Goal: Task Accomplishment & Management: Manage account settings

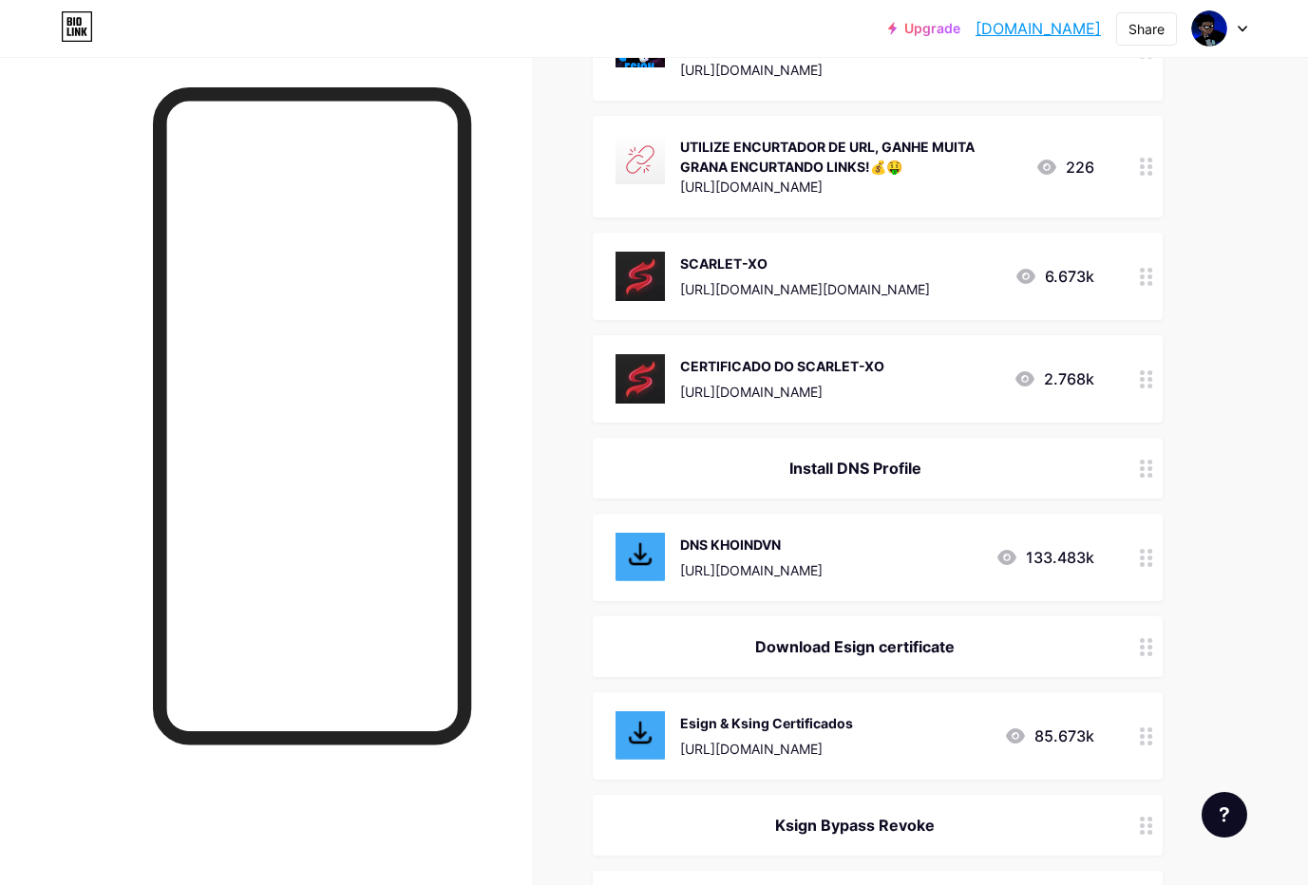
scroll to position [1425, 0]
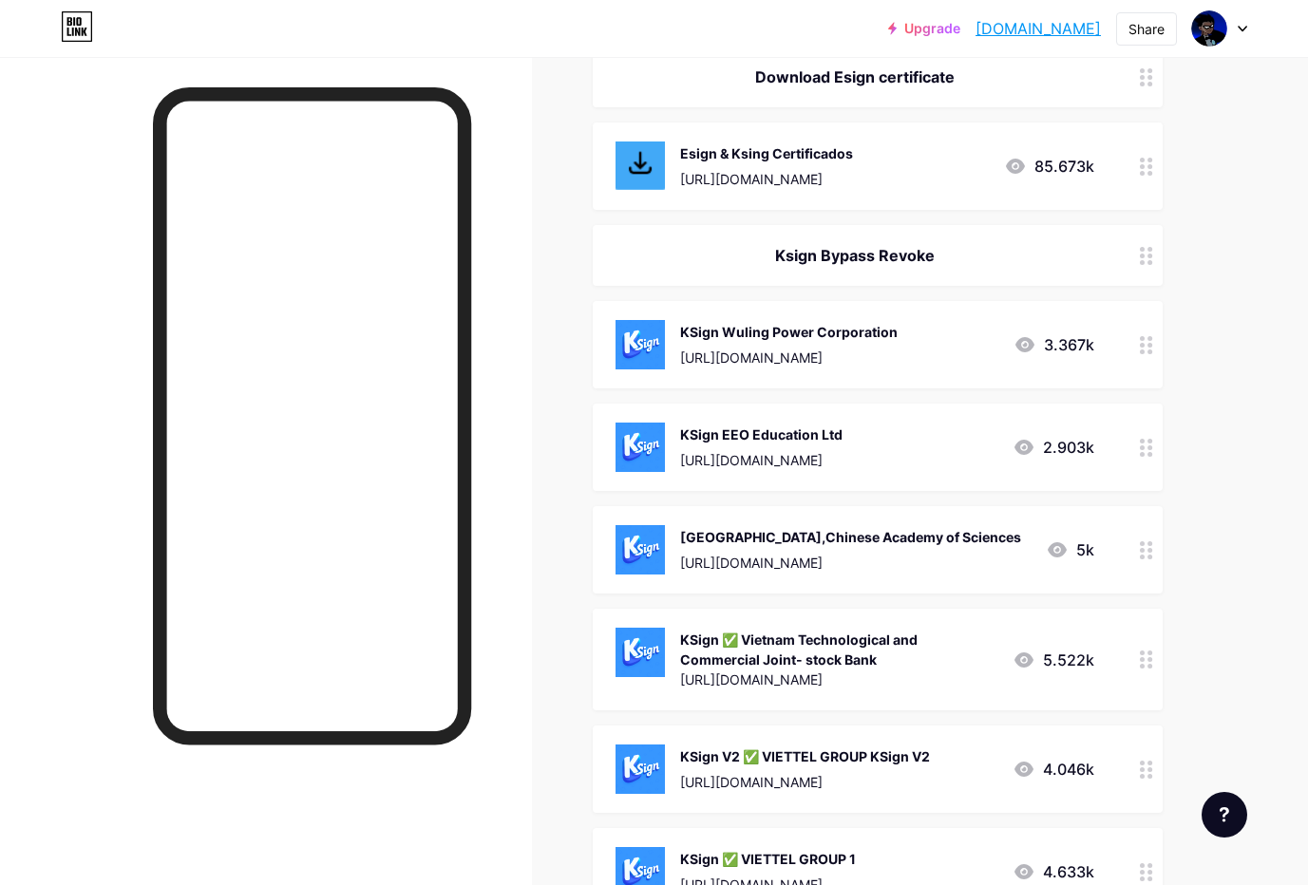
click at [868, 359] on div "[URL][DOMAIN_NAME]" at bounding box center [788, 358] width 217 height 20
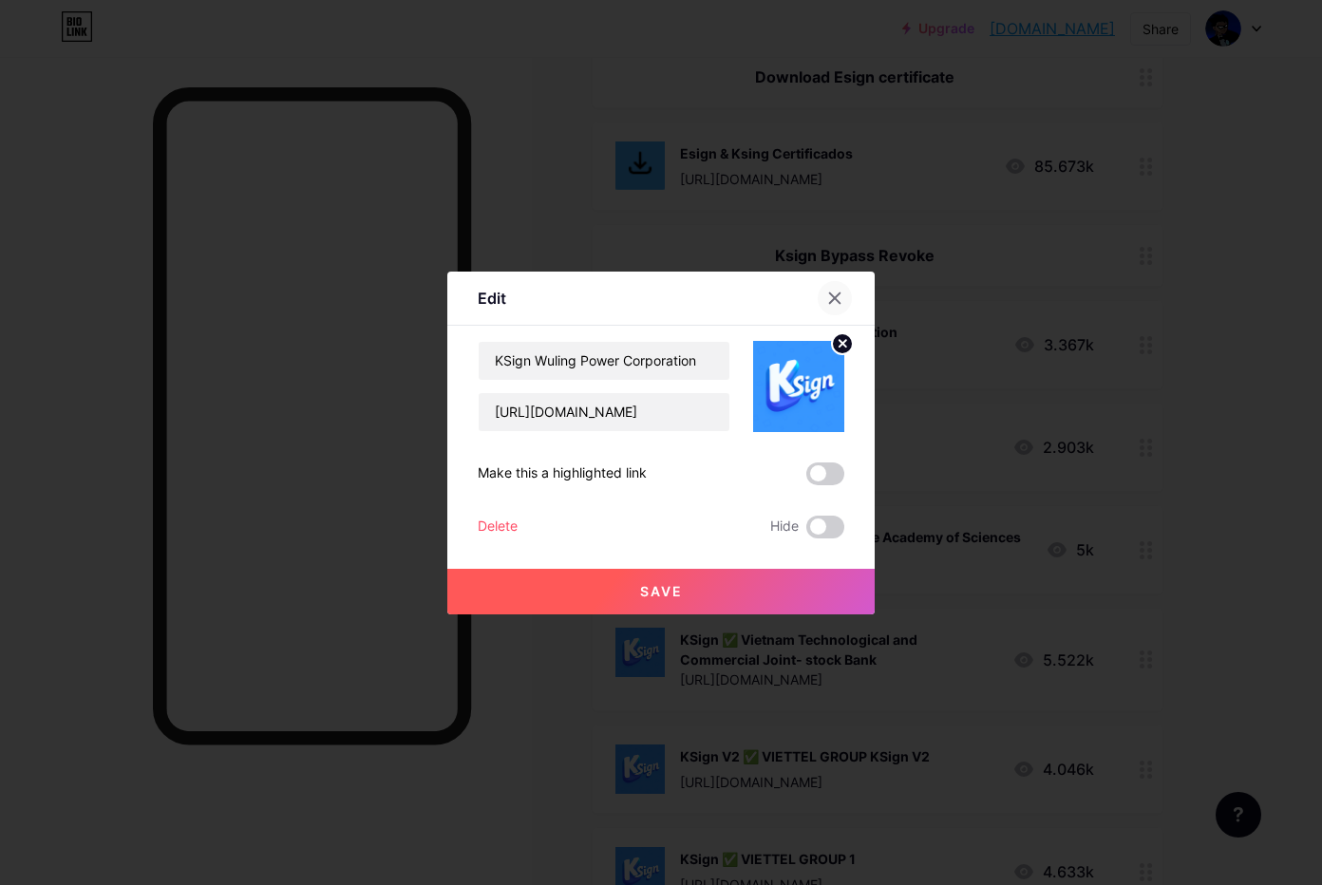
click at [830, 294] on icon at bounding box center [835, 298] width 10 height 10
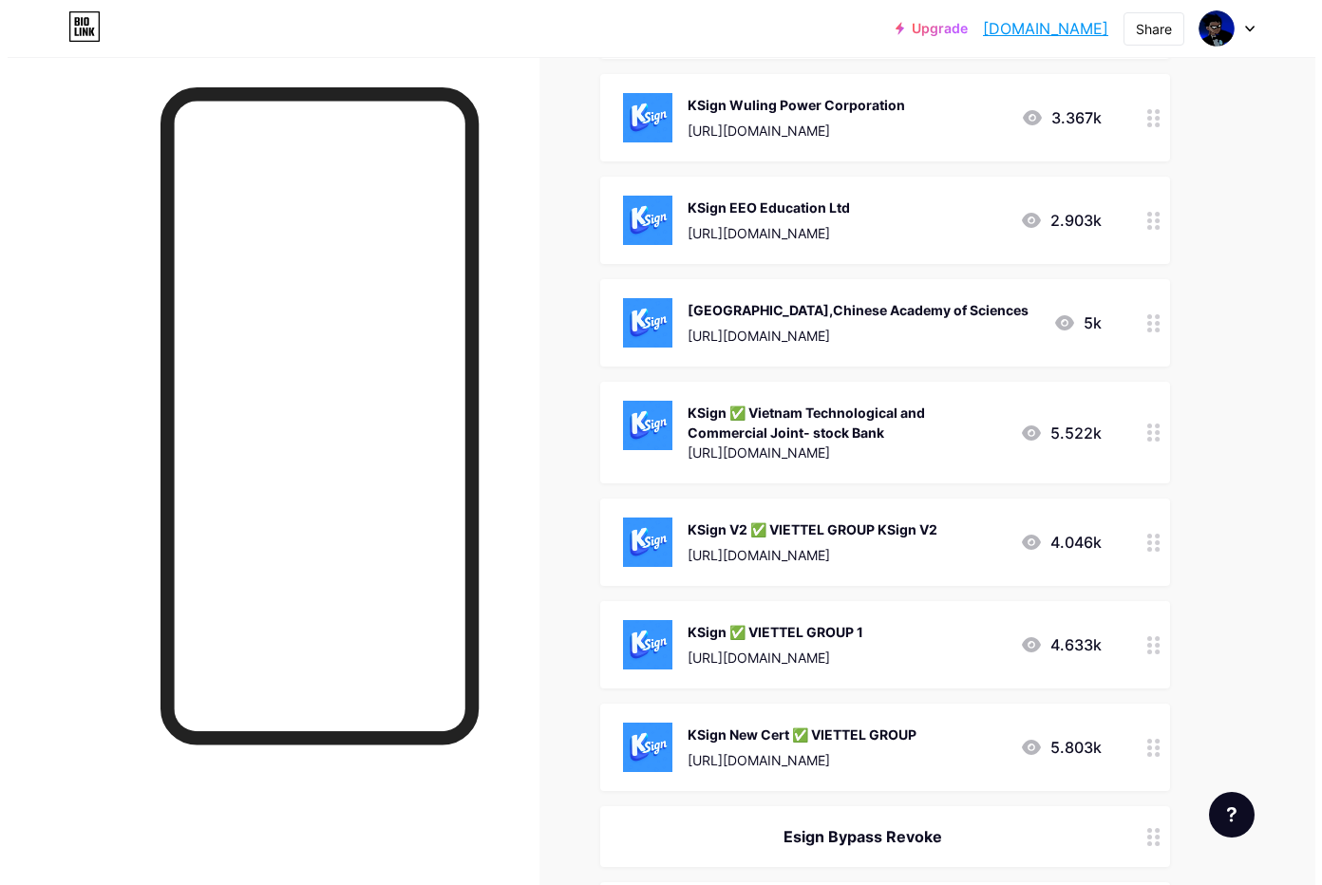
scroll to position [1177, 0]
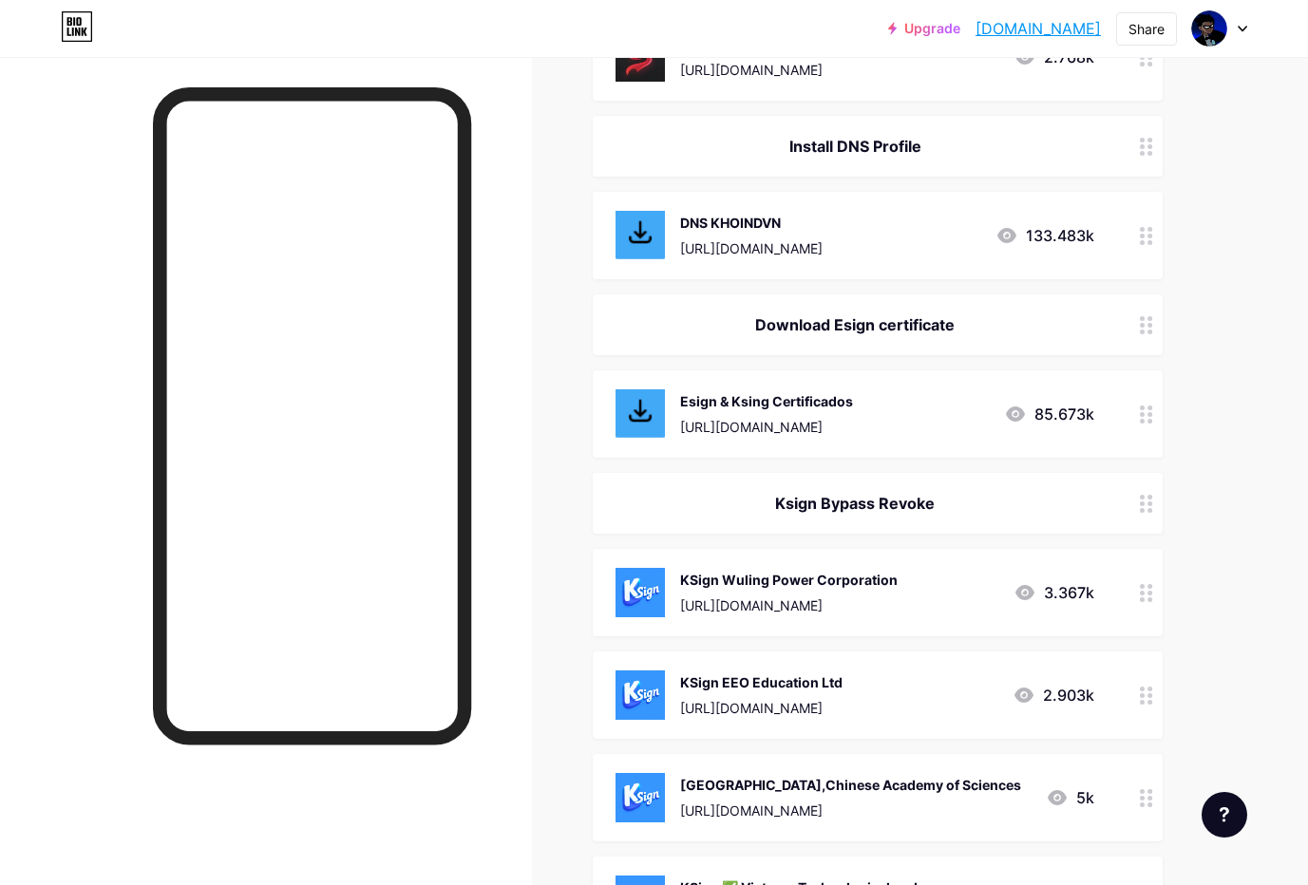
click at [857, 583] on div "KSign Wuling Power Corporation" at bounding box center [788, 580] width 217 height 20
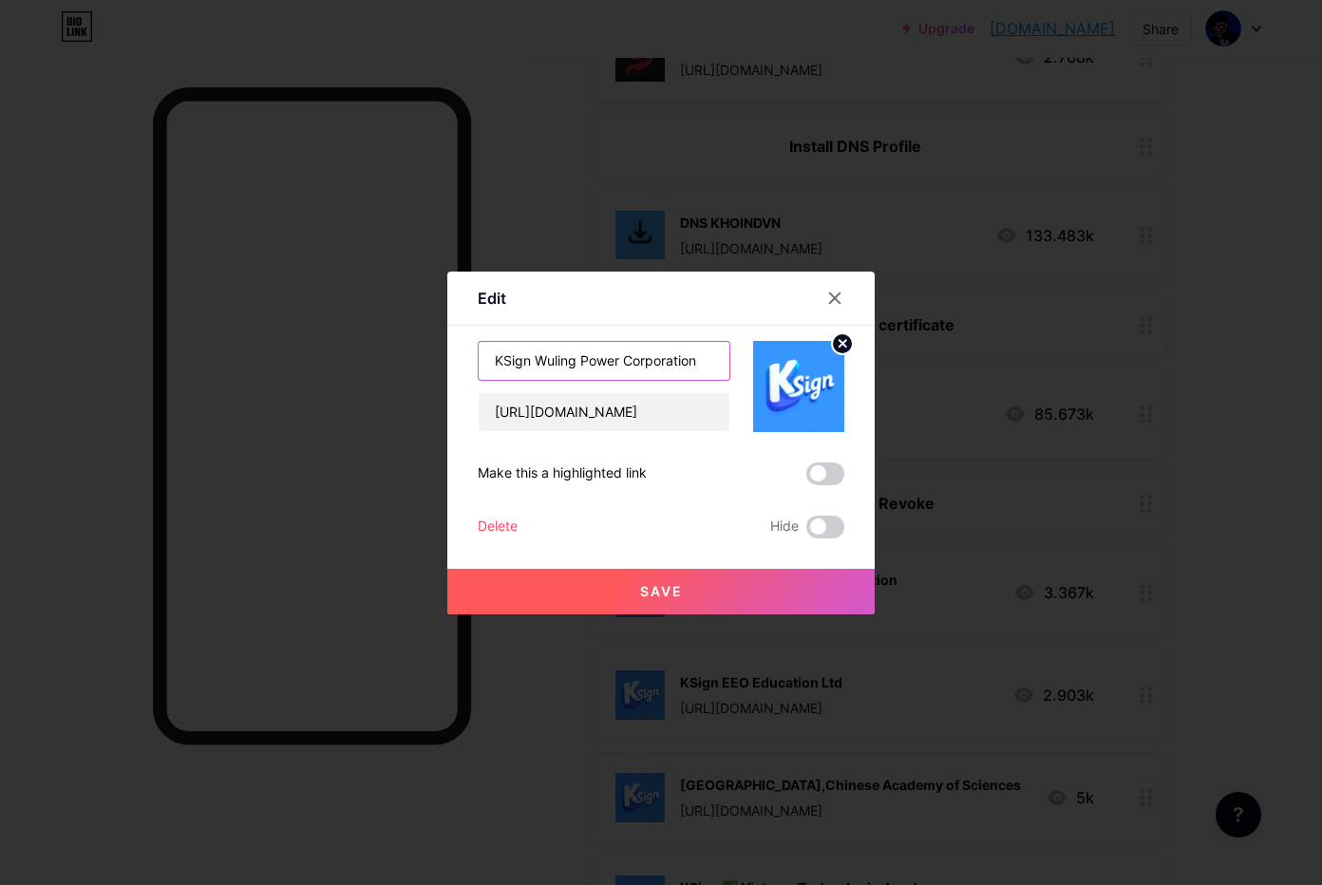
click at [616, 361] on input "KSign Wuling Power Corporation" at bounding box center [604, 361] width 251 height 38
paste input "✅ BMW Brilliance Automotive Ltd"
type input "KSign ✅ BMW Brilliance Automotive Ltd"
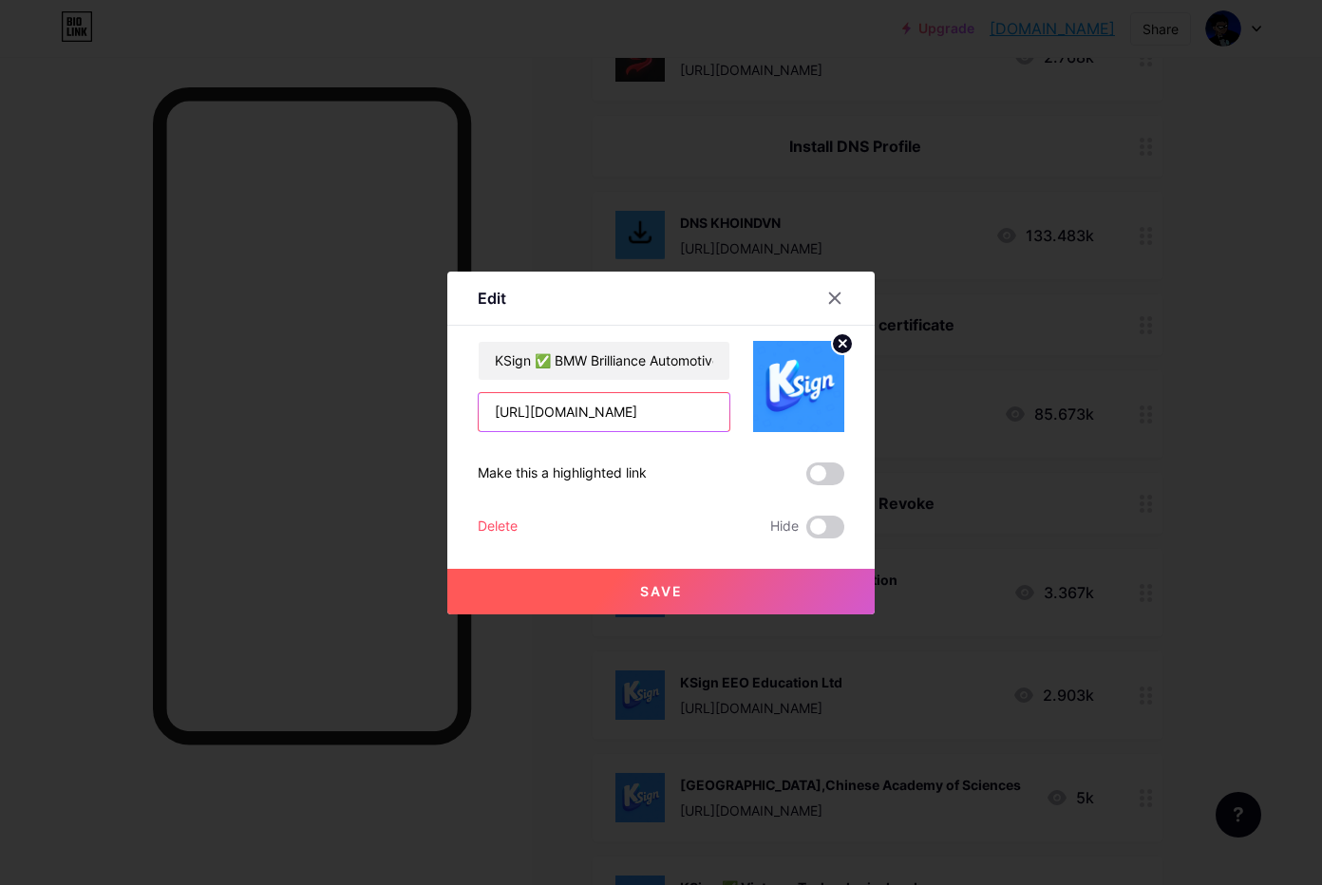
click at [594, 409] on input "[URL][DOMAIN_NAME]" at bounding box center [604, 412] width 251 height 38
paste input "[DOMAIN_NAME][URL]"
type input "[URL][DOMAIN_NAME]"
click at [679, 596] on button "Save" at bounding box center [660, 592] width 427 height 46
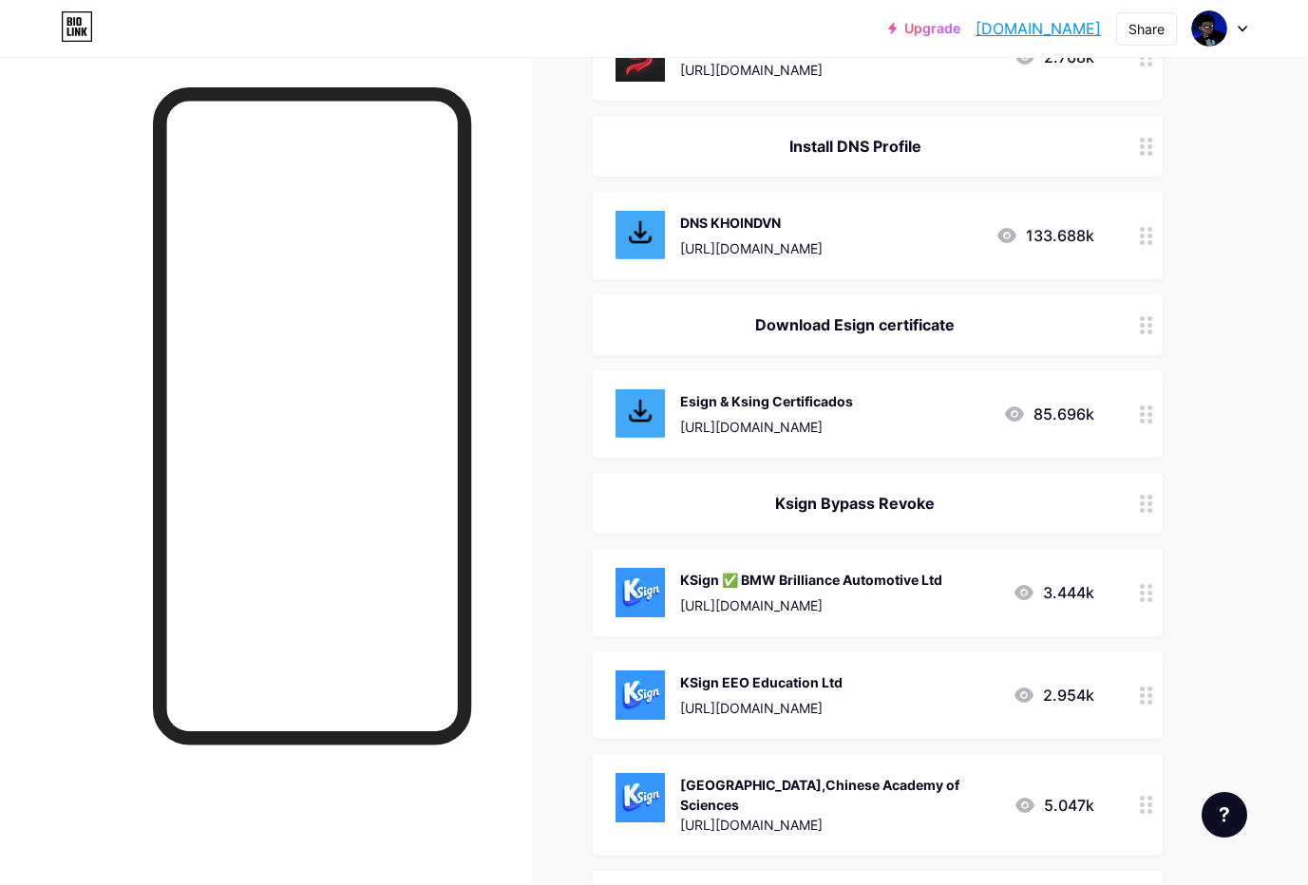
click at [783, 694] on div "KSign EEO Education Ltd [URL][DOMAIN_NAME]" at bounding box center [761, 694] width 162 height 49
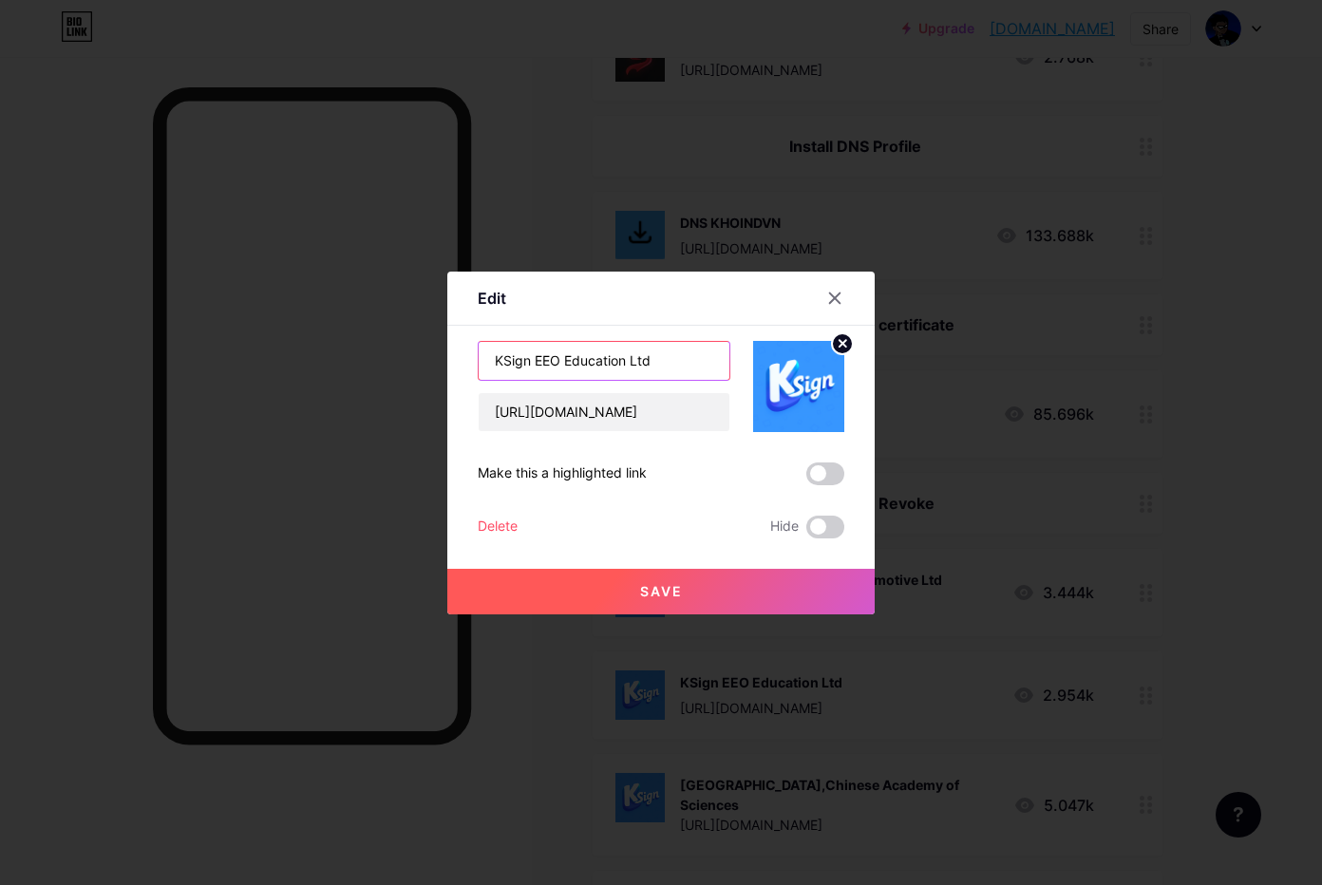
click at [666, 370] on input "KSign EEO Education Ltd" at bounding box center [604, 361] width 251 height 38
paste input "BMW V1 ✅ BMW Brilliance Automotive"
type input "KSign BMW V1 ✅ BMW Brilliance Automotive Ltd"
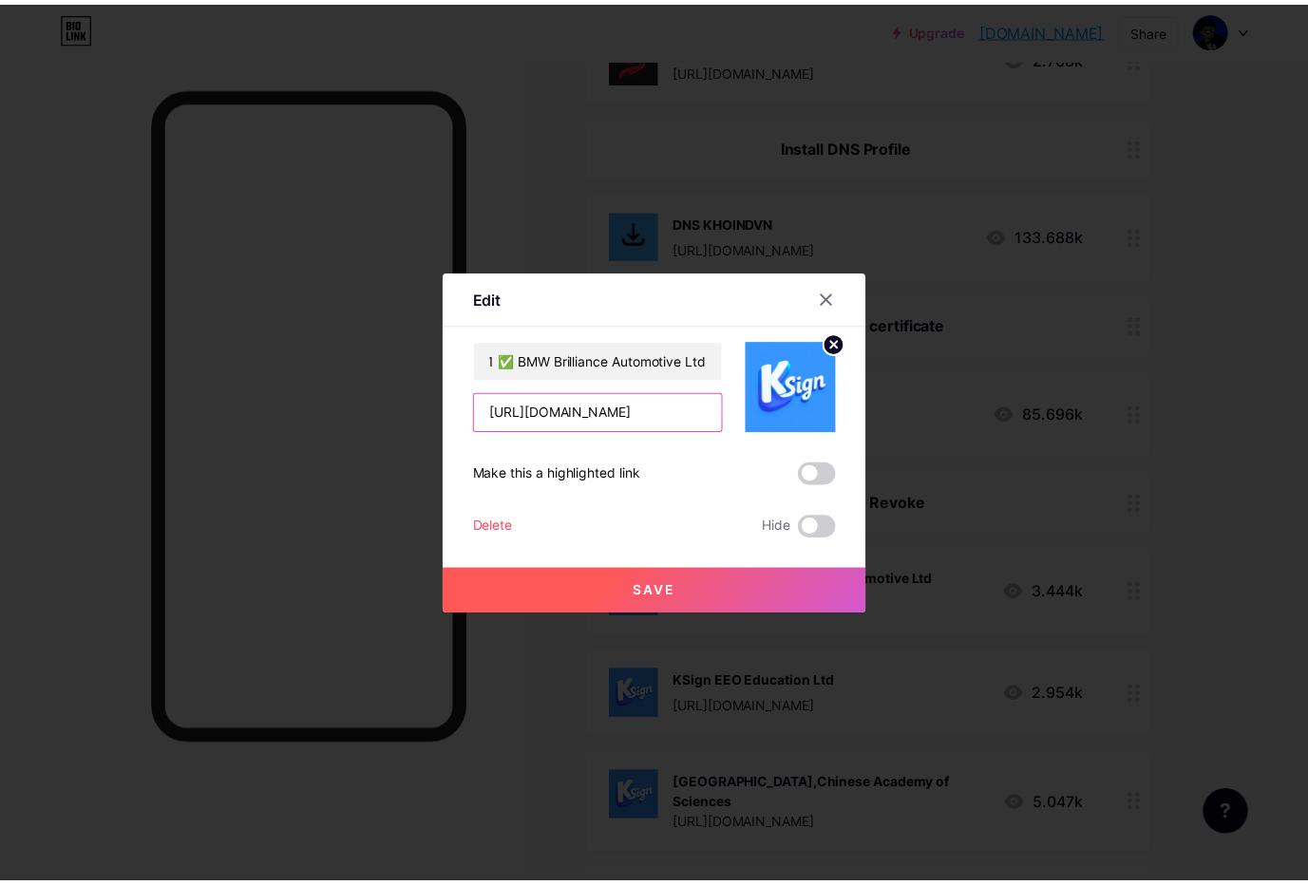
scroll to position [0, 0]
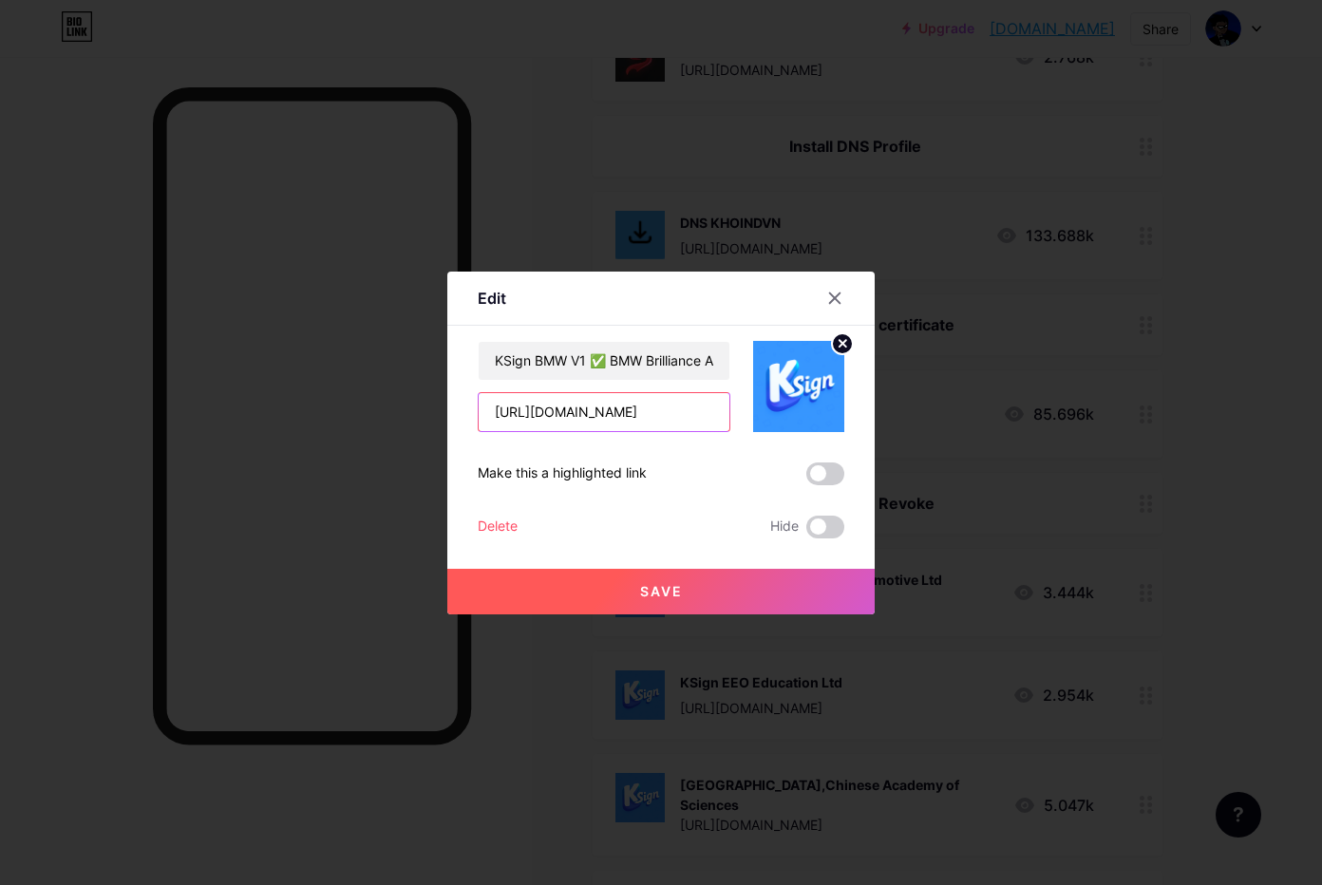
click at [635, 406] on input "[URL][DOMAIN_NAME]" at bounding box center [604, 412] width 251 height 38
click at [563, 414] on input "[URL][DOMAIN_NAME]" at bounding box center [604, 412] width 251 height 38
paste input "[DOMAIN_NAME][URL]"
type input "[URL][DOMAIN_NAME]"
click at [689, 577] on button "Save" at bounding box center [660, 592] width 427 height 46
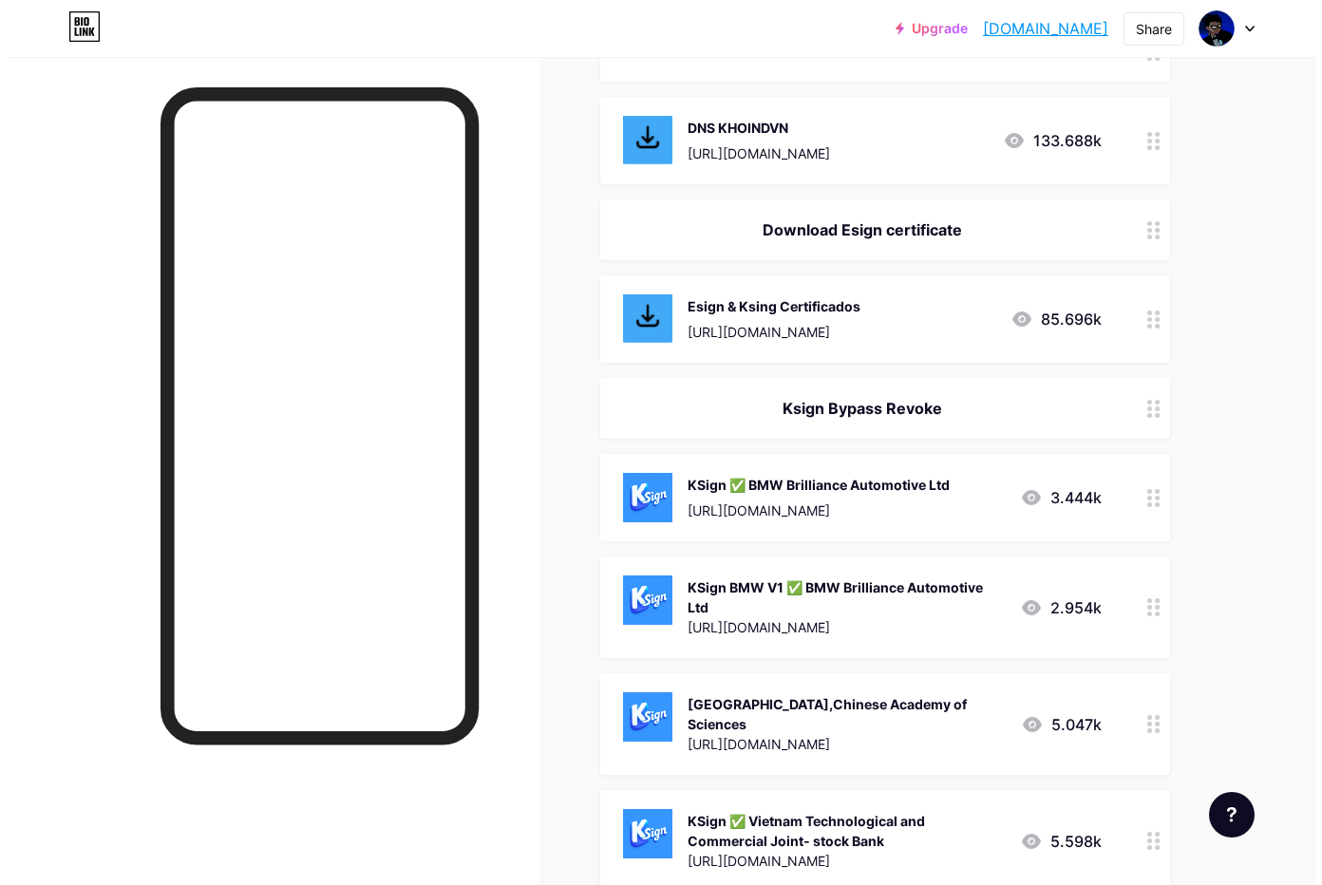
scroll to position [1367, 0]
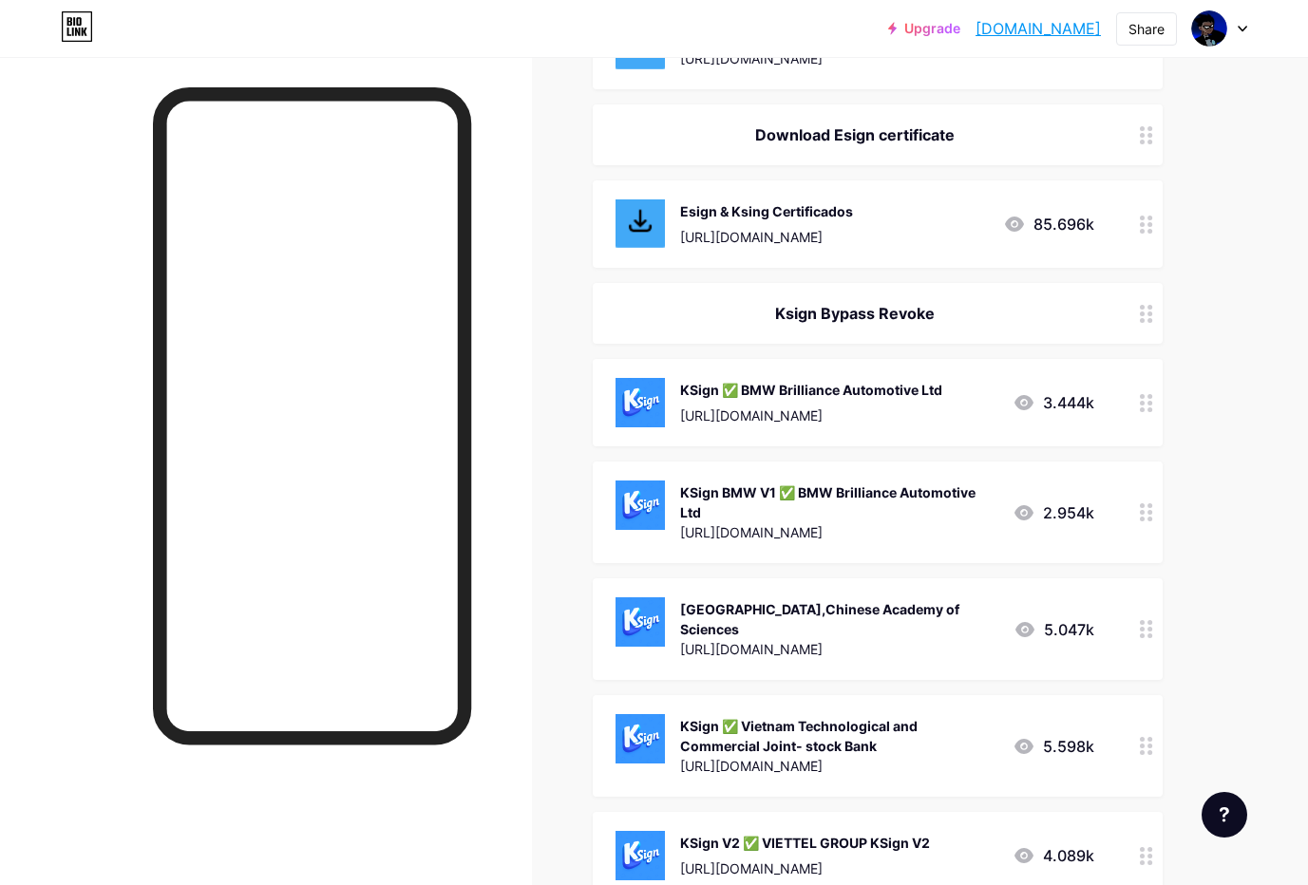
click at [780, 632] on div "[GEOGRAPHIC_DATA],Chinese Academy of Sciences" at bounding box center [839, 619] width 318 height 40
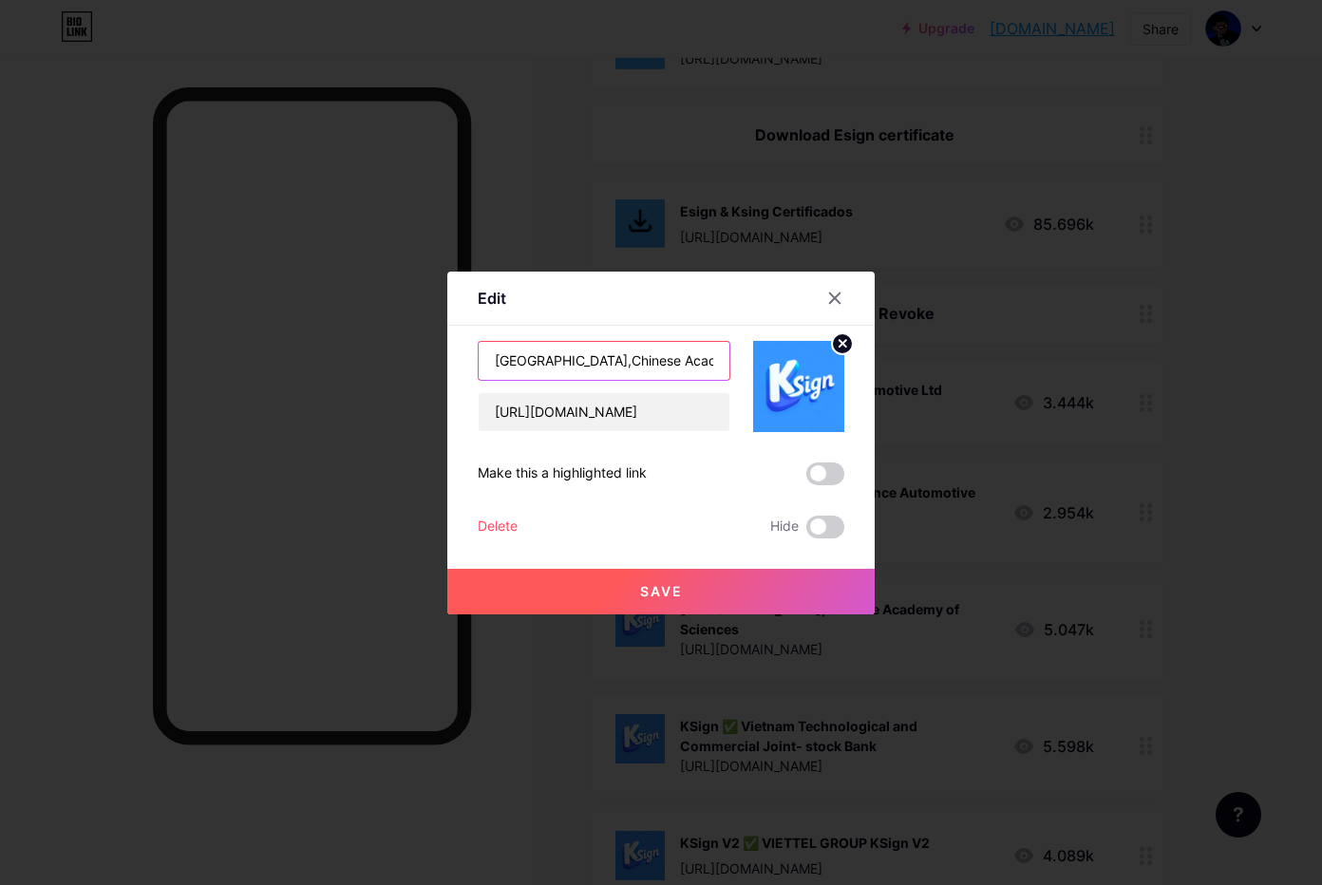
click at [619, 342] on input "[GEOGRAPHIC_DATA],Chinese Academy of Sciences" at bounding box center [604, 361] width 251 height 38
paste input "VIETNAM JOINT STOCK COMMERCIAL BANK FOR INDUSTRY AND TRADE"
type input "KSign VIETNAM JOINT STOCK COMMERCIAL BANK FOR INDUSTRY AND TRADE"
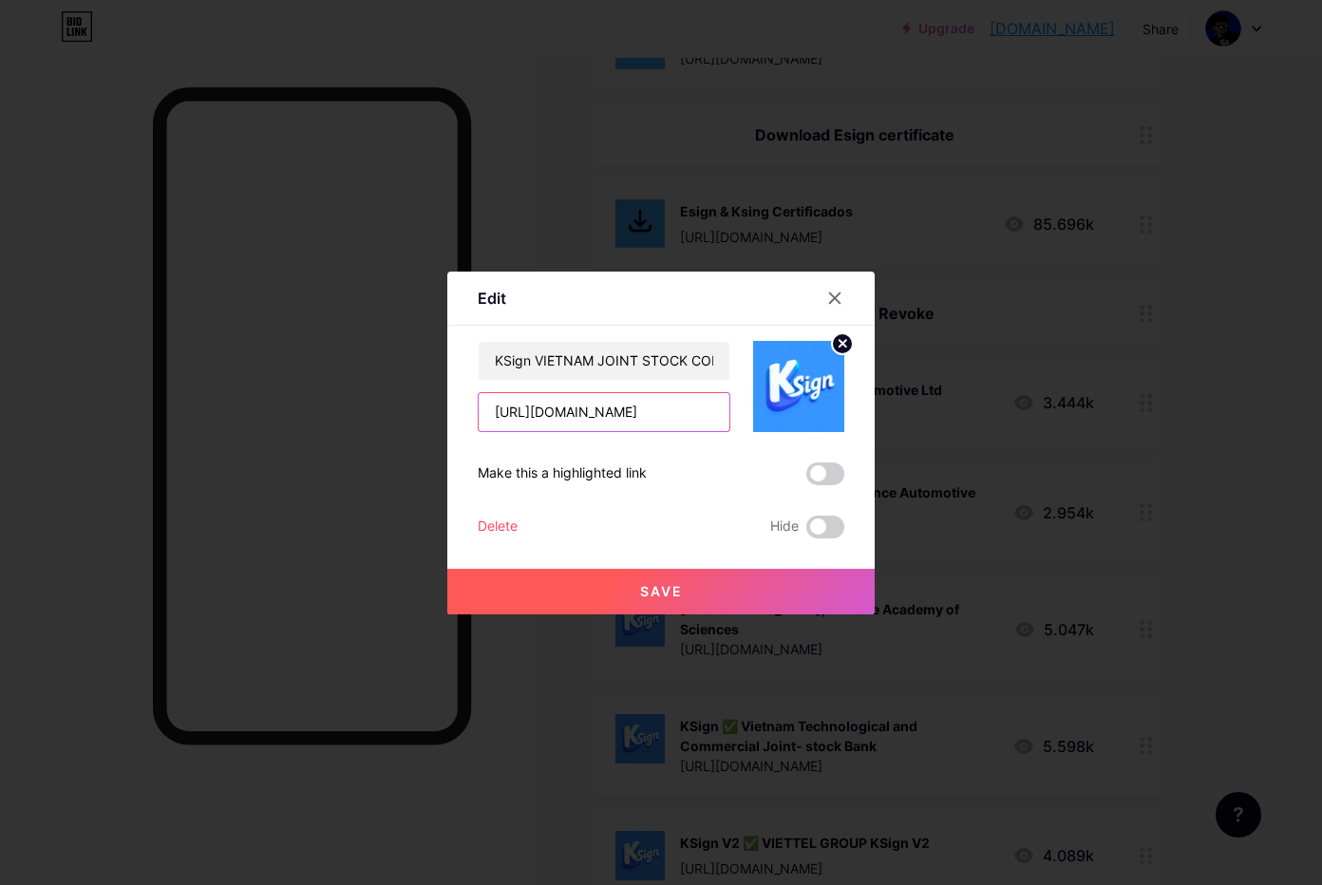
click at [611, 426] on input "[URL][DOMAIN_NAME]" at bounding box center [604, 412] width 251 height 38
paste input "[DOMAIN_NAME][URL]"
type input "[URL][DOMAIN_NAME]"
click at [640, 586] on span "Save" at bounding box center [661, 591] width 43 height 16
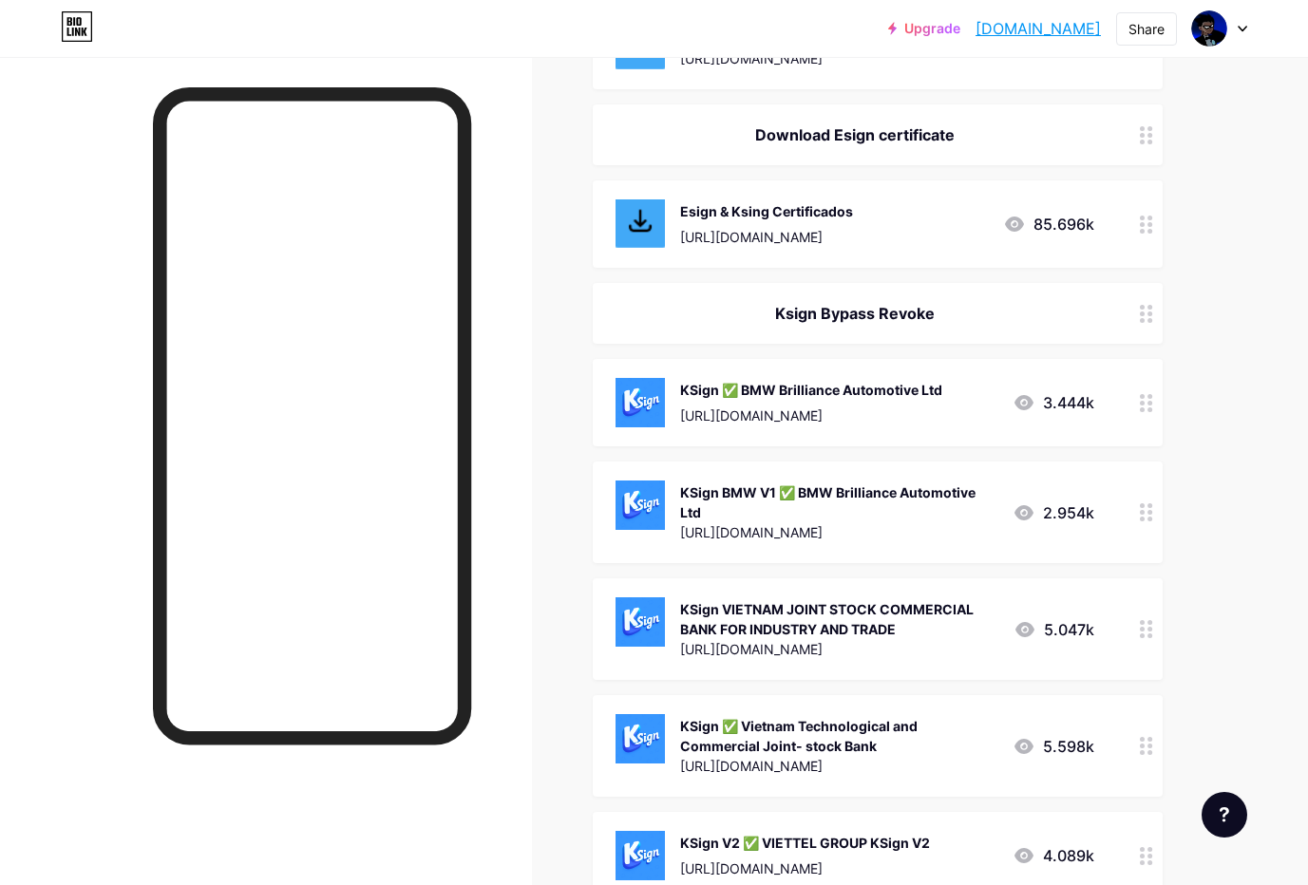
click at [786, 742] on div "KSign ✅ Vietnam Technological and Commercial Joint- stock Bank" at bounding box center [838, 736] width 317 height 40
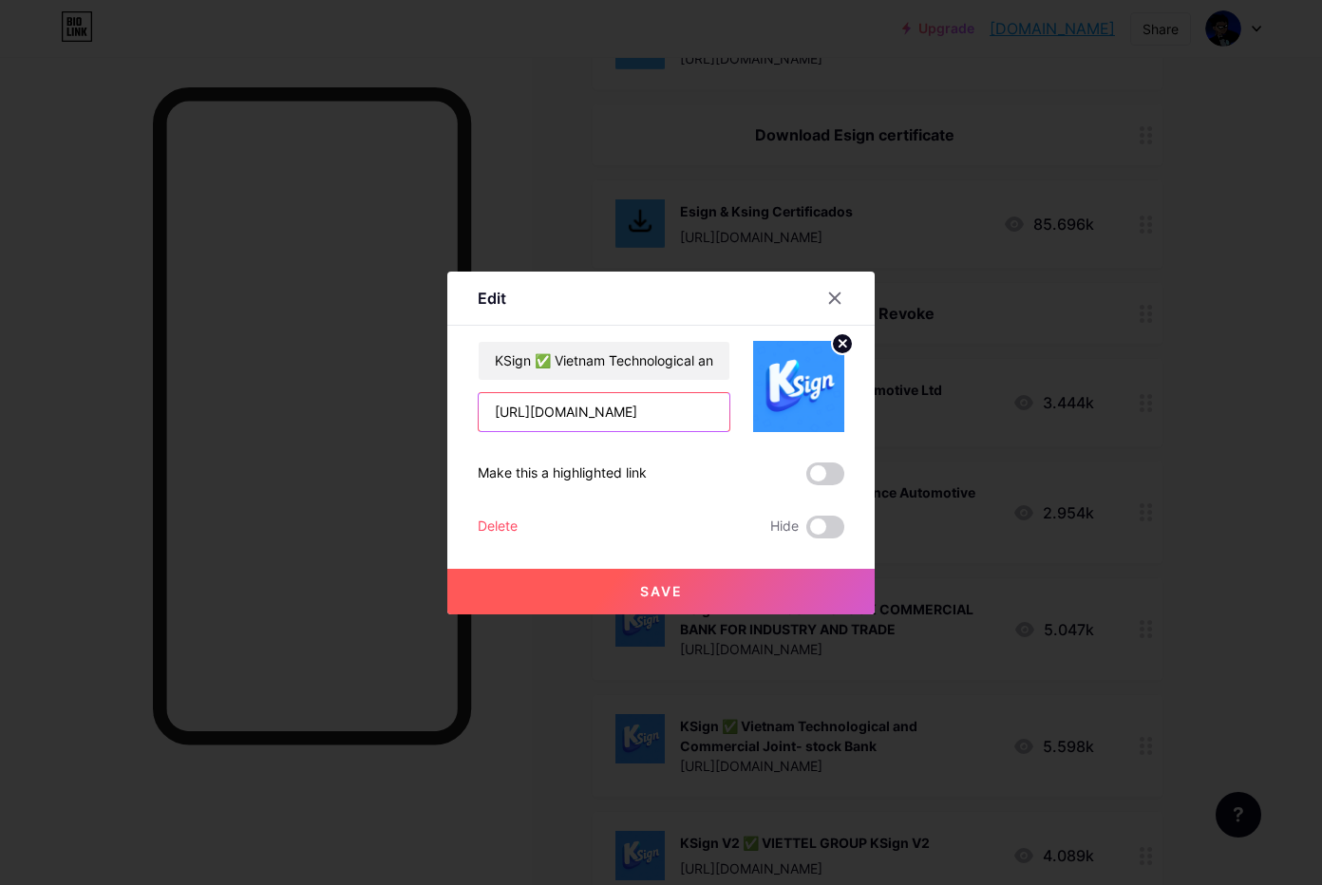
click at [597, 421] on input "[URL][DOMAIN_NAME]" at bounding box center [604, 412] width 251 height 38
paste input "[DOMAIN_NAME][URL]"
type input "[URL][DOMAIN_NAME]"
click at [627, 361] on input "KSign ✅ Vietnam Technological and Commercial Joint- stock Bank" at bounding box center [604, 361] width 251 height 38
paste input "VNJ V1 VIETNAM JOINT STOCK COMMERCIAL BANK FOR INDUSTRY AND TRADE"
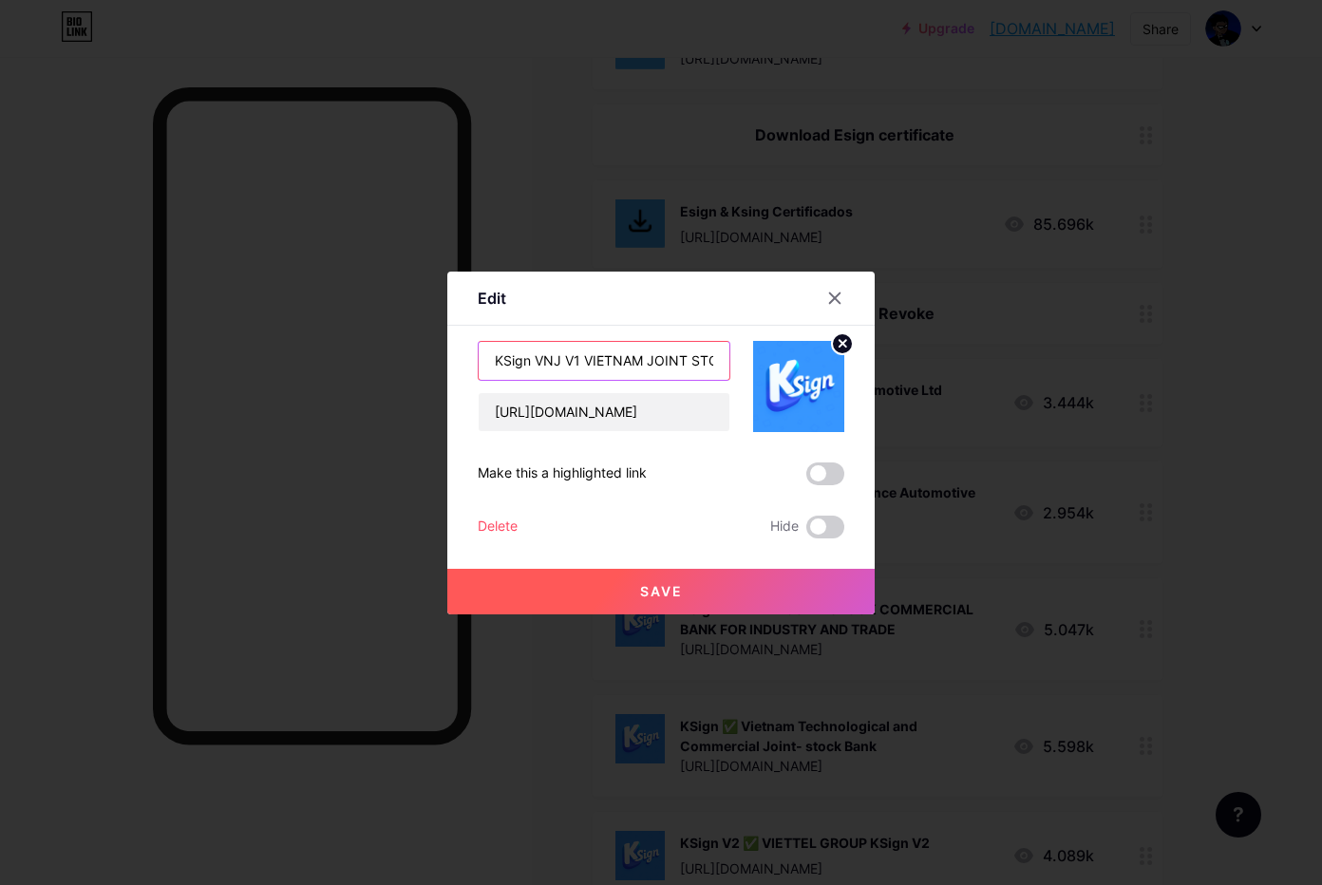
scroll to position [0, 336]
type input "KSign VNJ V1 VIETNAM JOINT STOCK COMMERCIAL BANK FOR INDUSTRY AND TRADE"
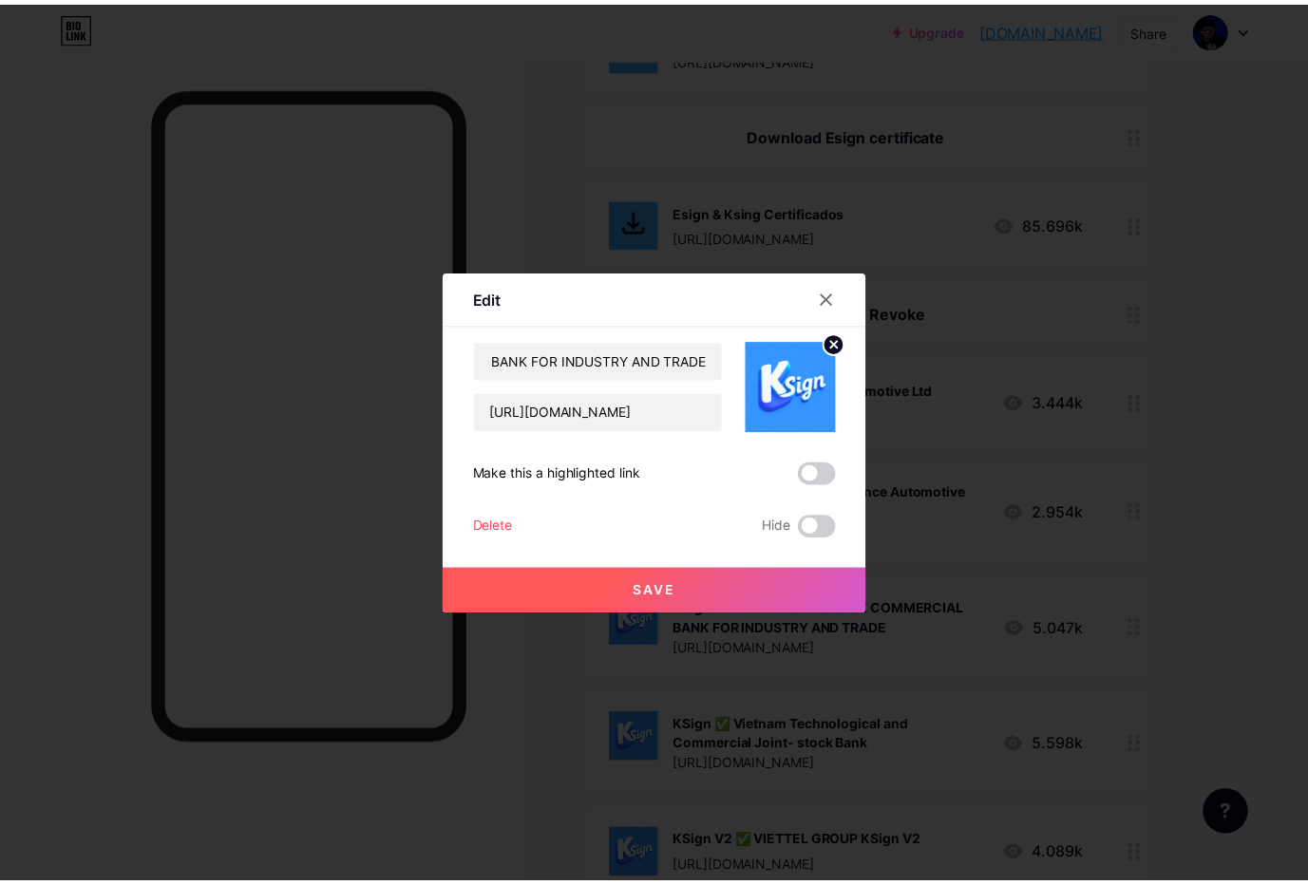
scroll to position [0, 0]
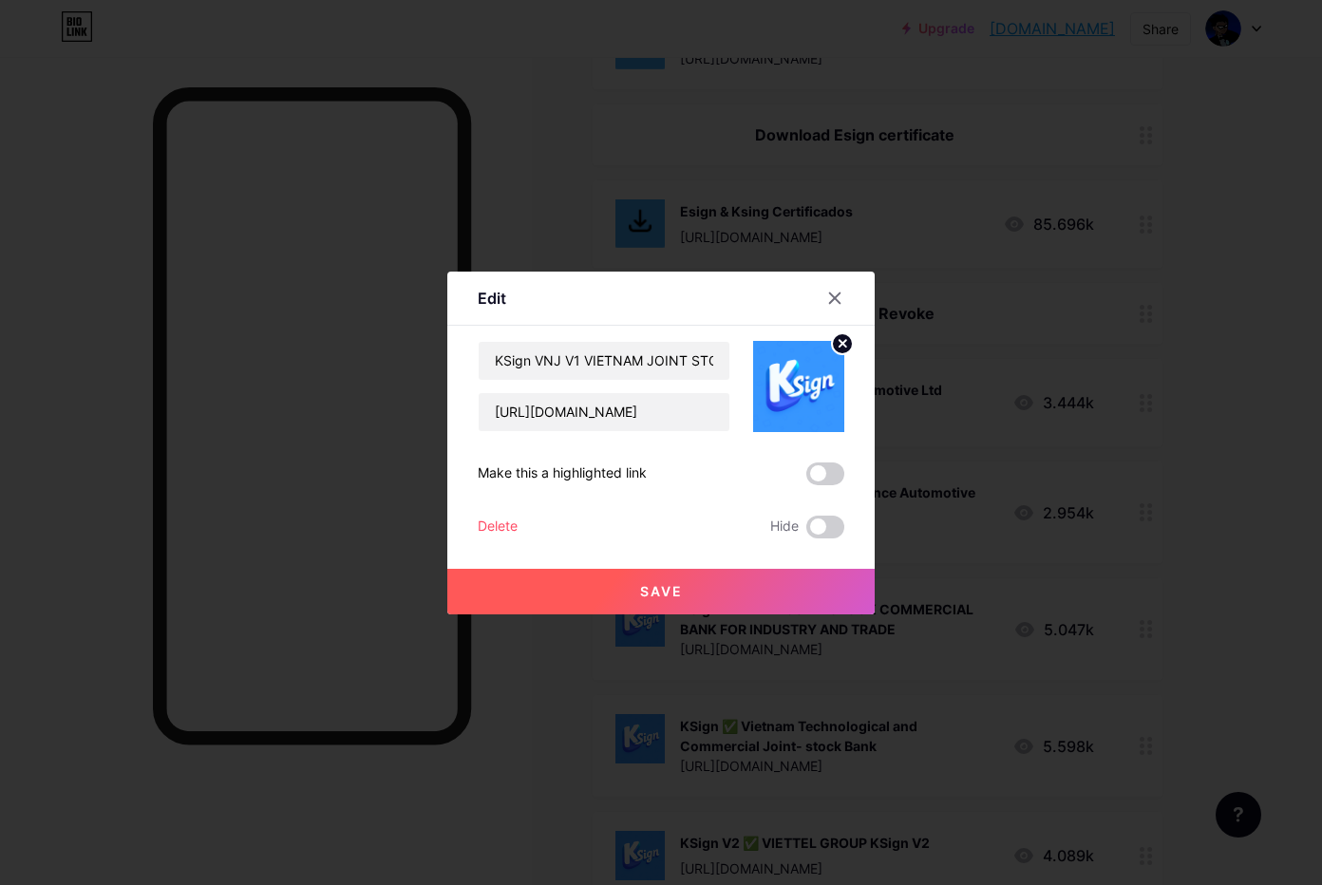
click at [700, 587] on button "Save" at bounding box center [660, 592] width 427 height 46
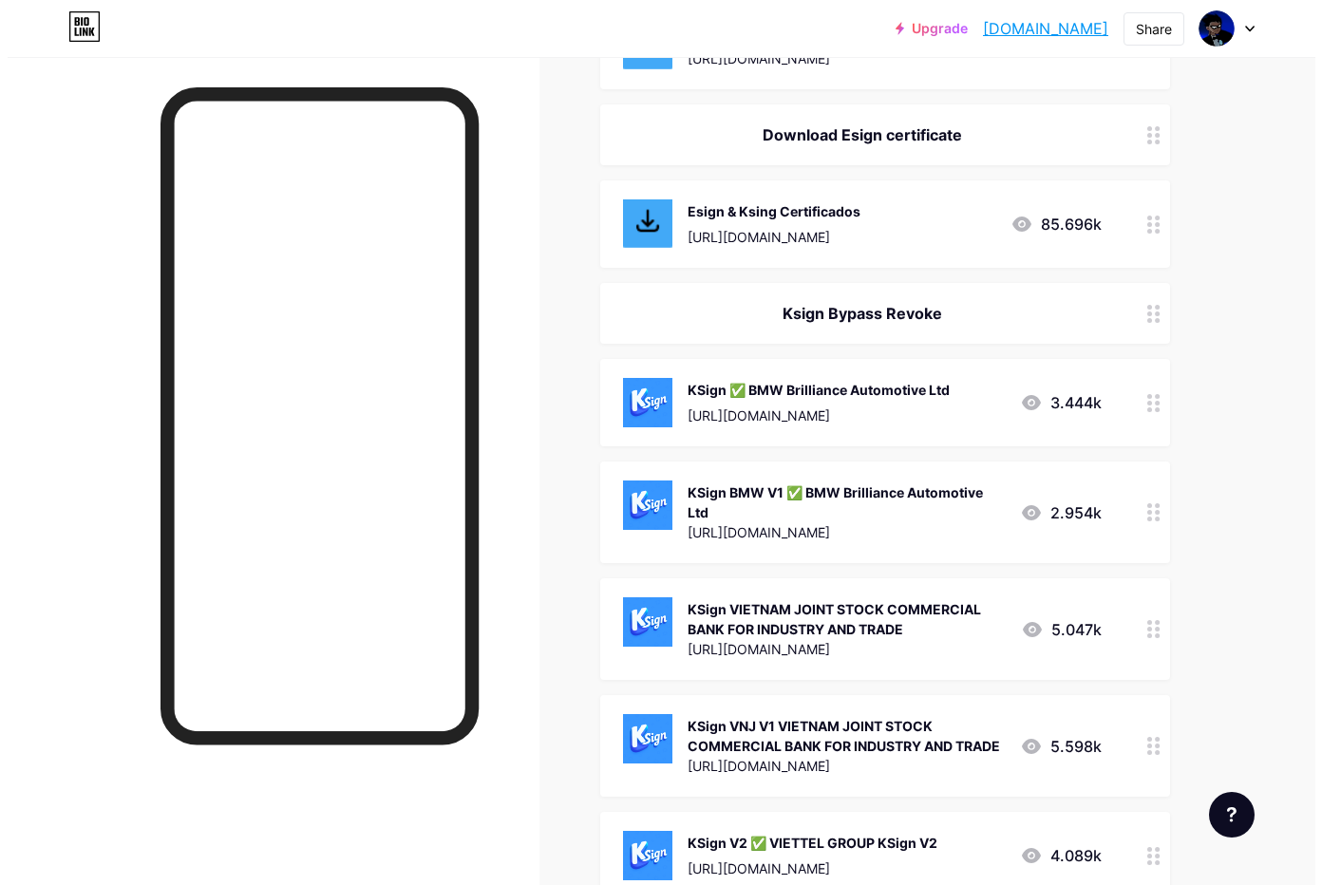
scroll to position [1462, 0]
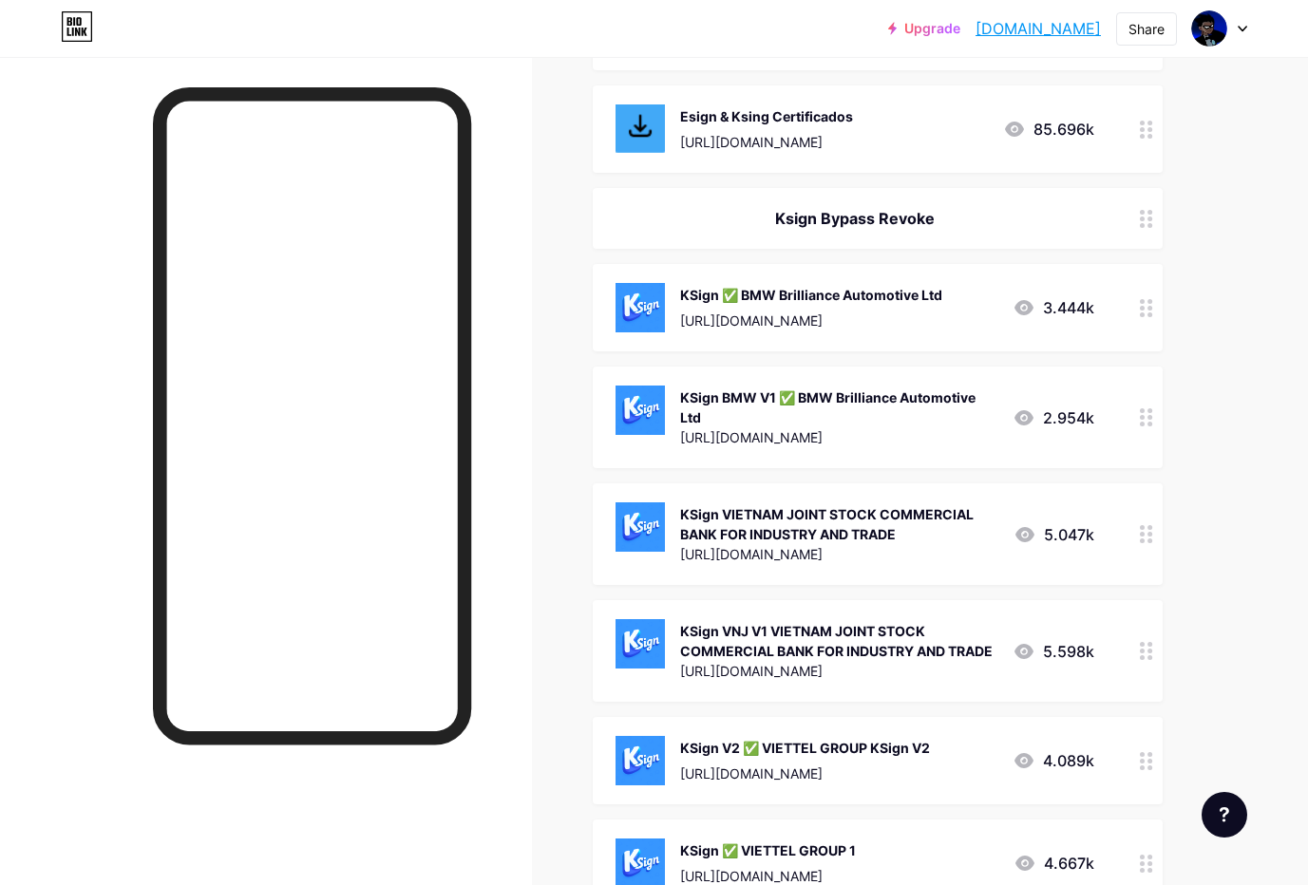
click at [763, 757] on div "KSign V2 ✅ VIETTEL GROUP KSign V2 [URL][DOMAIN_NAME]" at bounding box center [805, 760] width 250 height 49
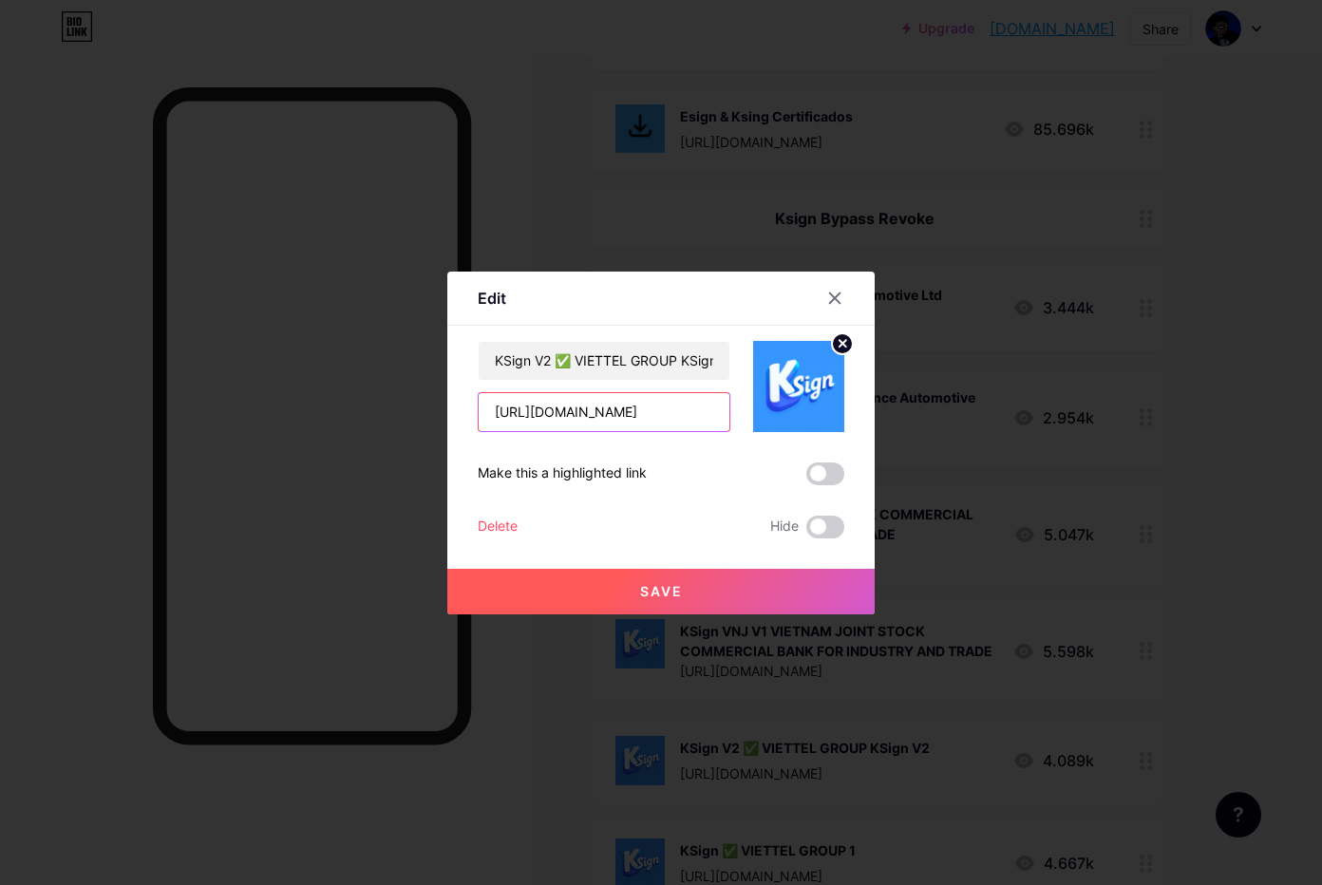
click at [603, 399] on input "[URL][DOMAIN_NAME]" at bounding box center [604, 412] width 251 height 38
click at [604, 362] on input "KSign V2 ✅ VIETTEL GROUP KSign V2" at bounding box center [604, 361] width 251 height 38
paste input "NJ V2 VIETNAM JOINT STOCK COMMERCIAL BANK FOR INDUSTRY AND TRADE"
type input "KSign VNJ V2 VIETNAM JOINT STOCK COMMERCIAL BANK FOR INDUSTRY AND TRADE"
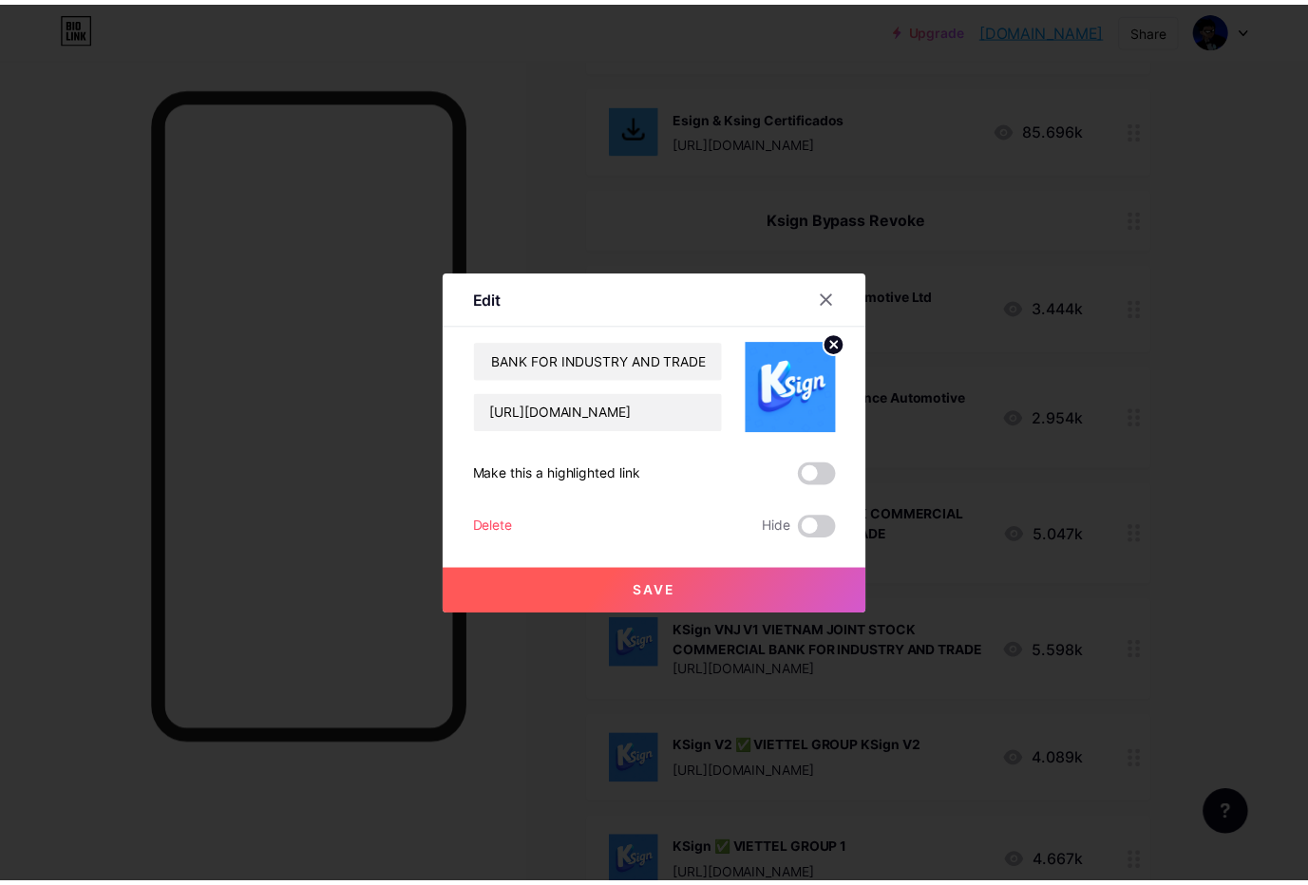
scroll to position [0, 0]
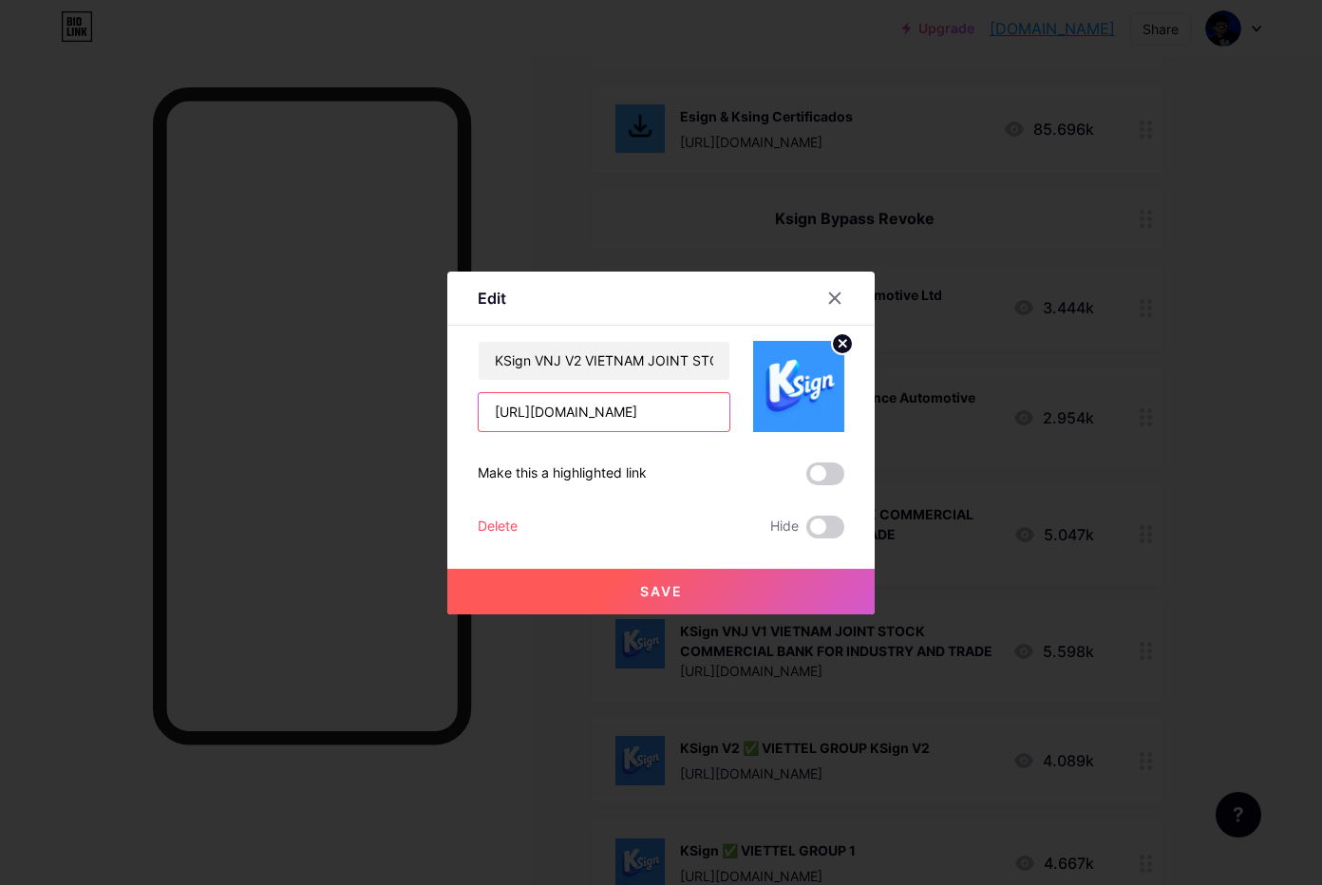
click at [621, 417] on input "[URL][DOMAIN_NAME]" at bounding box center [604, 412] width 251 height 38
paste input "[DOMAIN_NAME][URL]"
type input "[URL][DOMAIN_NAME]"
click at [708, 601] on button "Save" at bounding box center [660, 592] width 427 height 46
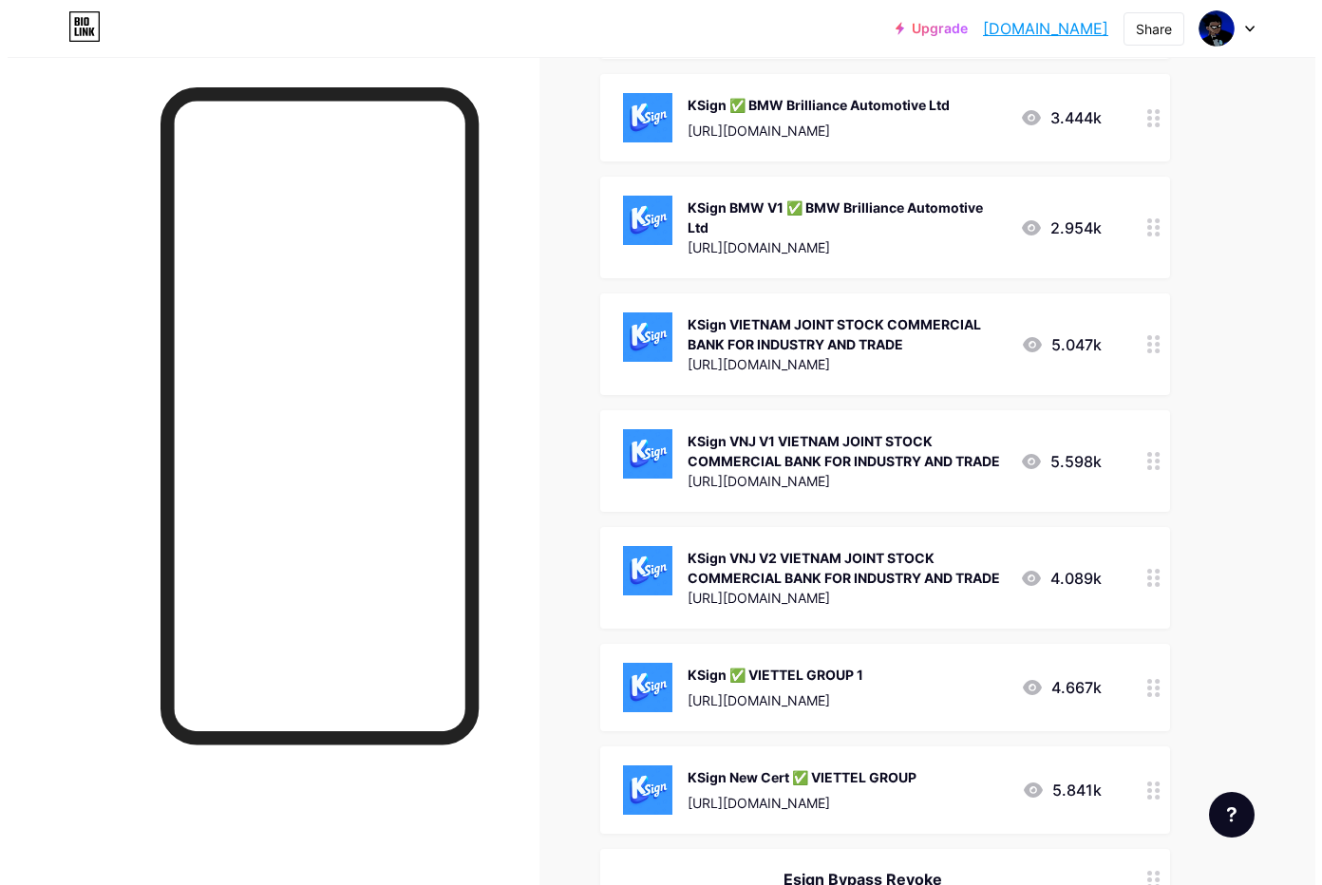
scroll to position [1746, 0]
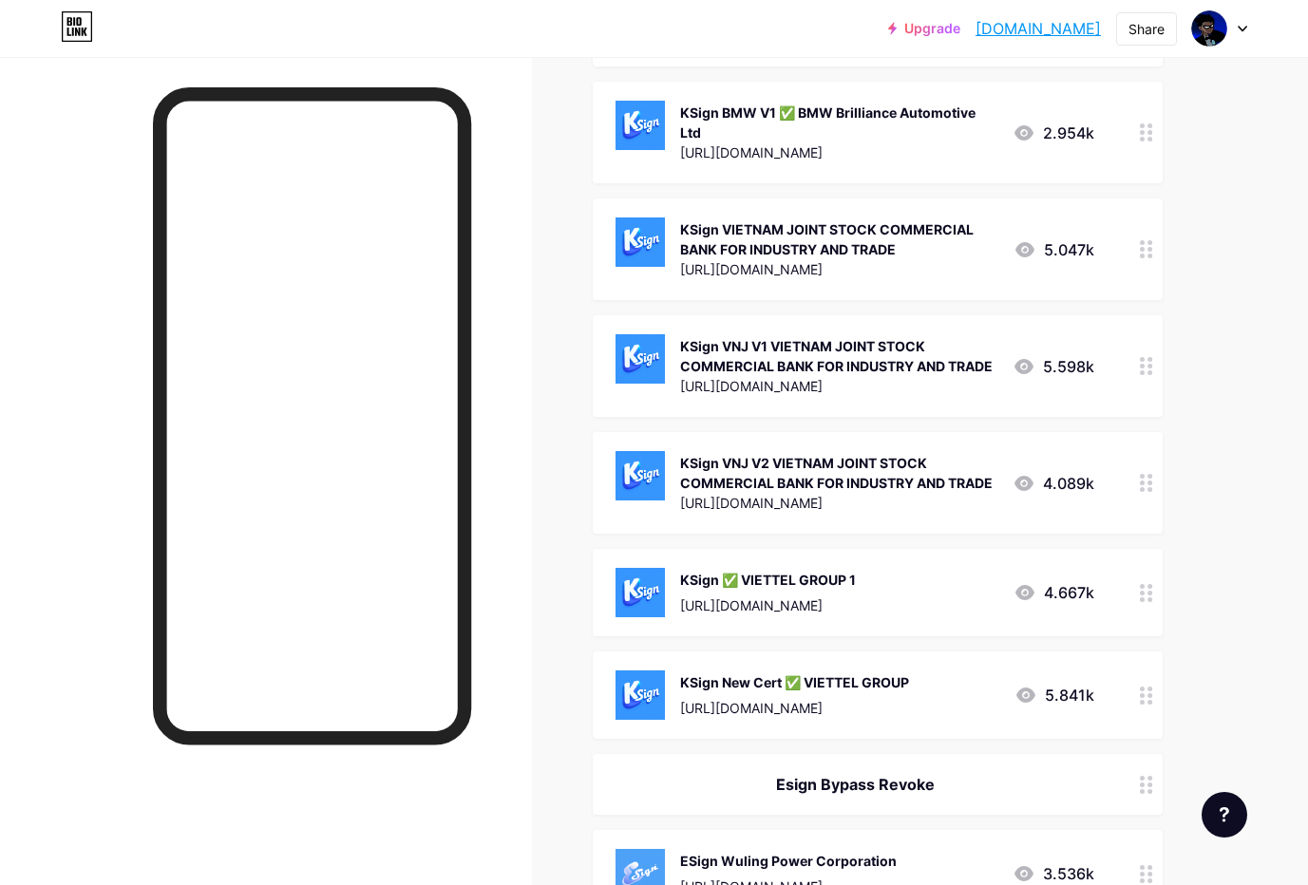
click at [794, 577] on div "KSign ✅ VIETTEL GROUP 1" at bounding box center [768, 580] width 176 height 20
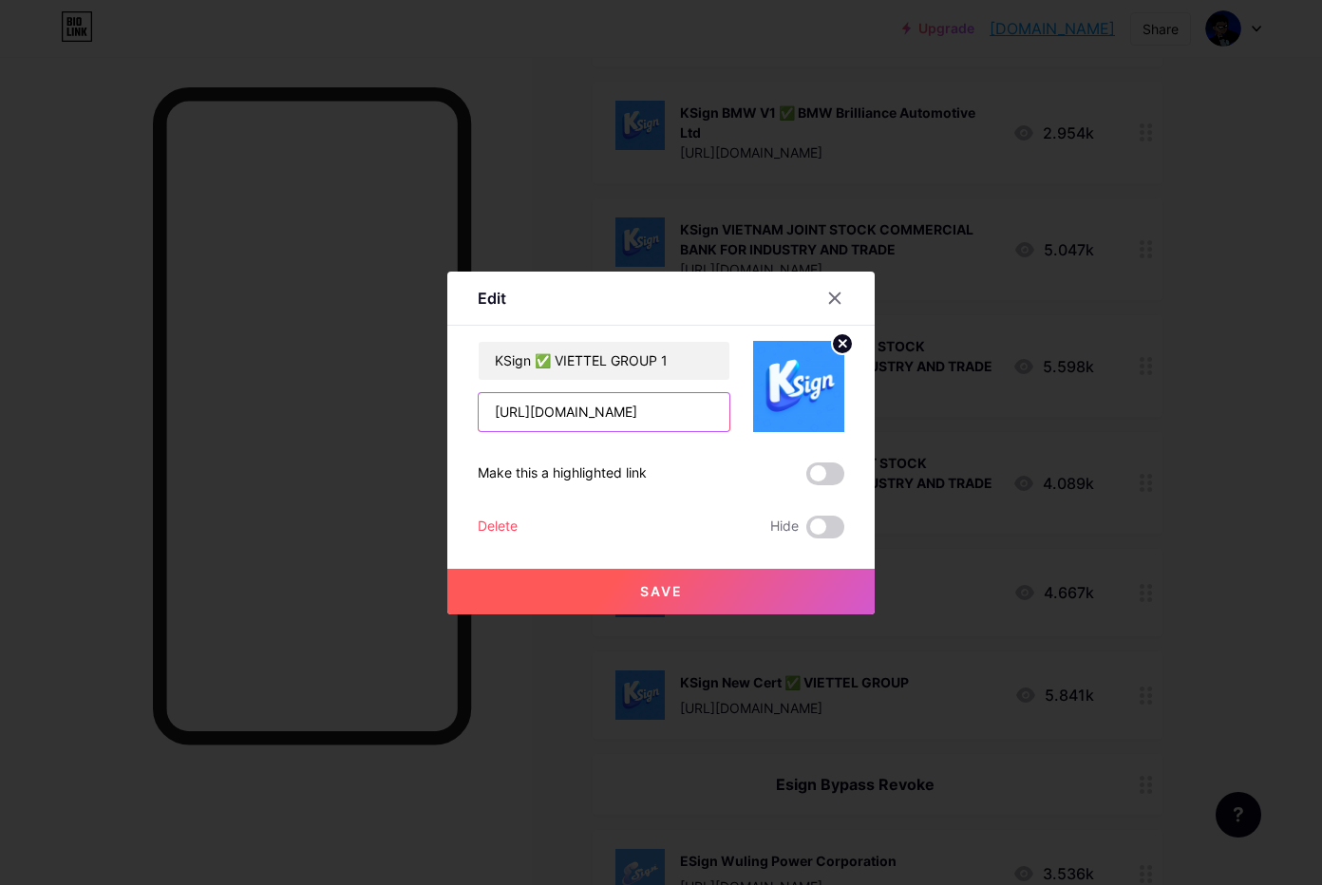
click at [614, 406] on input "[URL][DOMAIN_NAME]" at bounding box center [604, 412] width 251 height 38
paste input "[DOMAIN_NAME][URL]"
type input "[URL][DOMAIN_NAME]"
click at [660, 594] on span "Save" at bounding box center [661, 591] width 43 height 16
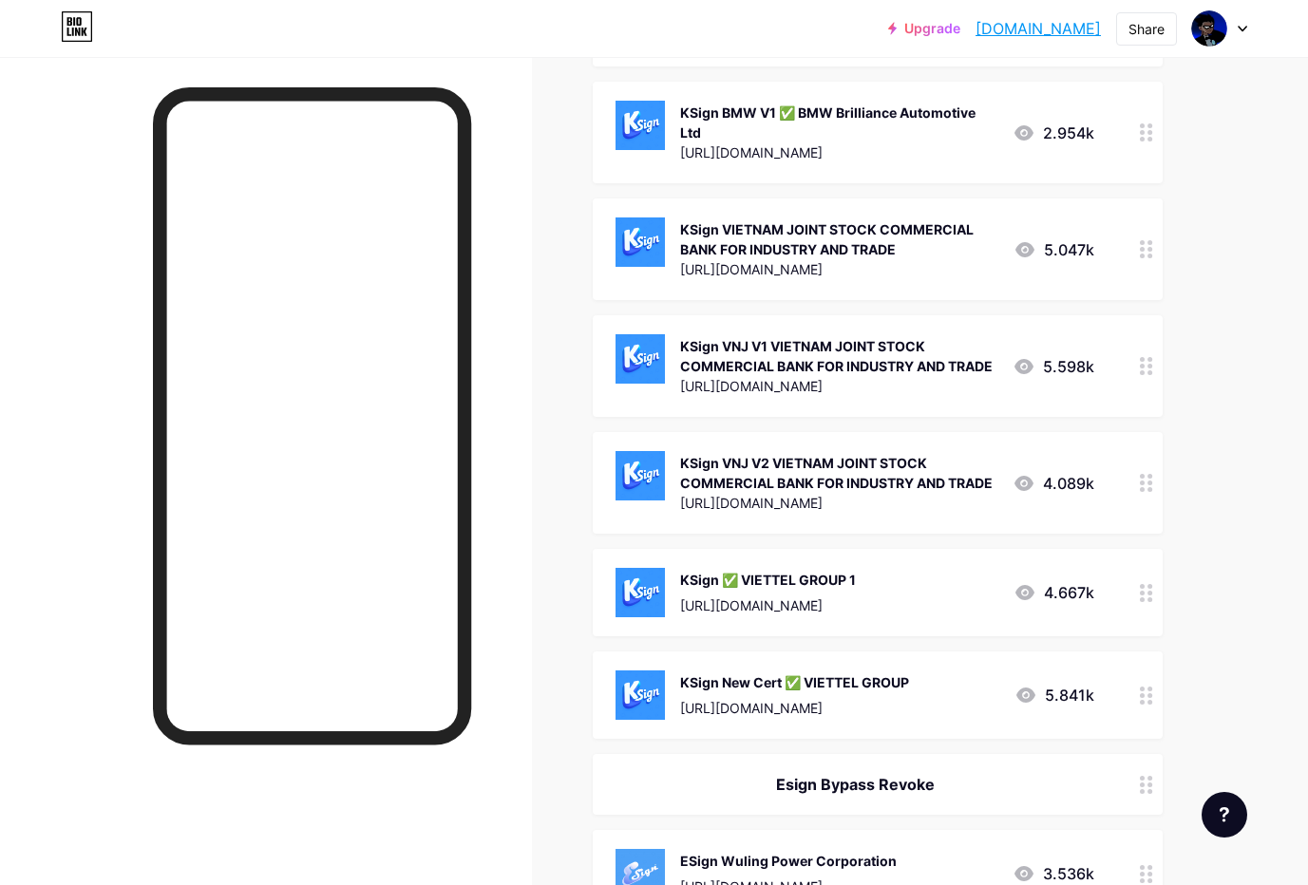
click at [778, 602] on div "[URL][DOMAIN_NAME]" at bounding box center [768, 605] width 176 height 20
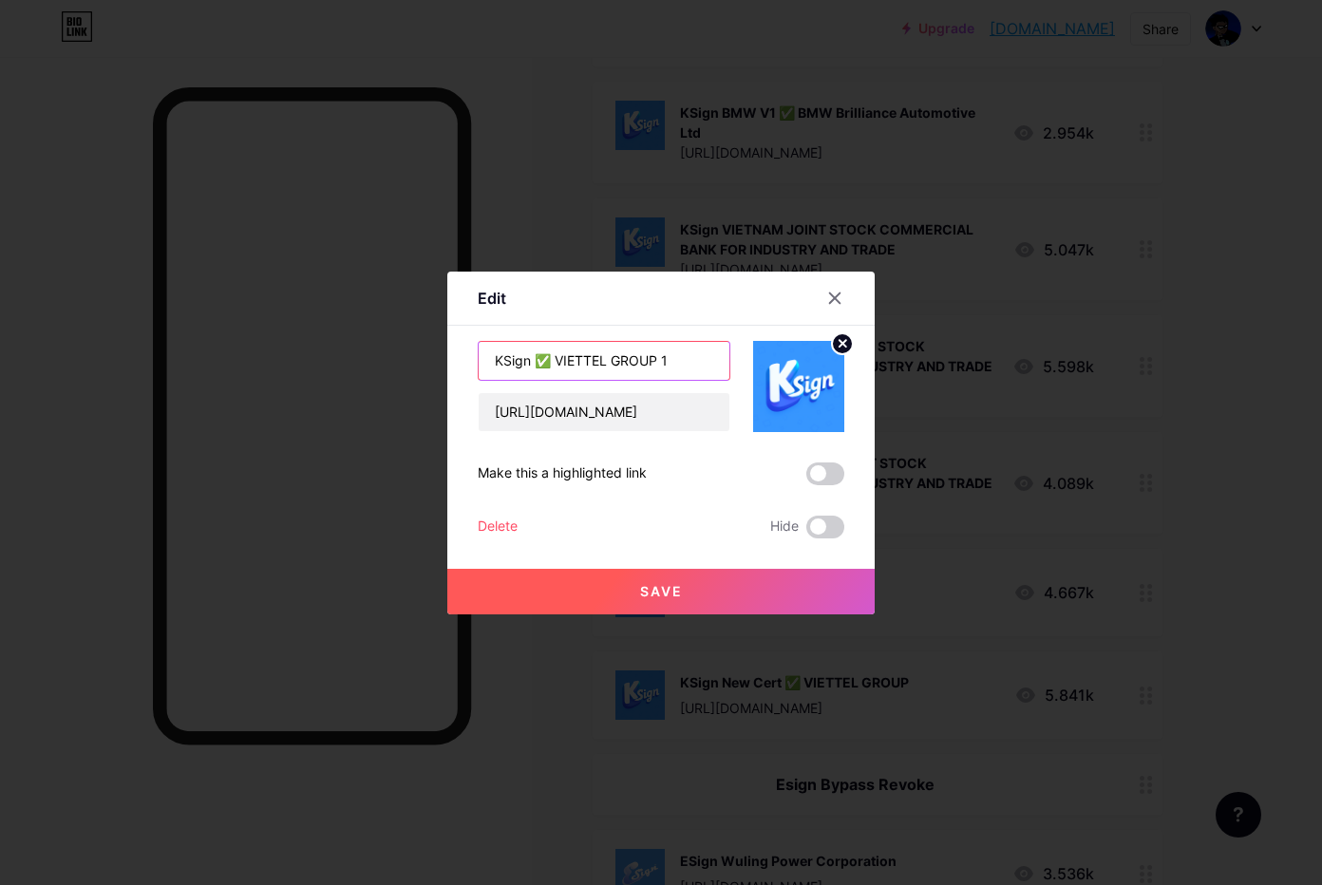
click at [588, 369] on input "KSign ✅ VIETTEL GROUP 1" at bounding box center [604, 361] width 251 height 38
paste input "VNJ V3 VIETNAM JOINT STOCK COMMERCIAL BANK FOR INDUSTRY AND TRADE"
type input "KSign VNJ V3 VIETNAM JOINT STOCK COMMERCIAL BANK FOR INDUSTRY AND TRADE"
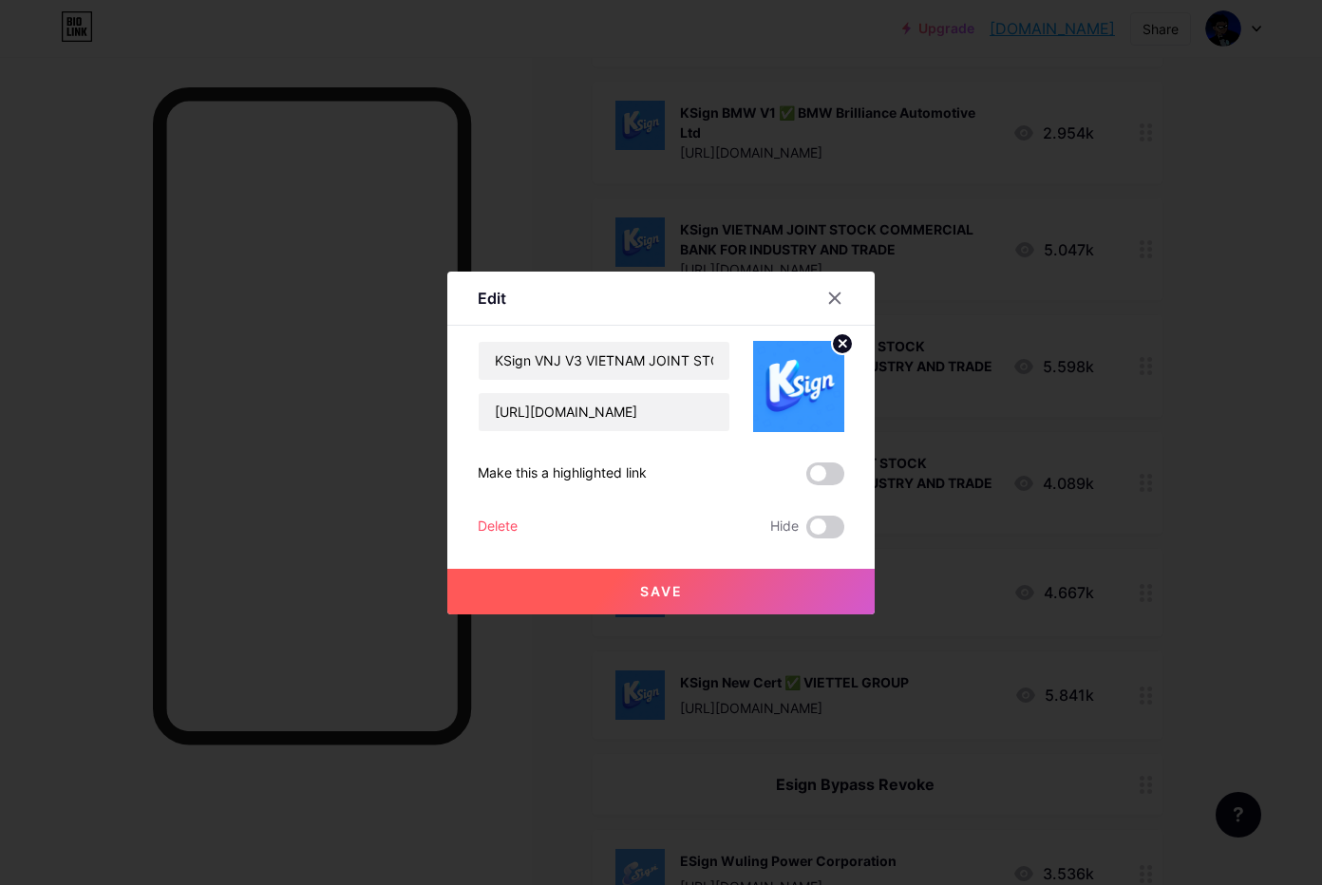
click at [642, 588] on span "Save" at bounding box center [661, 591] width 43 height 16
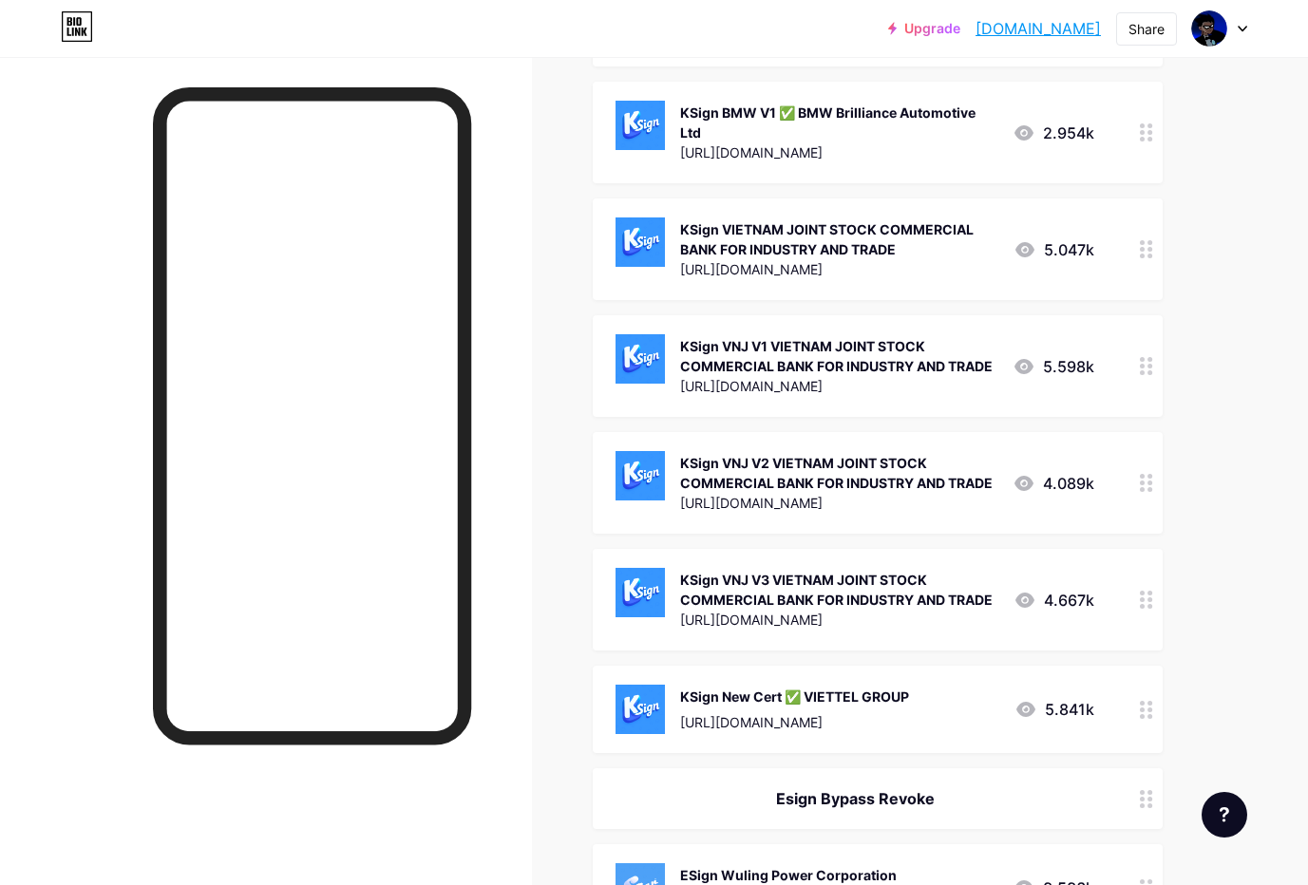
click at [770, 704] on div "KSign New Cert ✅ VIETTEL GROUP" at bounding box center [794, 697] width 229 height 20
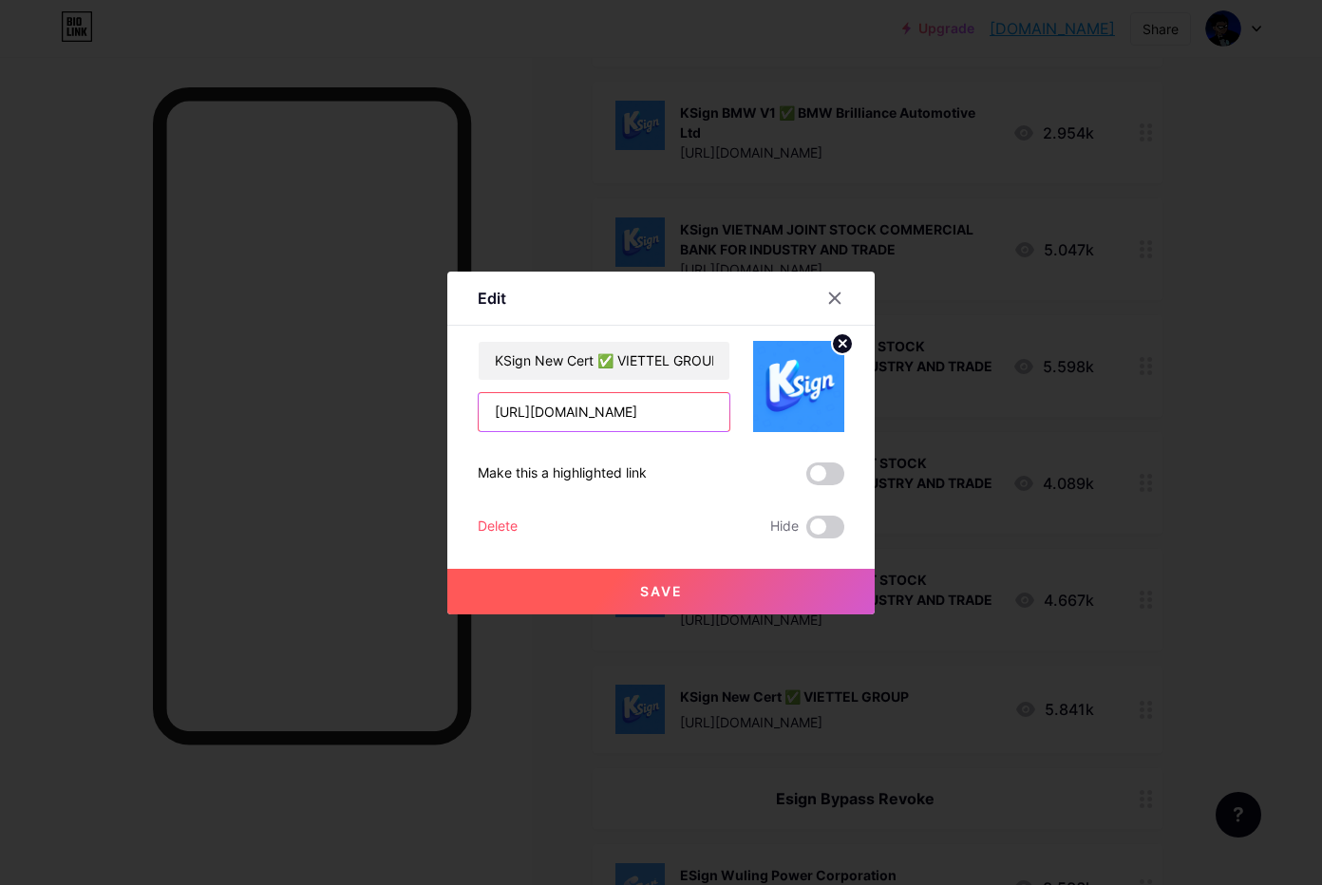
click at [616, 424] on input "[URL][DOMAIN_NAME]" at bounding box center [604, 412] width 251 height 38
click at [614, 359] on input "KSign New Cert ✅ VIETTEL GROUP" at bounding box center [604, 361] width 251 height 38
paste input "[URL][DOMAIN_NAME]"
type input "[URL][DOMAIN_NAME]"
click at [679, 428] on input "[URL][DOMAIN_NAME]" at bounding box center [604, 412] width 251 height 38
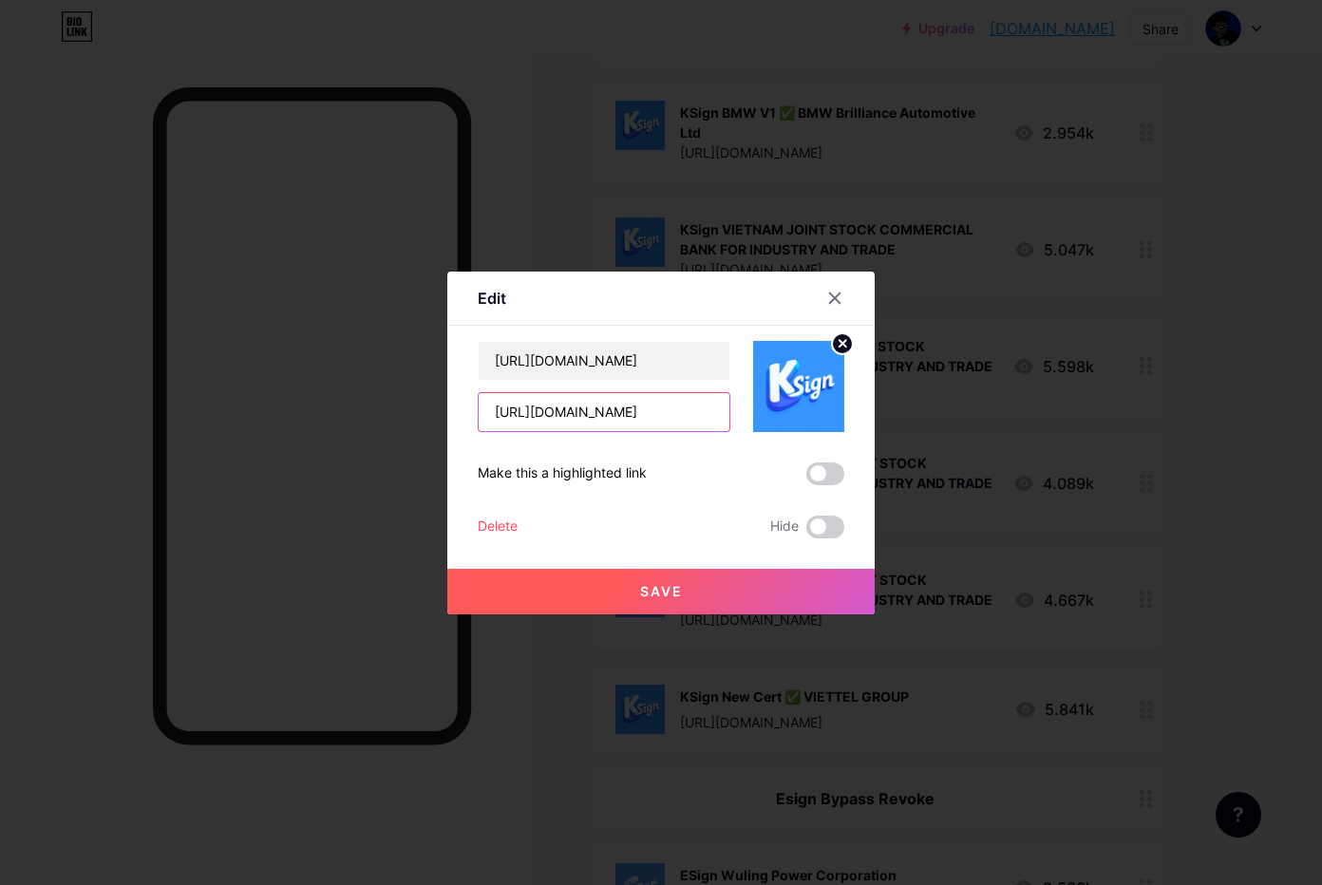
paste input "[DOMAIN_NAME][URL]"
type input "[URL][DOMAIN_NAME]"
drag, startPoint x: 701, startPoint y: 382, endPoint x: 310, endPoint y: 299, distance: 399.9
click at [310, 299] on div "Edit Content YouTube Play YouTube video without leaving your page. ADD Vimeo Pl…" at bounding box center [661, 442] width 1322 height 885
click at [652, 369] on input "[URL][DOMAIN_NAME]" at bounding box center [604, 361] width 251 height 38
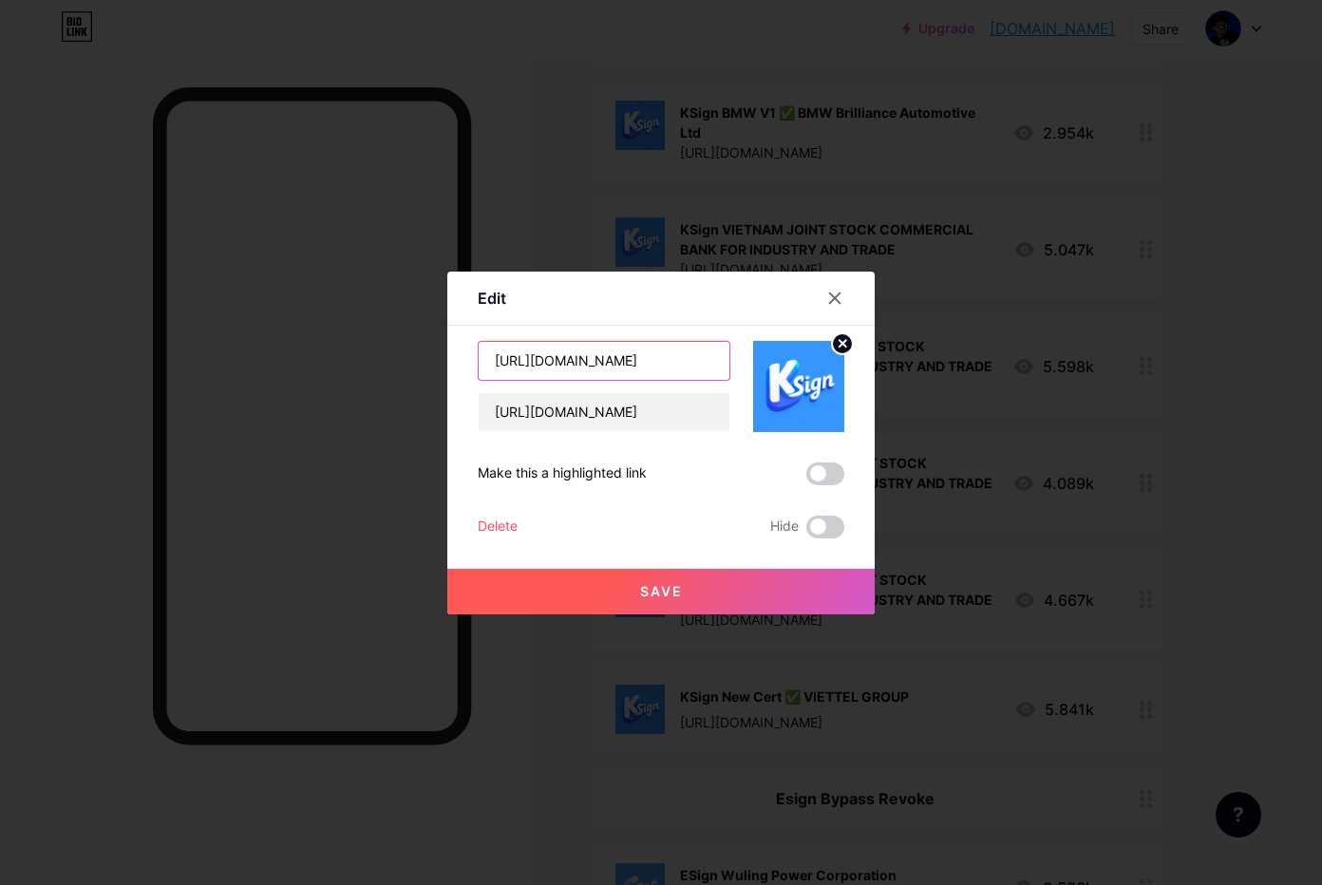
drag, startPoint x: 666, startPoint y: 359, endPoint x: 67, endPoint y: 220, distance: 614.2
click at [0, 199] on html "Upgrade [DOMAIN_NAME].... [DOMAIN_NAME] Share Switch accounts SEJA BEM VINDO(A)…" at bounding box center [661, 684] width 1322 height 4860
click at [539, 362] on input "text" at bounding box center [604, 361] width 251 height 38
paste input "KSign VNJ V4 VIETNAM JOINT STOCK COMMERCIAL BANK FOR INDUSTRY AND TRADE"
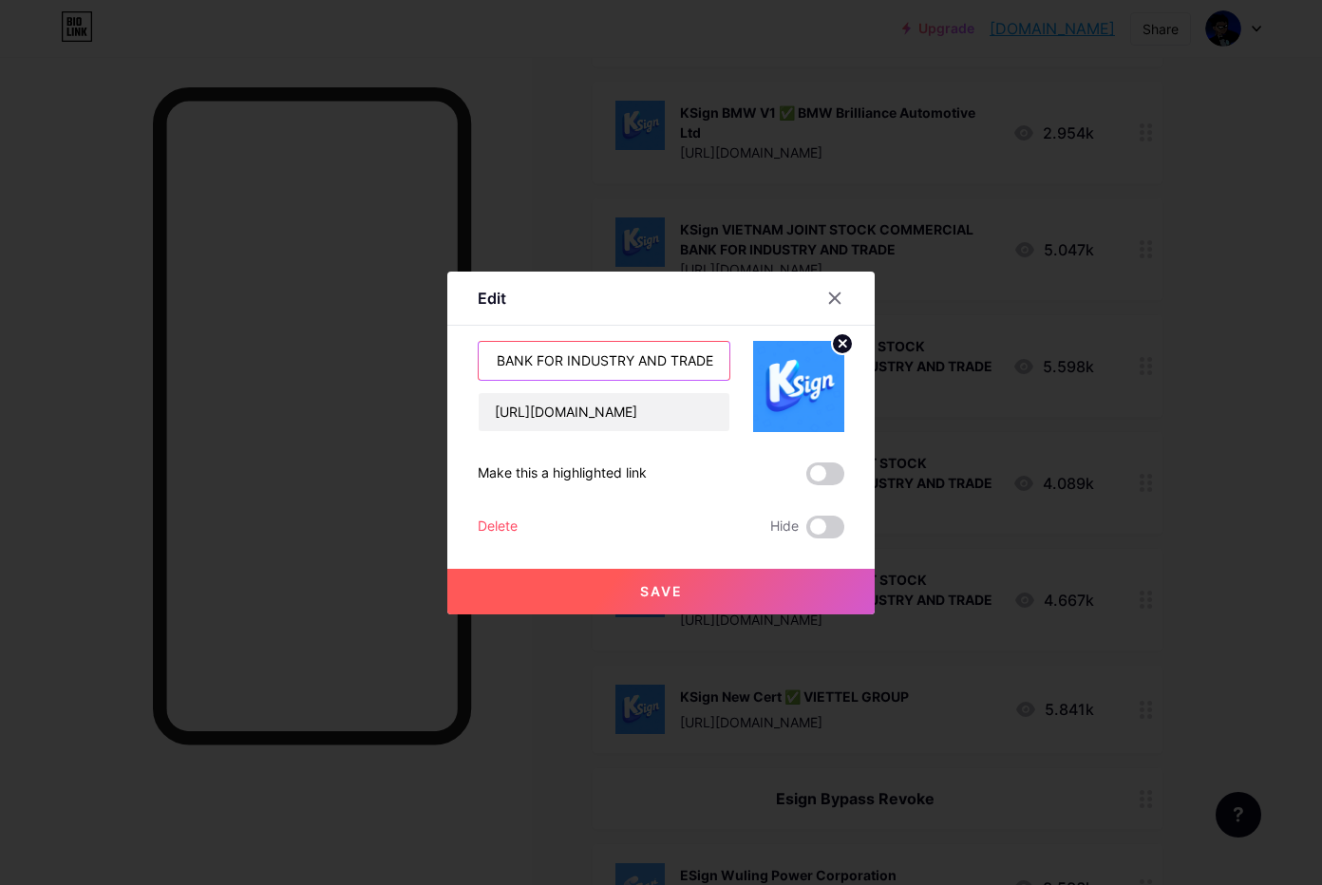
type input "KSign VNJ V4 VIETNAM JOINT STOCK COMMERCIAL BANK FOR INDUSTRY AND TRADE"
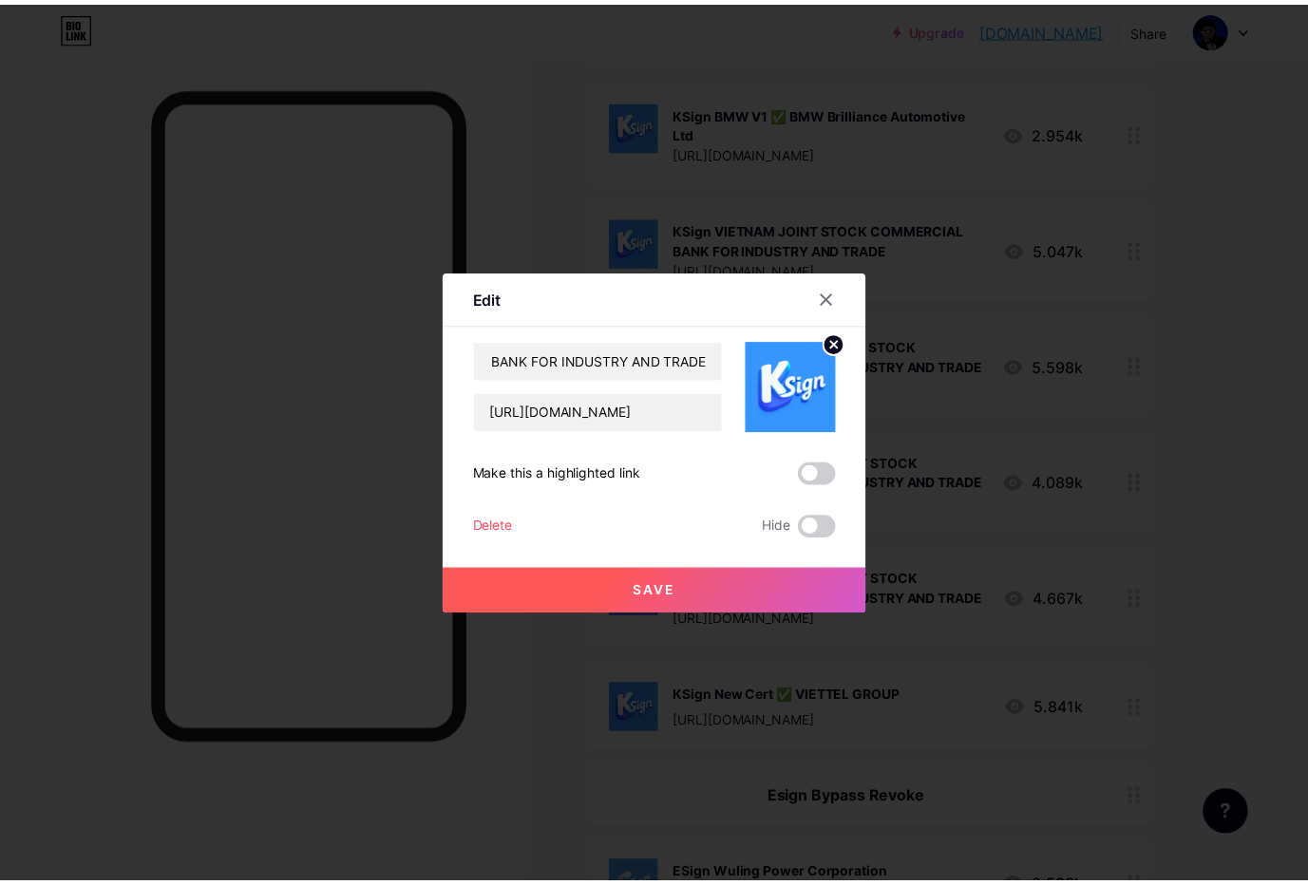
scroll to position [0, 0]
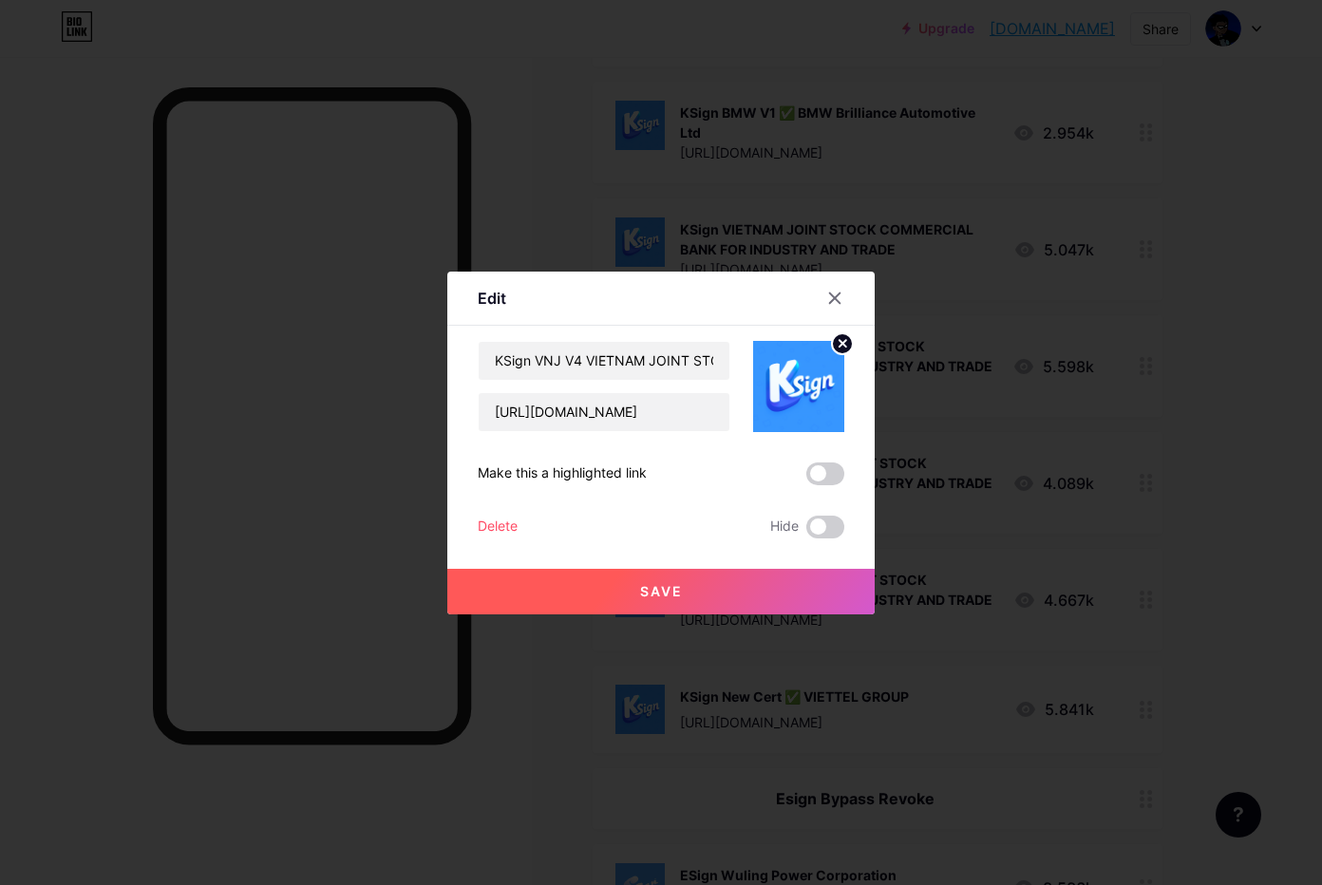
click at [640, 591] on span "Save" at bounding box center [661, 591] width 43 height 16
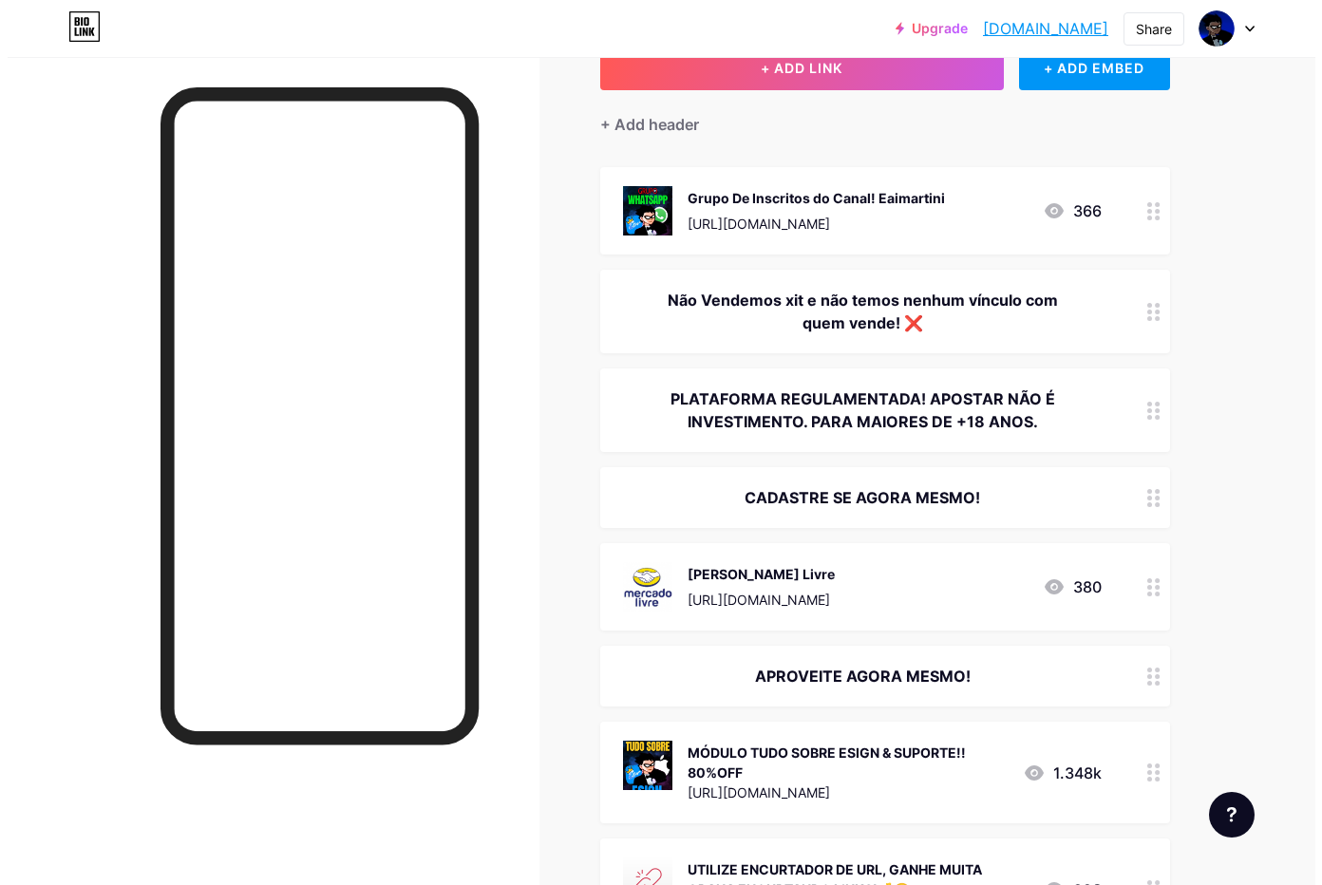
scroll to position [37, 0]
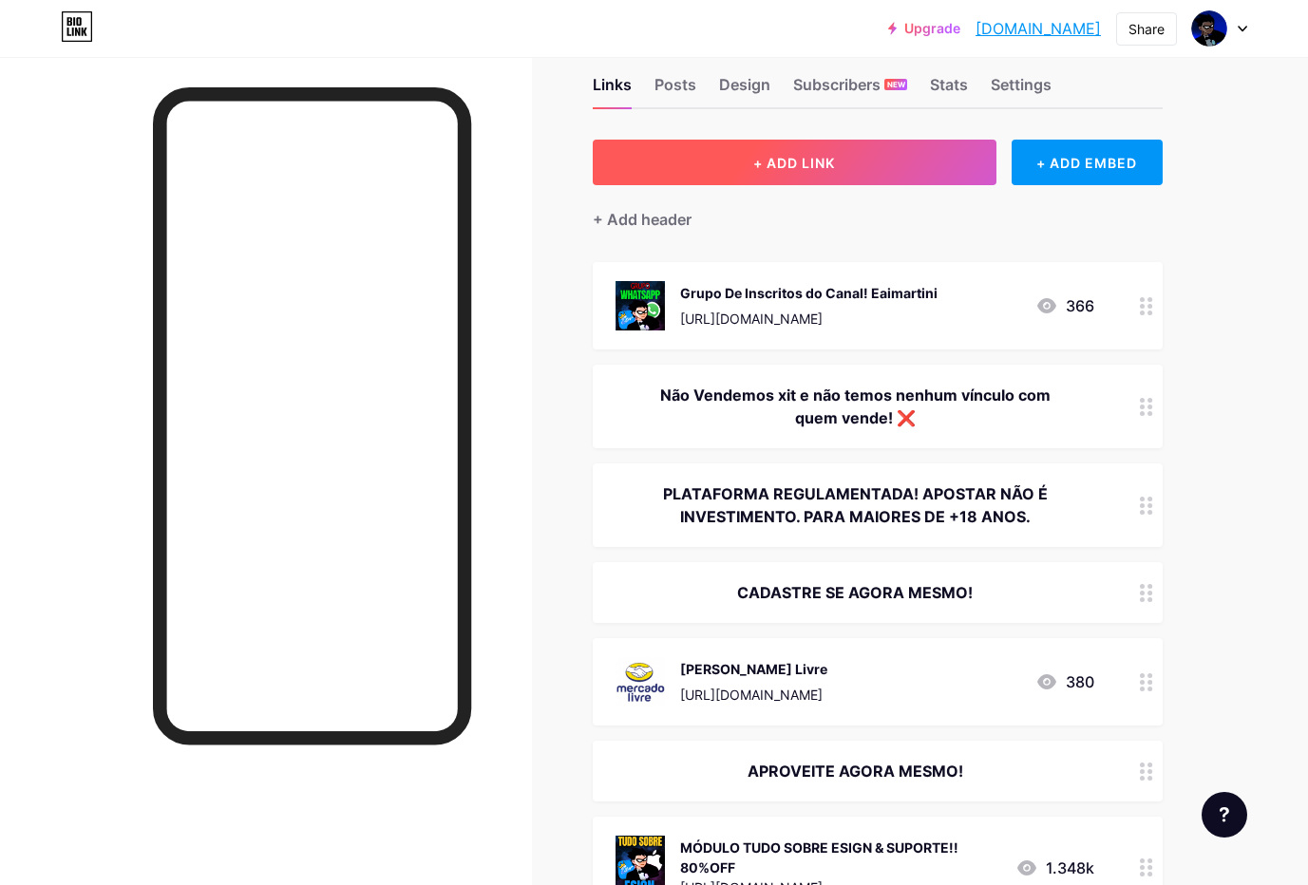
click at [770, 172] on button "+ ADD LINK" at bounding box center [795, 163] width 404 height 46
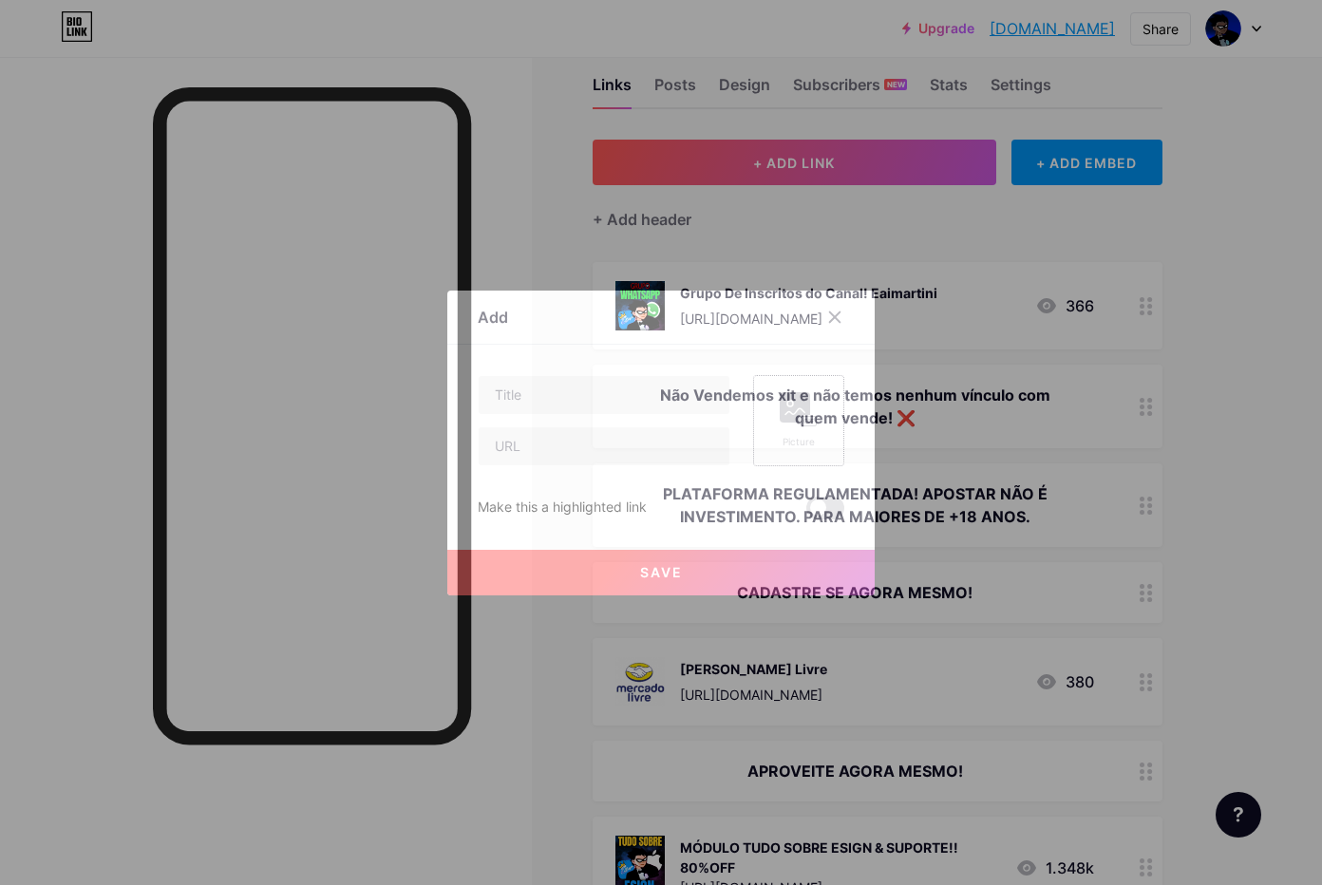
click at [790, 398] on rect at bounding box center [795, 407] width 30 height 30
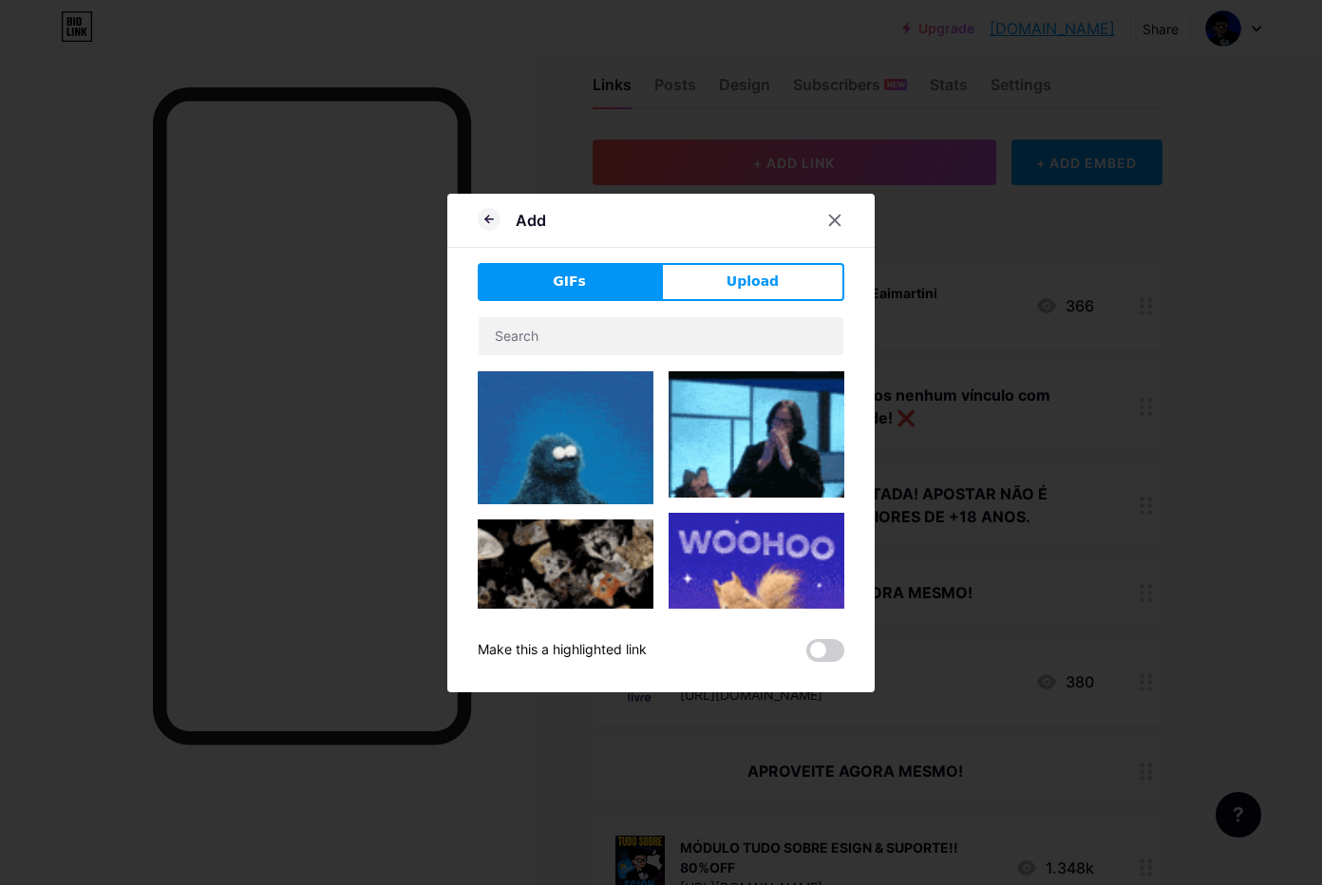
drag, startPoint x: 720, startPoint y: 288, endPoint x: 655, endPoint y: 286, distance: 64.6
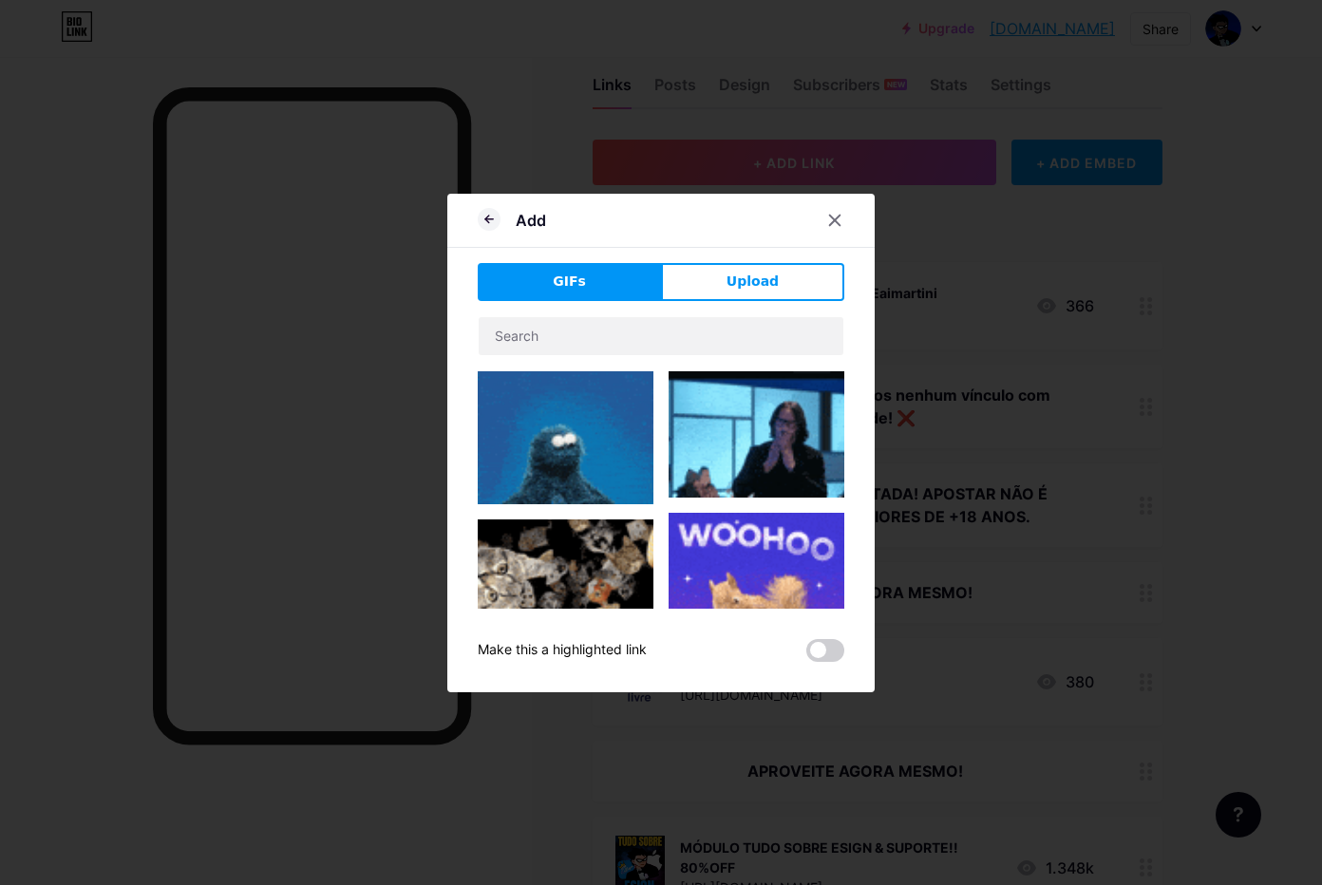
click at [720, 286] on button "Upload" at bounding box center [752, 282] width 183 height 38
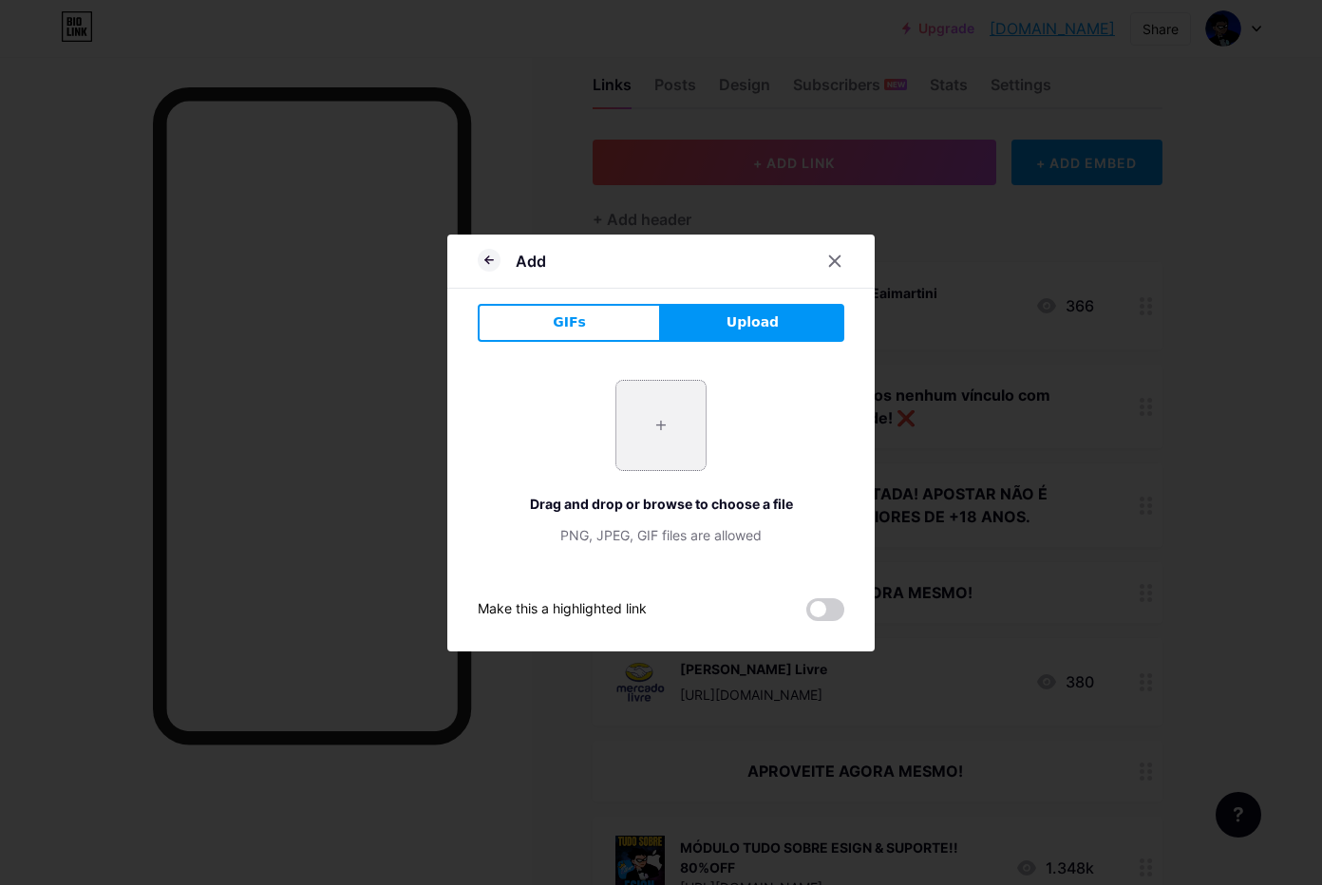
click at [663, 423] on input "file" at bounding box center [660, 425] width 89 height 89
type input "C:\fakepath\htgPh1zvAno78BV7m10NwWG3W8r9gNjh.png"
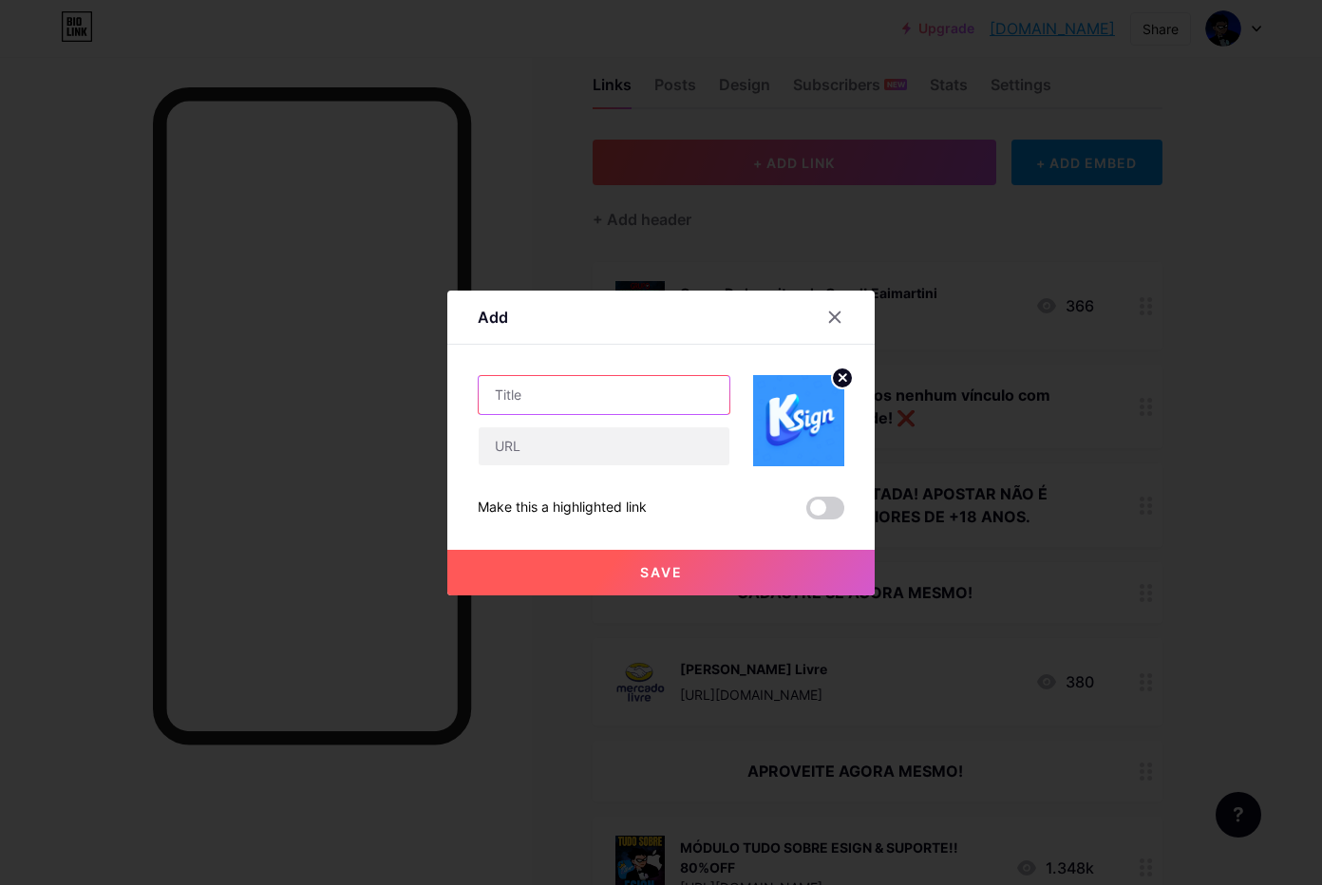
click at [608, 385] on input "text" at bounding box center [604, 395] width 251 height 38
click at [558, 391] on input "text" at bounding box center [604, 395] width 251 height 38
paste input "KSign VIETTEL GROUP"
type input "KSign VIETTEL GROUP"
click at [616, 442] on input "text" at bounding box center [604, 446] width 251 height 38
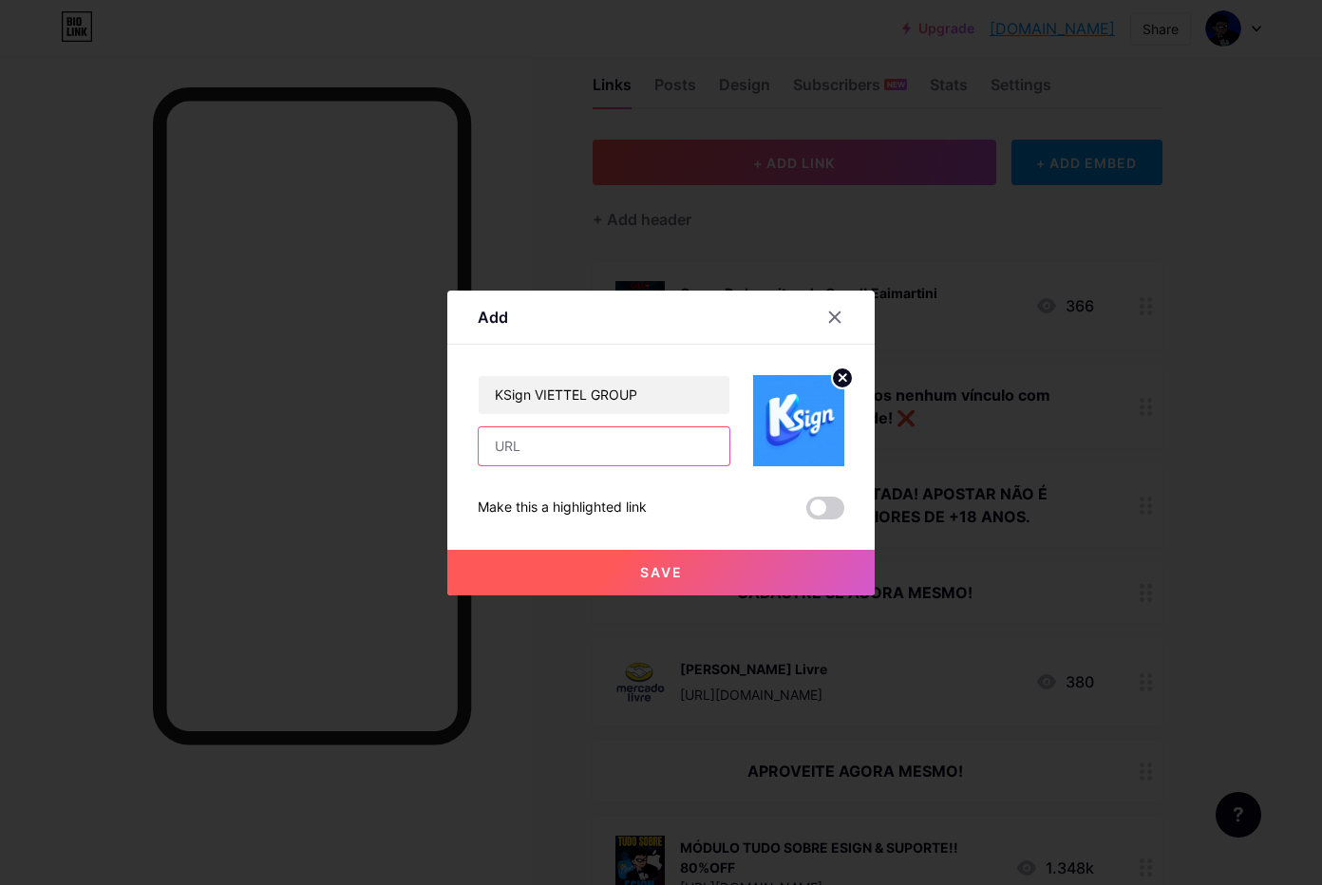
paste input "[URL][DOMAIN_NAME]"
type input "[URL][DOMAIN_NAME]"
click at [614, 569] on button "Save" at bounding box center [660, 573] width 427 height 46
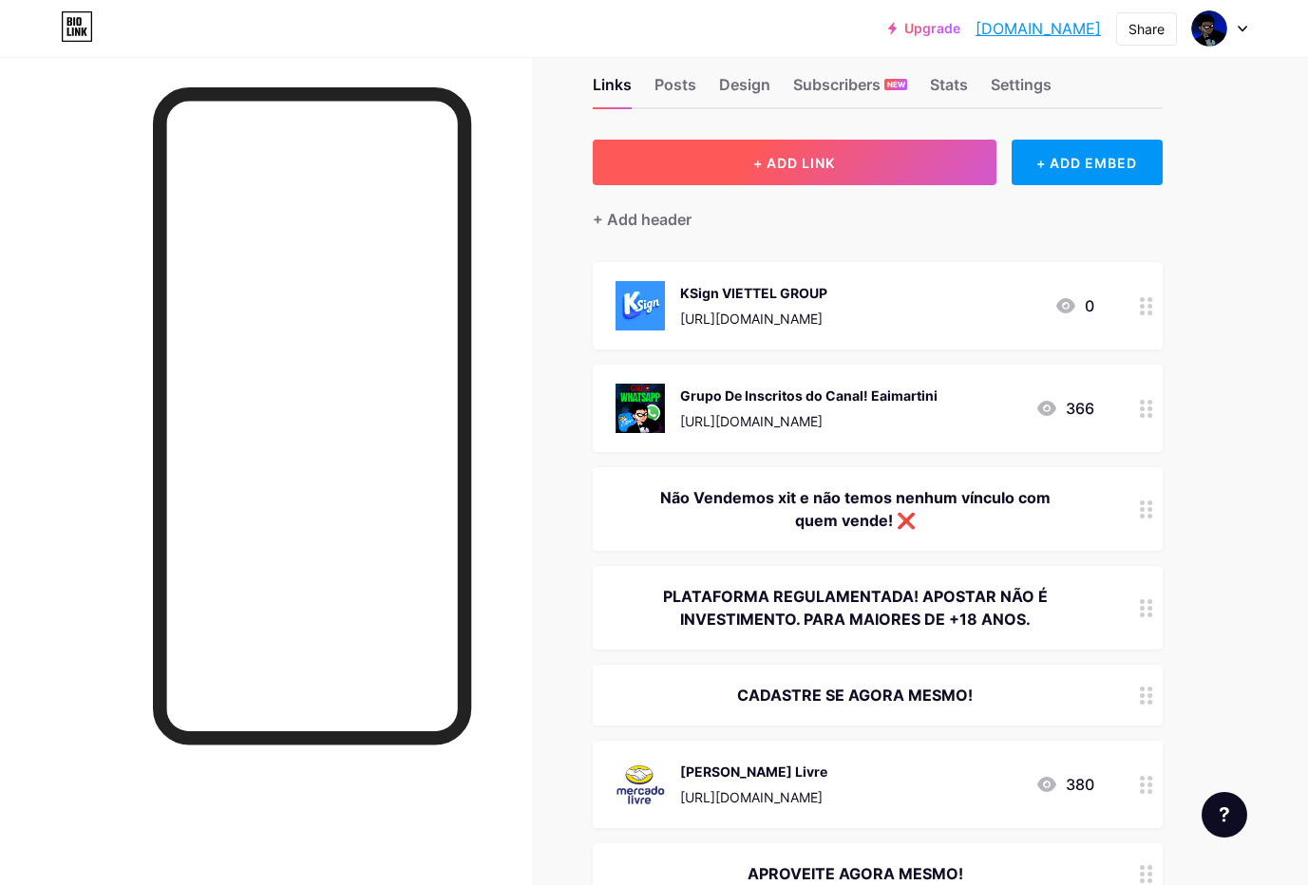
click at [785, 162] on span "+ ADD LINK" at bounding box center [794, 163] width 82 height 16
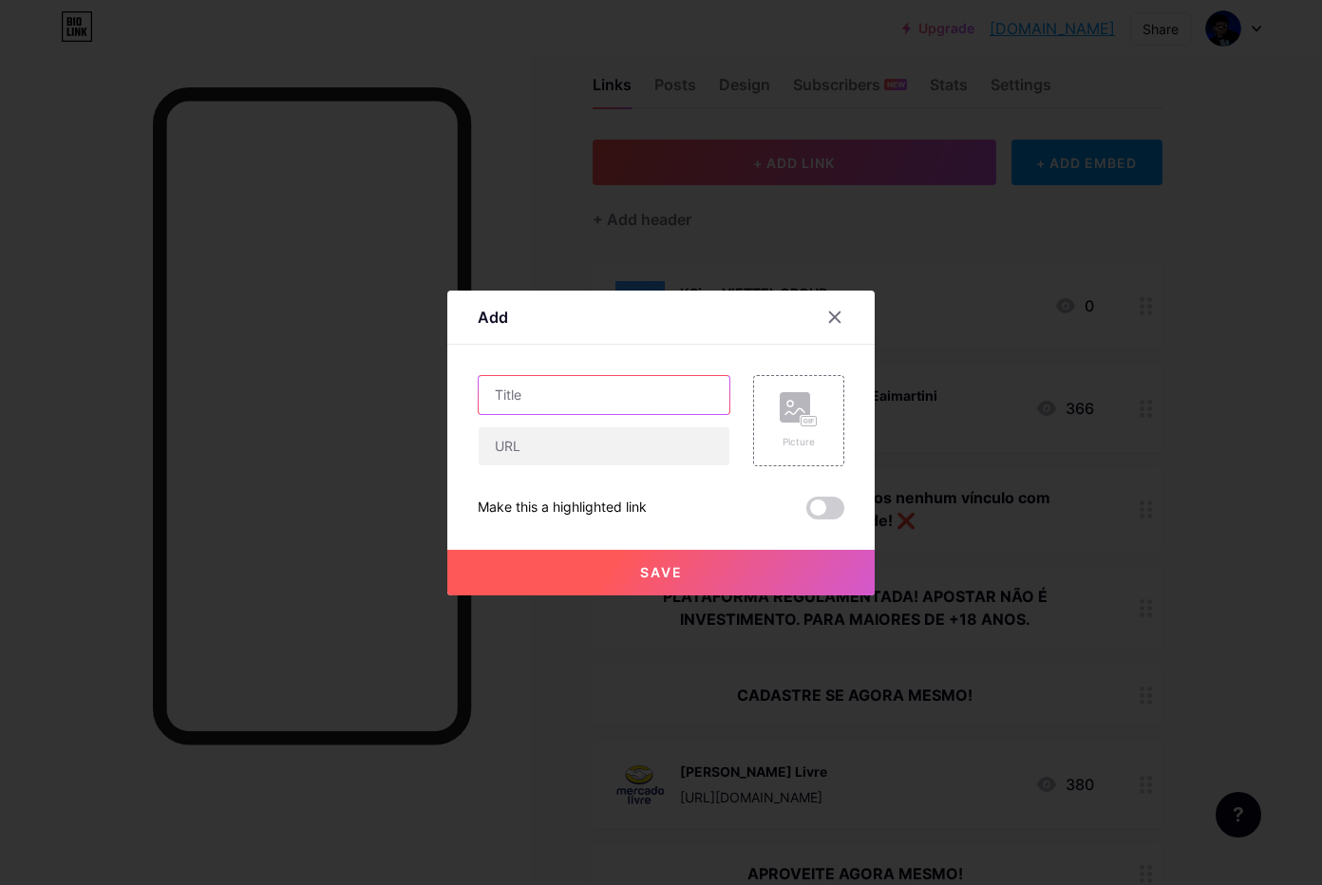
click at [556, 402] on input "text" at bounding box center [604, 395] width 251 height 38
paste input "KSign VIETTEL GROUP V1 VIETTEL GROUP"
type input "KSign VIETTEL GROUP V1 VIETTEL GROUP"
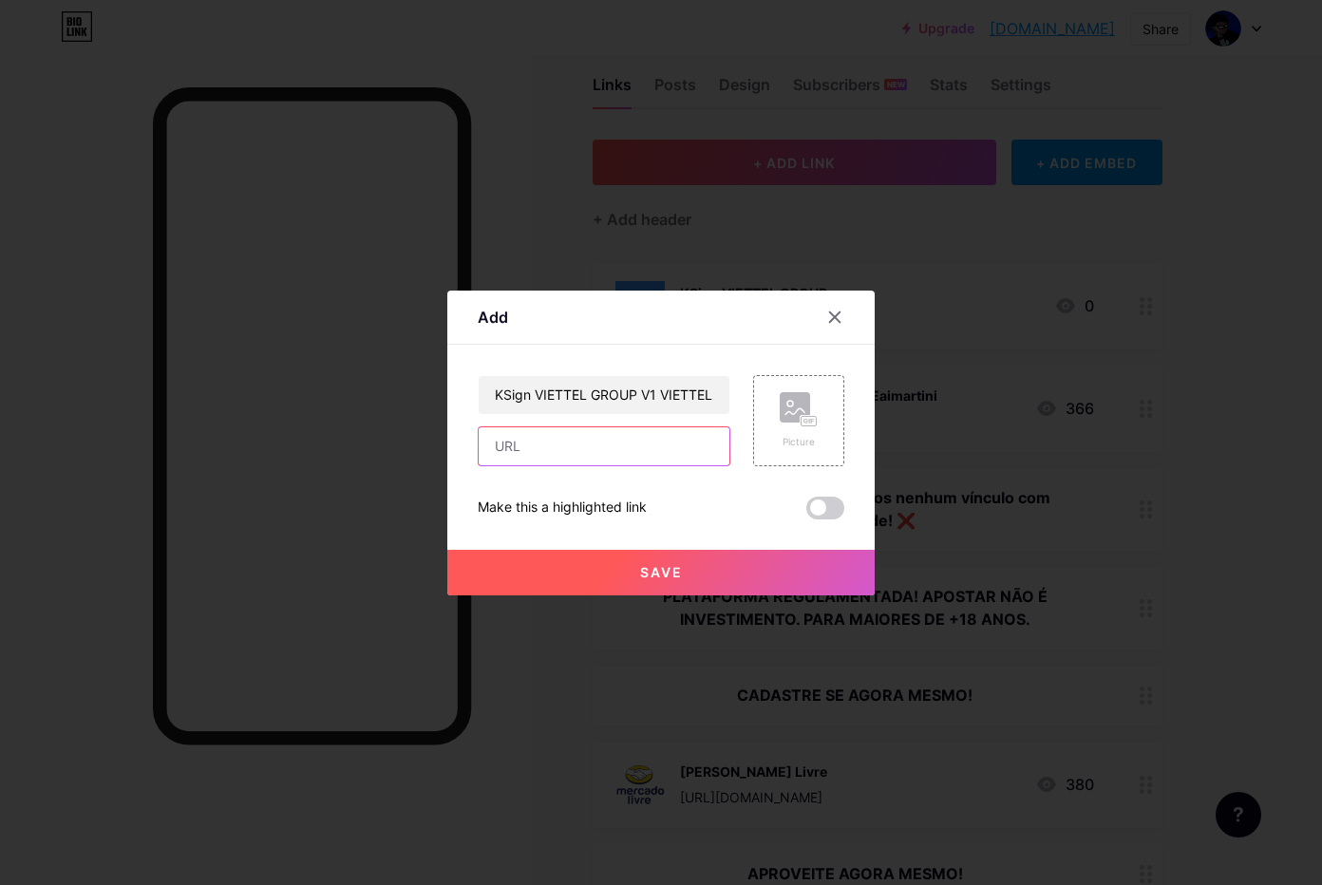
click at [533, 444] on input "text" at bounding box center [604, 446] width 251 height 38
paste input "[URL][DOMAIN_NAME]"
type input "[URL][DOMAIN_NAME]"
drag, startPoint x: 616, startPoint y: 578, endPoint x: 878, endPoint y: 433, distance: 299.7
click at [909, 410] on div "Add Content YouTube Play YouTube video without leaving your page. ADD Vimeo Pla…" at bounding box center [661, 442] width 1322 height 885
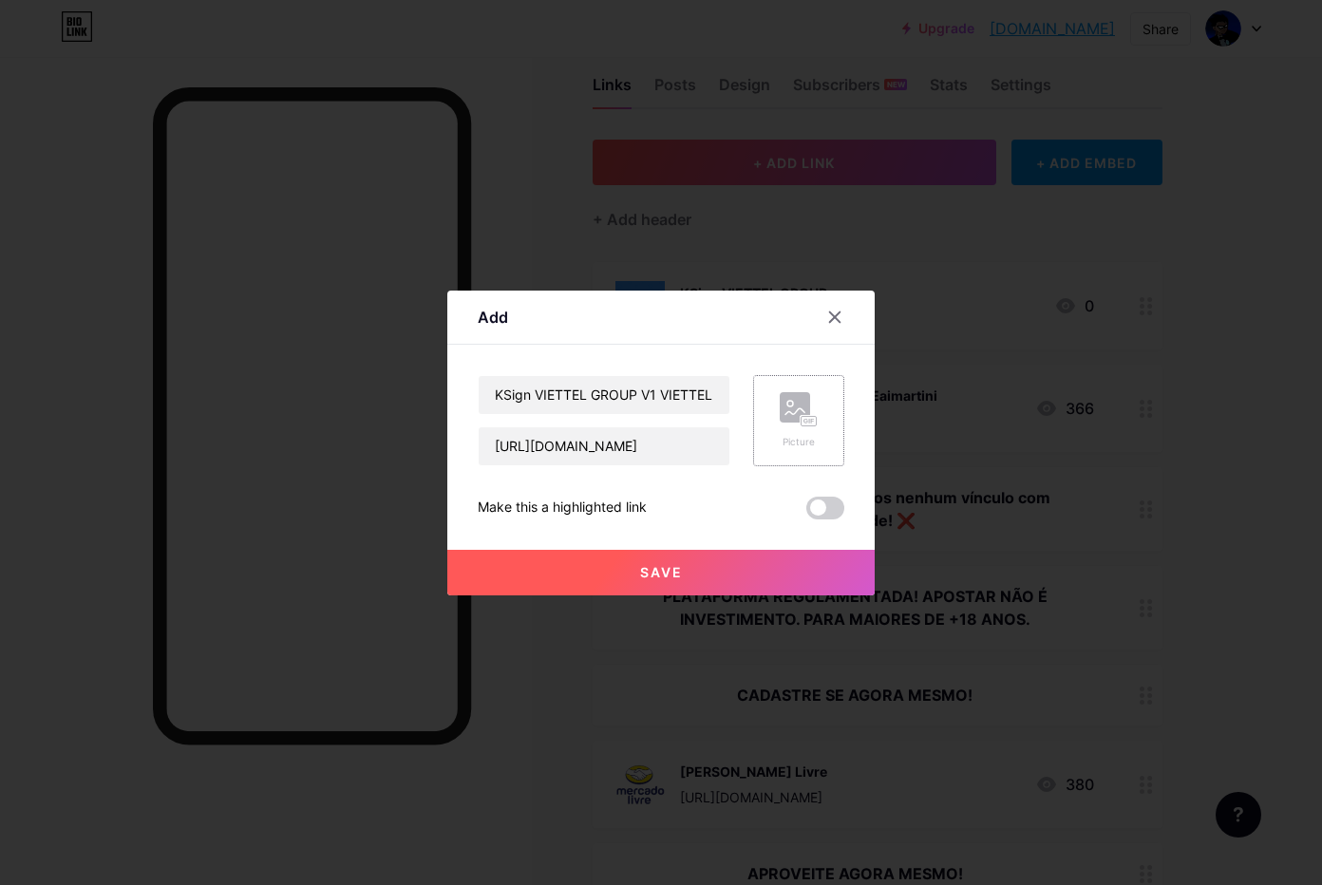
click at [803, 417] on rect at bounding box center [809, 420] width 15 height 9
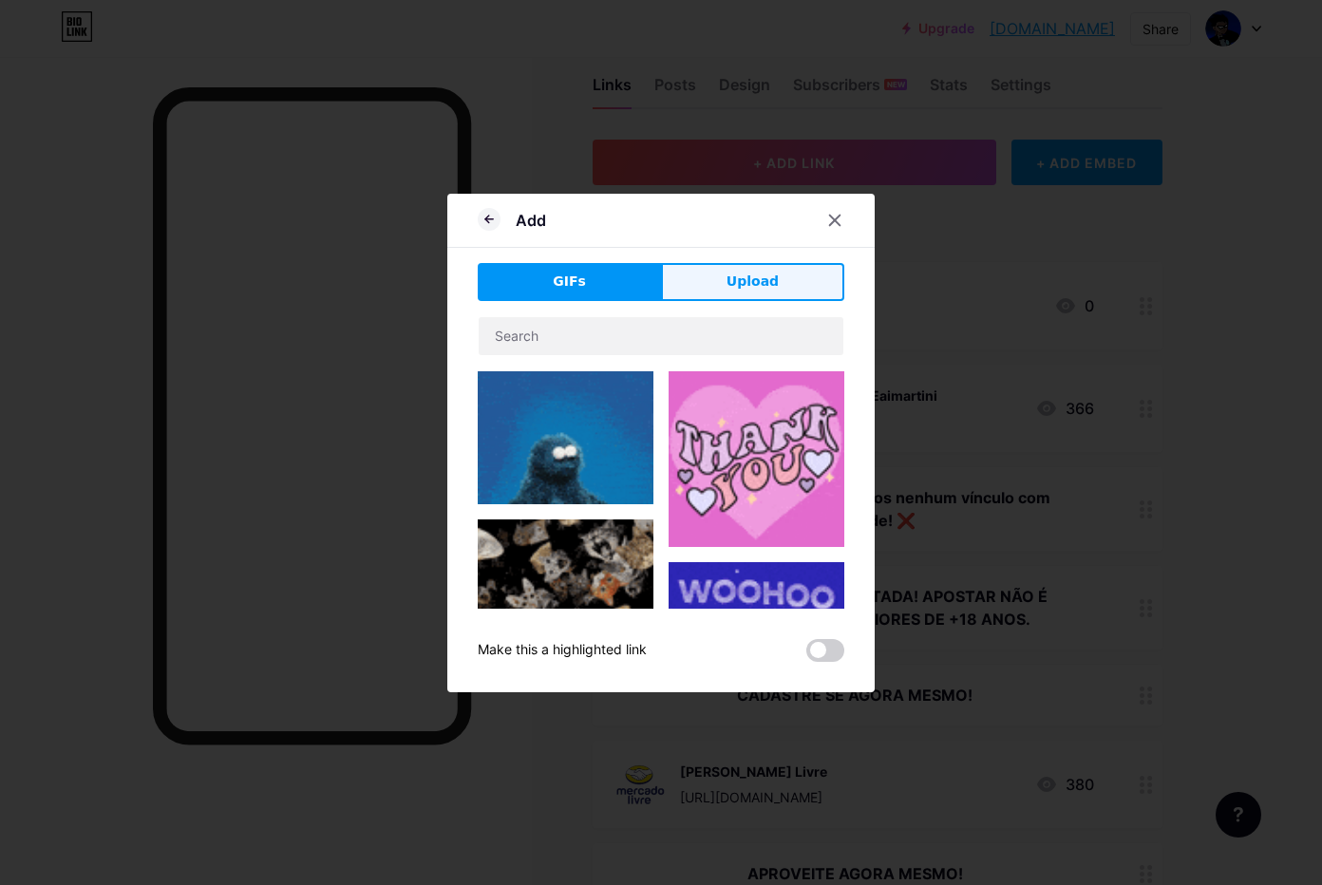
click at [741, 289] on span "Upload" at bounding box center [753, 282] width 52 height 20
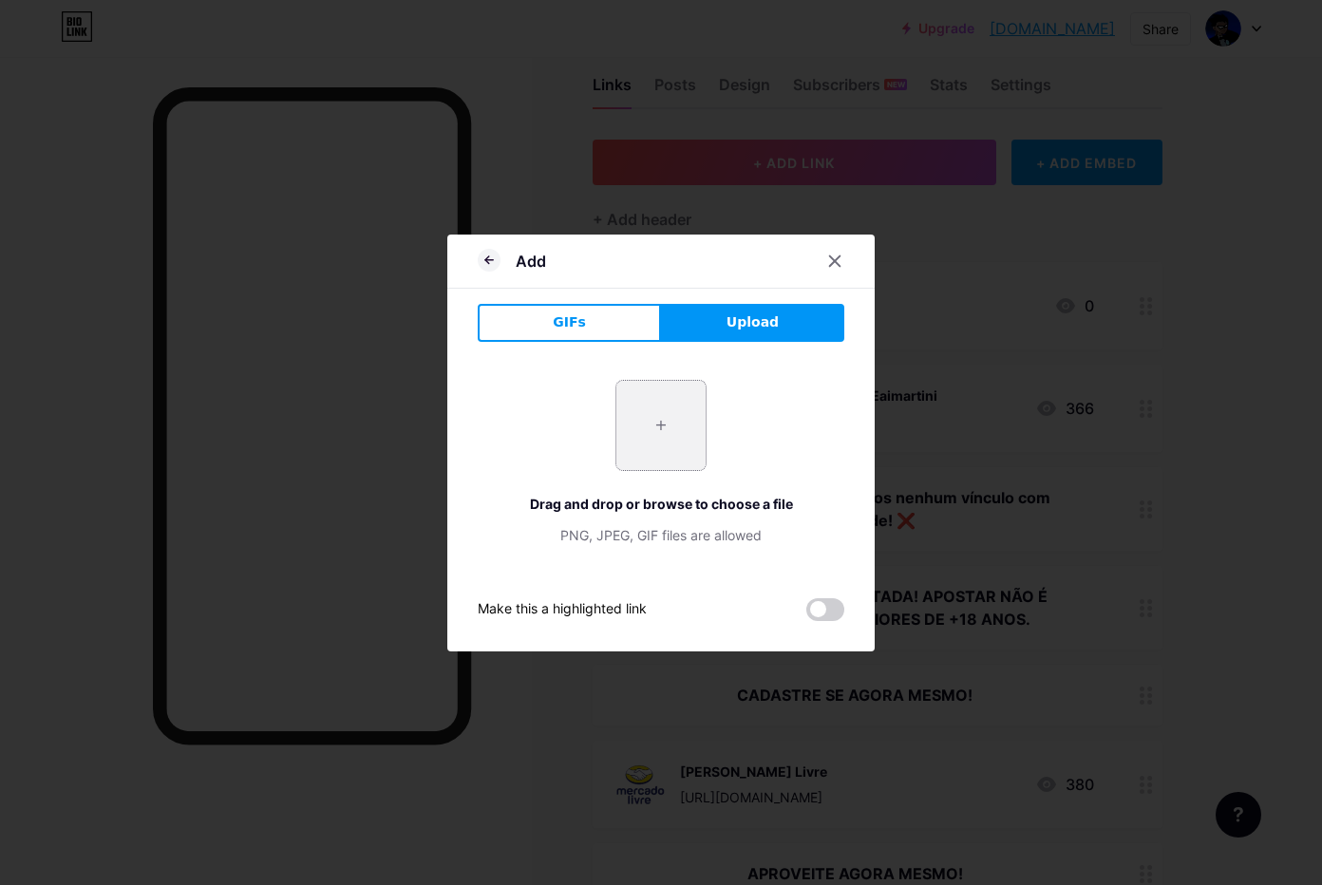
click at [649, 413] on input "file" at bounding box center [660, 425] width 89 height 89
type input "C:\fakepath\htgPh1zvAno78BV7m10NwWG3W8r9gNjh.png"
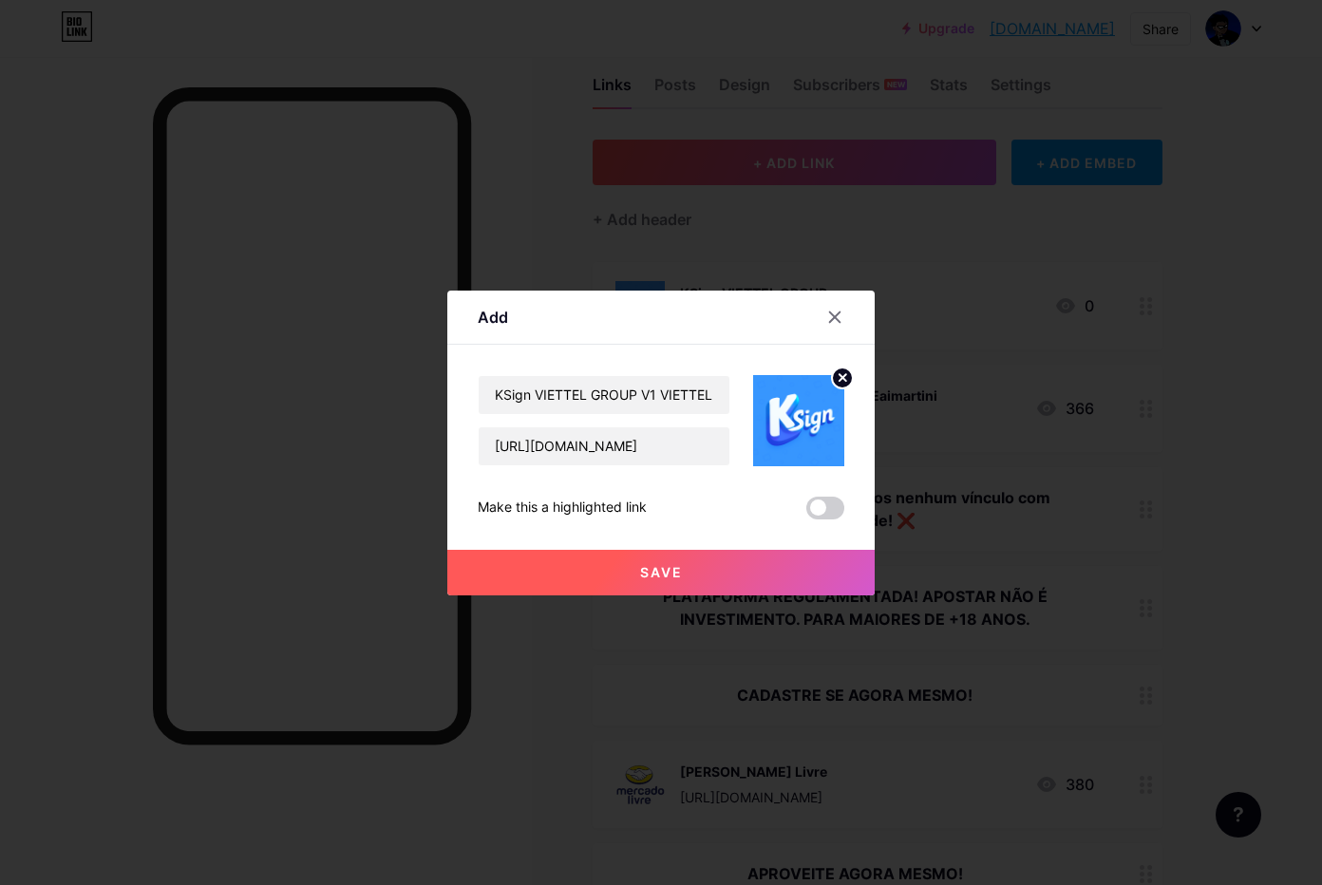
click at [734, 581] on button "Save" at bounding box center [660, 573] width 427 height 46
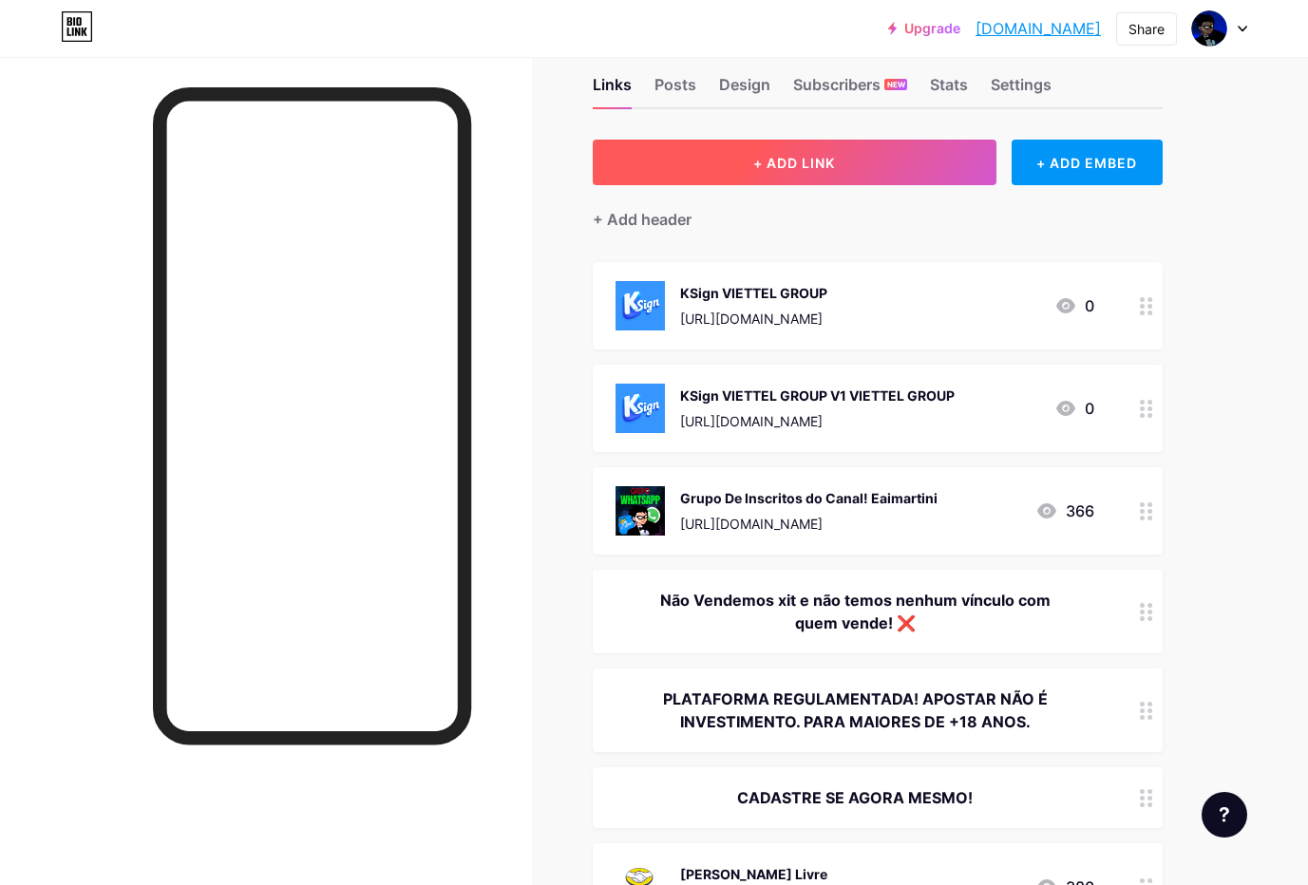
click at [762, 149] on button "+ ADD LINK" at bounding box center [795, 163] width 404 height 46
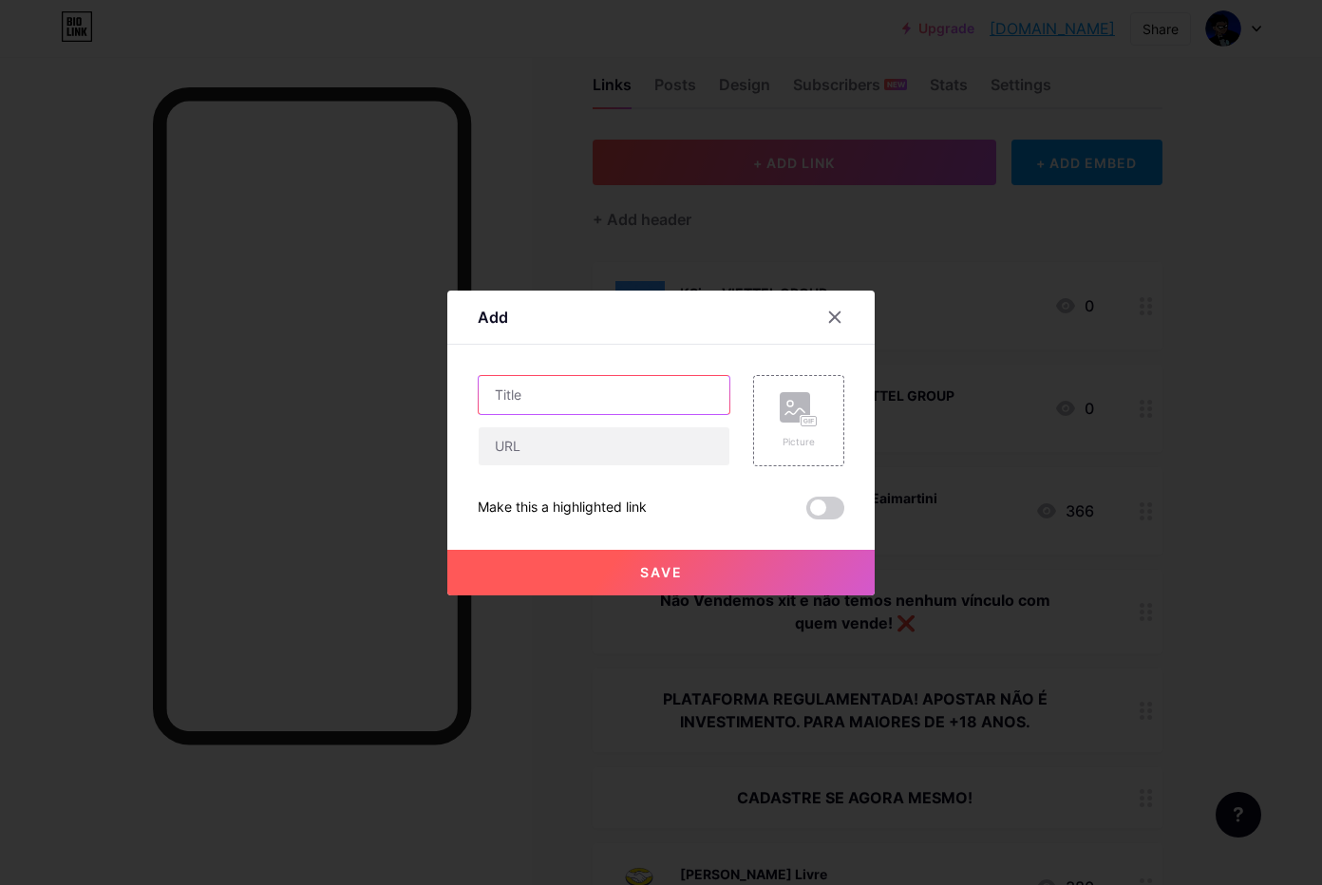
click at [558, 405] on input "text" at bounding box center [604, 395] width 251 height 38
paste input "KSign VIETTEL GROUP V2 VIETTEL GROUP"
type input "KSign VIETTEL GROUP V2 VIETTEL GROUP"
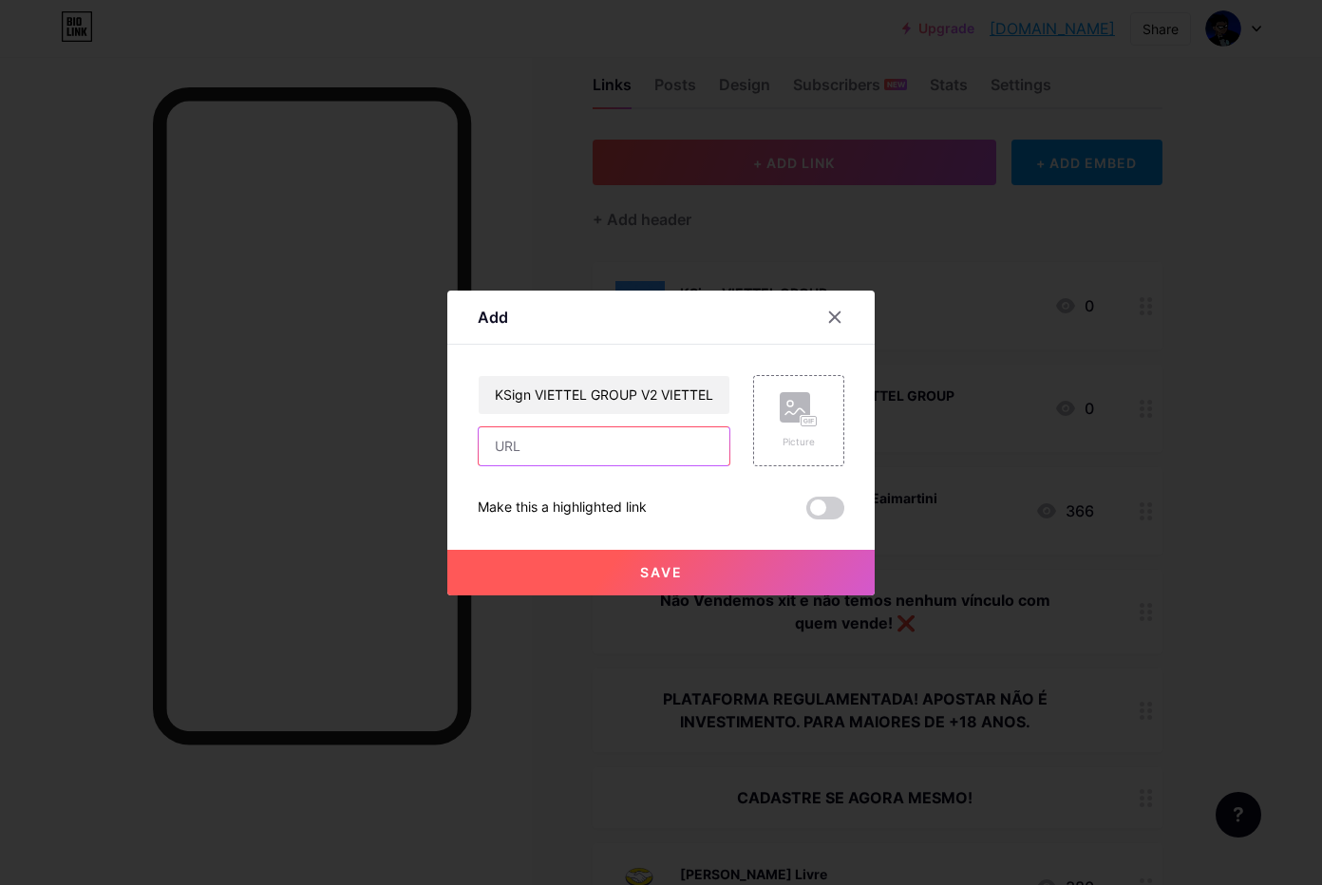
click at [554, 457] on input "text" at bounding box center [604, 446] width 251 height 38
click at [796, 426] on div "Picture" at bounding box center [799, 420] width 38 height 57
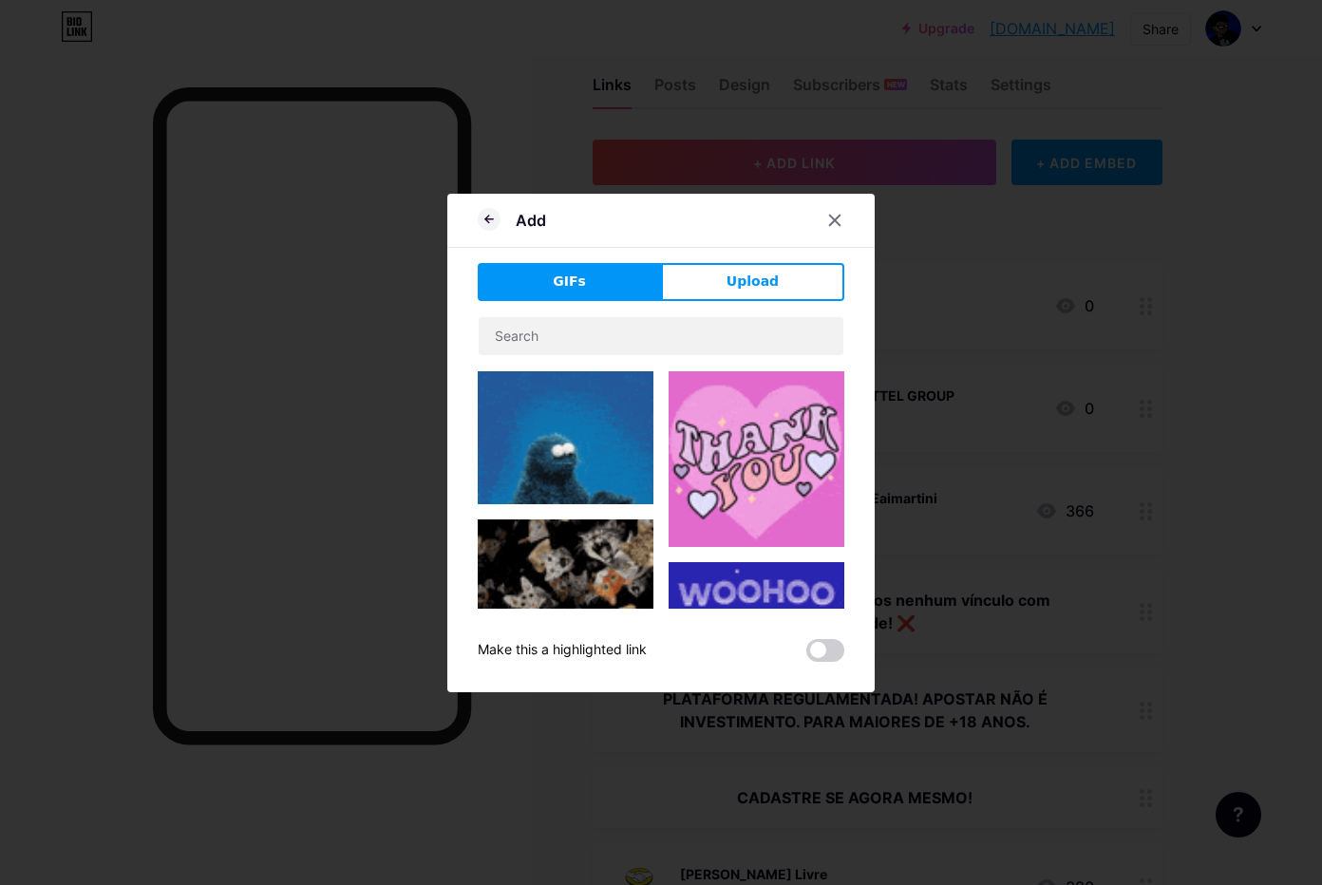
click at [714, 291] on button "Upload" at bounding box center [752, 282] width 183 height 38
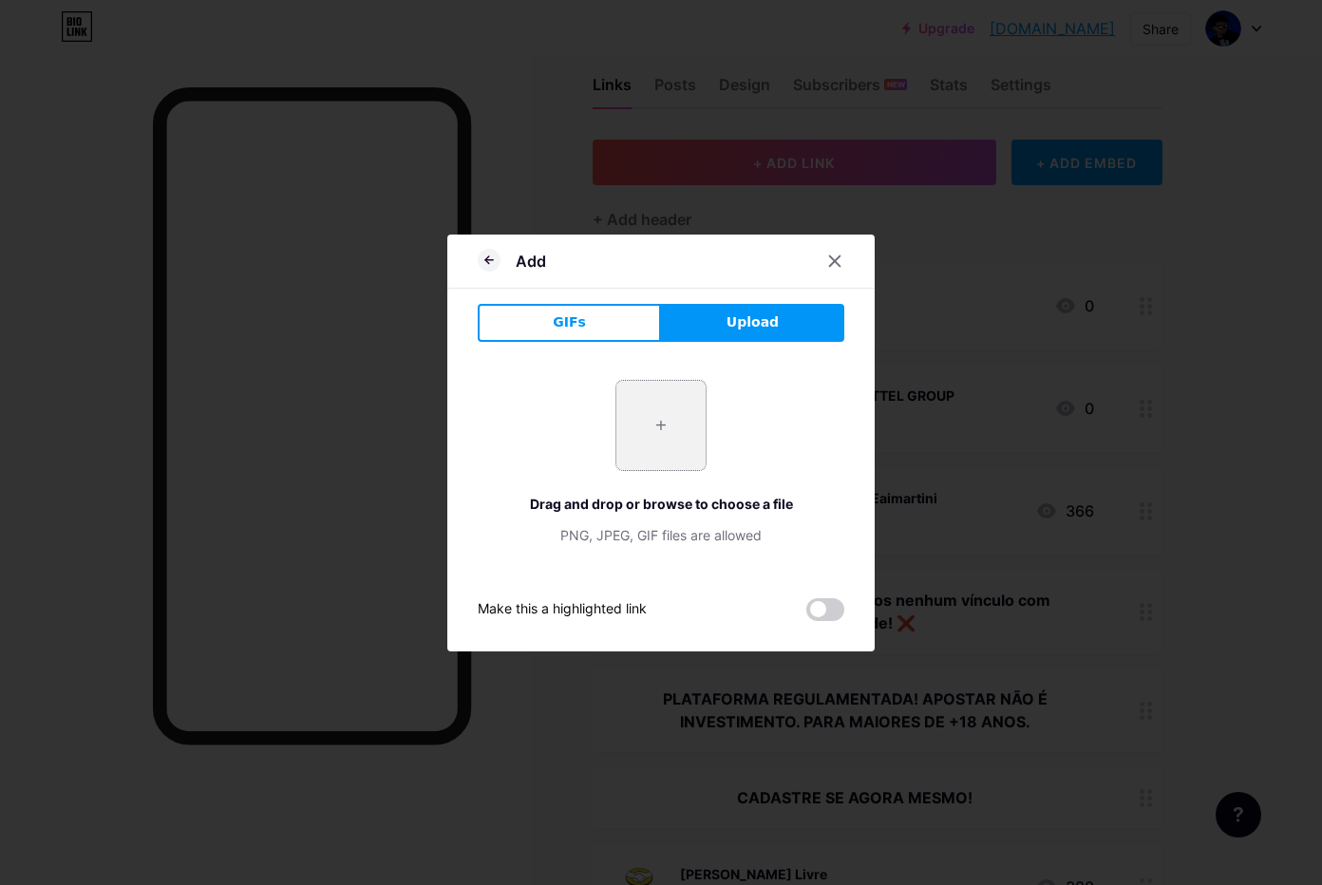
click at [655, 420] on input "file" at bounding box center [660, 425] width 89 height 89
type input "C:\fakepath\htgPh1zvAno78BV7m10NwWG3W8r9gNjh.png"
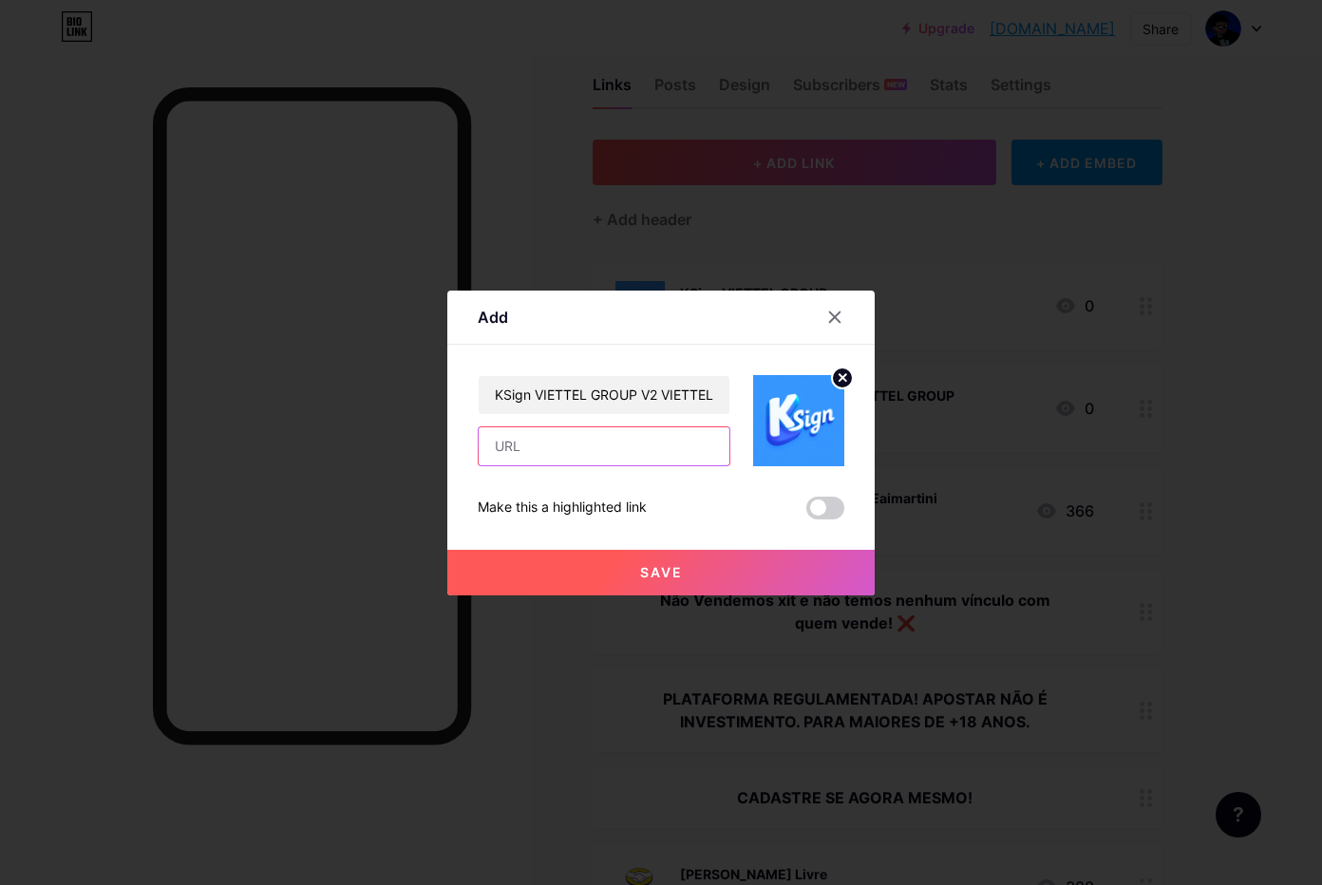
click at [569, 456] on input "text" at bounding box center [604, 446] width 251 height 38
paste input "[URL][DOMAIN_NAME]"
type input "[URL][DOMAIN_NAME]"
click at [643, 579] on span "Save" at bounding box center [661, 572] width 43 height 16
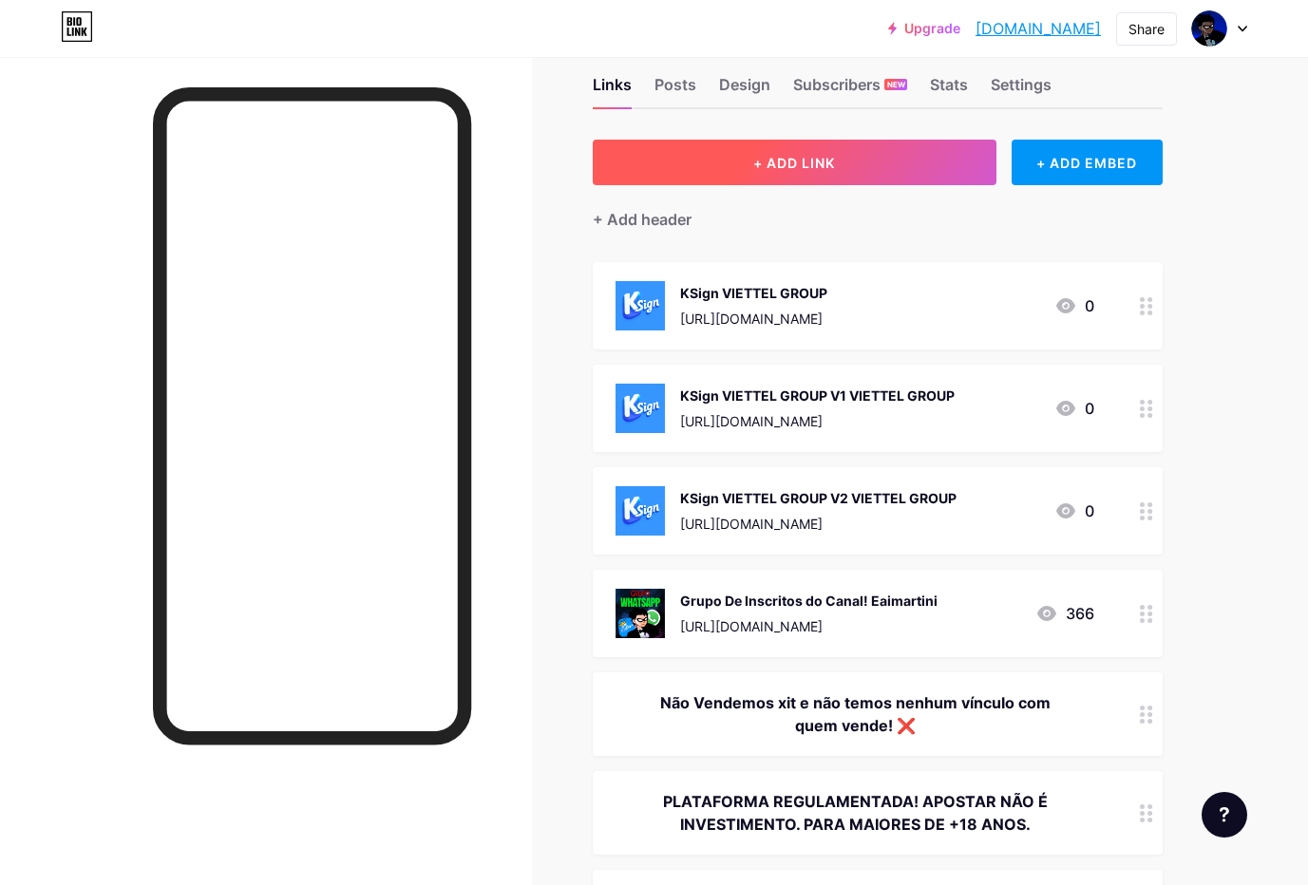
click at [916, 156] on button "+ ADD LINK" at bounding box center [795, 163] width 404 height 46
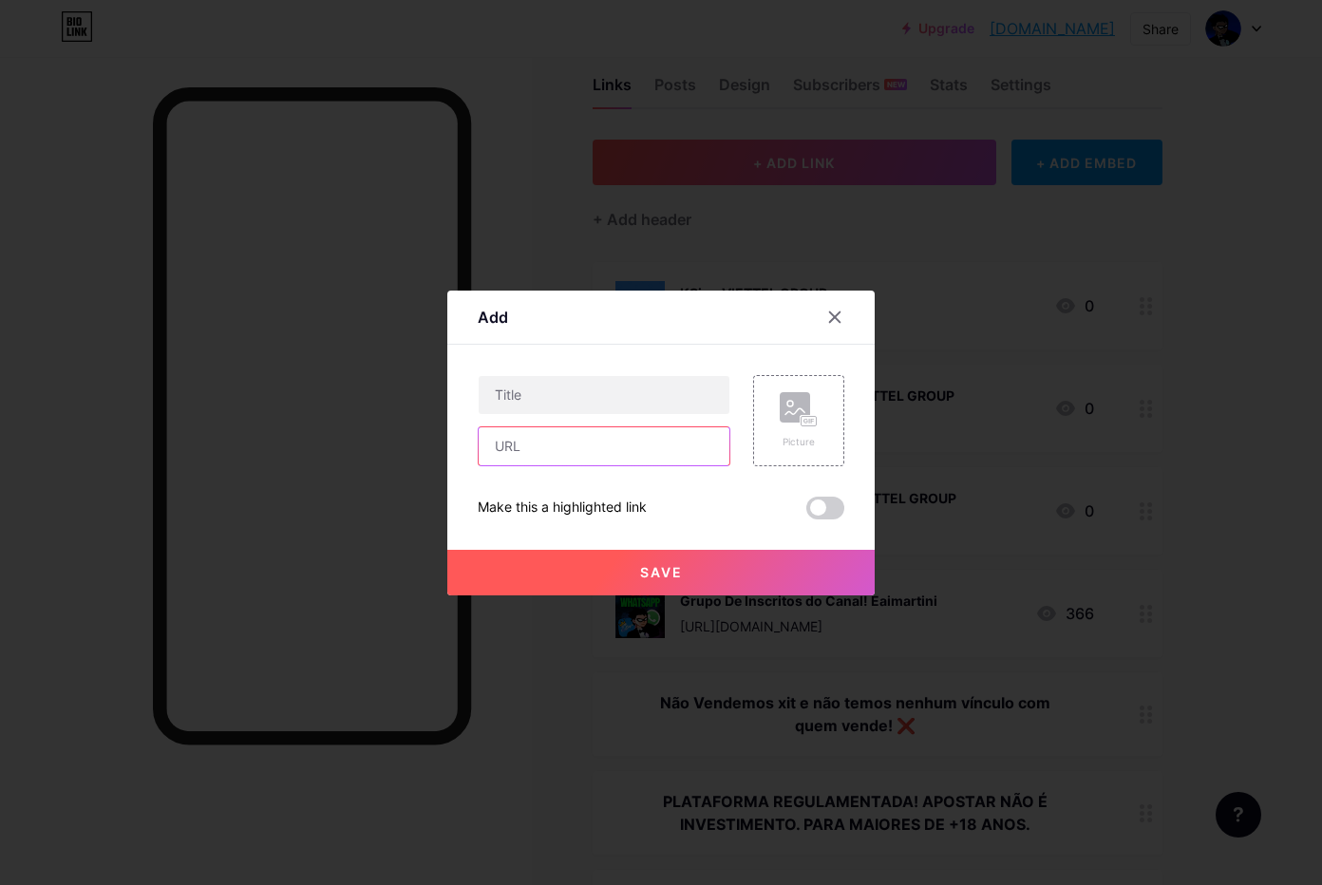
click at [552, 459] on input "text" at bounding box center [604, 446] width 251 height 38
paste input "[URL][DOMAIN_NAME]"
type input "[URL][DOMAIN_NAME]"
click at [509, 382] on input "text" at bounding box center [604, 395] width 251 height 38
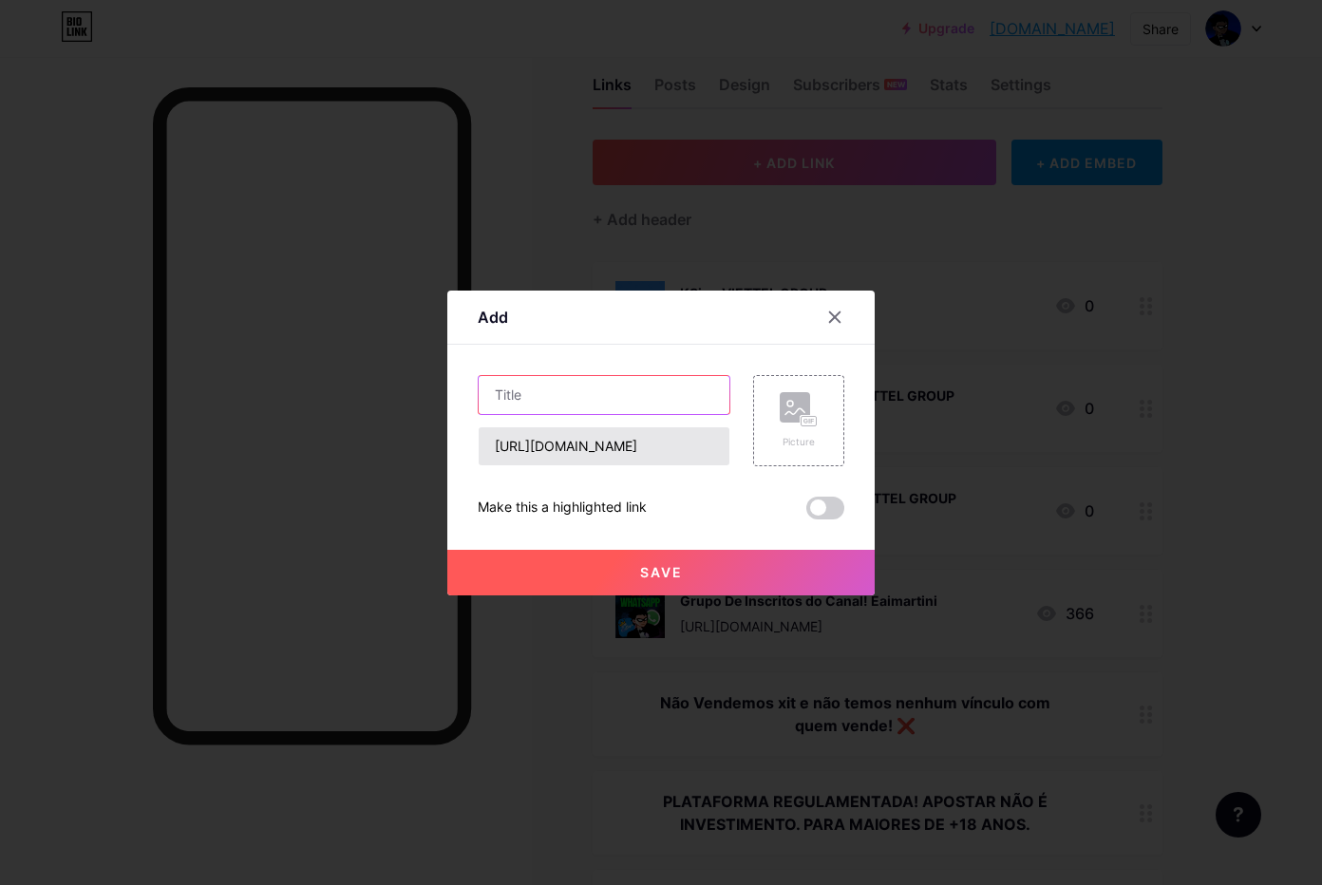
paste input "KSign VIETTEL GROUP V3 VIETTEL GROUP"
type input "KSign VIETTEL GROUP V3 VIETTEL GROUP"
click at [811, 407] on div "Picture" at bounding box center [798, 420] width 91 height 91
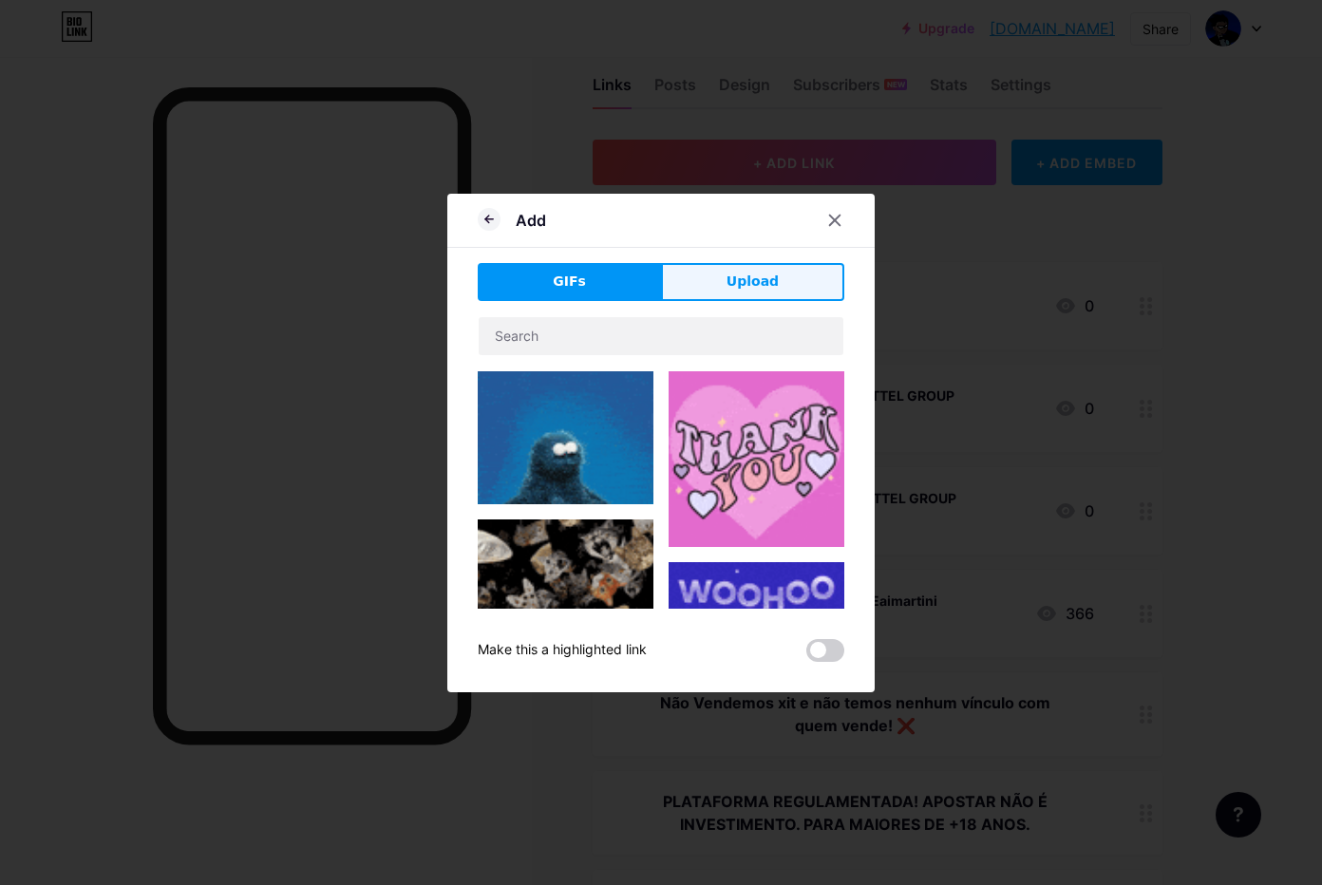
click at [721, 274] on button "Upload" at bounding box center [752, 282] width 183 height 38
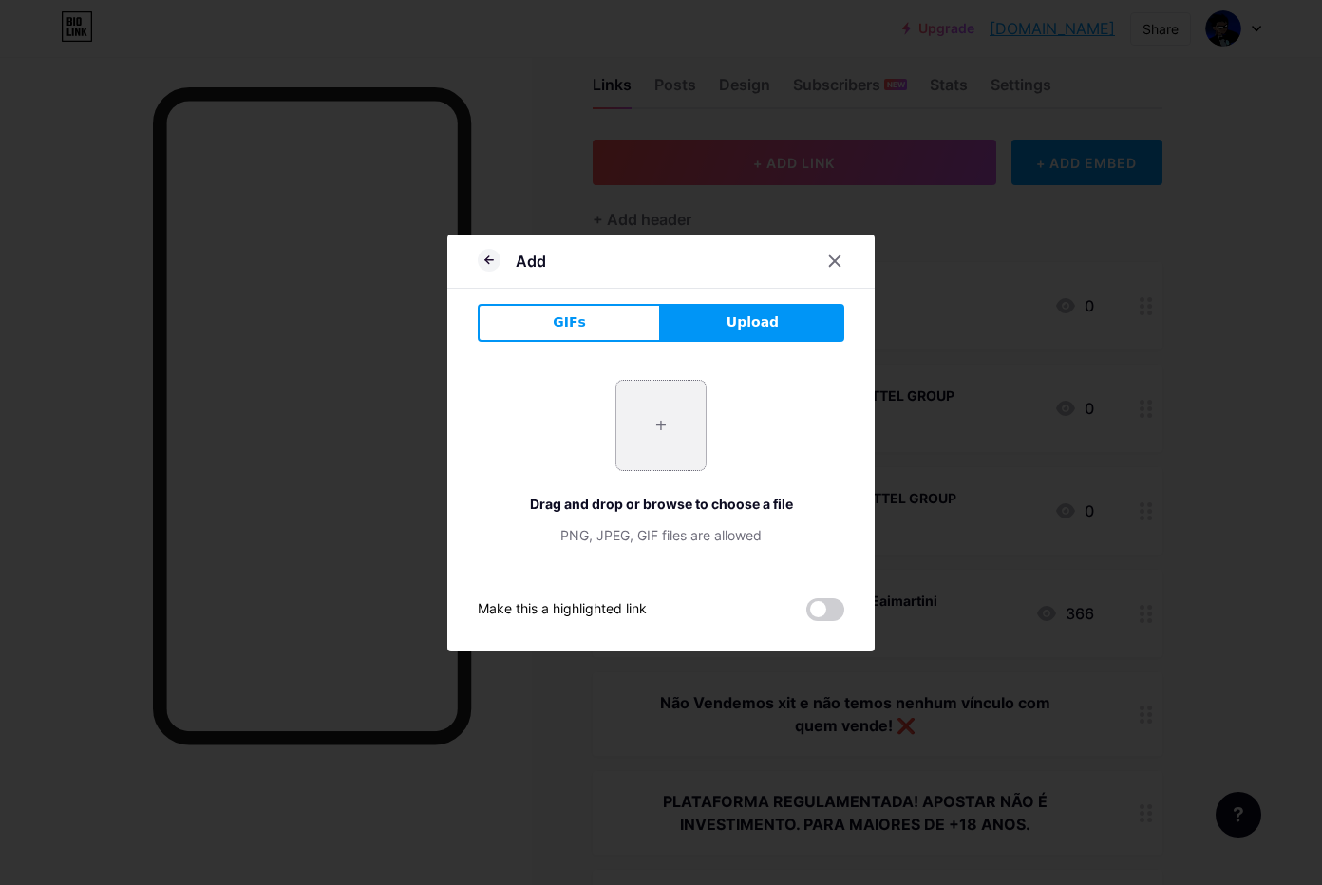
click at [644, 403] on input "file" at bounding box center [660, 425] width 89 height 89
type input "C:\fakepath\htgPh1zvAno78BV7m10NwWG3W8r9gNjh.png"
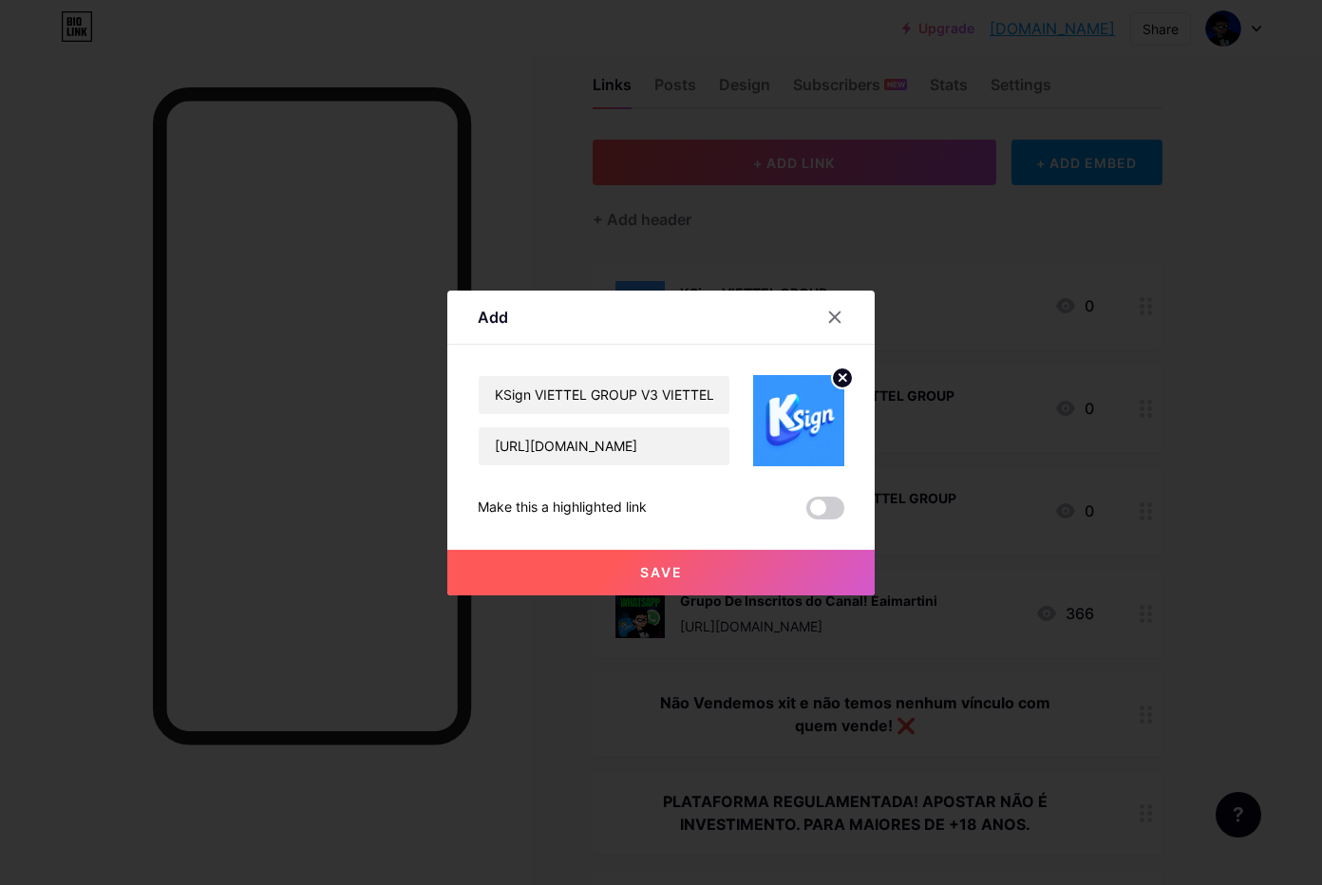
click at [647, 565] on span "Save" at bounding box center [661, 572] width 43 height 16
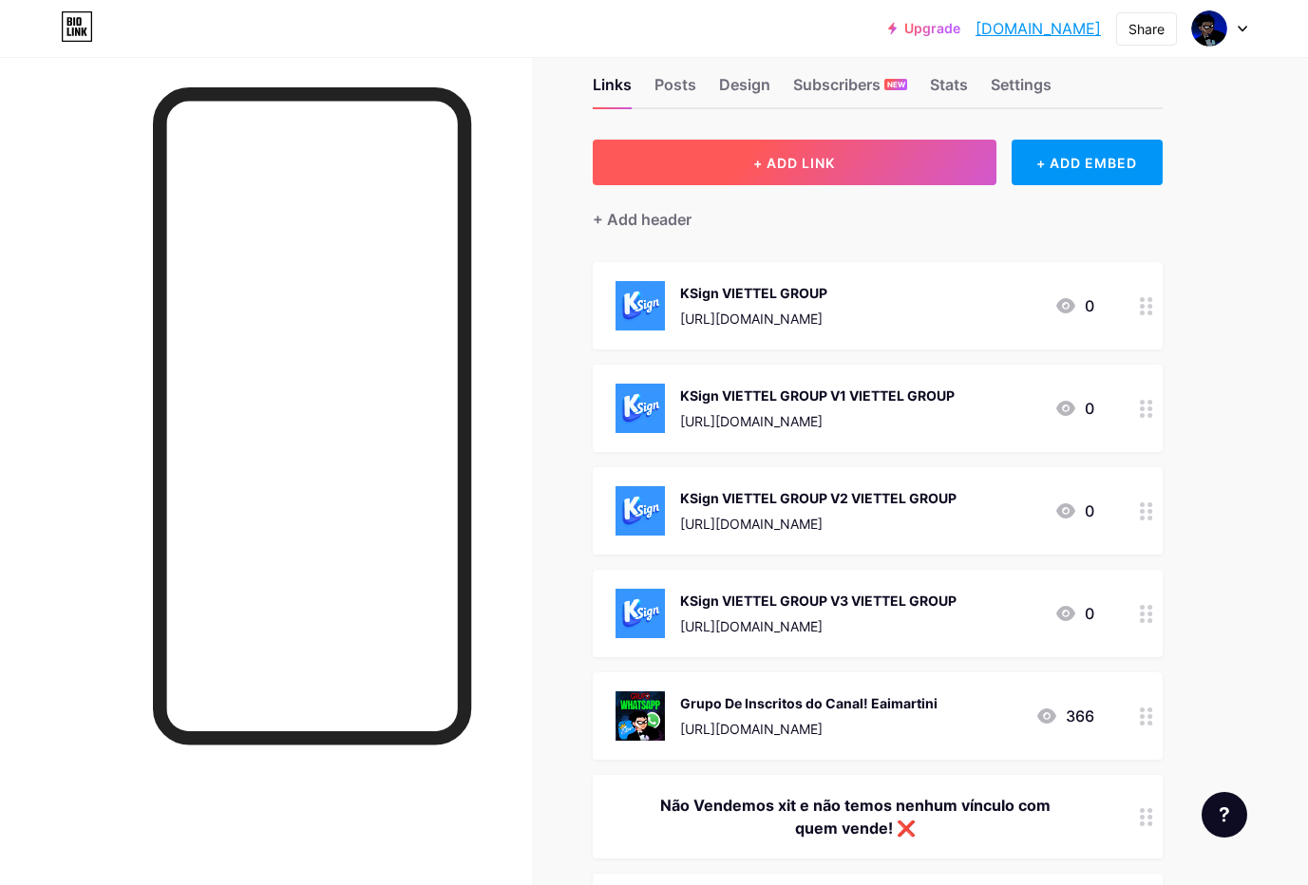
click at [768, 159] on span "+ ADD LINK" at bounding box center [794, 163] width 82 height 16
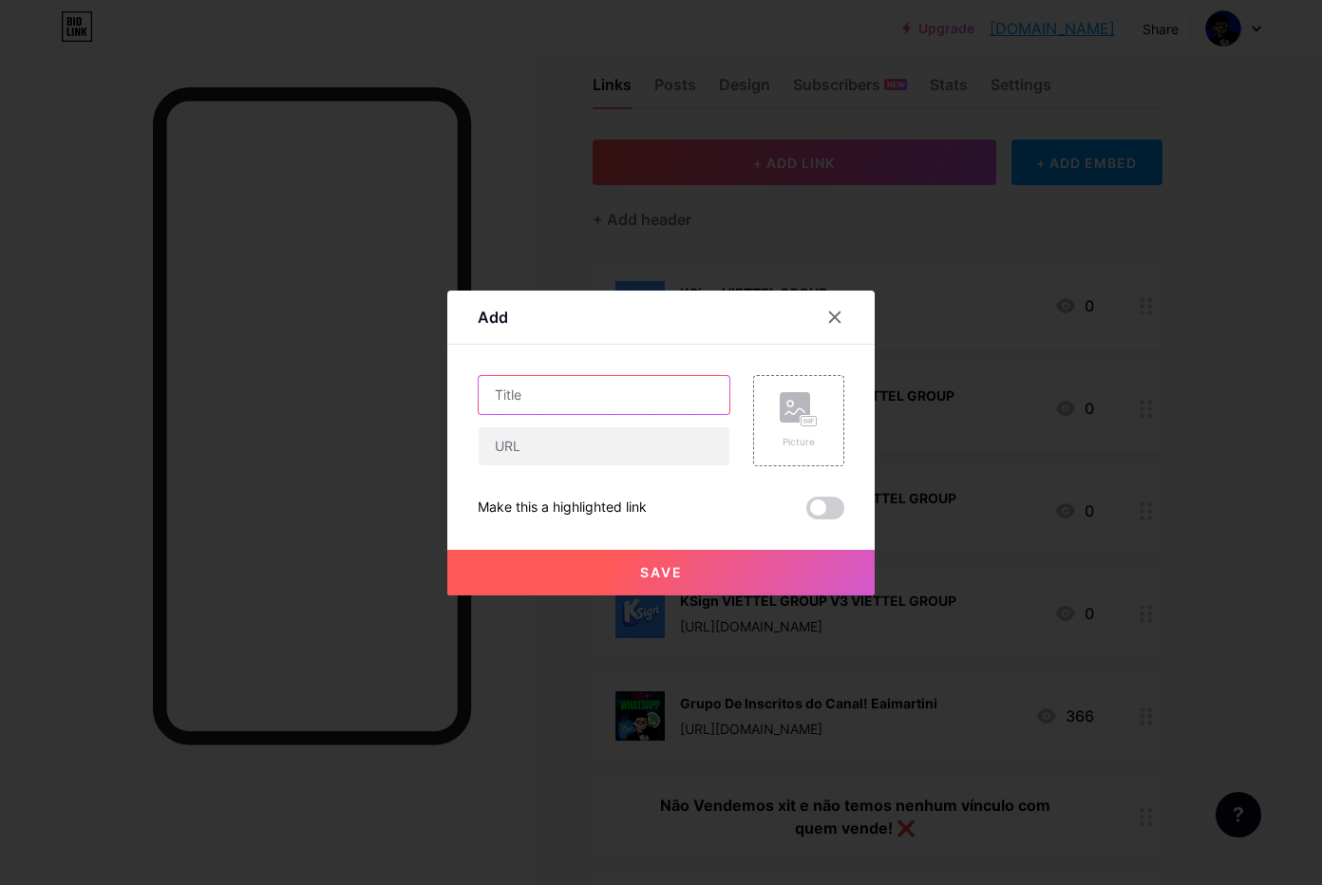
click at [561, 396] on input "text" at bounding box center [604, 395] width 251 height 38
paste input "KSign CHIBA INSTITUTE OF TECHNOLOGY"
type input "KSign CHIBA INSTITUTE OF TECHNOLOGY"
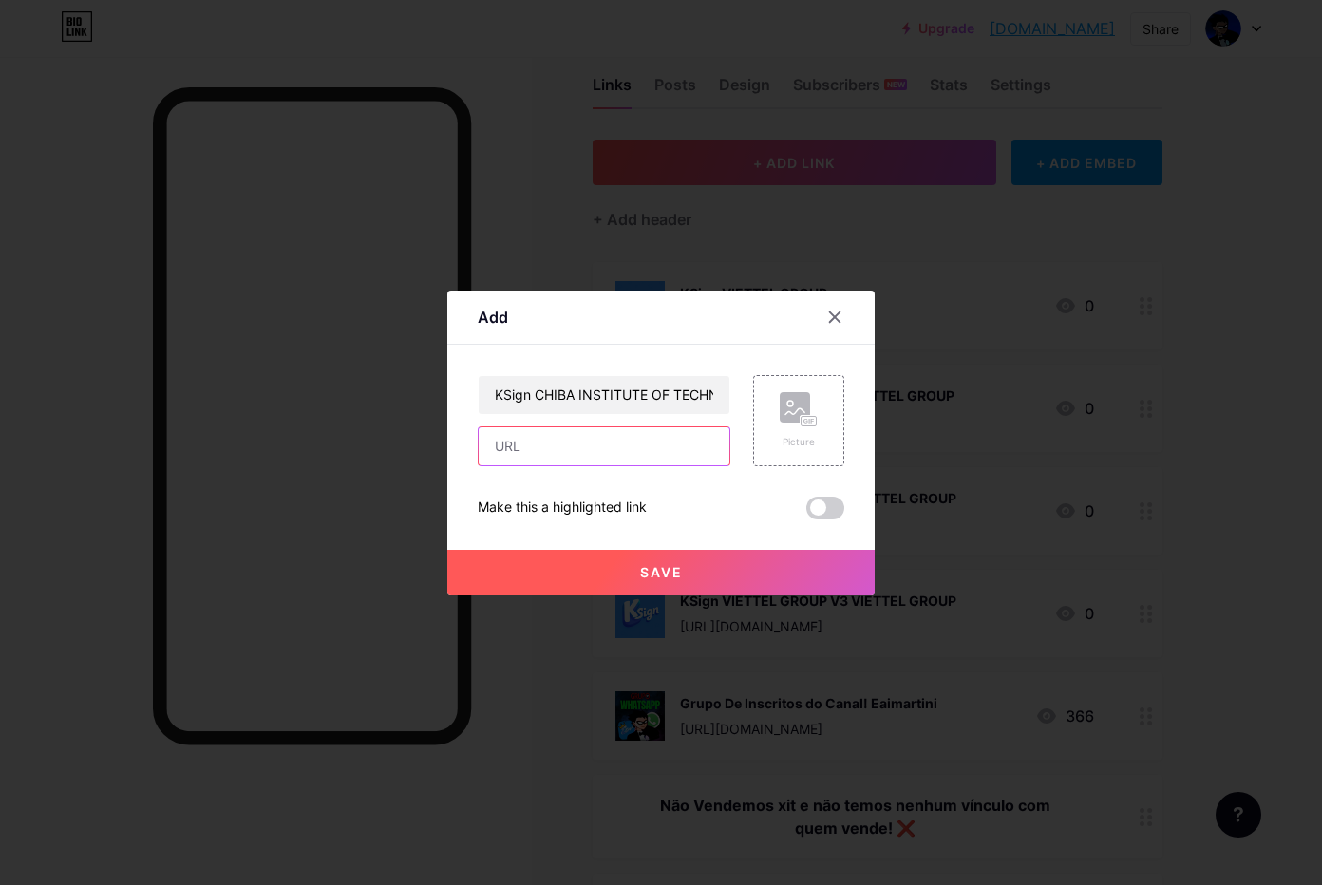
click at [685, 451] on input "text" at bounding box center [604, 446] width 251 height 38
paste input "[URL][DOMAIN_NAME]"
type input "[URL][DOMAIN_NAME]"
click at [802, 422] on rect at bounding box center [809, 420] width 15 height 9
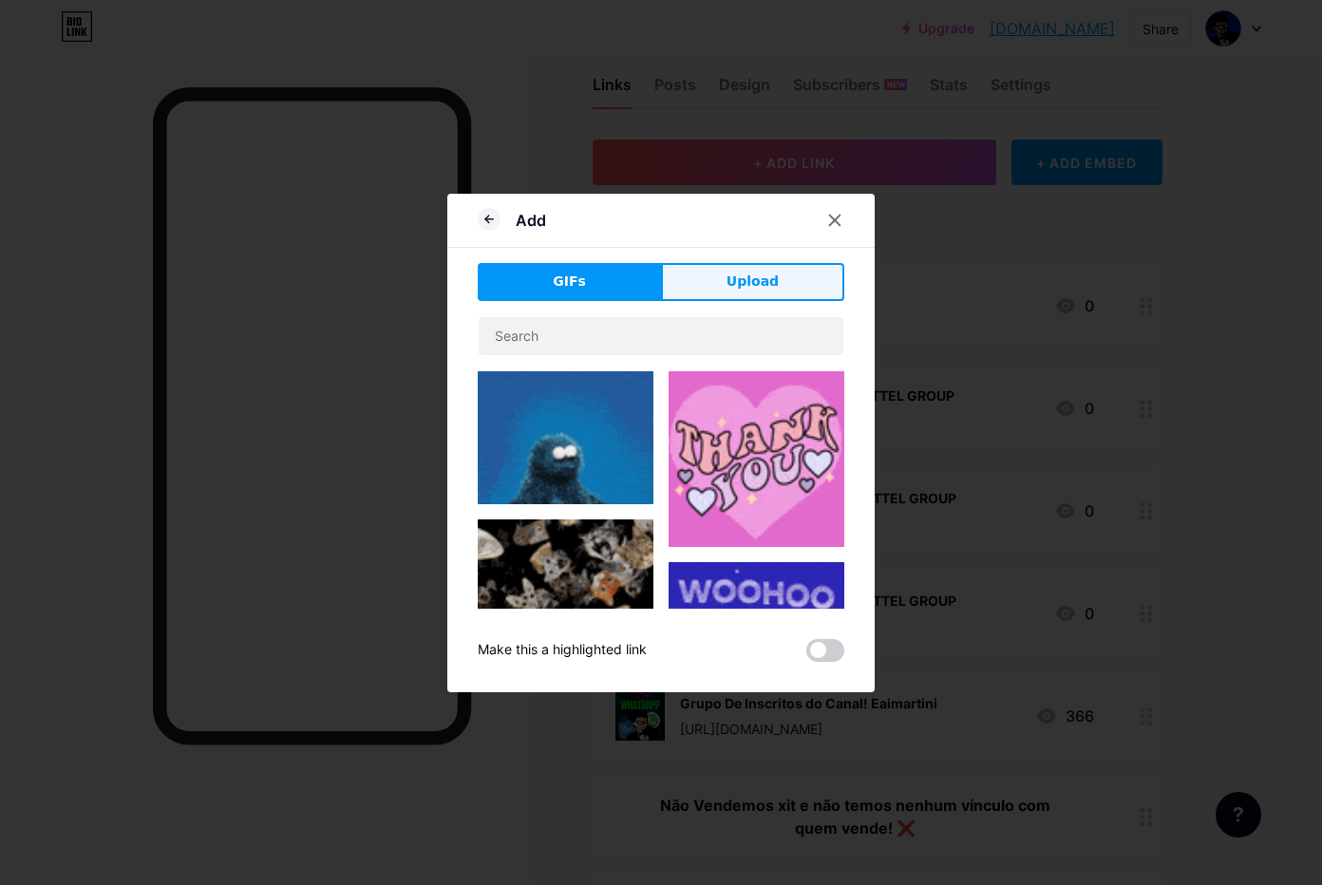
click at [736, 293] on button "Upload" at bounding box center [752, 282] width 183 height 38
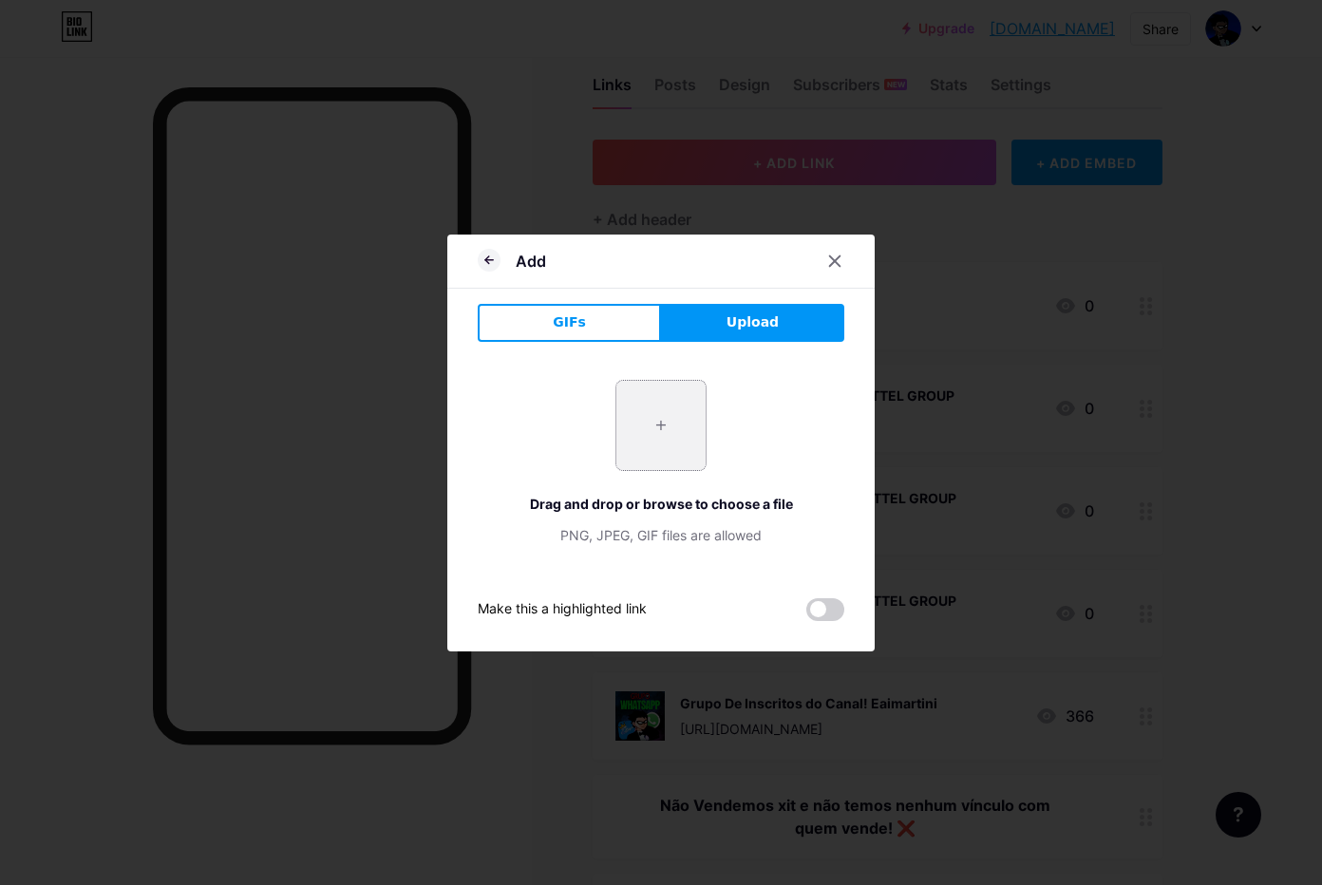
click at [639, 395] on input "file" at bounding box center [660, 425] width 89 height 89
type input "C:\fakepath\htgPh1zvAno78BV7m10NwWG3W8r9gNjh.png"
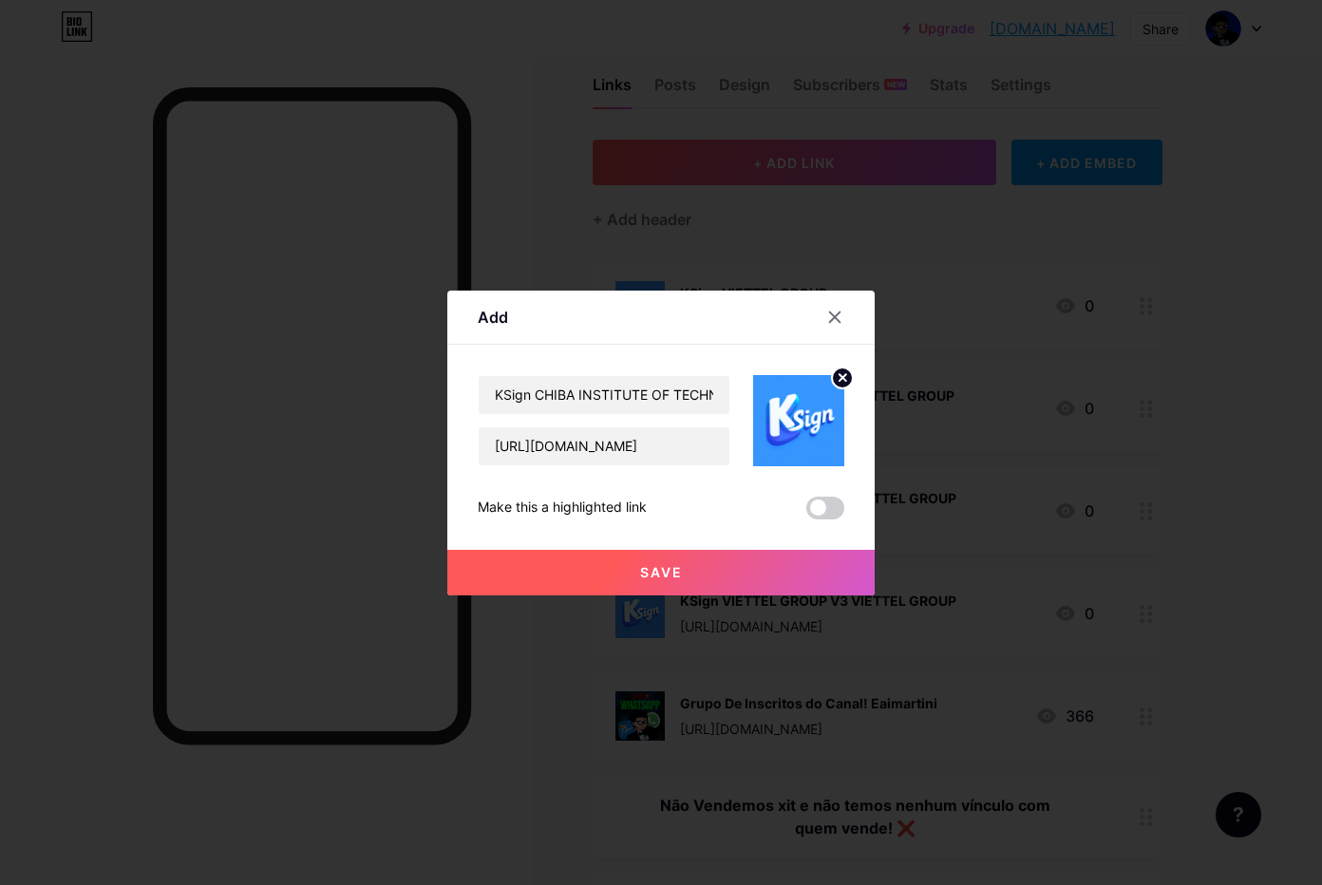
click at [689, 562] on button "Save" at bounding box center [660, 573] width 427 height 46
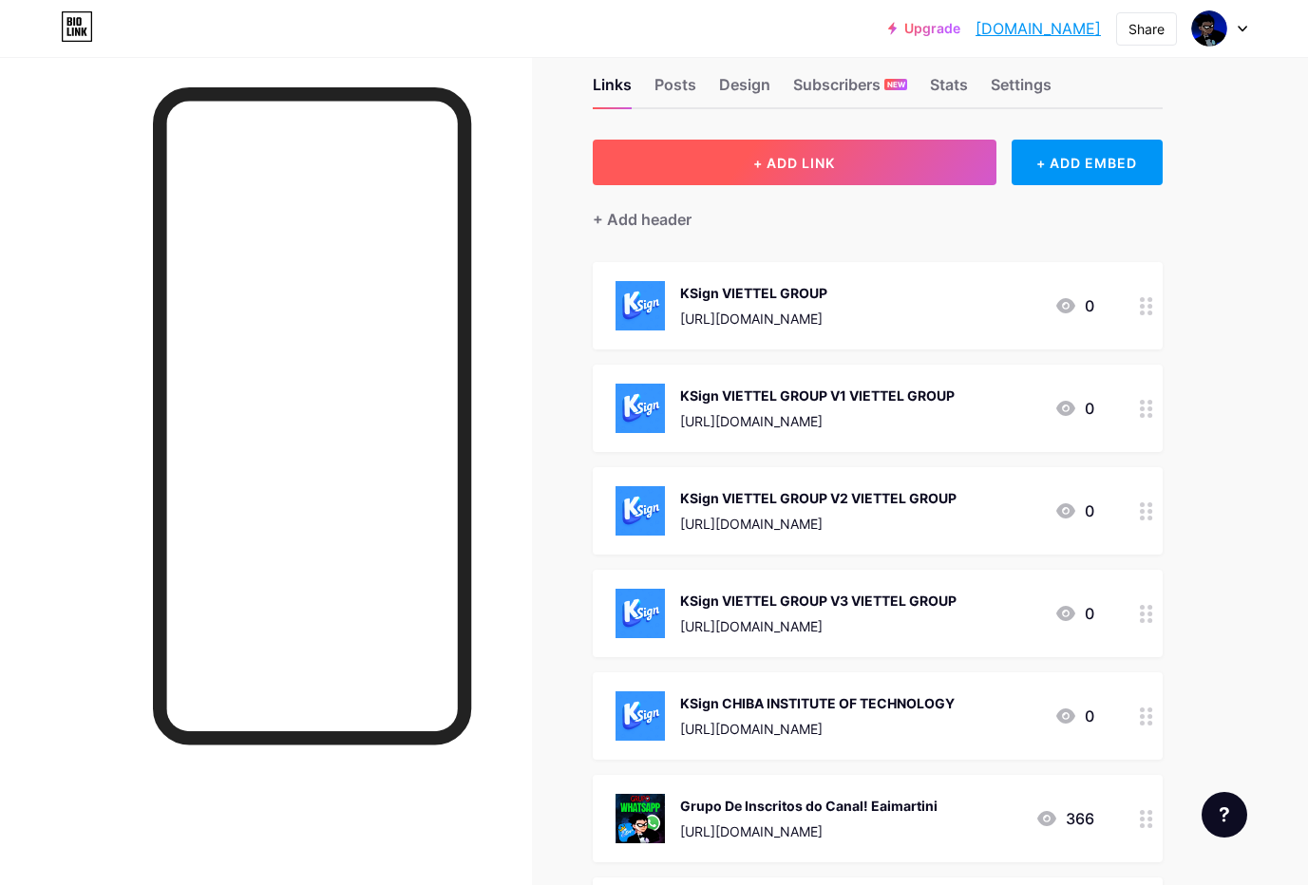
click at [808, 155] on span "+ ADD LINK" at bounding box center [794, 163] width 82 height 16
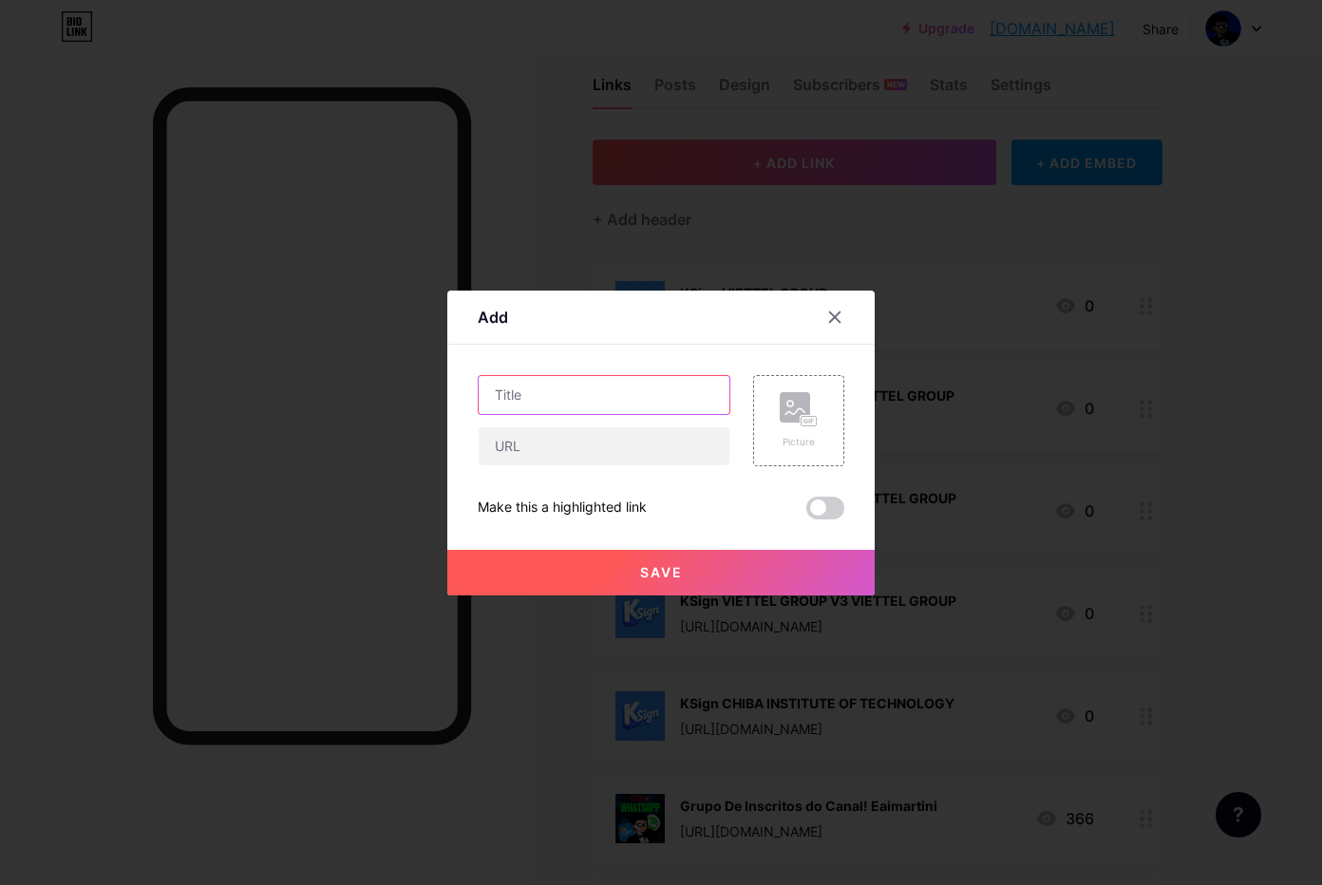
click at [575, 405] on input "text" at bounding box center [604, 395] width 251 height 38
paste input "[URL][DOMAIN_NAME]"
type input "[URL][DOMAIN_NAME]"
click at [622, 450] on input "text" at bounding box center [604, 446] width 251 height 38
paste input "[URL][DOMAIN_NAME]"
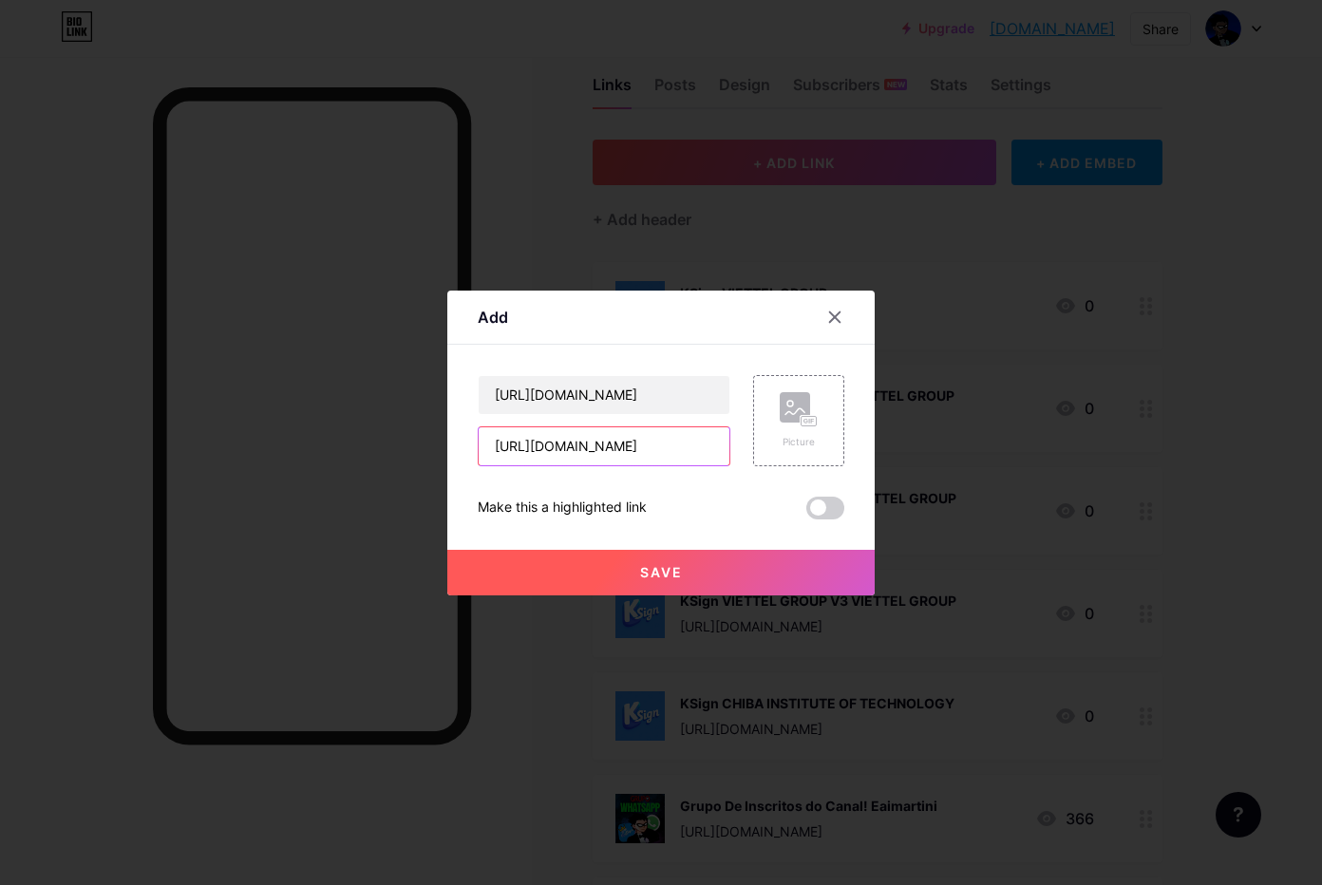
type input "[URL][DOMAIN_NAME]"
click at [632, 405] on input "[URL][DOMAIN_NAME]" at bounding box center [604, 395] width 251 height 38
drag, startPoint x: 679, startPoint y: 400, endPoint x: 25, endPoint y: 283, distance: 664.7
click at [25, 283] on div "Add Content YouTube Play YouTube video without leaving your page. ADD Vimeo Pla…" at bounding box center [661, 442] width 1322 height 885
paste input "KSign Chiba V1"
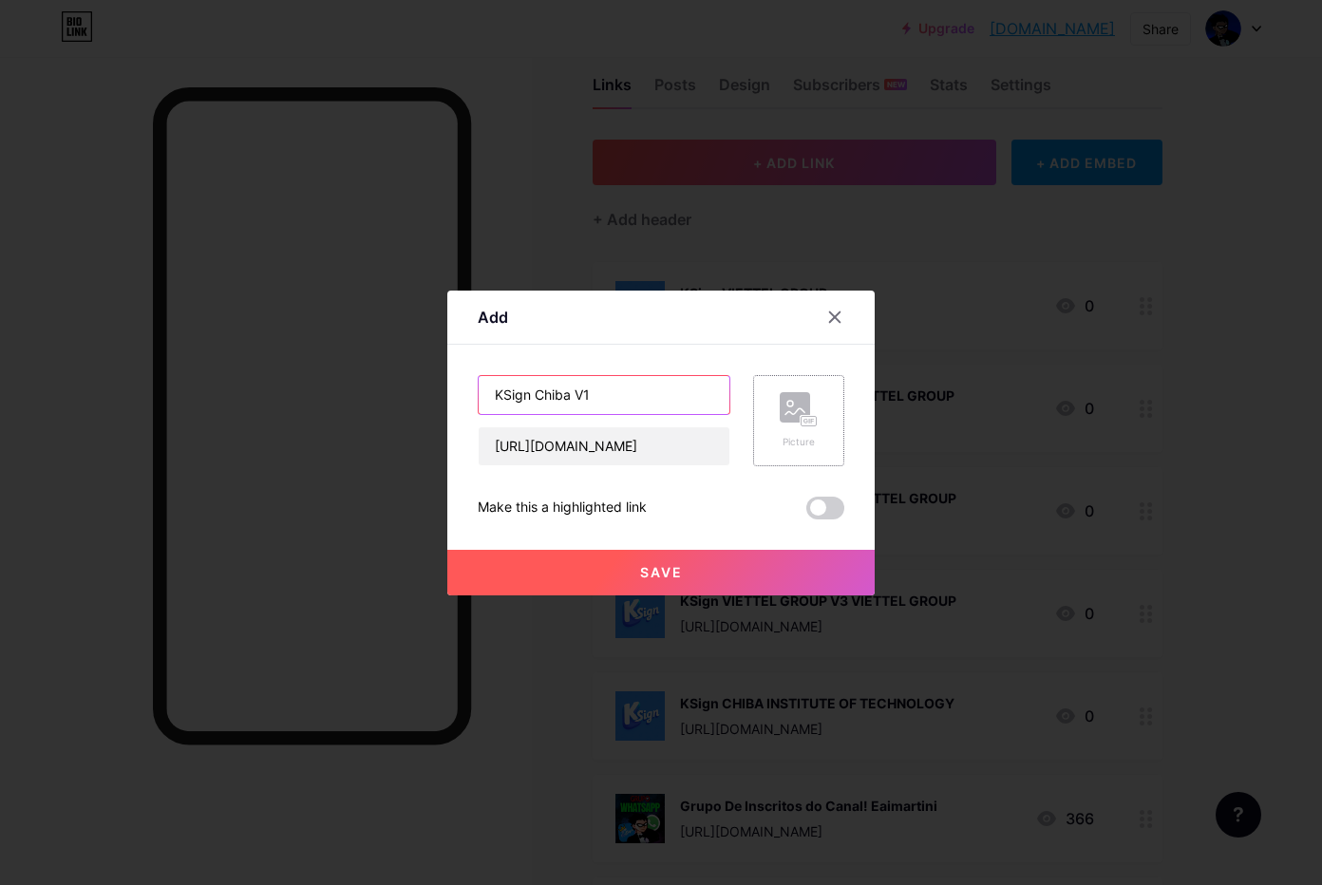
type input "KSign Chiba V1"
click at [802, 425] on rect at bounding box center [809, 420] width 15 height 9
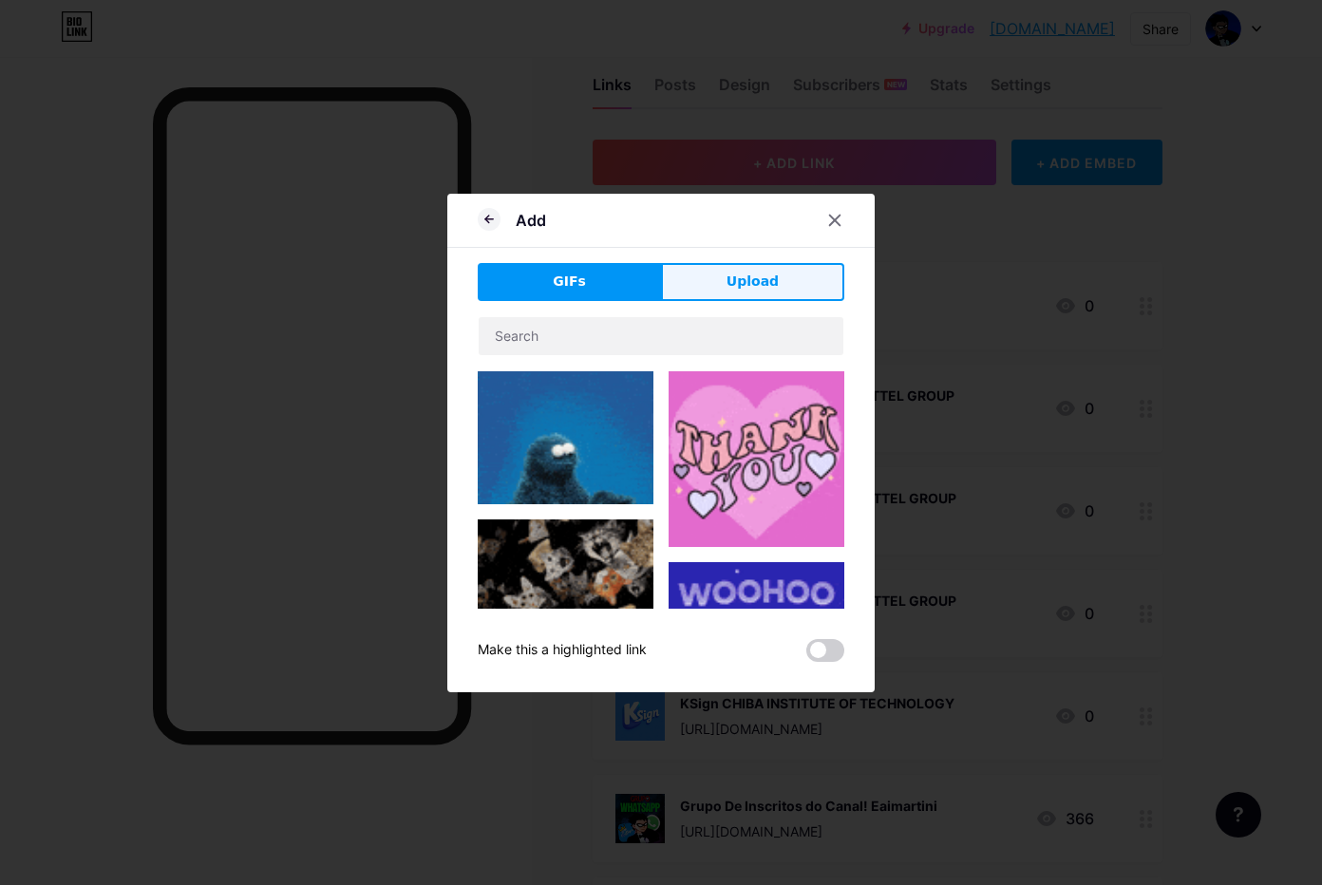
click at [725, 293] on button "Upload" at bounding box center [752, 282] width 183 height 38
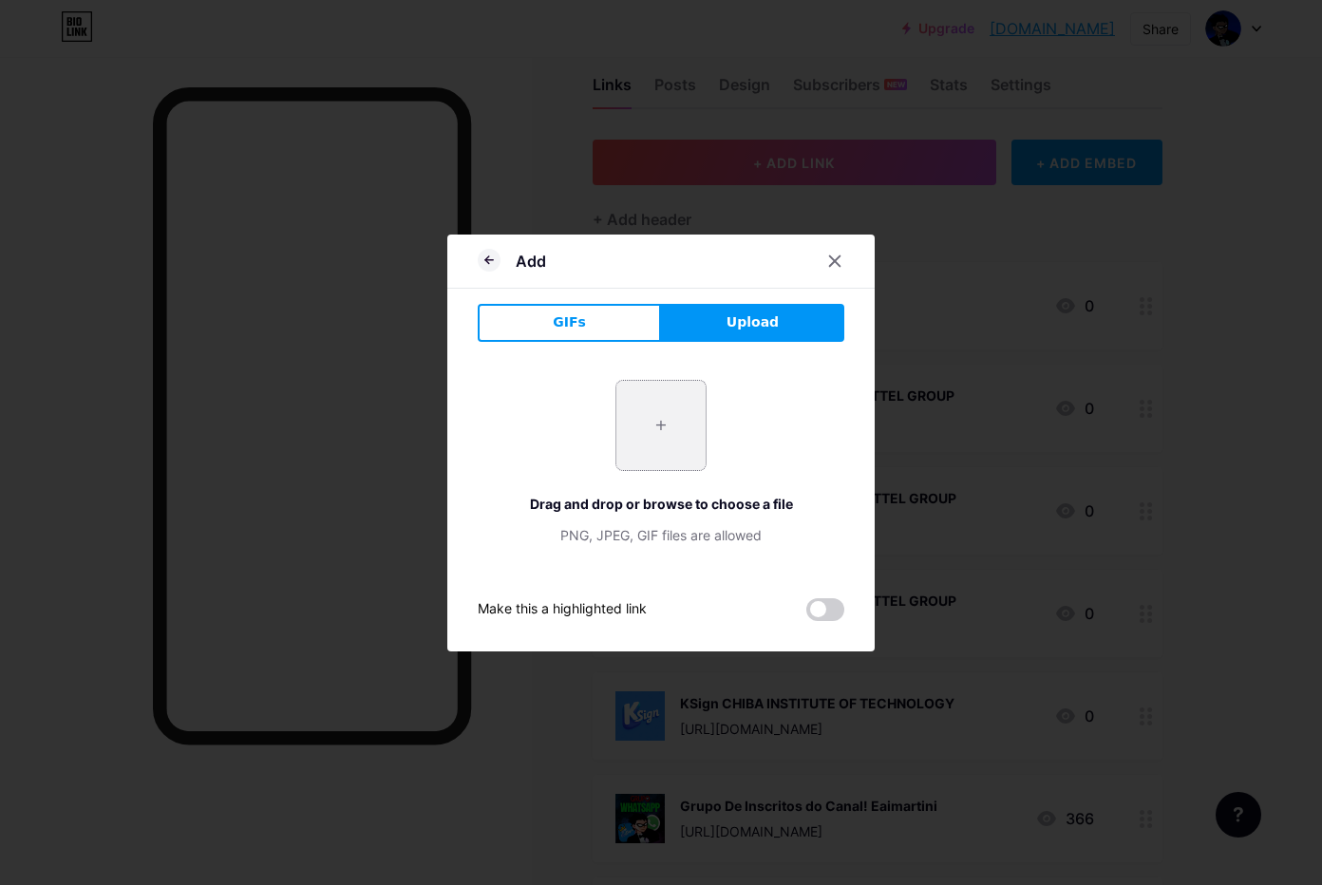
click at [637, 422] on input "file" at bounding box center [660, 425] width 89 height 89
type input "C:\fakepath\htgPh1zvAno78BV7m10NwWG3W8r9gNjh.png"
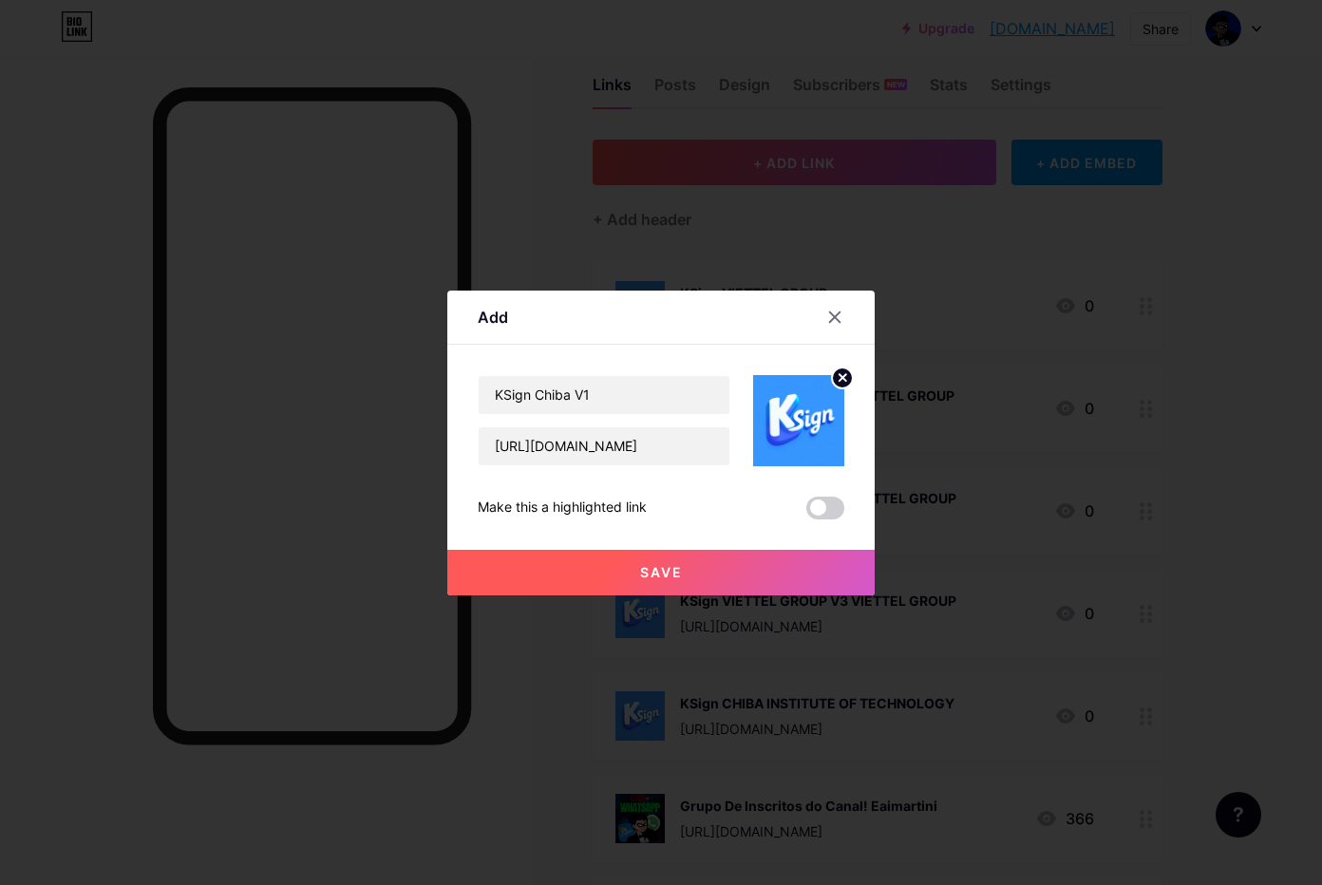
click at [665, 575] on span "Save" at bounding box center [661, 572] width 43 height 16
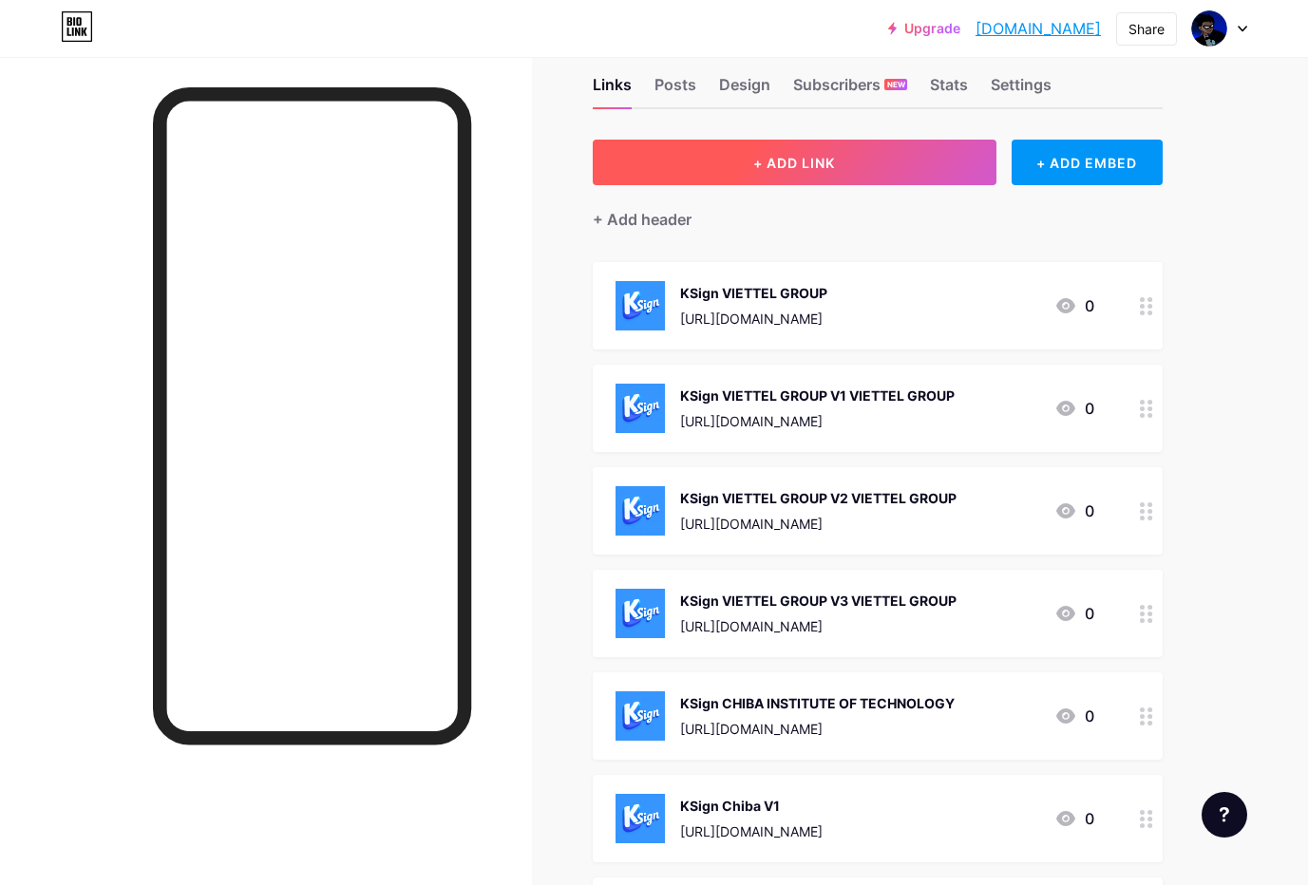
click at [810, 169] on span "+ ADD LINK" at bounding box center [794, 163] width 82 height 16
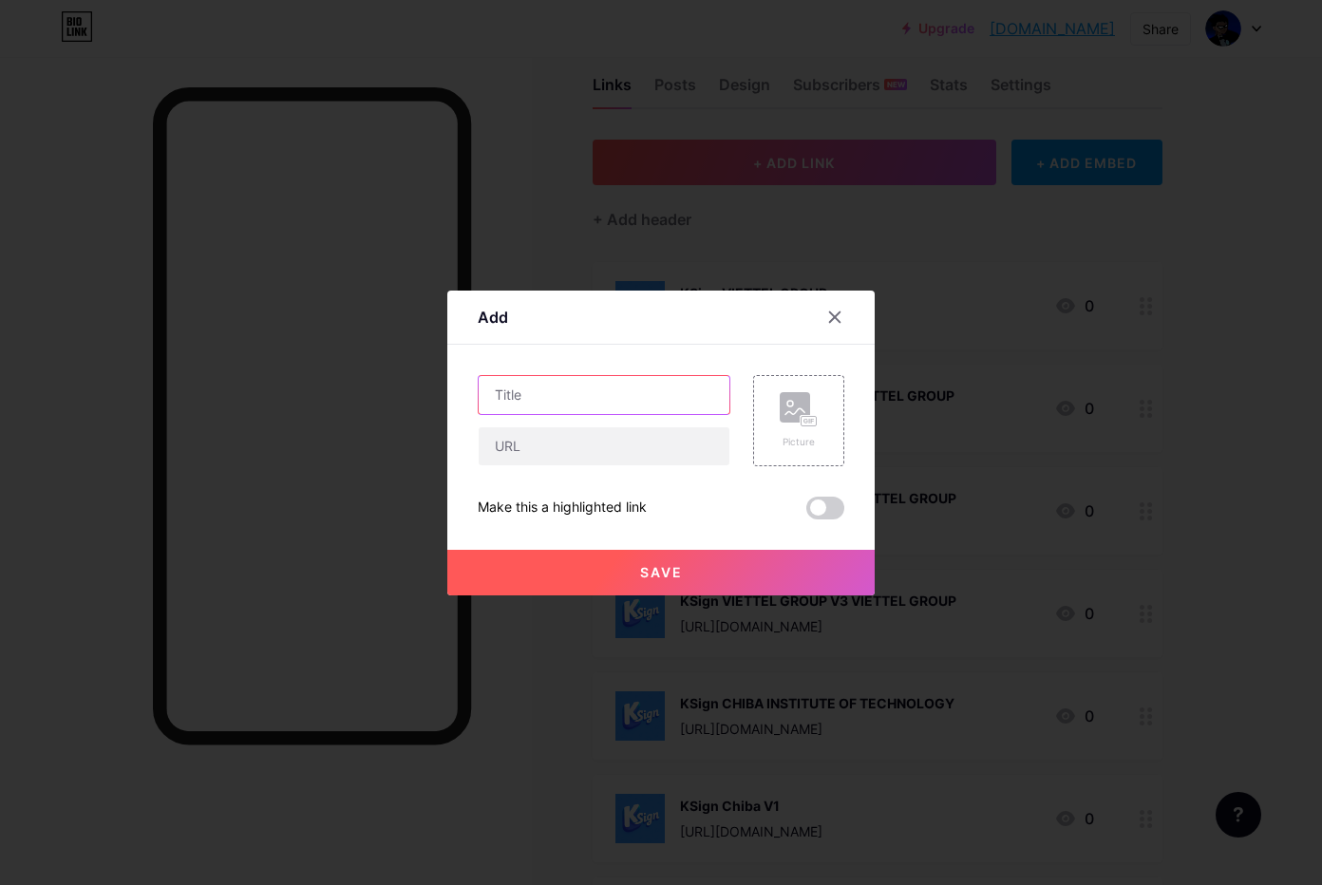
drag, startPoint x: 574, startPoint y: 387, endPoint x: 587, endPoint y: 388, distance: 13.4
click at [574, 385] on input "text" at bounding box center [604, 395] width 251 height 38
paste input "KSign Chiba V2"
type input "KSign Chiba V2"
drag, startPoint x: 621, startPoint y: 434, endPoint x: 667, endPoint y: 444, distance: 46.8
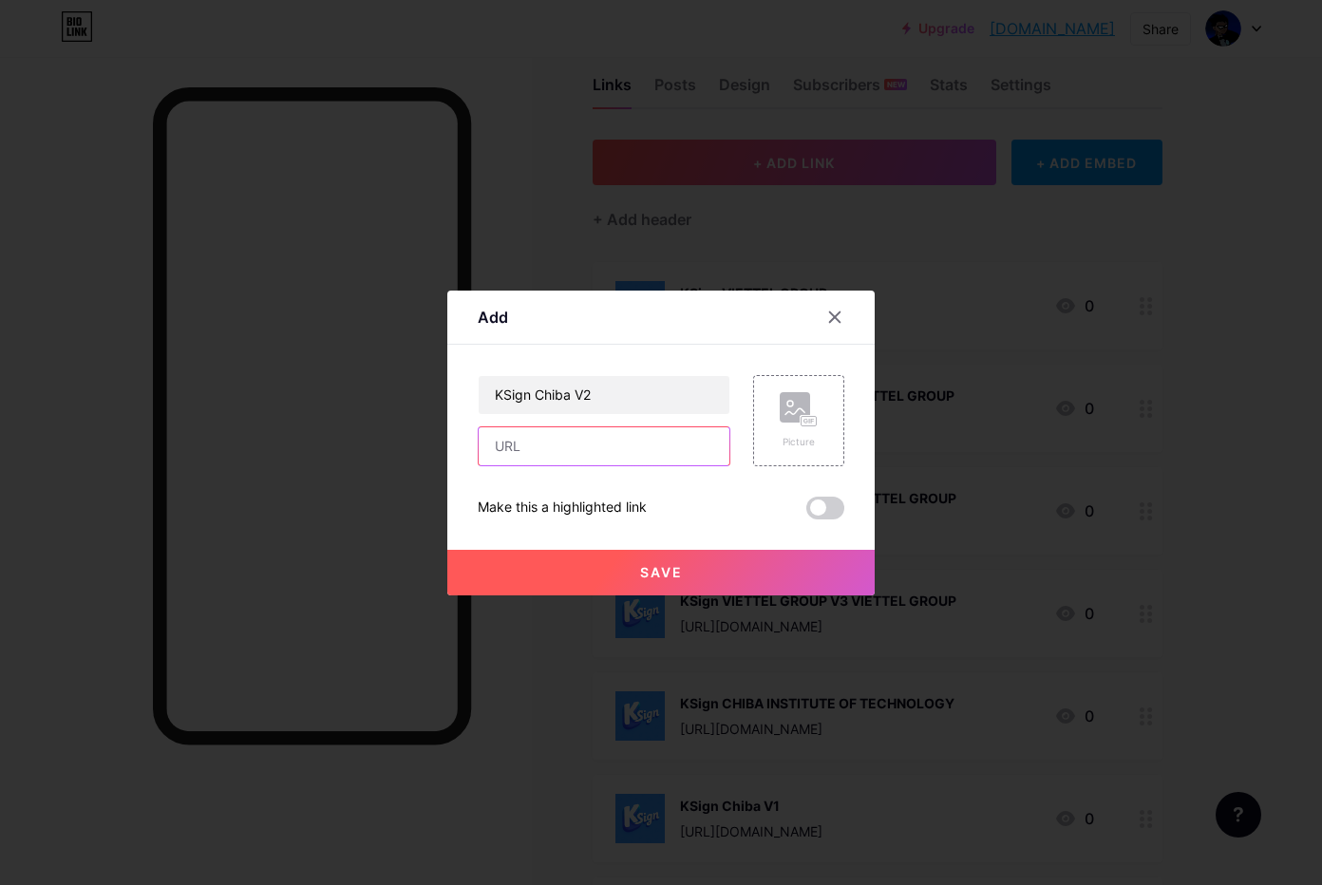
click at [621, 434] on input "text" at bounding box center [604, 446] width 251 height 38
paste input "[URL][DOMAIN_NAME]"
type input "[URL][DOMAIN_NAME]"
click at [823, 442] on div "Picture" at bounding box center [798, 420] width 91 height 91
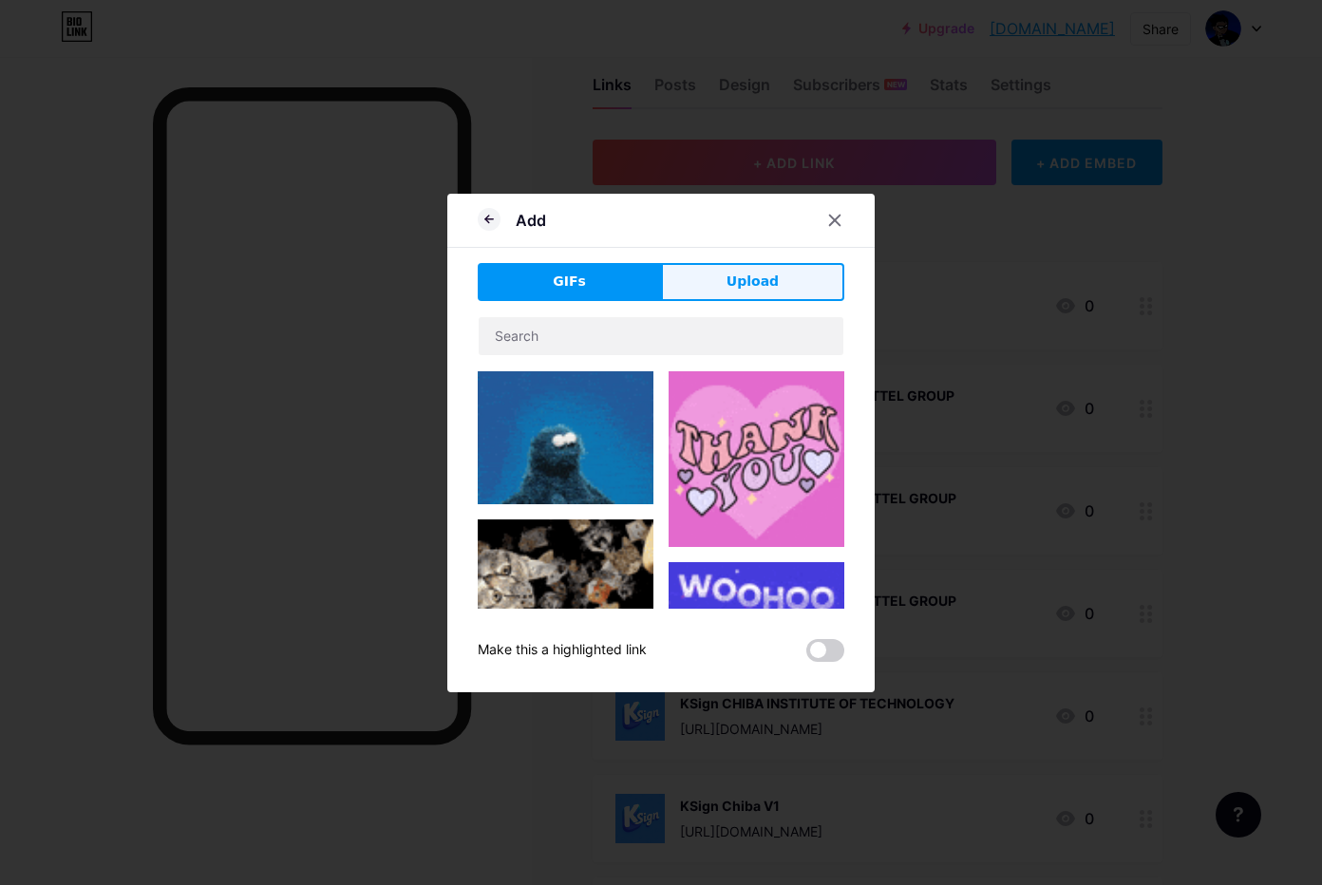
click at [707, 273] on button "Upload" at bounding box center [752, 282] width 183 height 38
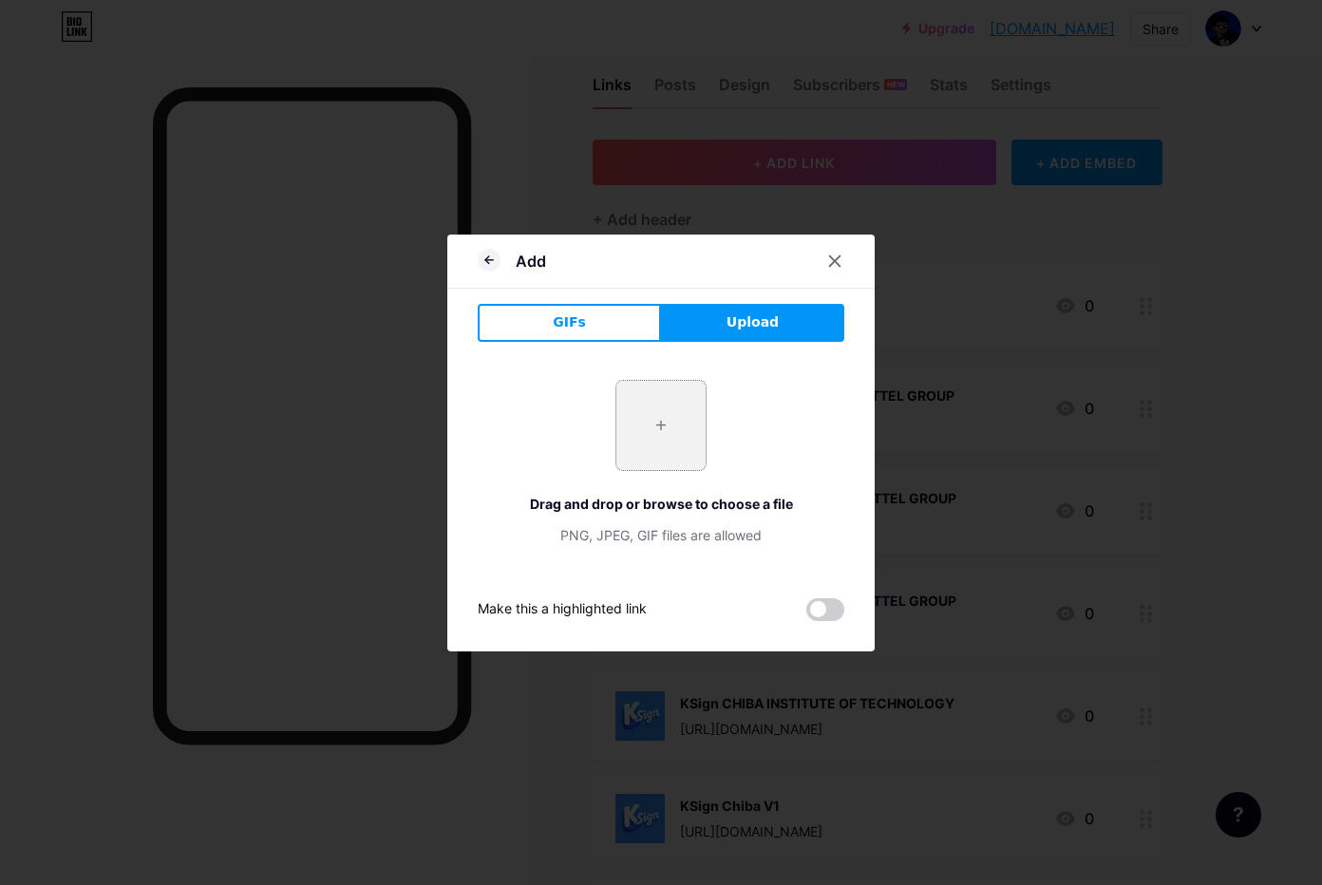
click at [630, 423] on input "file" at bounding box center [660, 425] width 89 height 89
type input "C:\fakepath\htgPh1zvAno78BV7m10NwWG3W8r9gNjh.png"
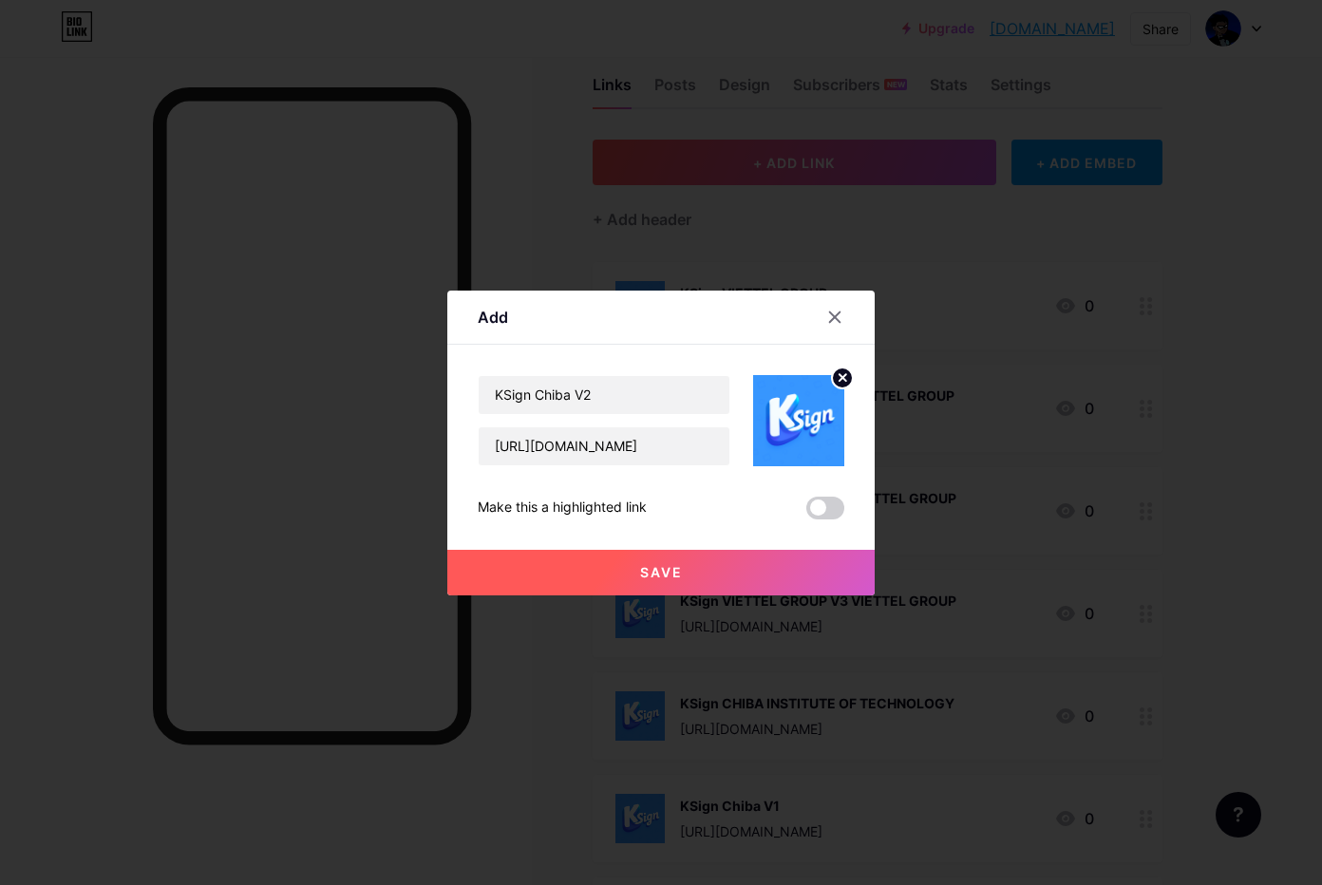
click at [611, 566] on button "Save" at bounding box center [660, 573] width 427 height 46
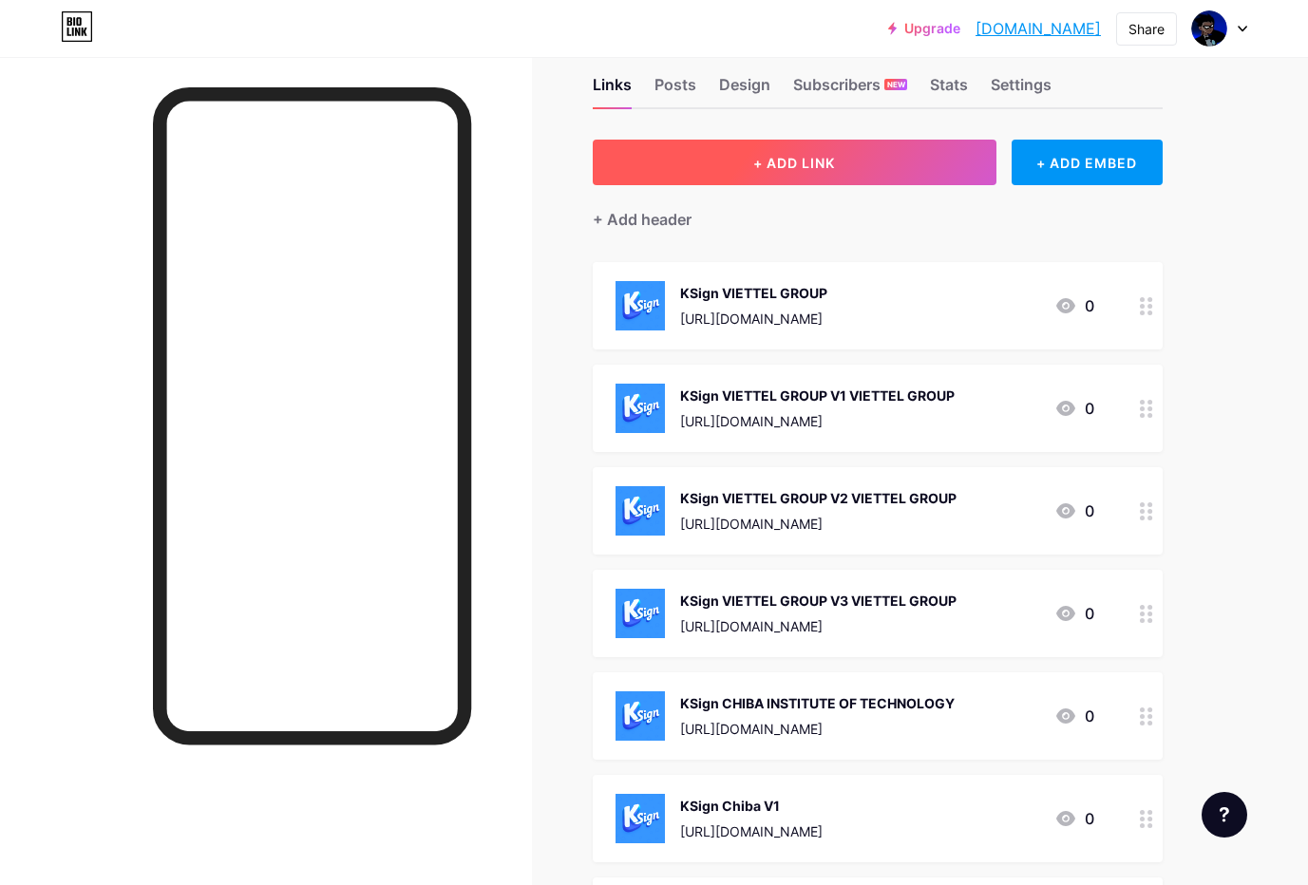
click at [817, 161] on span "+ ADD LINK" at bounding box center [794, 163] width 82 height 16
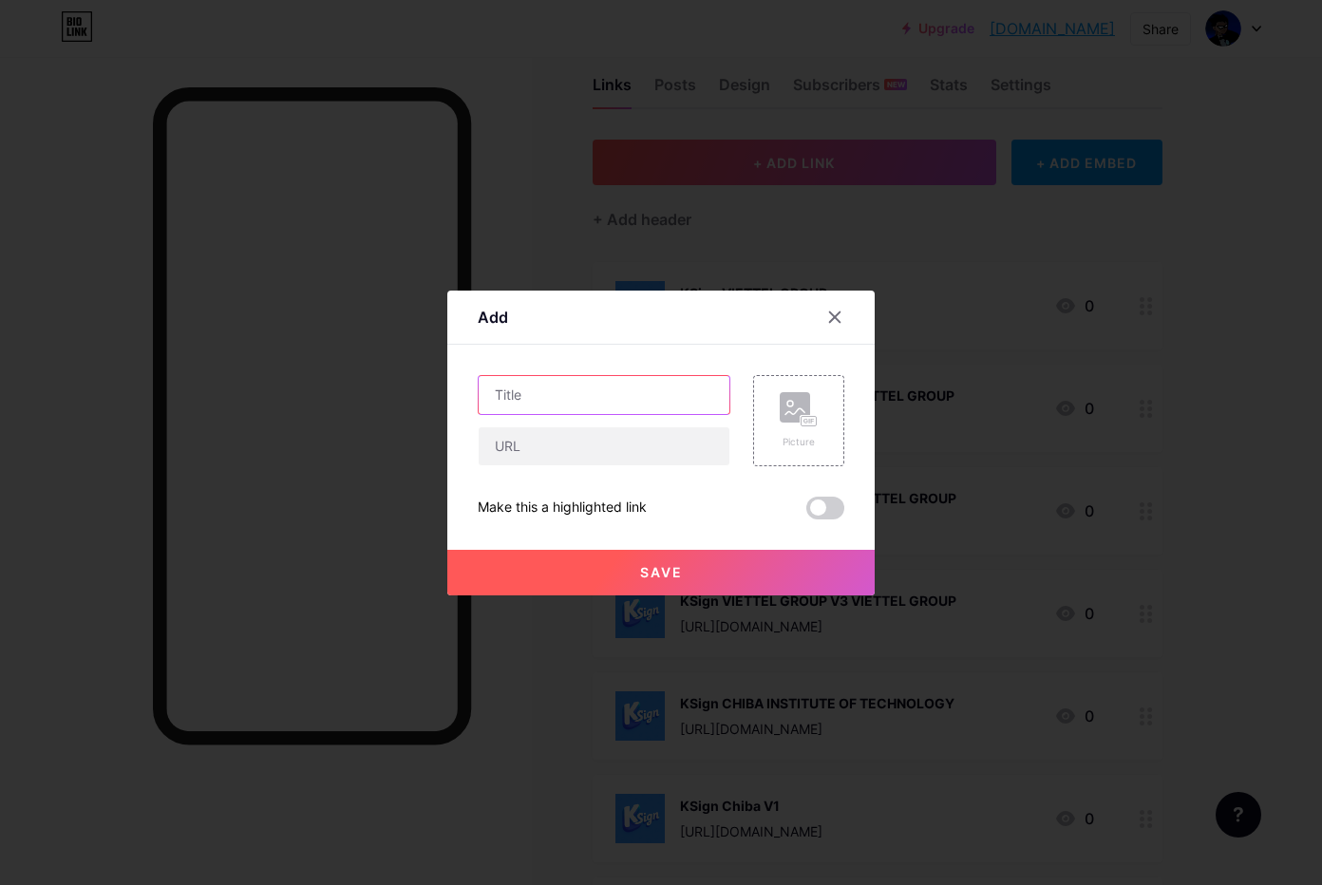
drag, startPoint x: 572, startPoint y: 384, endPoint x: 581, endPoint y: 416, distance: 33.7
click at [574, 382] on input "text" at bounding box center [604, 395] width 251 height 38
paste input "KSign Chiba V3"
type input "KSign Chiba V3"
click at [610, 456] on input "text" at bounding box center [604, 446] width 251 height 38
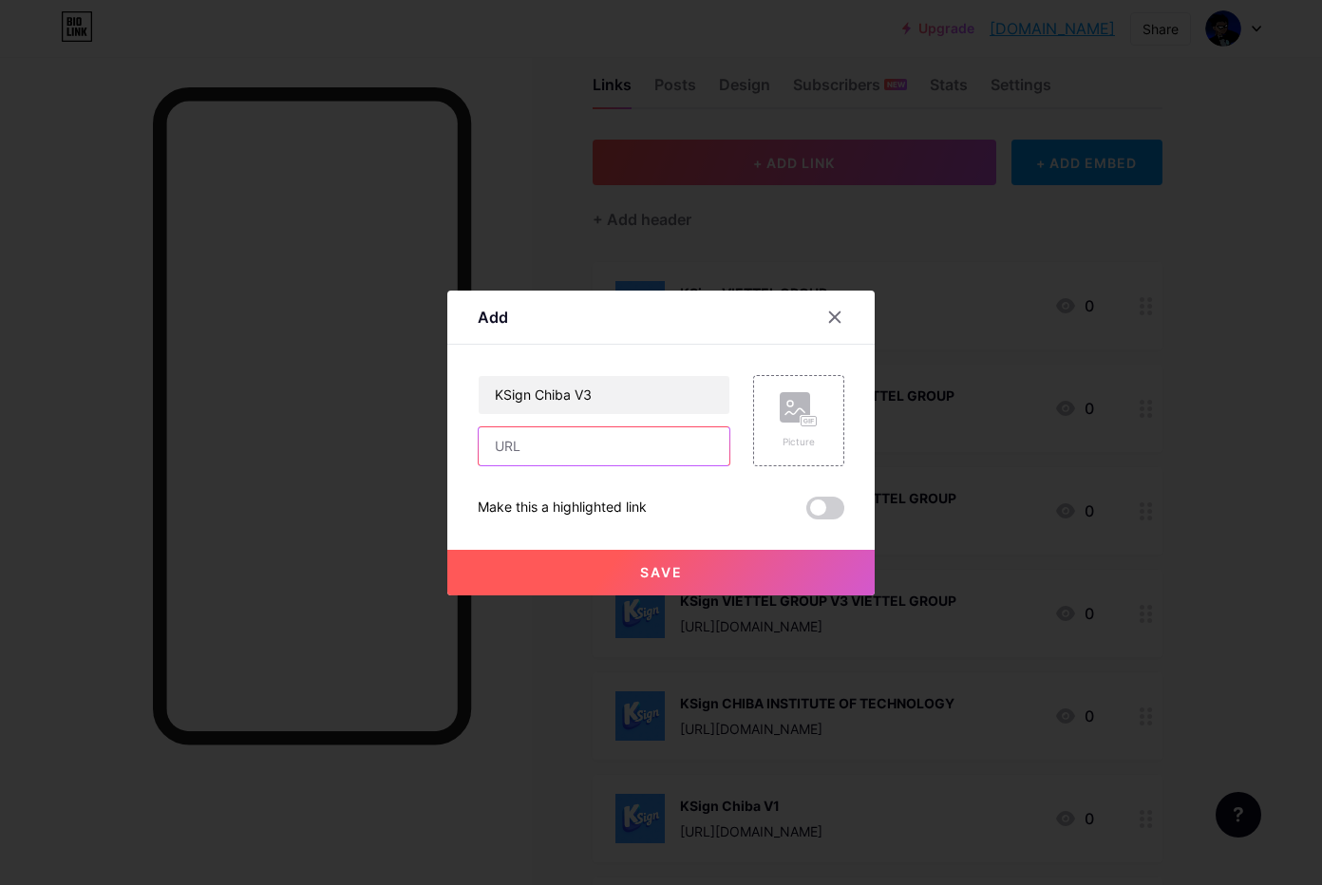
paste input "[URL][DOMAIN_NAME]"
type input "[URL][DOMAIN_NAME]"
click at [819, 399] on div "Picture" at bounding box center [798, 420] width 91 height 91
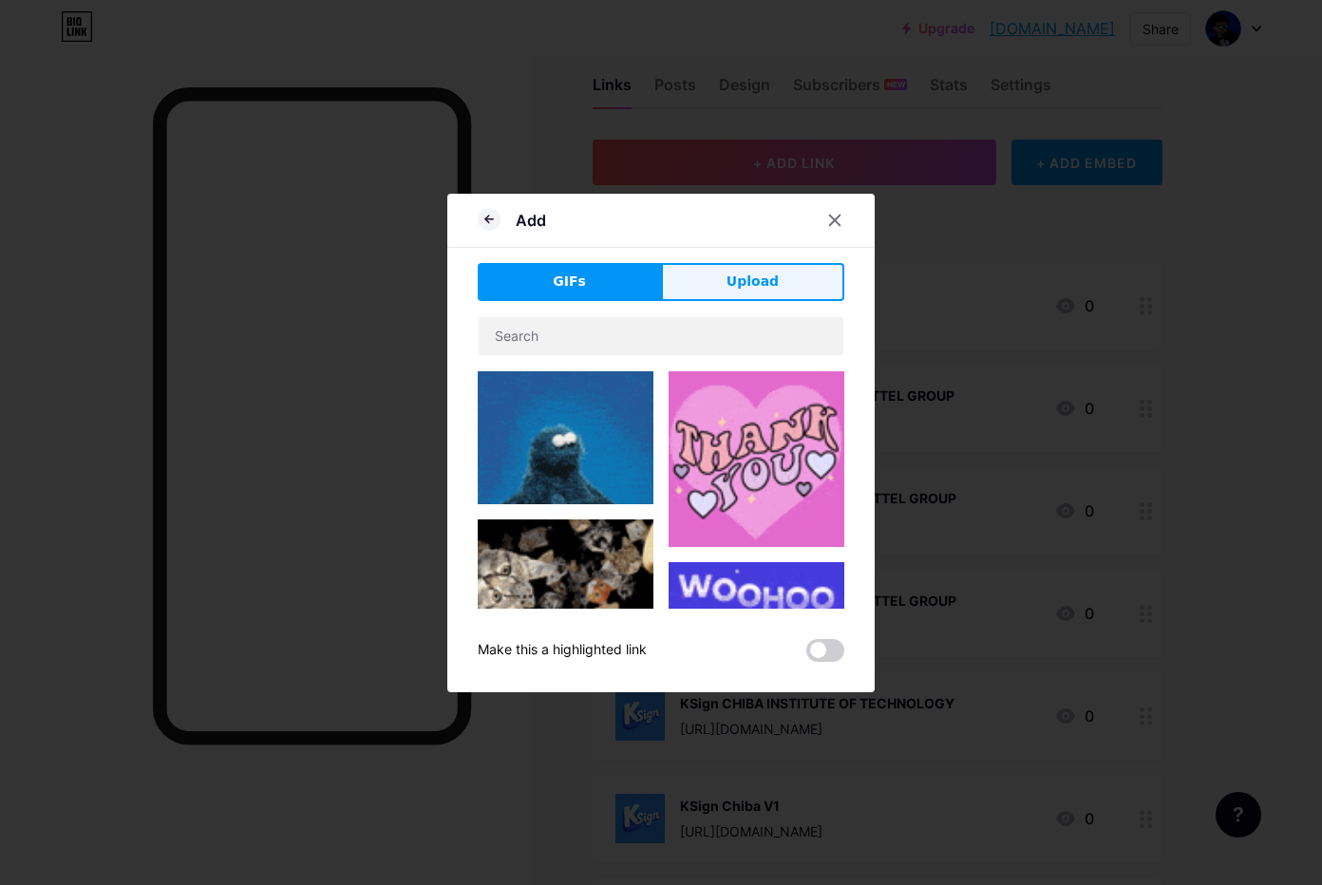
click at [726, 292] on button "Upload" at bounding box center [752, 282] width 183 height 38
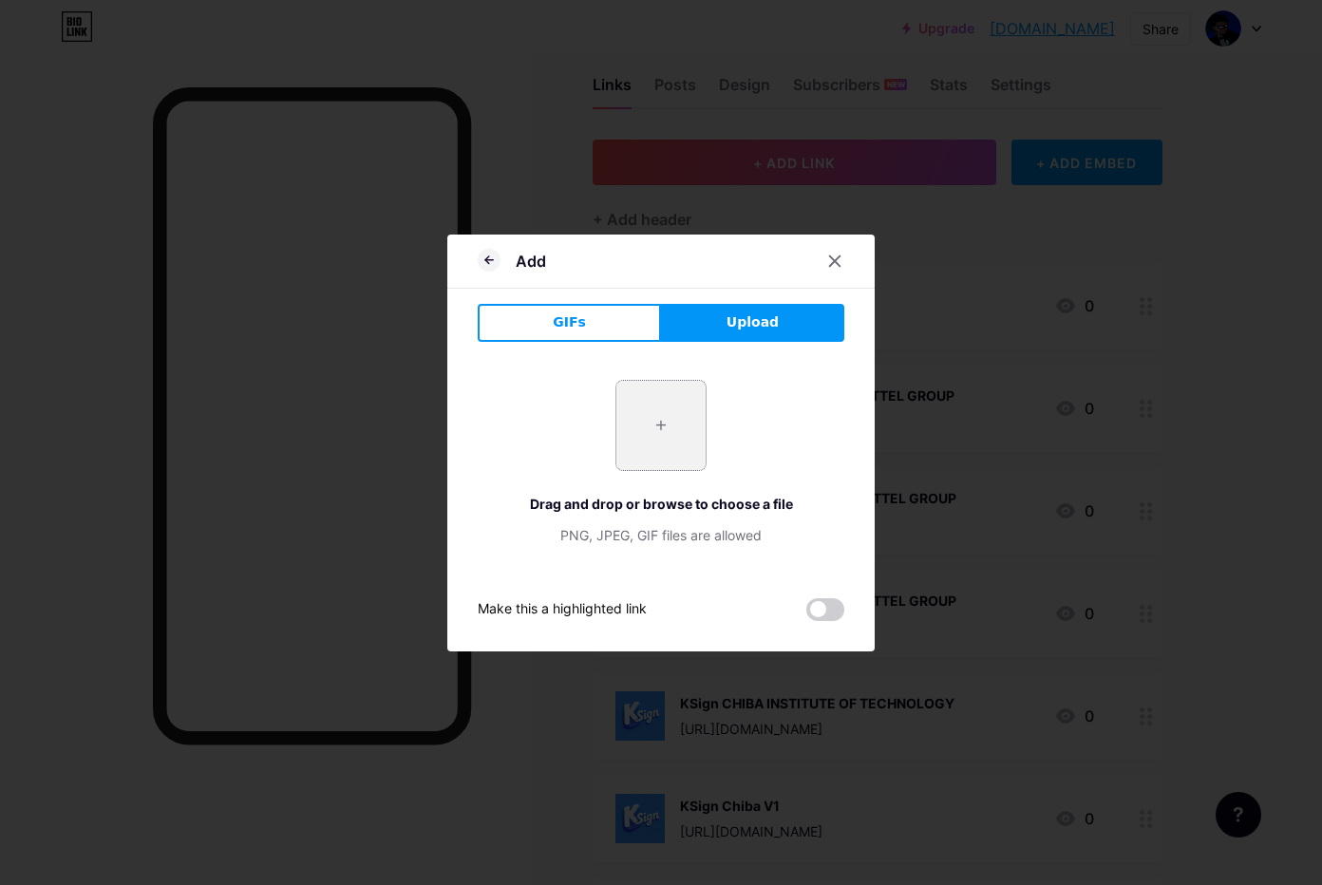
click at [660, 415] on input "file" at bounding box center [660, 425] width 89 height 89
type input "C:\fakepath\htgPh1zvAno78BV7m10NwWG3W8r9gNjh.png"
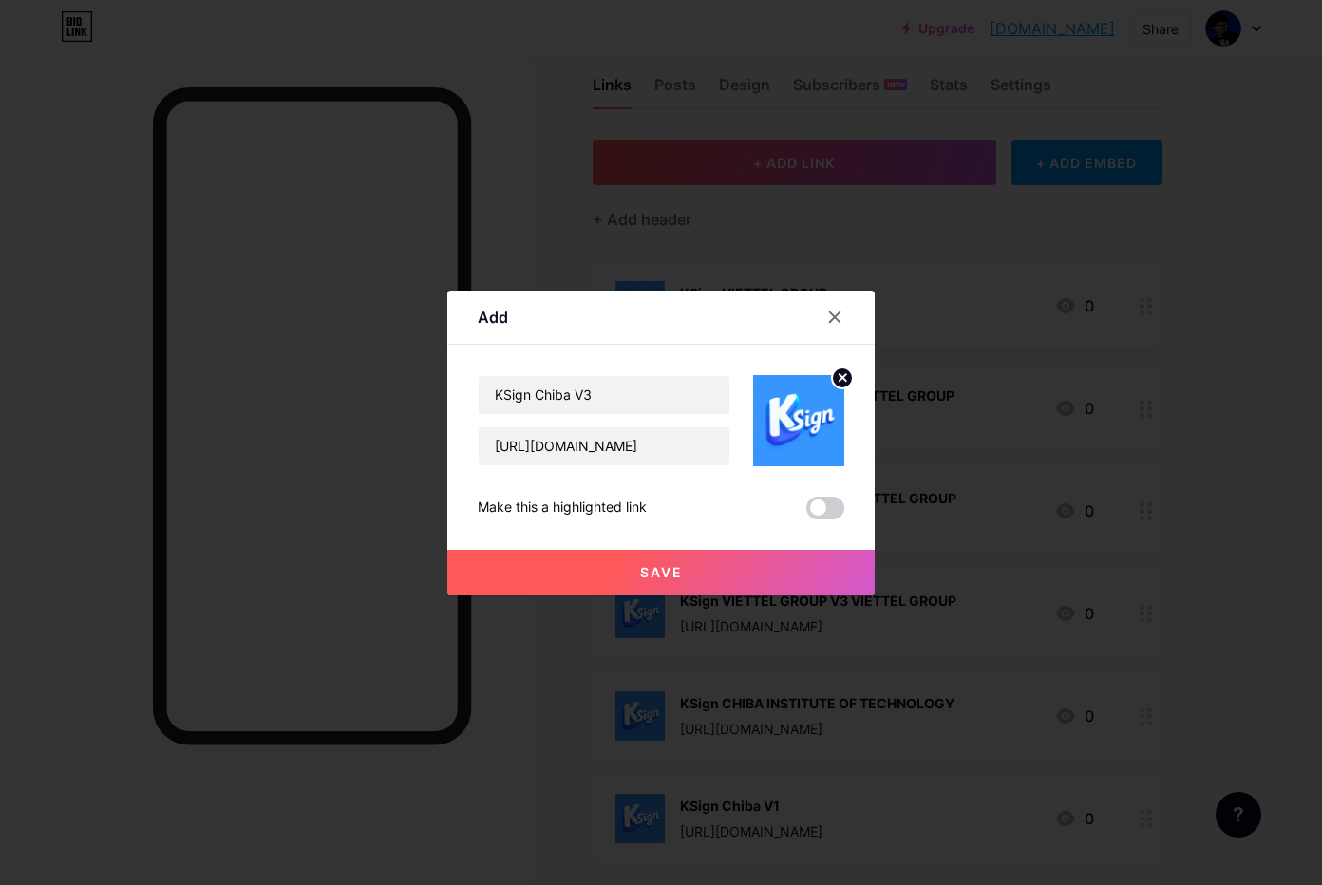
click at [645, 572] on span "Save" at bounding box center [661, 572] width 43 height 16
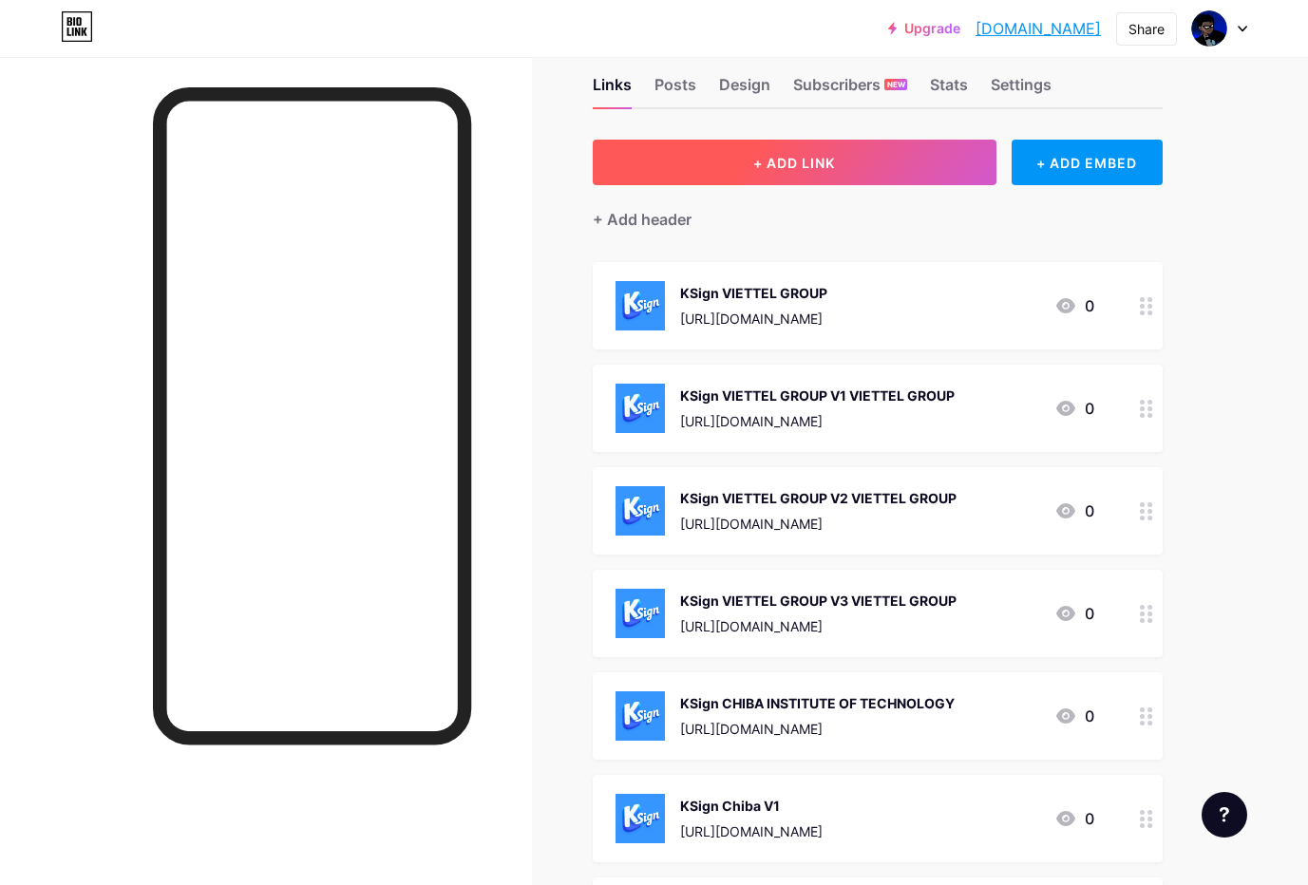
click at [842, 146] on button "+ ADD LINK" at bounding box center [795, 163] width 404 height 46
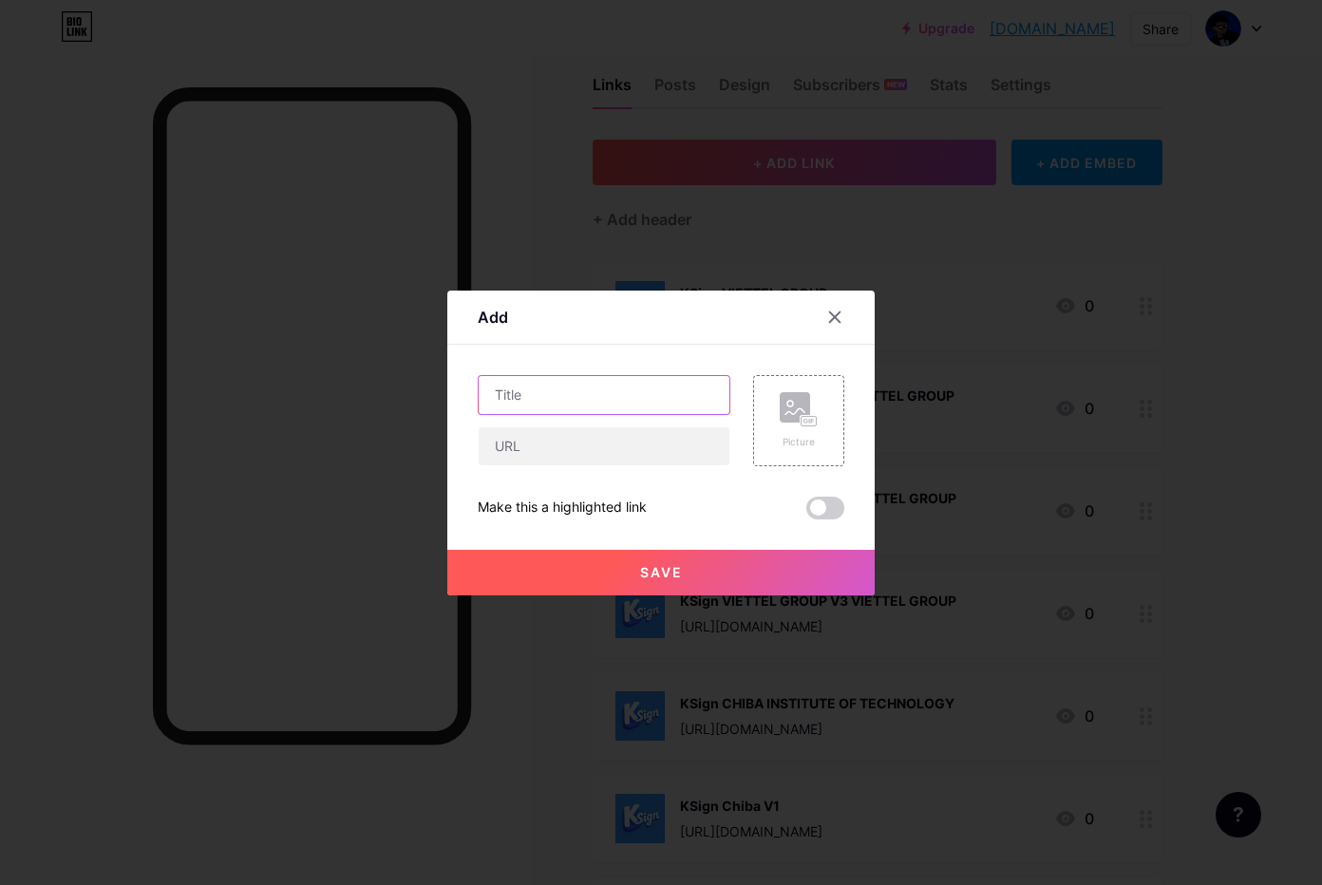
click at [609, 390] on input "text" at bounding box center [604, 395] width 251 height 38
paste input "[URL][DOMAIN_NAME]"
type input "[URL][DOMAIN_NAME]"
click at [611, 458] on input "text" at bounding box center [604, 446] width 251 height 38
paste input "[URL][DOMAIN_NAME]"
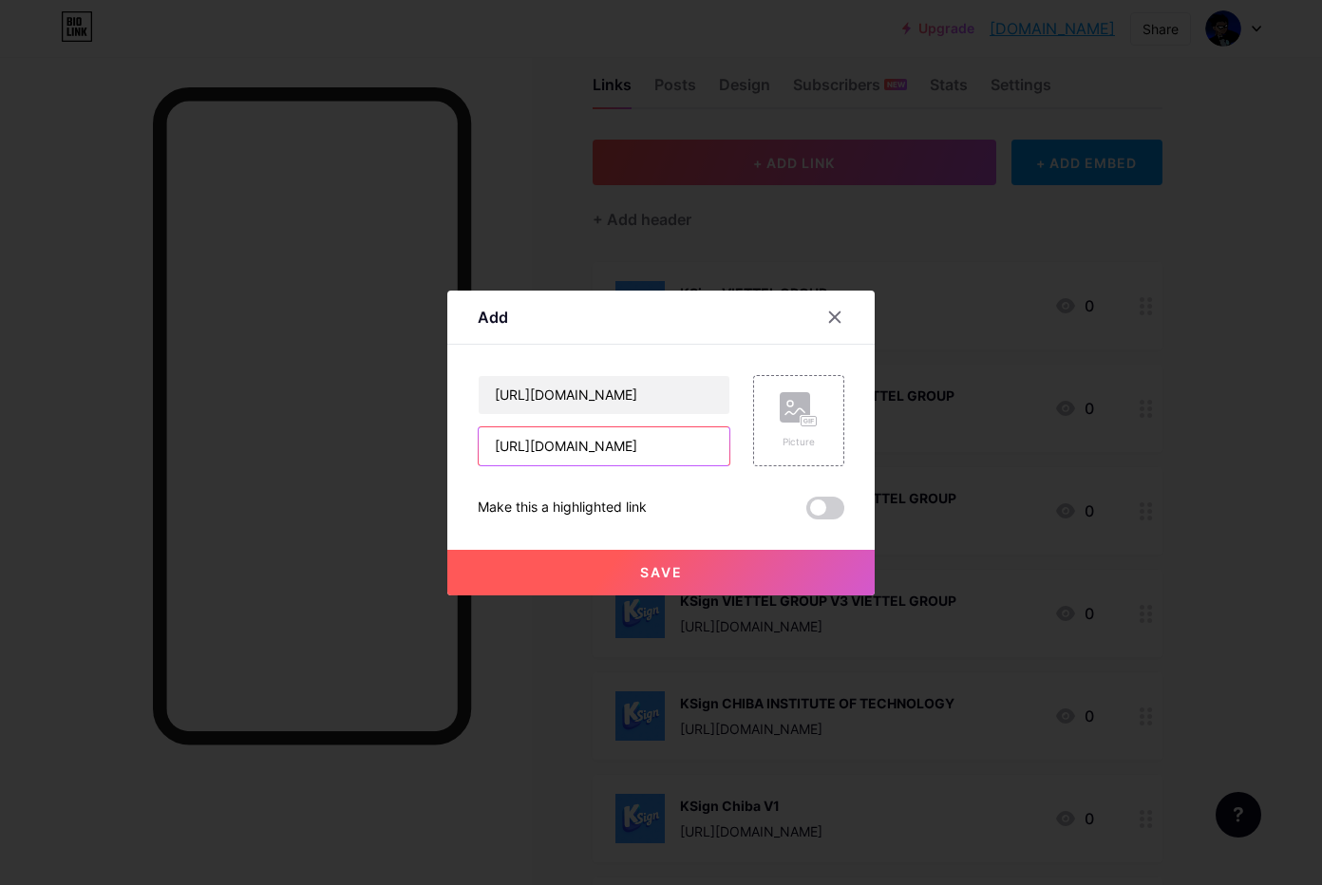
type input "[URL][DOMAIN_NAME]"
drag, startPoint x: 554, startPoint y: 393, endPoint x: -359, endPoint y: 220, distance: 928.9
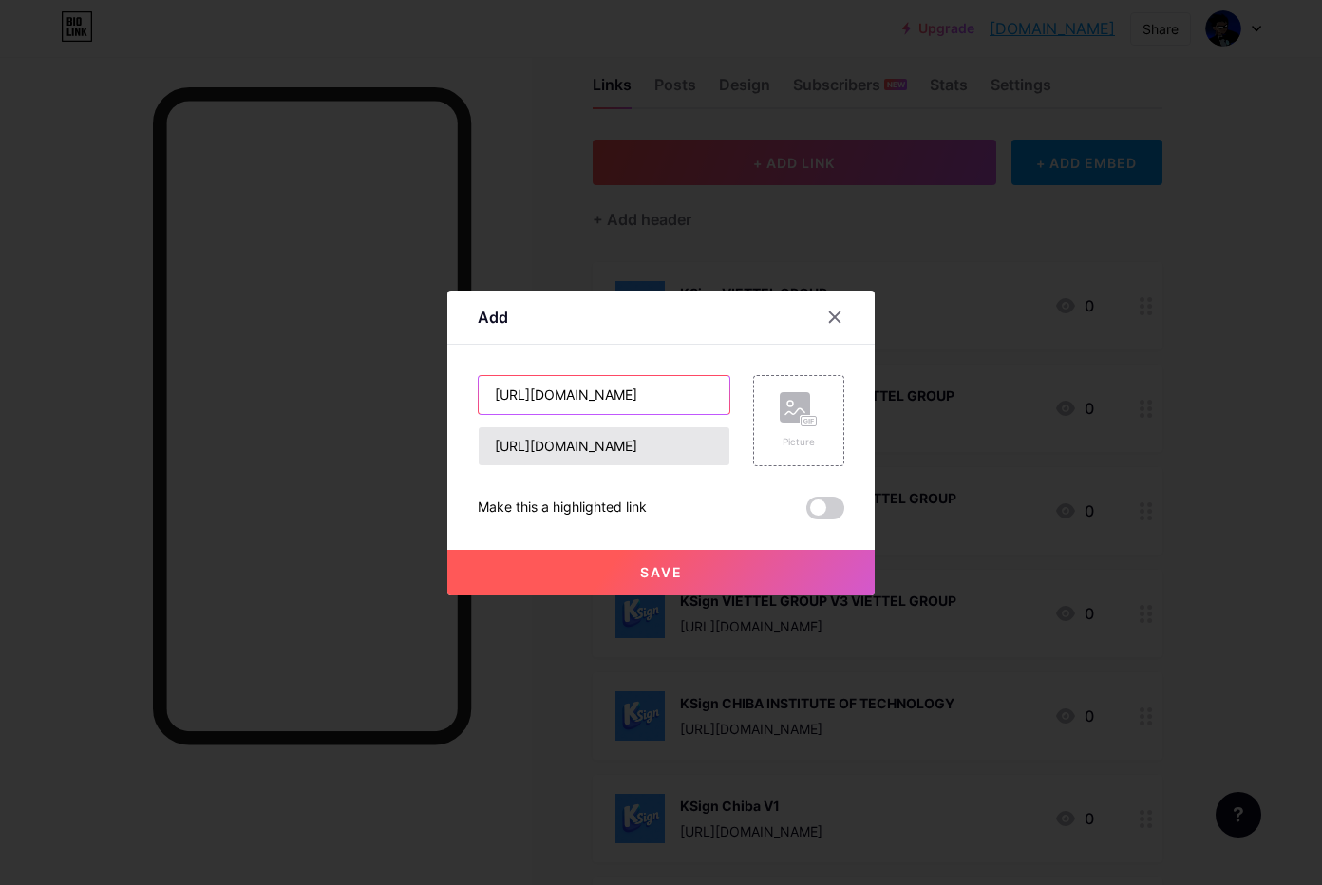
paste input "KSign Chiba V4"
type input "KSign Chiba V4"
click at [806, 436] on div "Picture" at bounding box center [799, 442] width 38 height 14
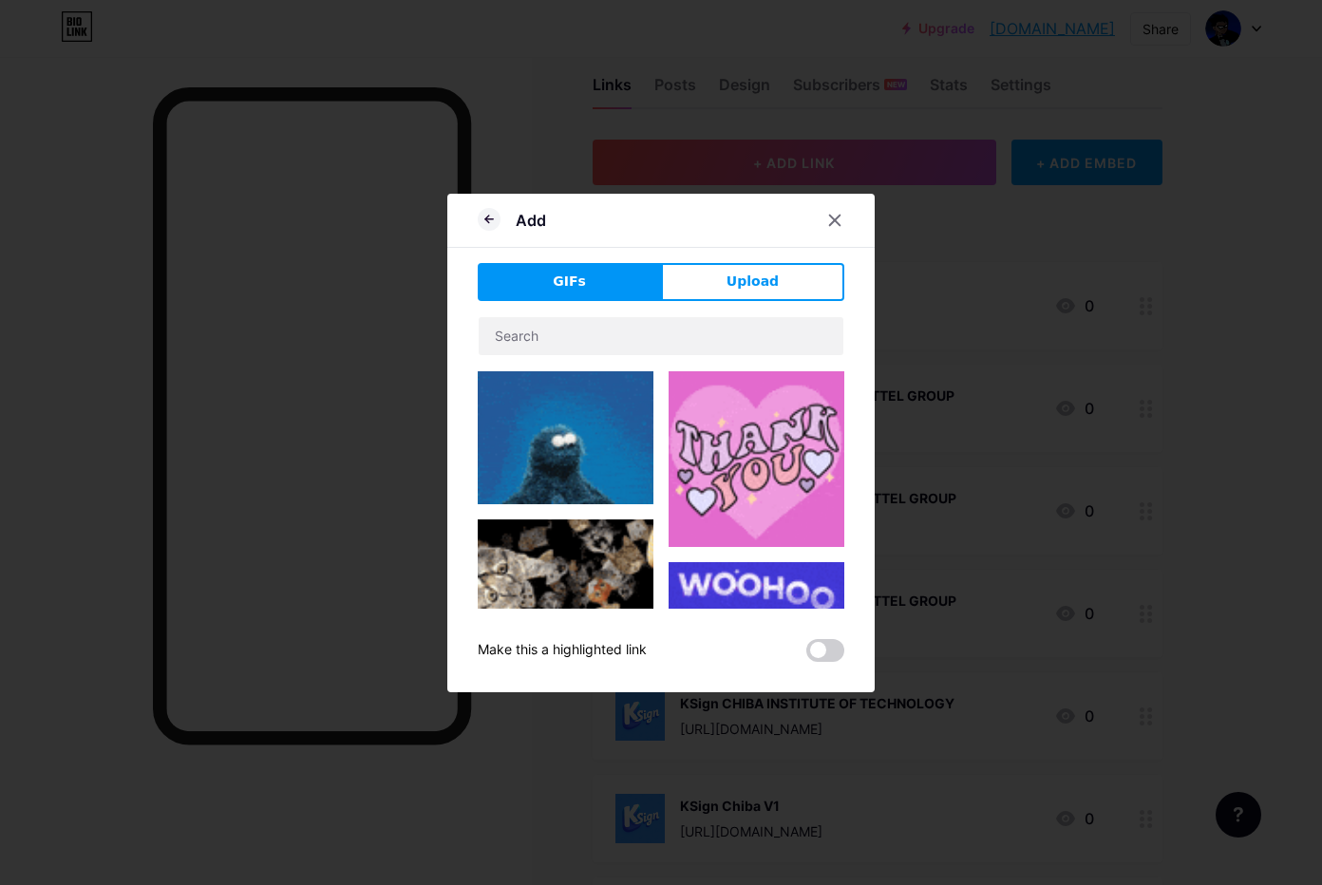
click at [768, 284] on span "Upload" at bounding box center [753, 282] width 52 height 20
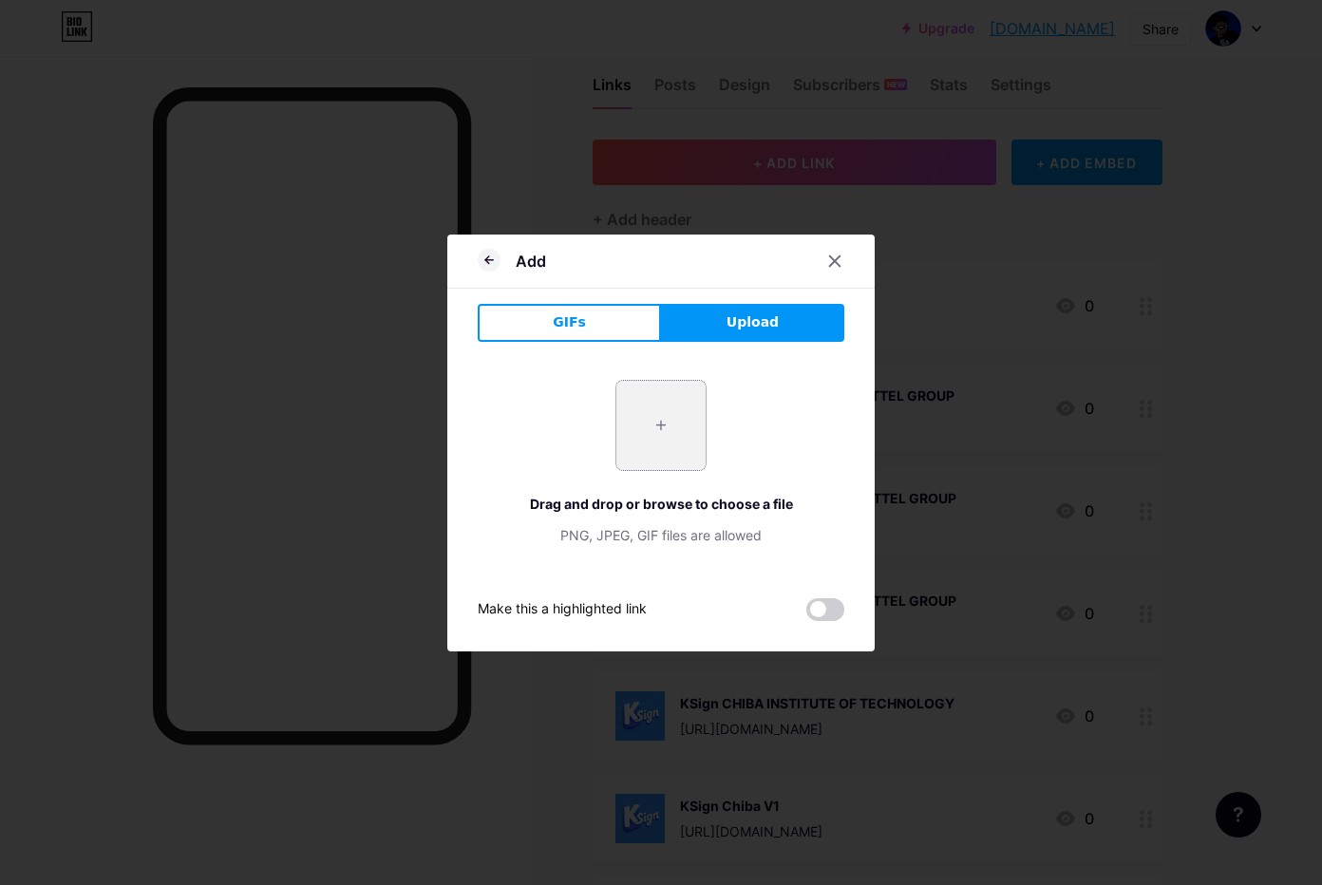
click at [661, 424] on input "file" at bounding box center [660, 425] width 89 height 89
type input "C:\fakepath\htgPh1zvAno78BV7m10NwWG3W8r9gNjh.png"
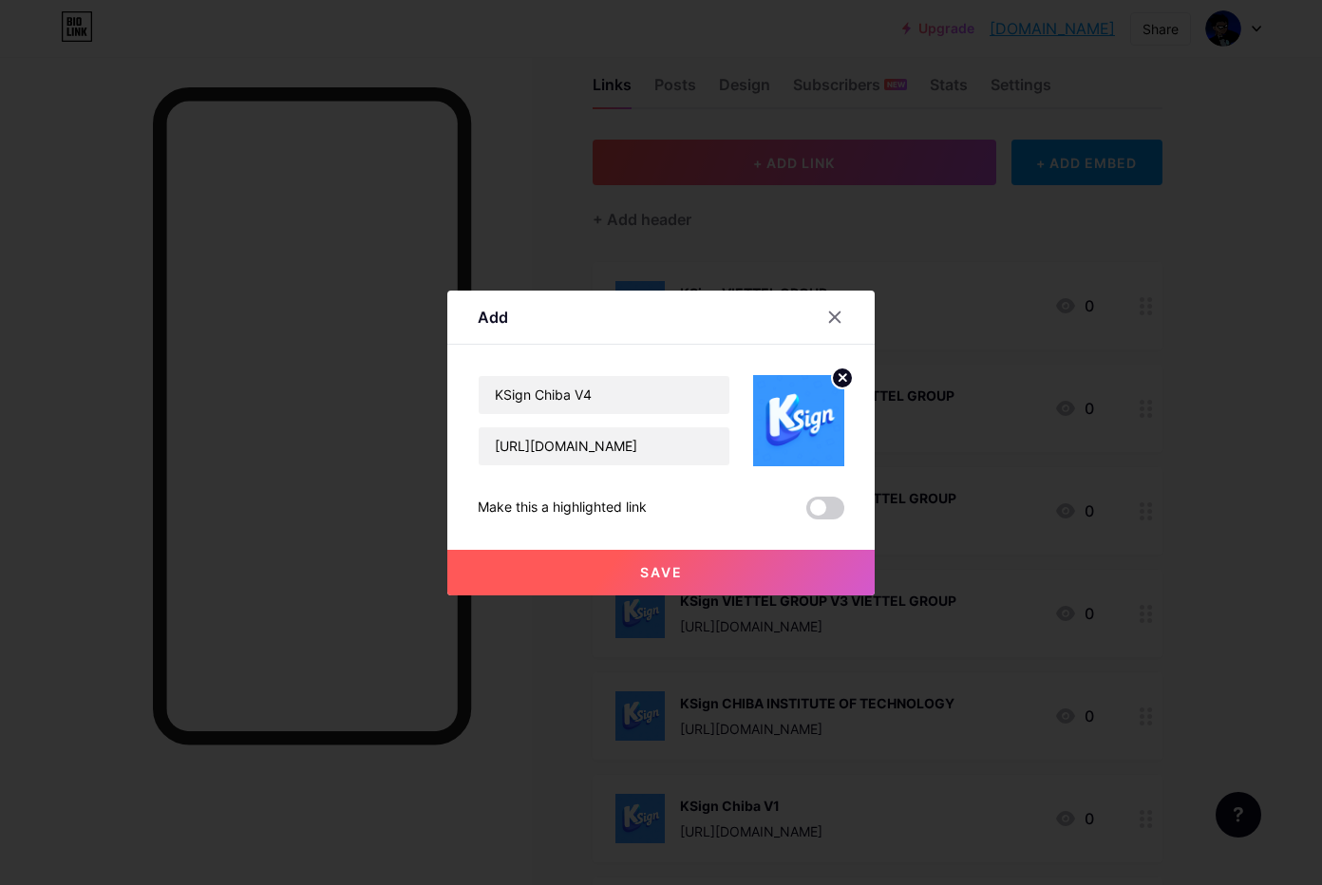
click at [674, 577] on span "Save" at bounding box center [661, 572] width 43 height 16
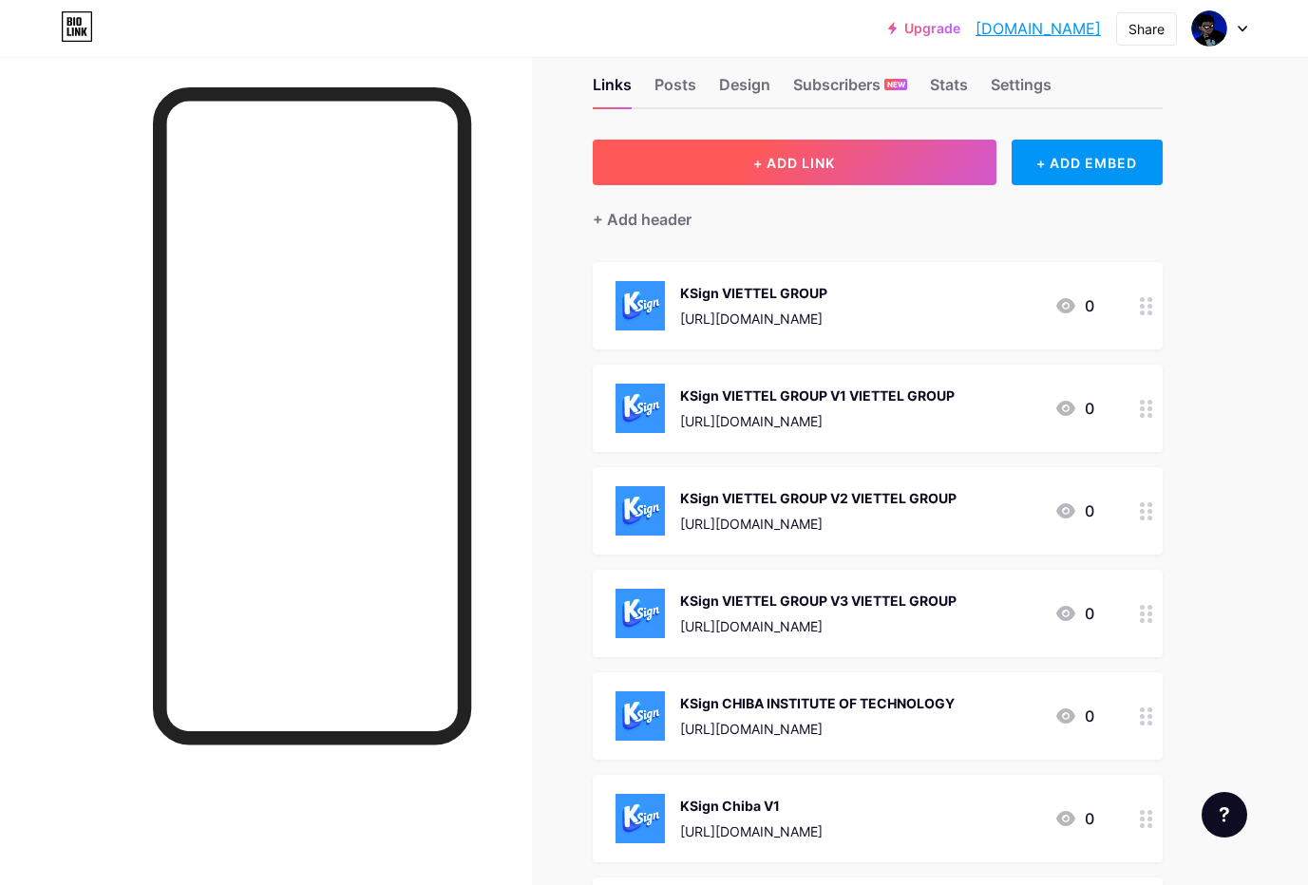
click at [745, 175] on button "+ ADD LINK" at bounding box center [795, 163] width 404 height 46
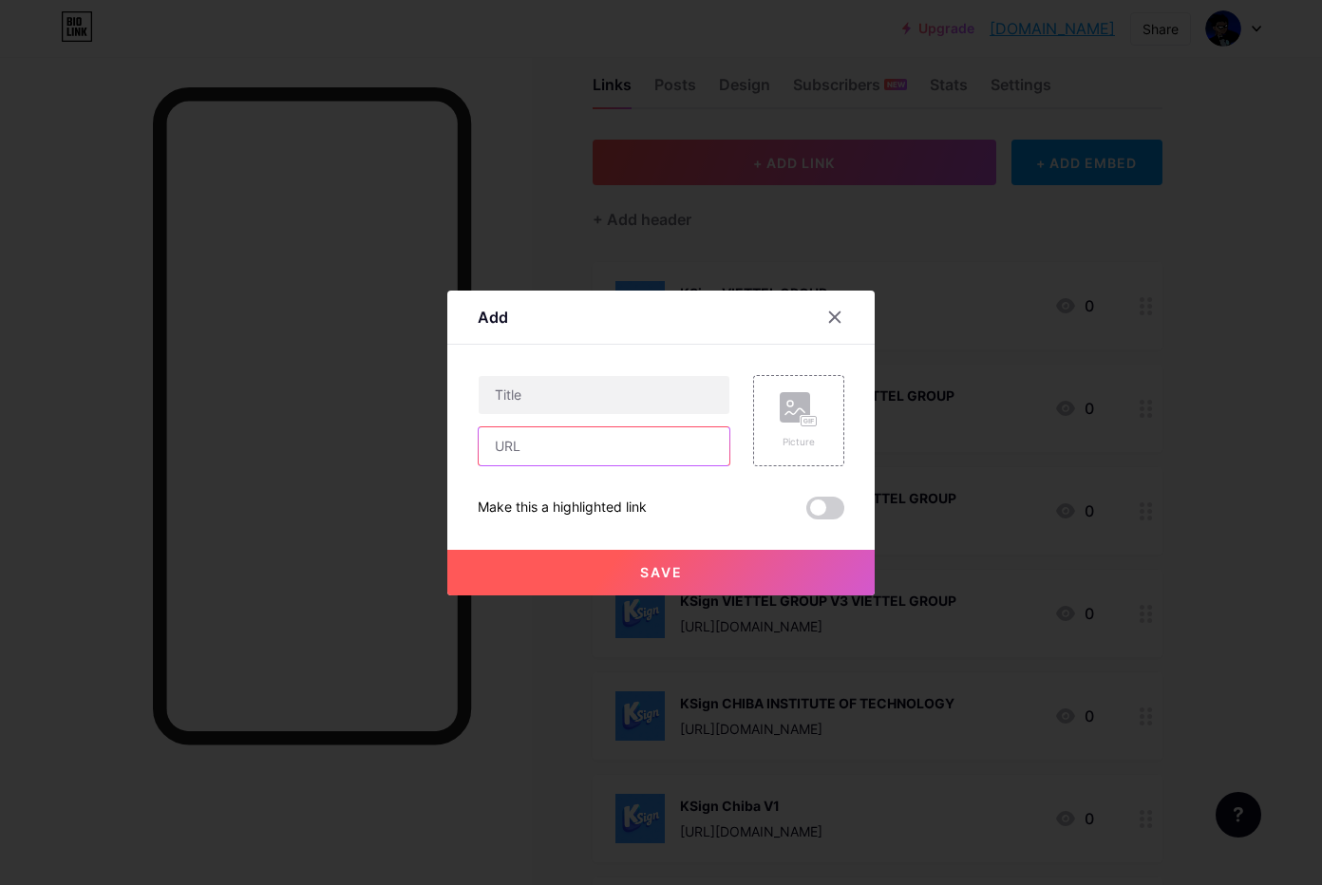
click at [575, 455] on input "text" at bounding box center [604, 446] width 251 height 38
paste input "[URL][DOMAIN_NAME]"
type input "[URL][DOMAIN_NAME]"
click at [636, 413] on input "text" at bounding box center [604, 395] width 251 height 38
paste input "KSign Chiba V5"
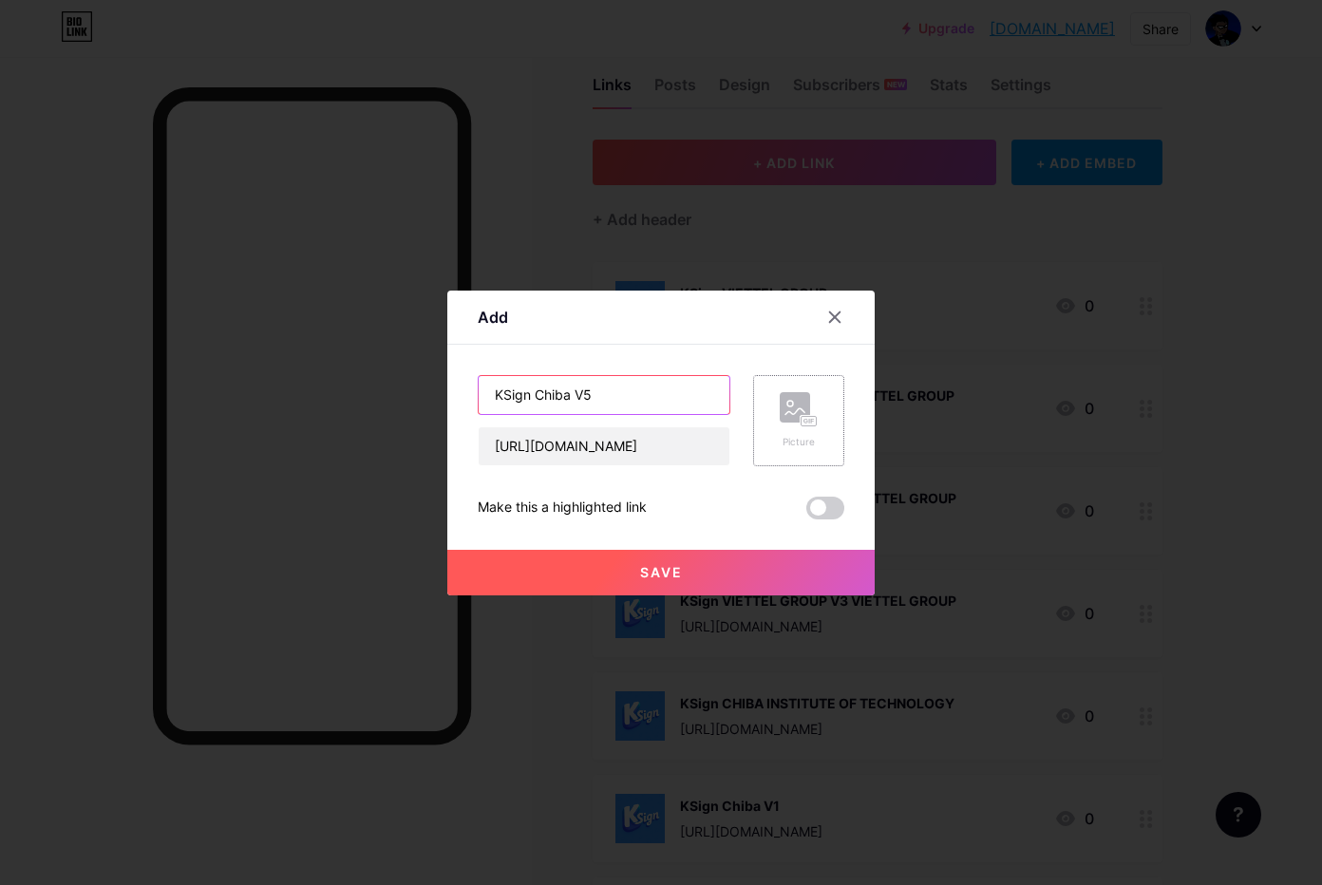
type input "KSign Chiba V5"
click at [805, 424] on rect at bounding box center [809, 420] width 15 height 9
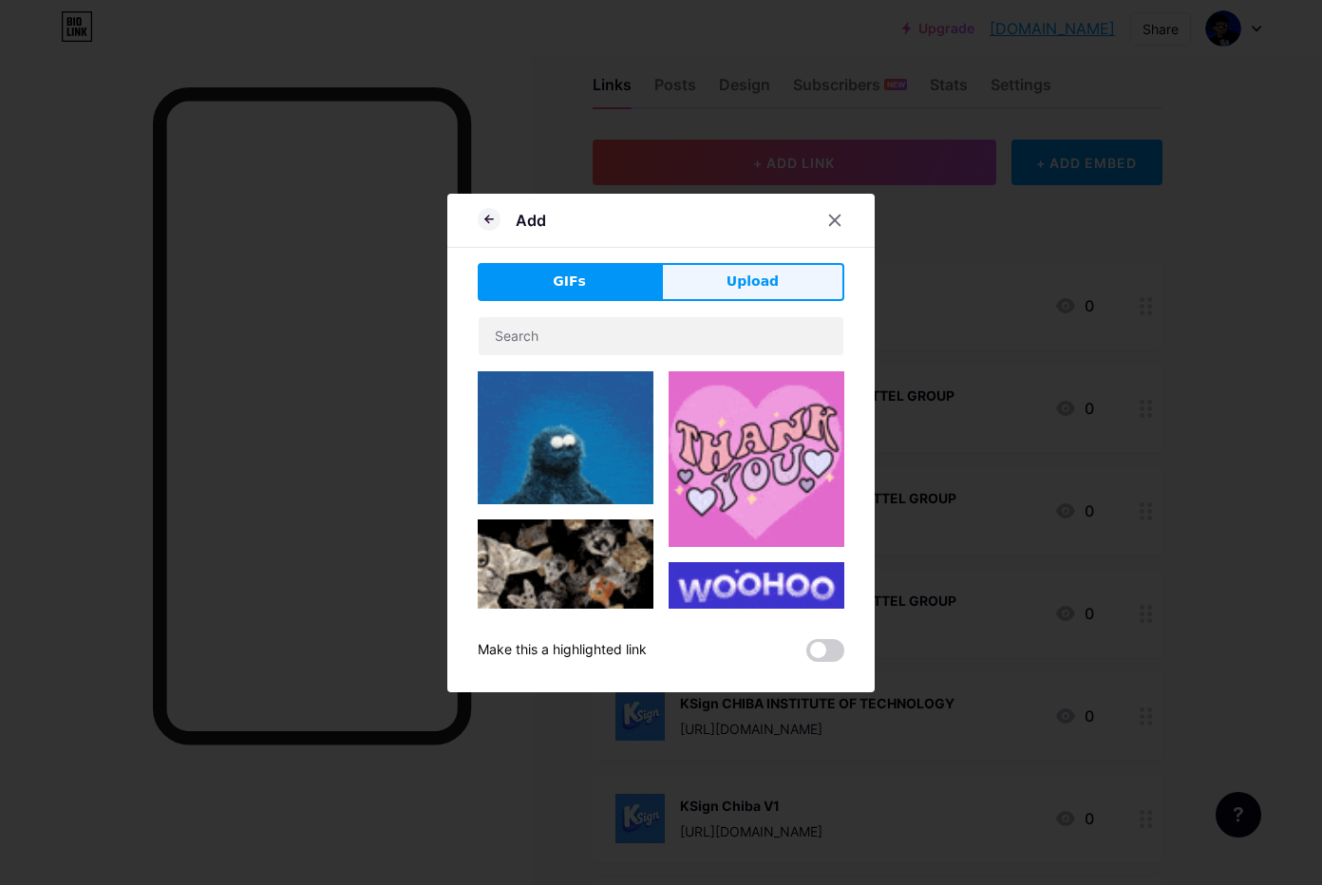
click at [727, 288] on span "Upload" at bounding box center [753, 282] width 52 height 20
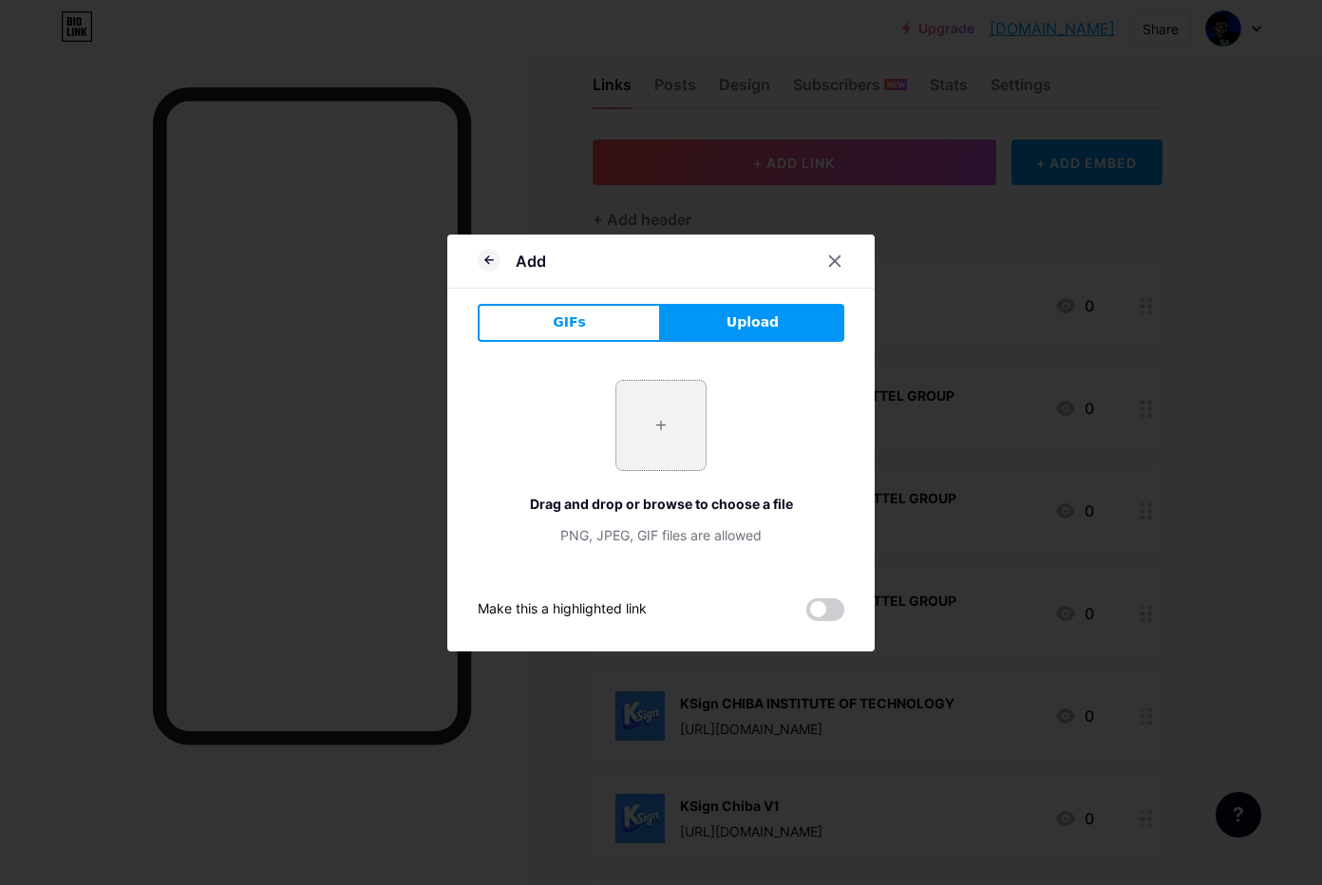
click at [651, 390] on input "file" at bounding box center [660, 425] width 89 height 89
type input "C:\fakepath\htgPh1zvAno78BV7m10NwWG3W8r9gNjh.png"
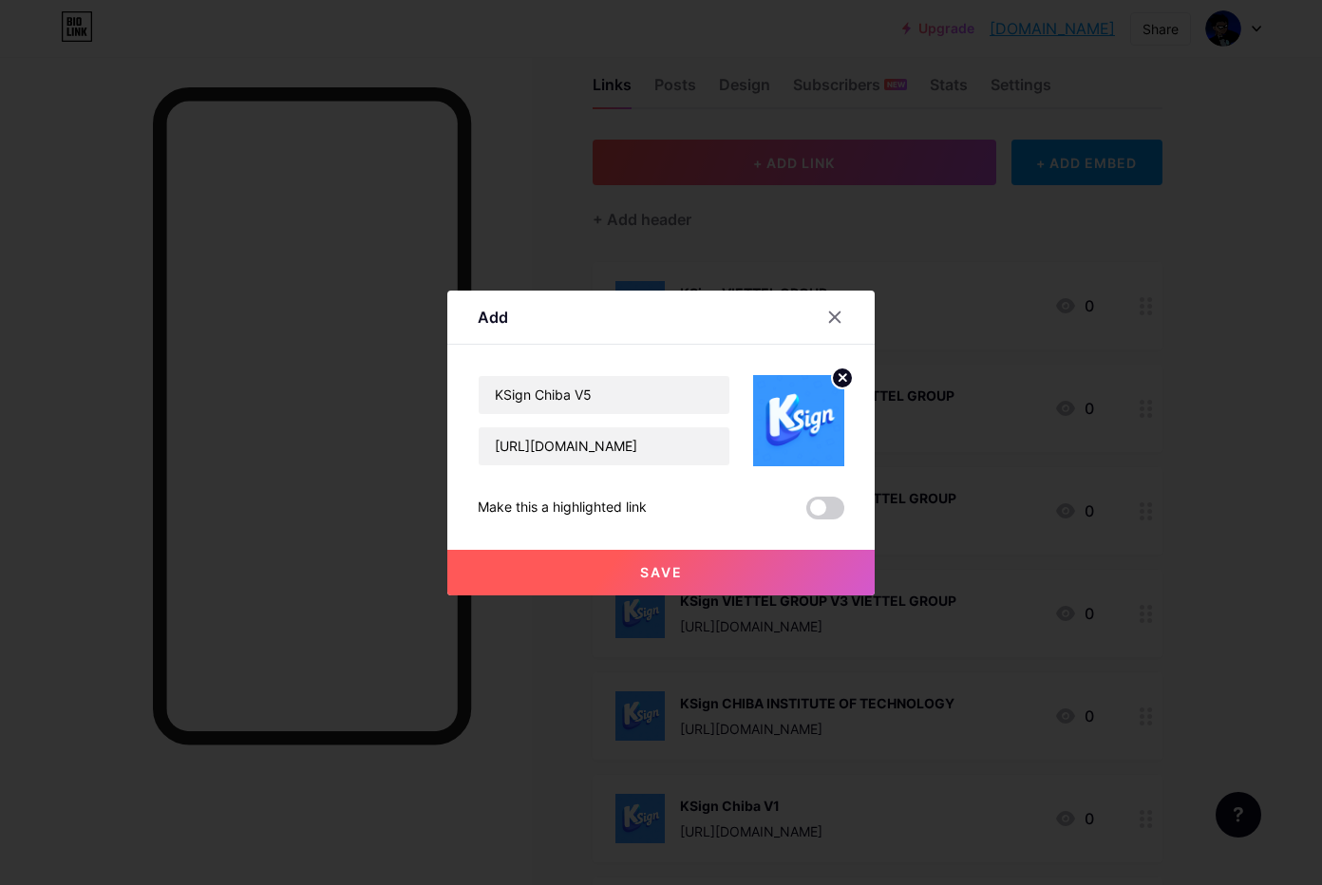
click at [584, 566] on button "Save" at bounding box center [660, 573] width 427 height 46
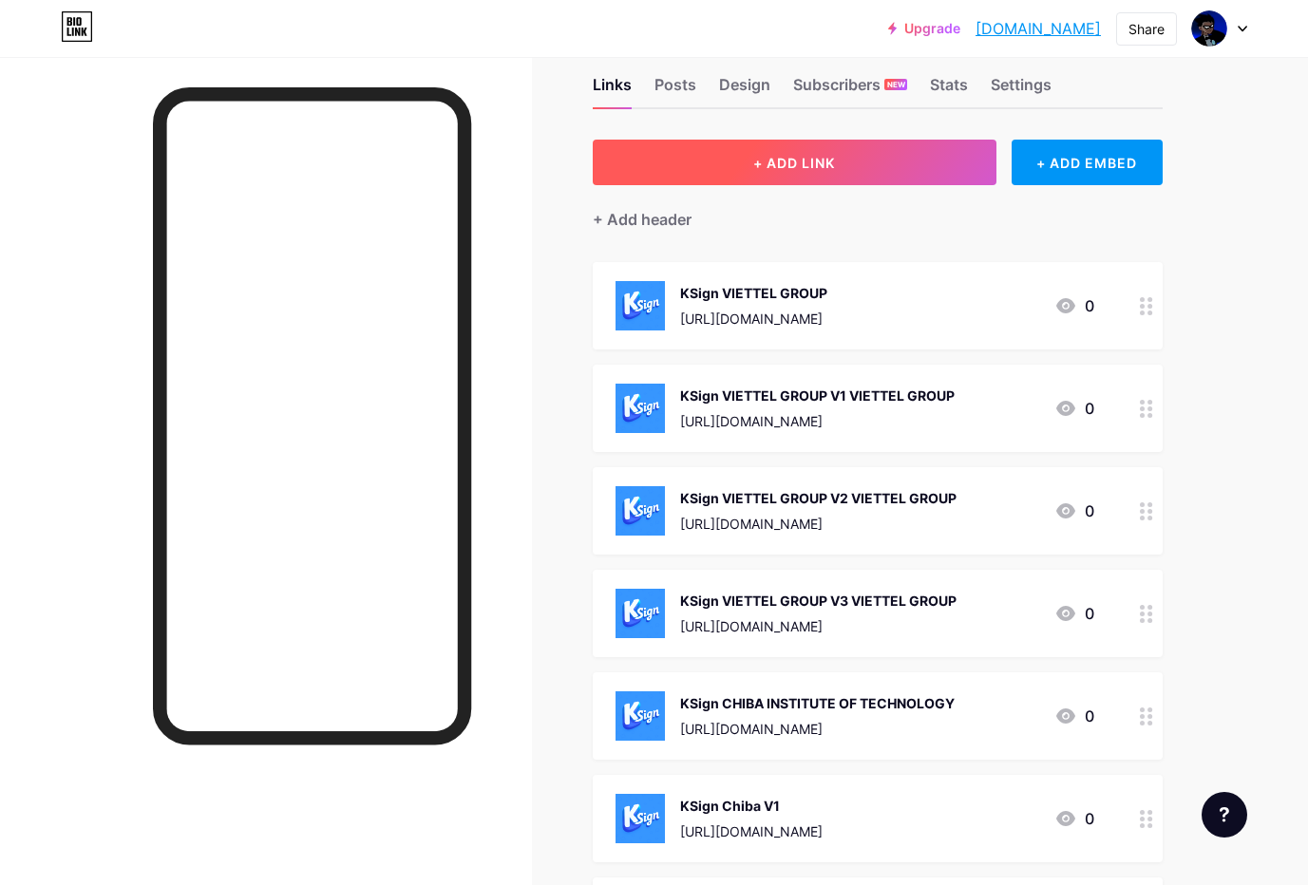
click at [841, 168] on button "+ ADD LINK" at bounding box center [795, 163] width 404 height 46
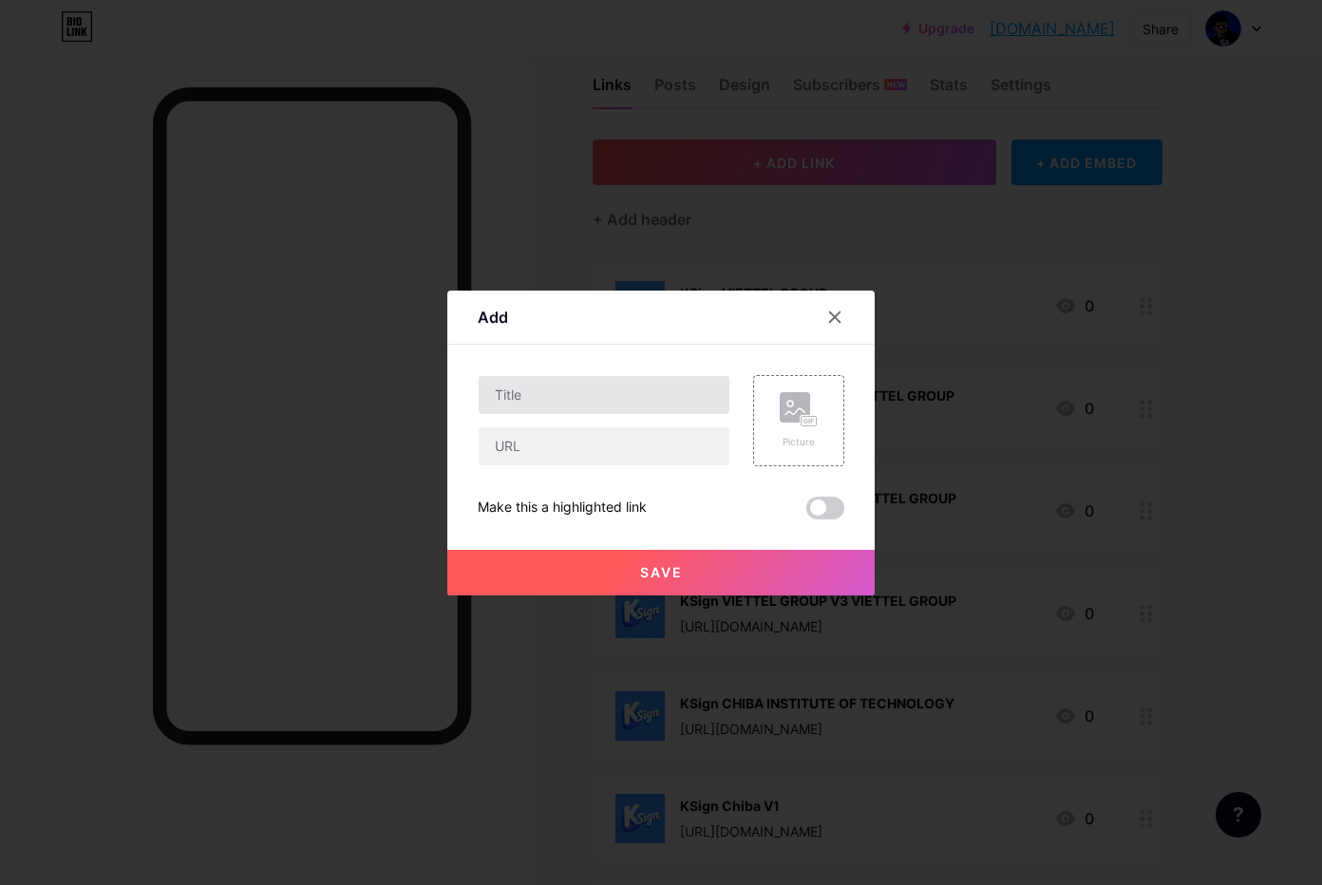
drag, startPoint x: 590, startPoint y: 419, endPoint x: 591, endPoint y: 388, distance: 30.4
click at [585, 406] on div at bounding box center [604, 420] width 253 height 91
click at [593, 388] on input "text" at bounding box center [604, 395] width 251 height 38
paste input "KSign TCL household Appliance Marketing Co"
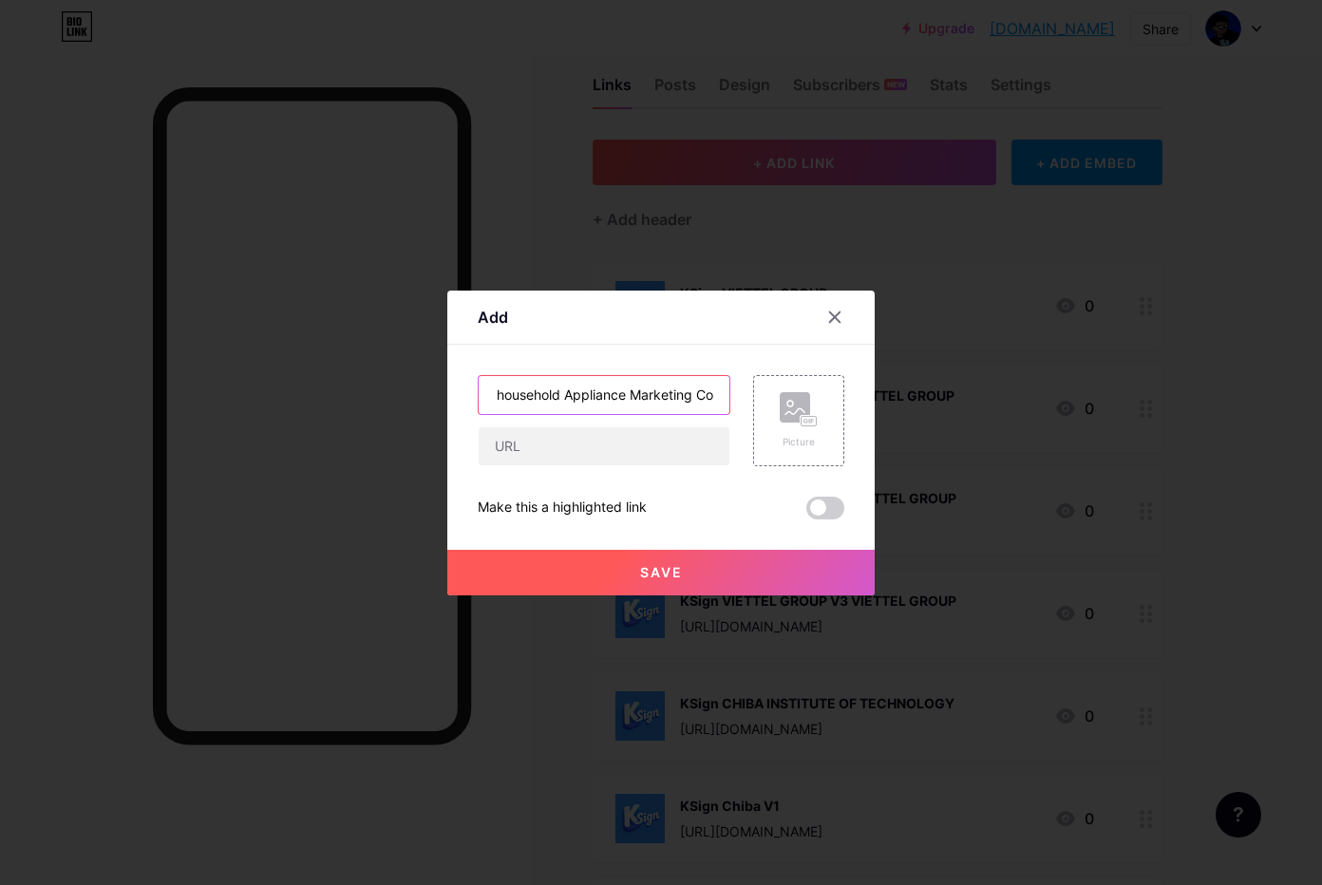
type input "KSign TCL household Appliance Marketing Co"
click at [650, 452] on input "text" at bounding box center [604, 446] width 251 height 38
click at [645, 446] on input "text" at bounding box center [604, 446] width 251 height 38
paste input "[URL][DOMAIN_NAME]"
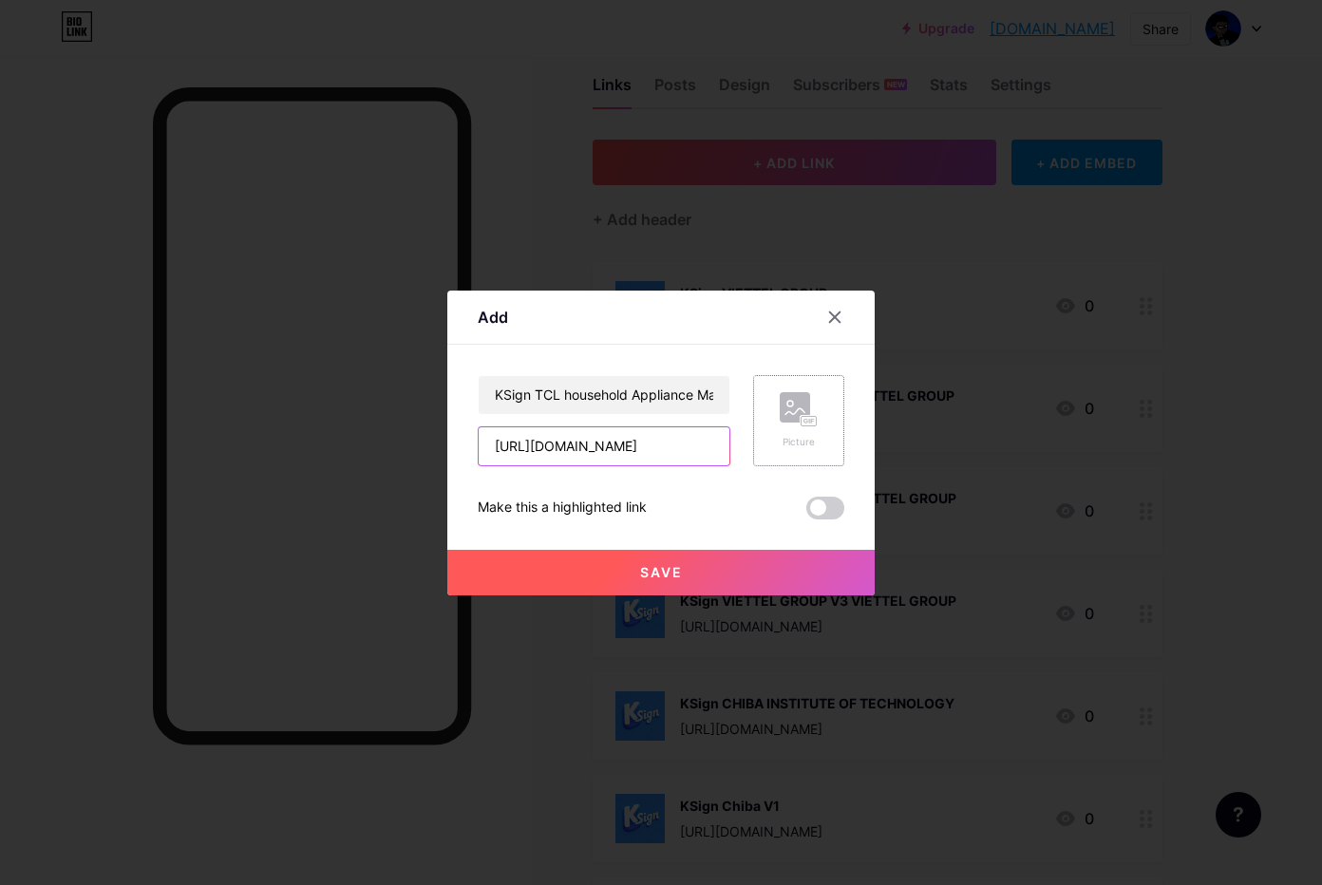
type input "[URL][DOMAIN_NAME]"
click at [780, 430] on div "Picture" at bounding box center [799, 420] width 38 height 57
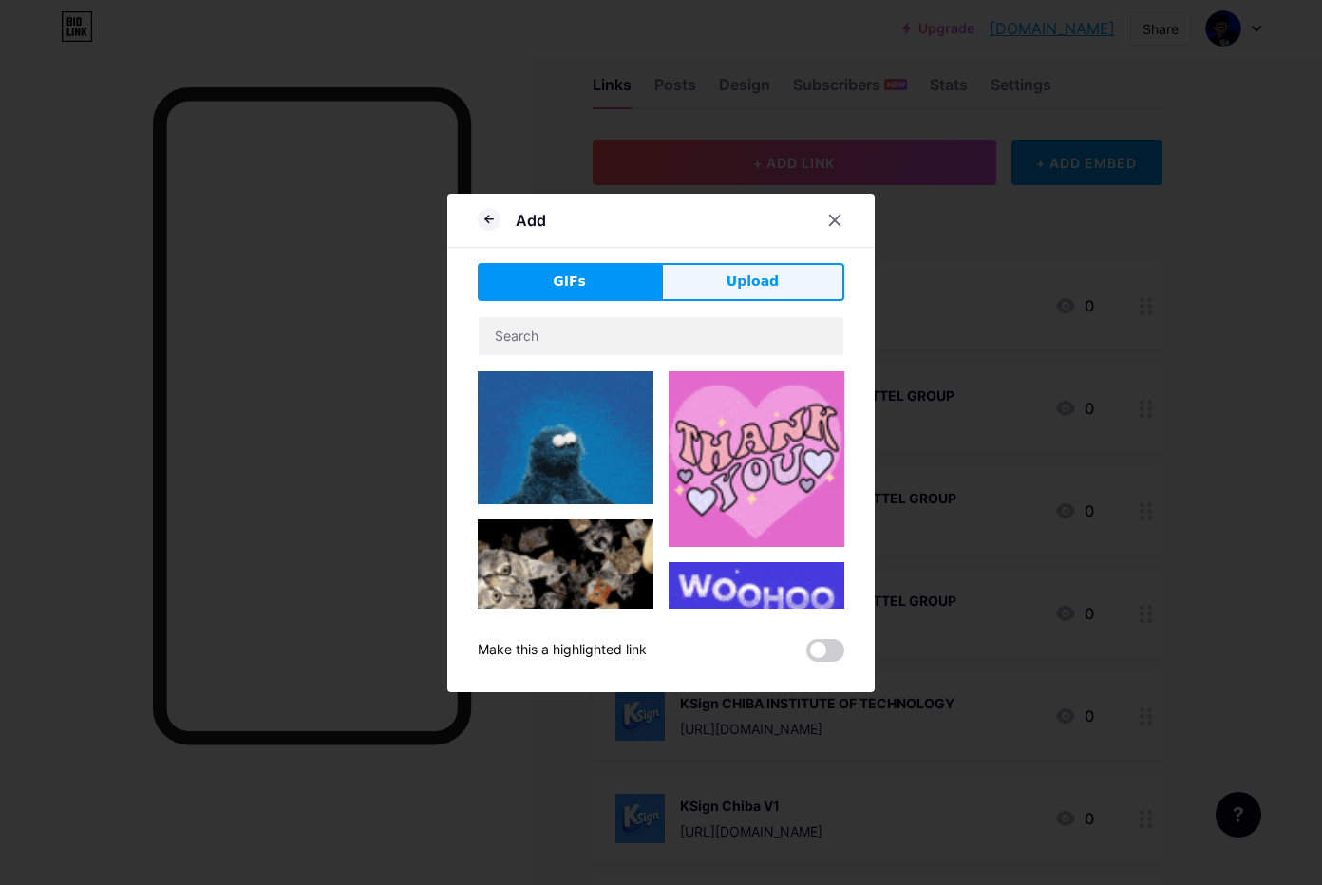
drag, startPoint x: 731, startPoint y: 277, endPoint x: 764, endPoint y: 332, distance: 63.8
click at [735, 281] on span "Upload" at bounding box center [753, 282] width 52 height 20
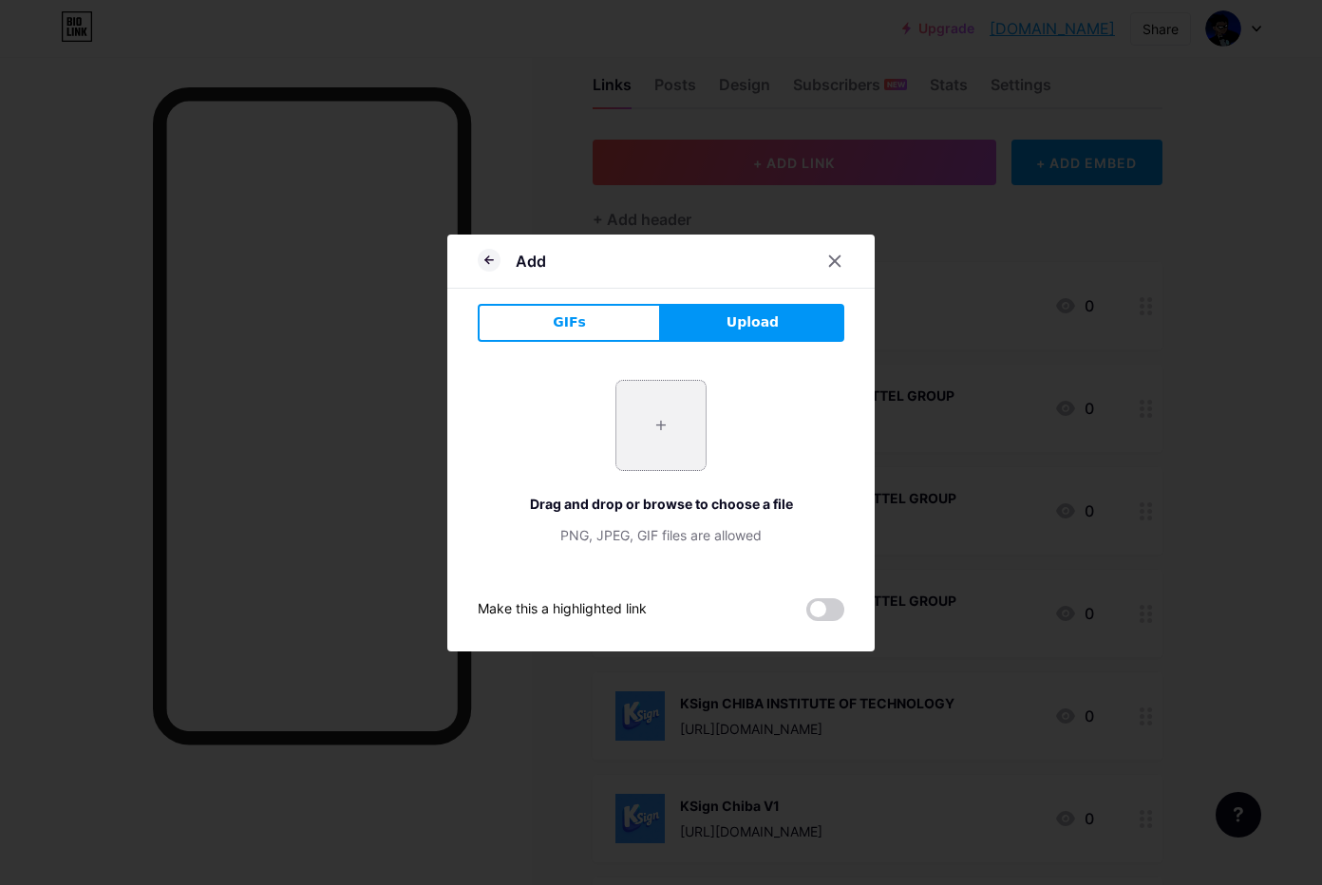
click at [647, 424] on input "file" at bounding box center [660, 425] width 89 height 89
type input "C:\fakepath\htgPh1zvAno78BV7m10NwWG3W8r9gNjh.png"
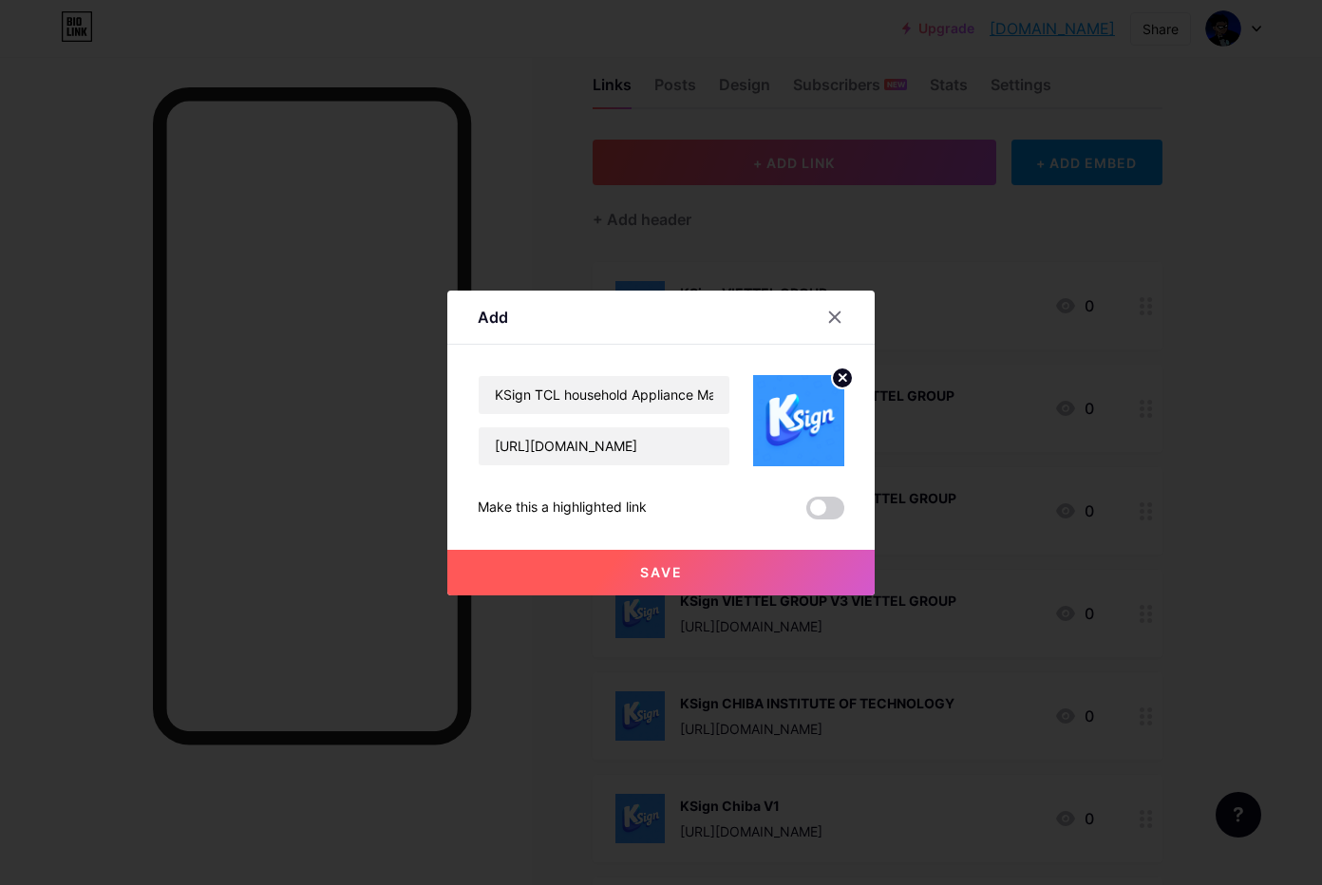
click at [730, 572] on button "Save" at bounding box center [660, 573] width 427 height 46
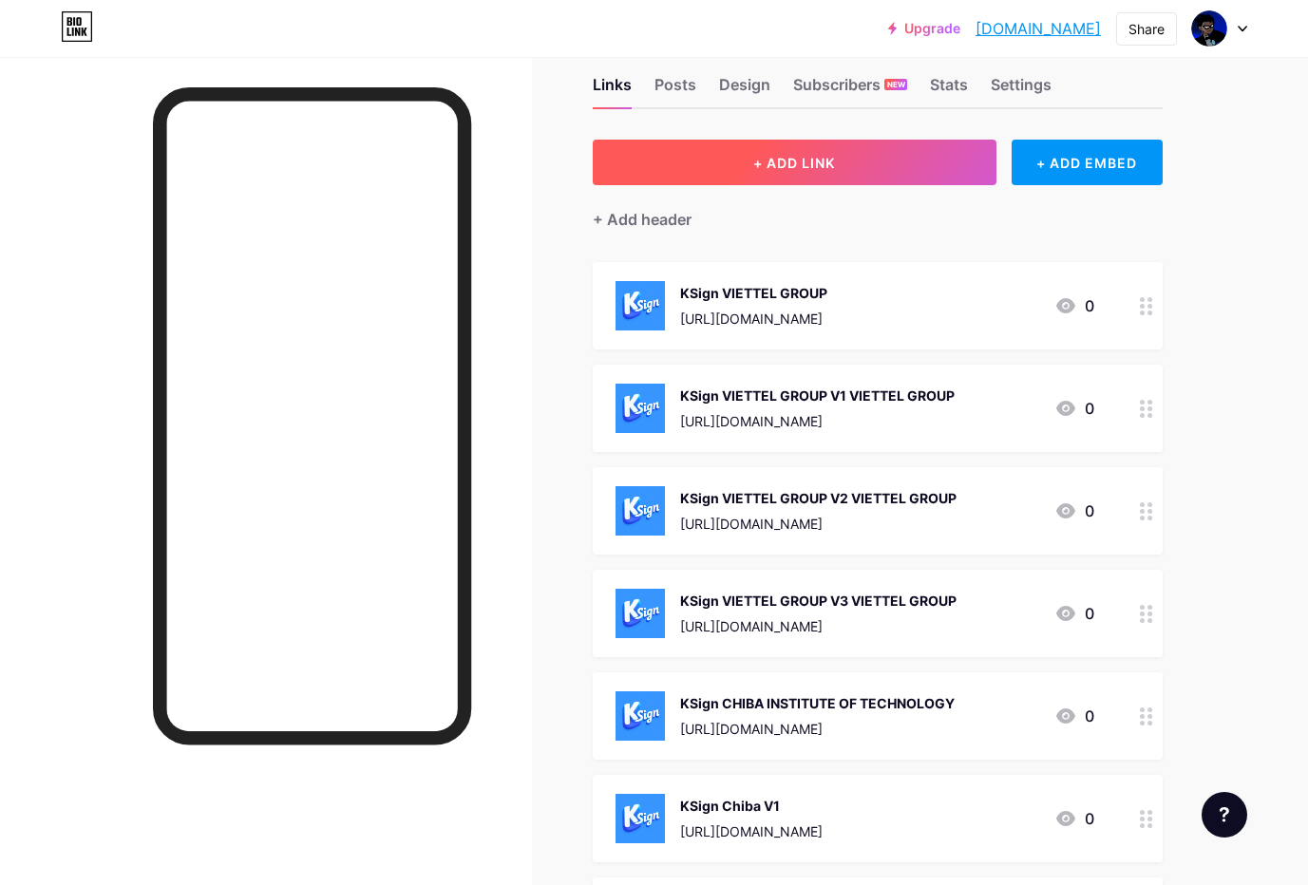
click at [800, 152] on button "+ ADD LINK" at bounding box center [795, 163] width 404 height 46
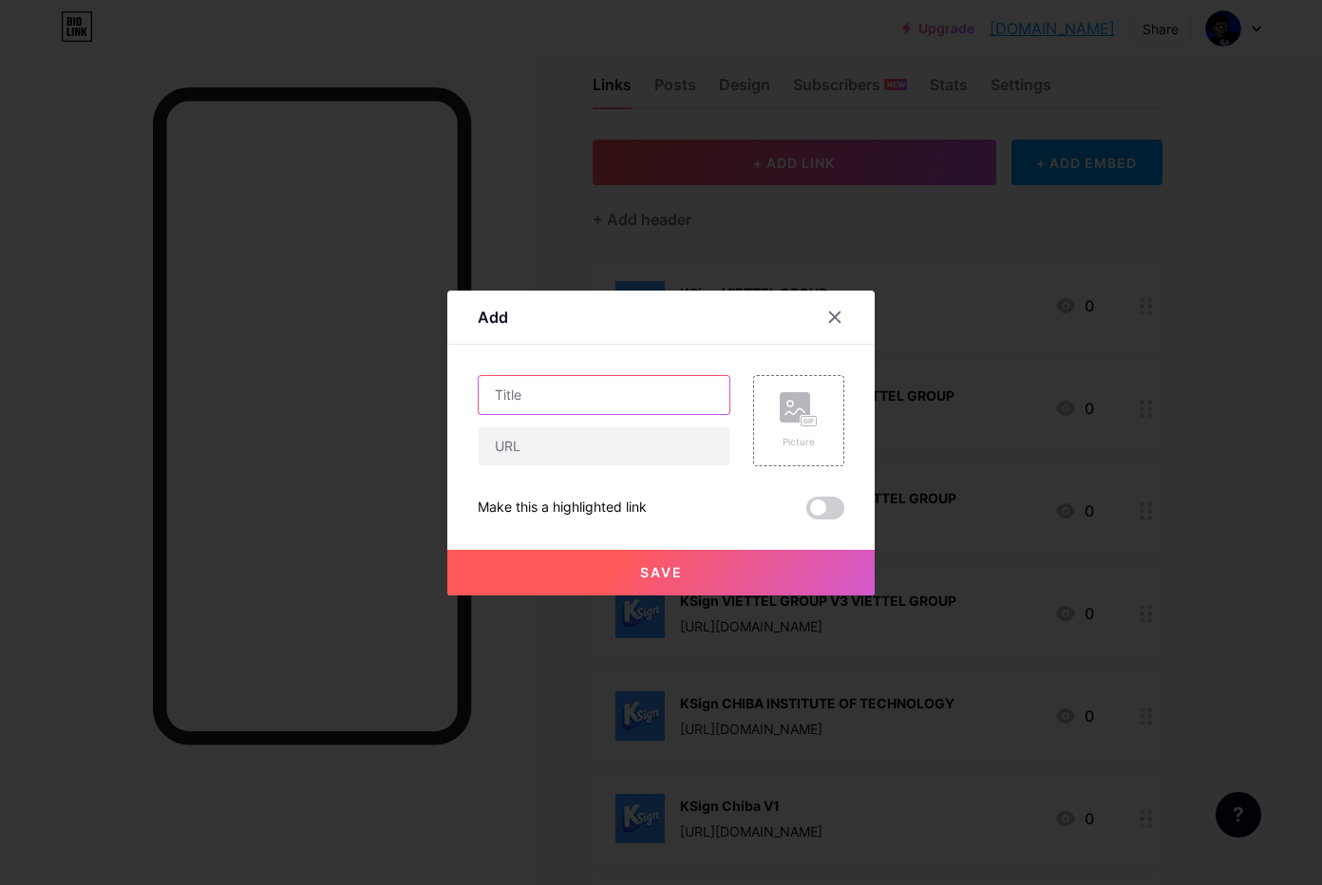
click at [593, 383] on input "text" at bounding box center [604, 395] width 251 height 38
paste input "KSign TCL V1 TCL household Appliance Marketing Co"
type input "KSign TCL V1 TCL household Appliance Marketing Co"
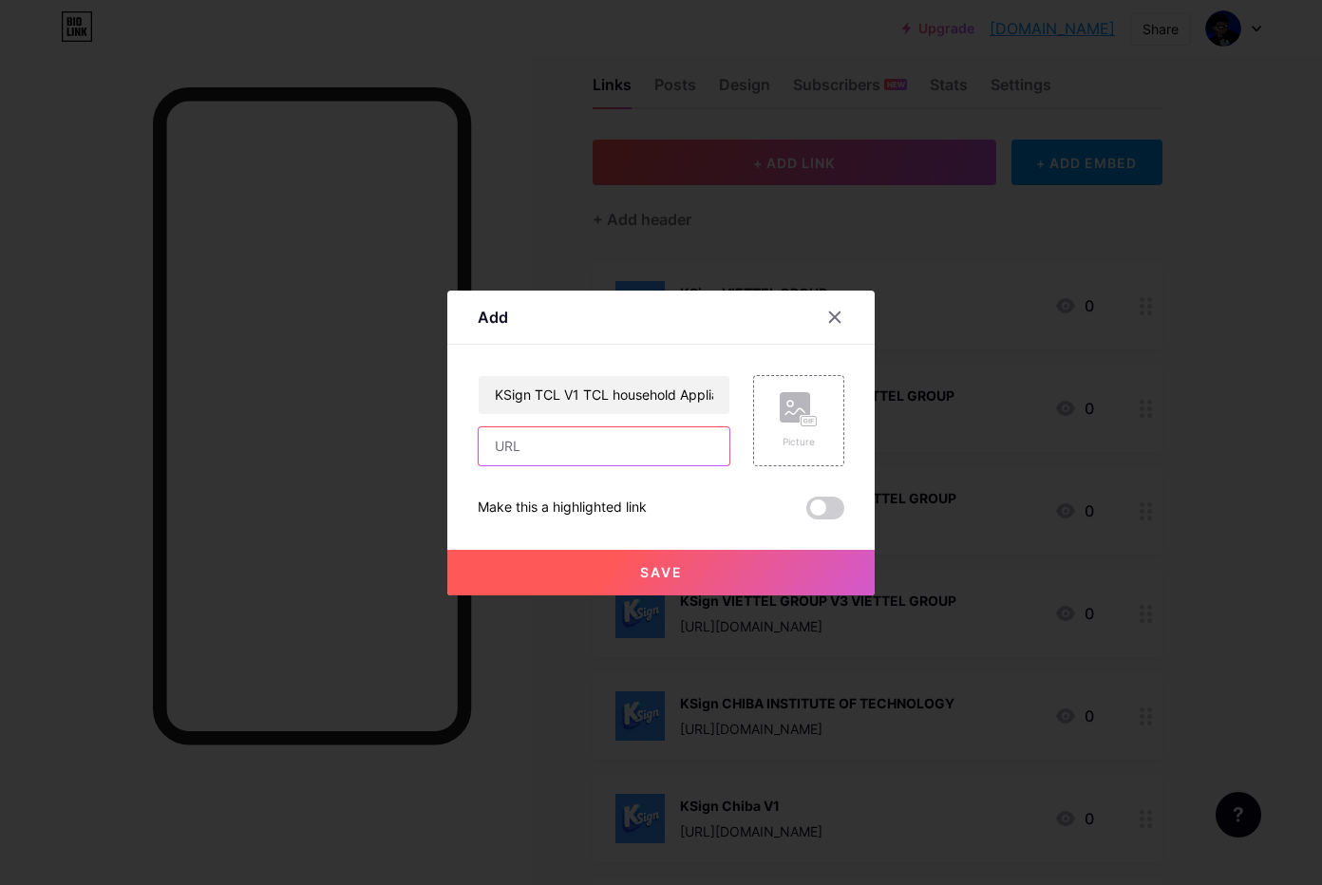
click at [545, 456] on input "text" at bounding box center [604, 446] width 251 height 38
paste input "[URL][DOMAIN_NAME]"
type input "[URL][DOMAIN_NAME]"
click at [802, 410] on rect at bounding box center [795, 407] width 30 height 30
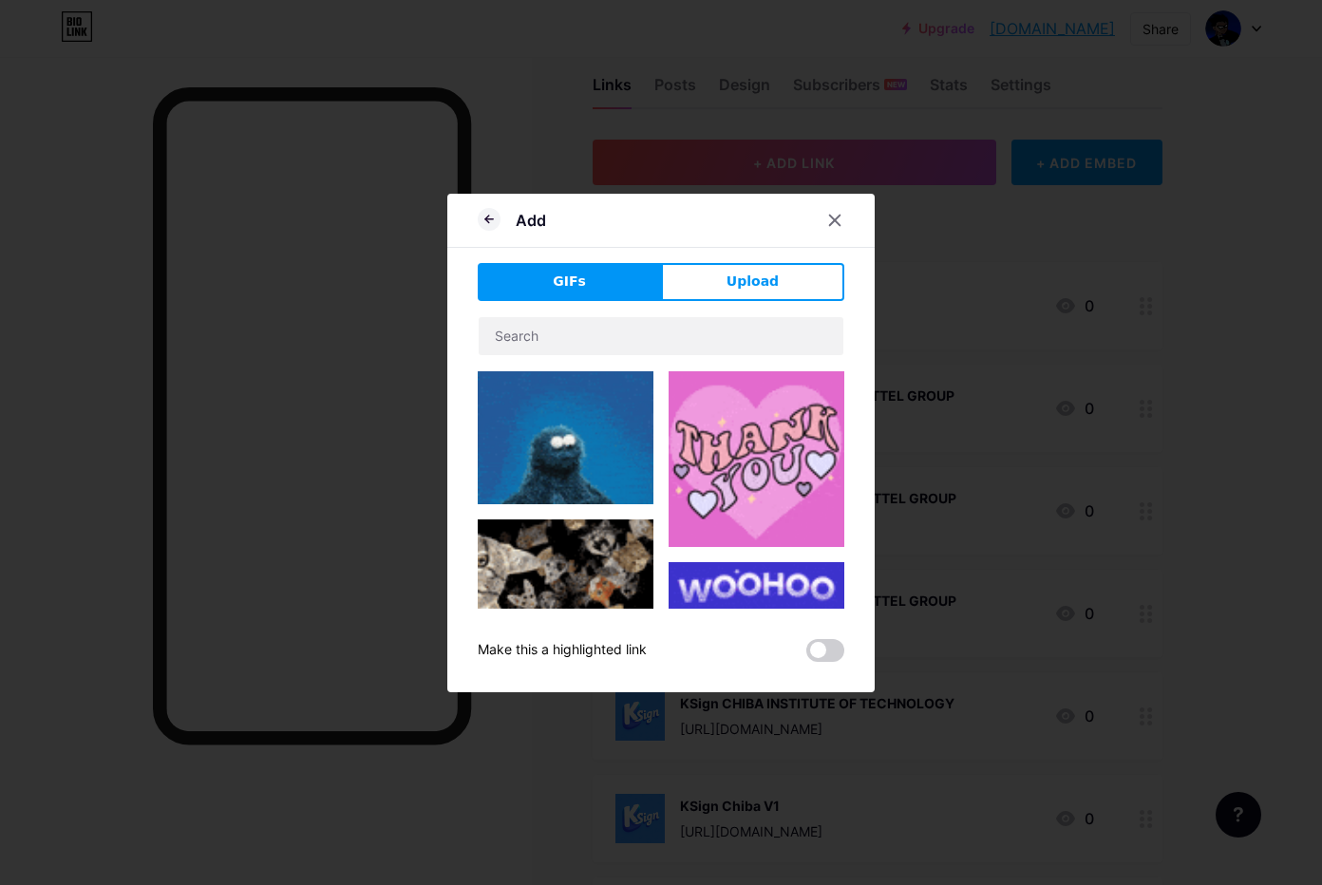
click at [738, 303] on div "GIFs Upload Content YouTube Play YouTube video without leaving your page. ADD V…" at bounding box center [661, 462] width 367 height 399
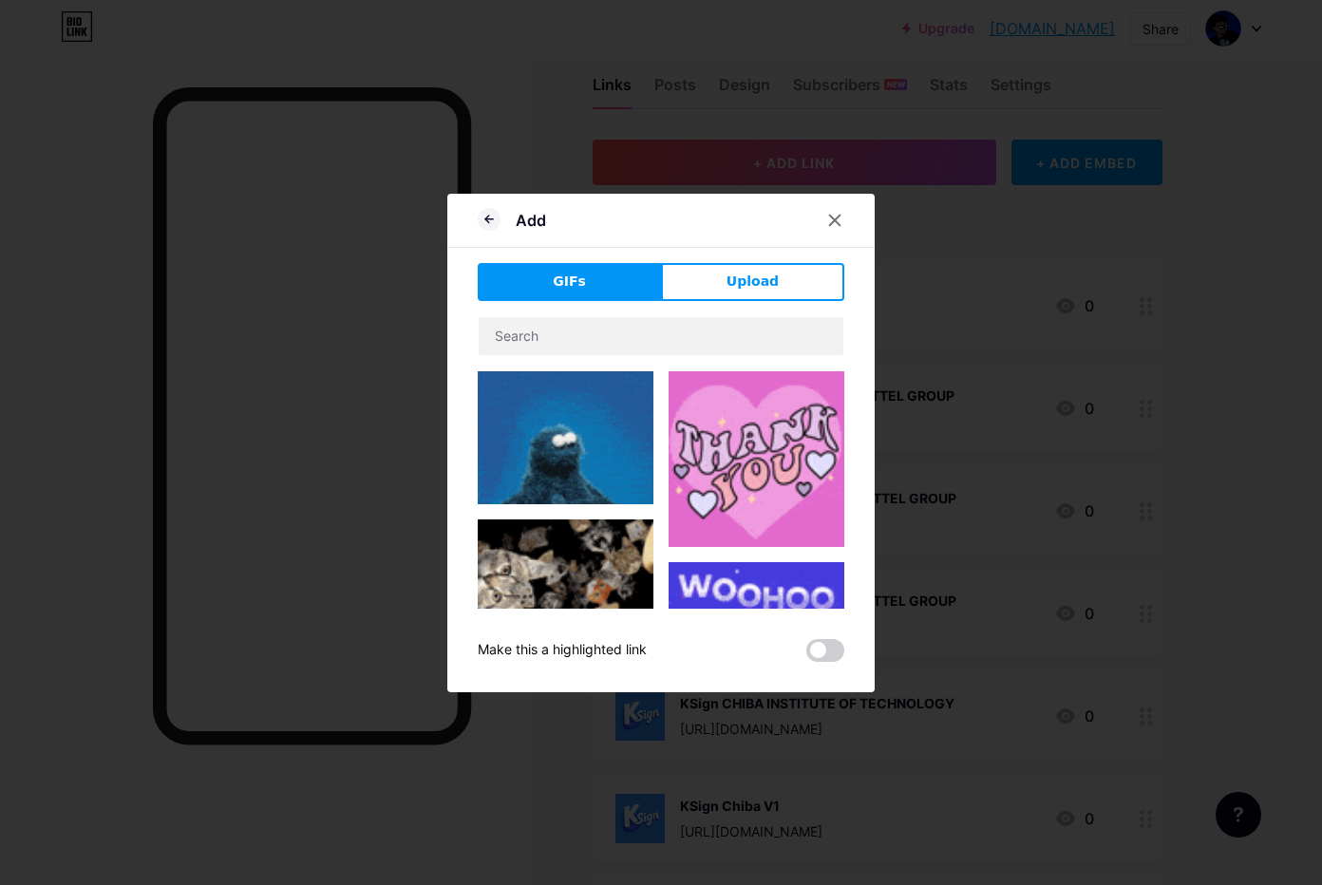
click at [722, 304] on div "GIFs Upload Content YouTube Play YouTube video without leaving your page. ADD V…" at bounding box center [661, 462] width 367 height 399
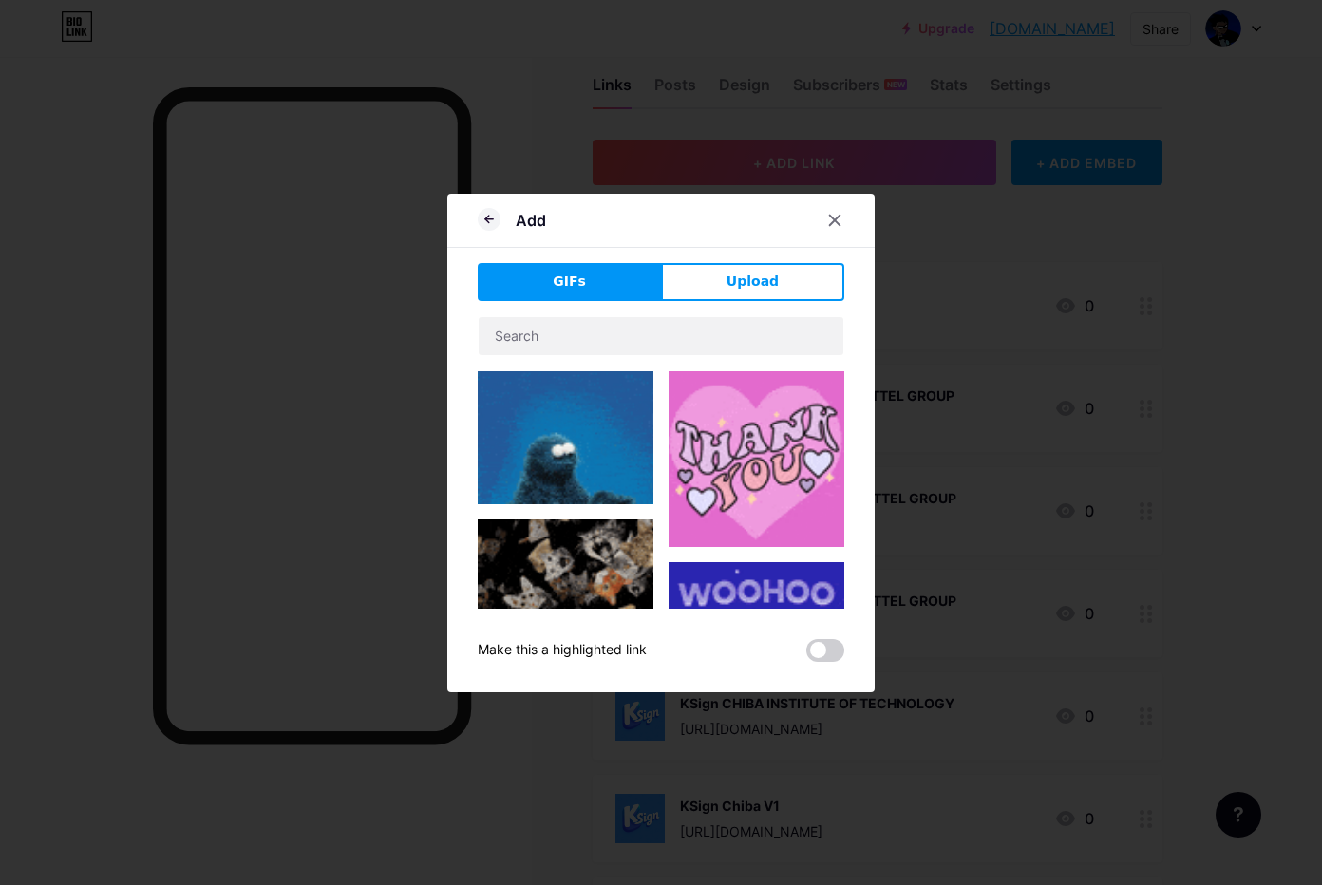
drag, startPoint x: 733, startPoint y: 267, endPoint x: 734, endPoint y: 276, distance: 9.5
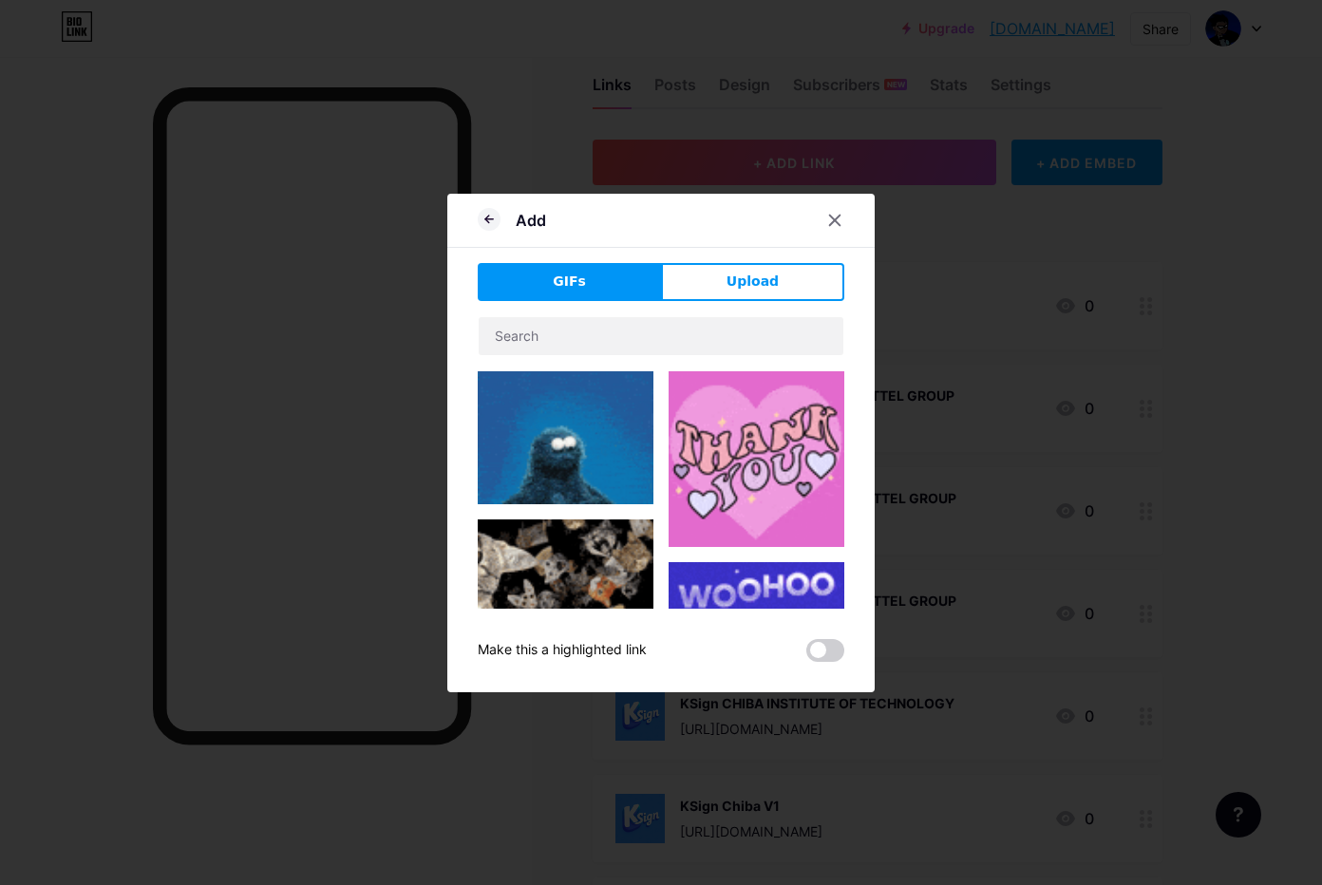
click at [734, 268] on button "Upload" at bounding box center [752, 282] width 183 height 38
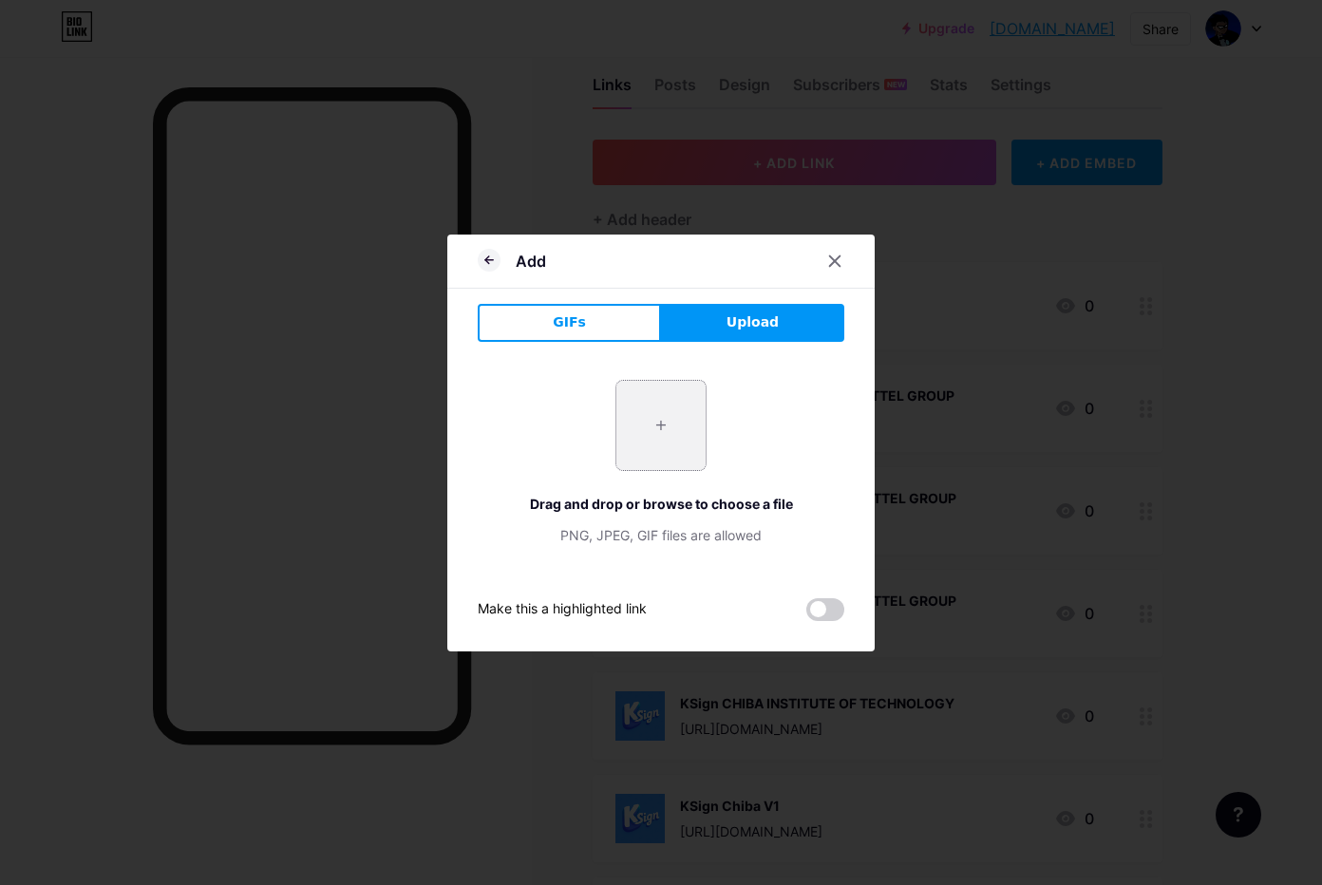
click at [650, 428] on input "file" at bounding box center [660, 425] width 89 height 89
type input "C:\fakepath\htgPh1zvAno78BV7m10NwWG3W8r9gNjh.png"
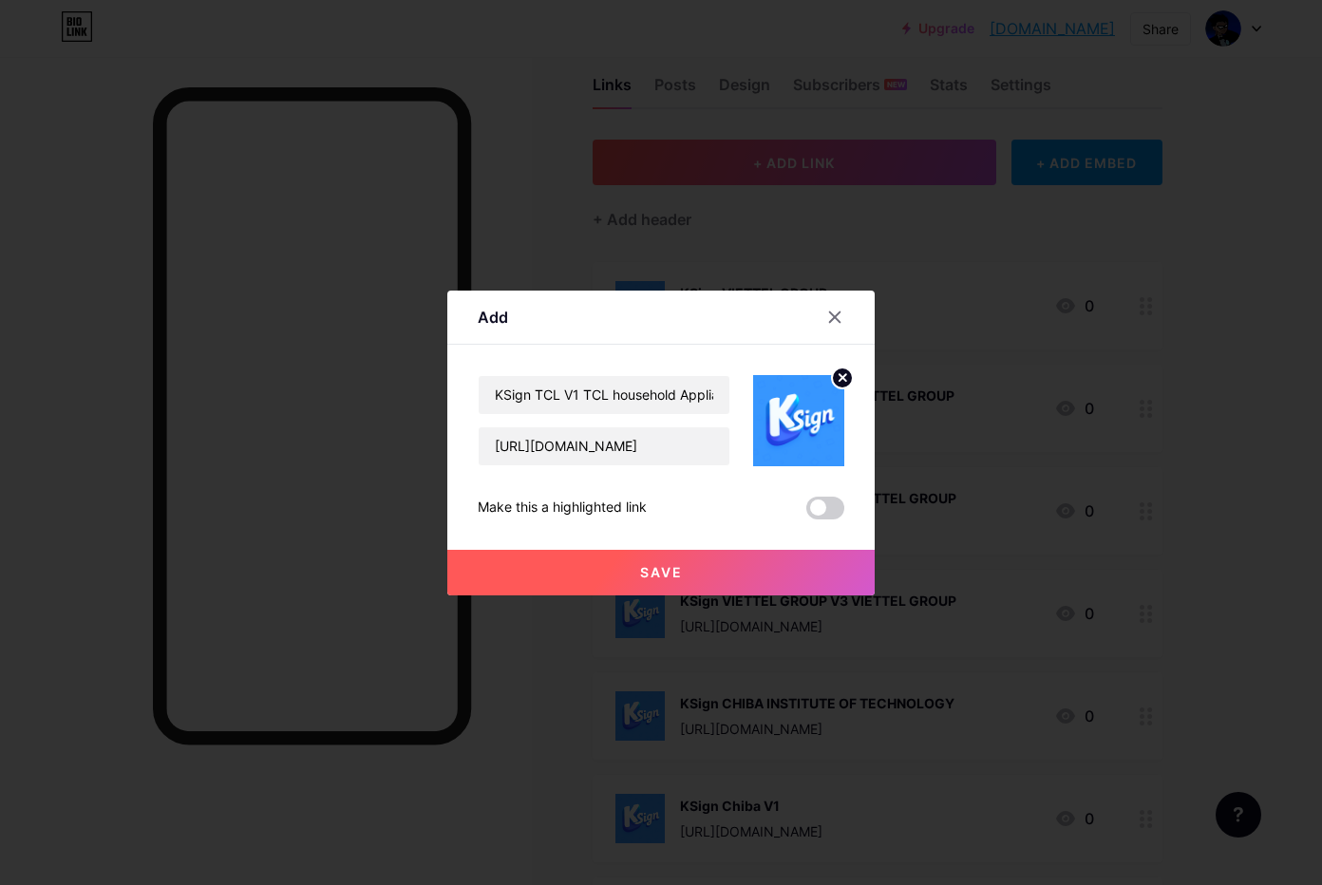
click at [614, 576] on button "Save" at bounding box center [660, 573] width 427 height 46
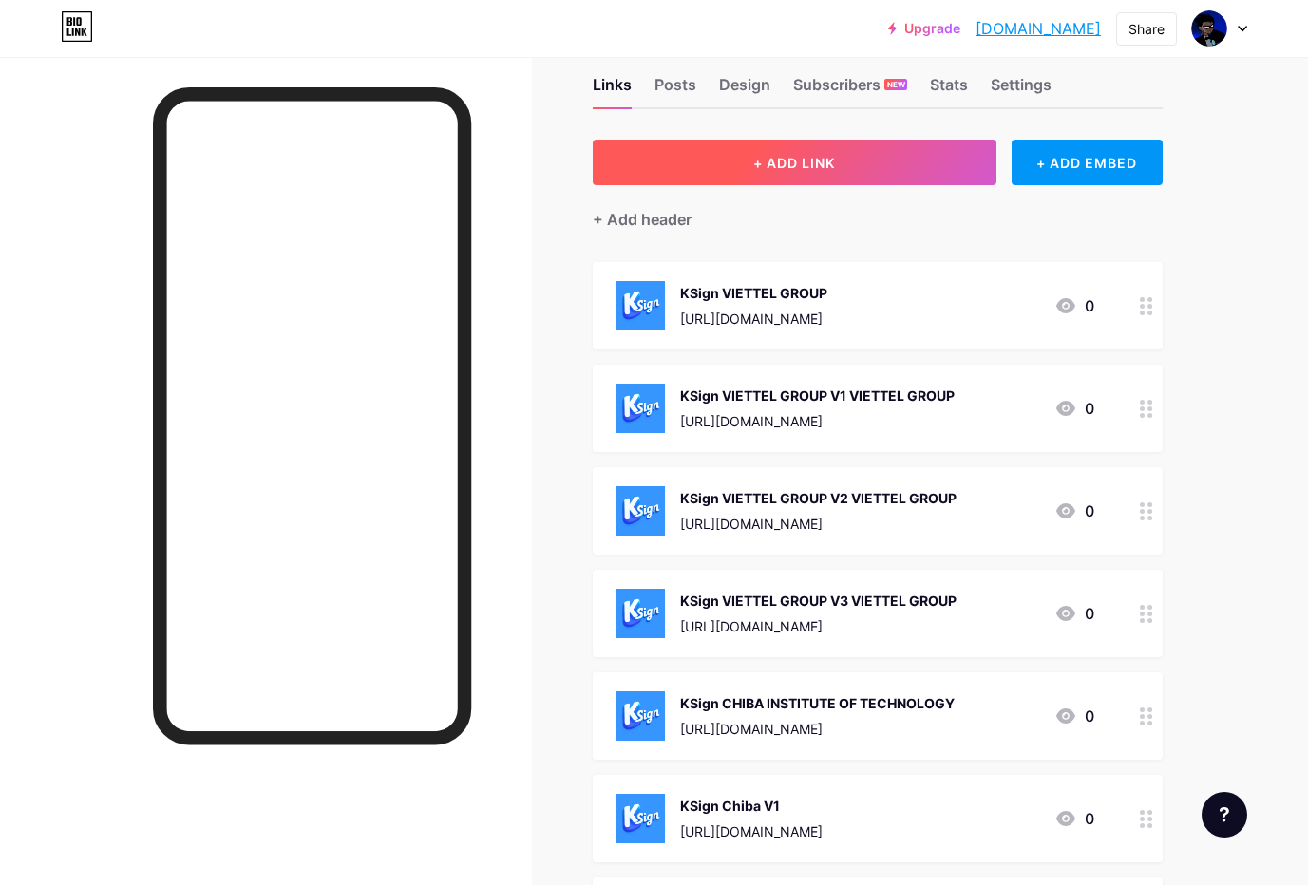
click at [768, 165] on span "+ ADD LINK" at bounding box center [794, 163] width 82 height 16
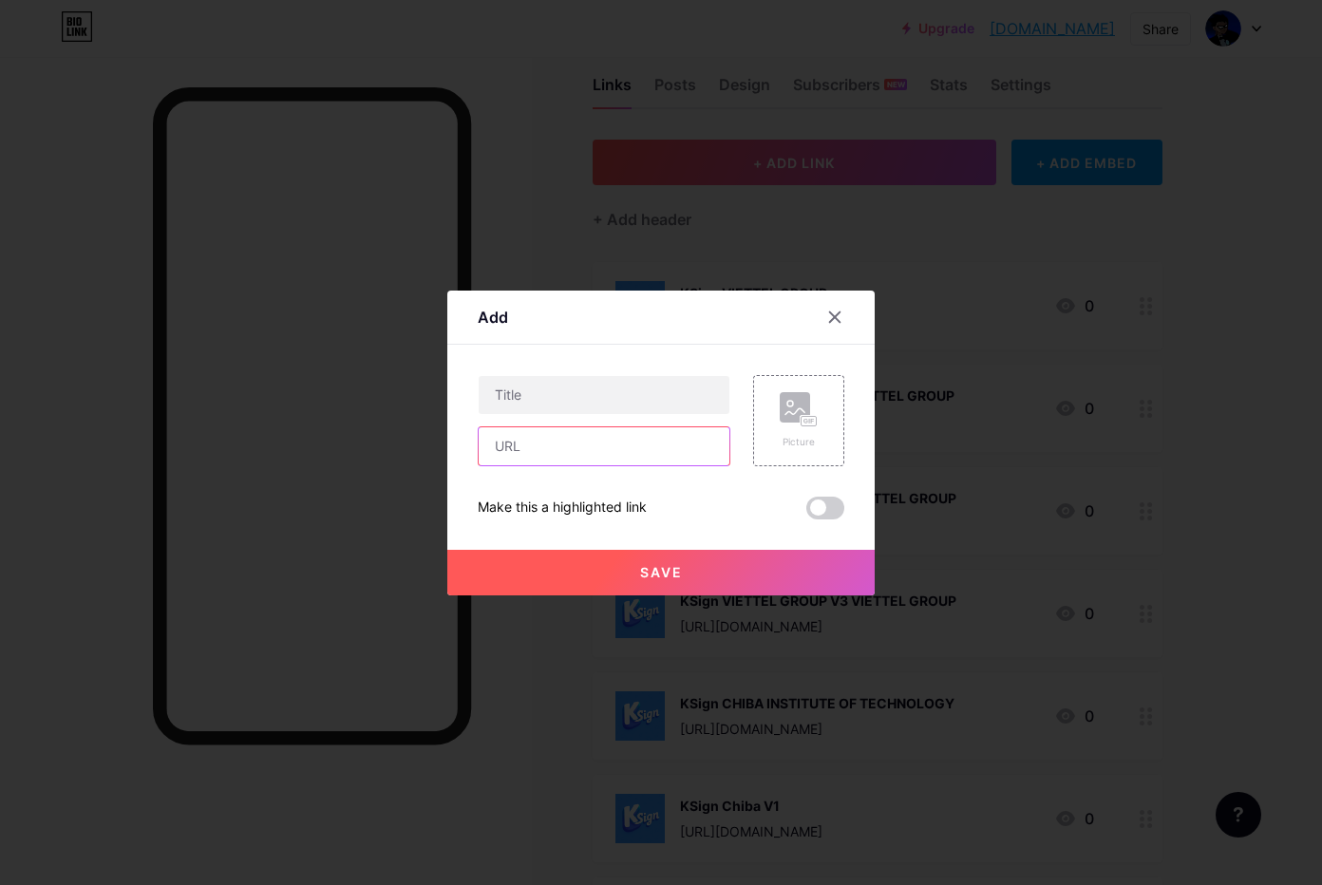
click at [541, 443] on input "text" at bounding box center [604, 446] width 251 height 38
paste input "[URL][DOMAIN_NAME]"
type input "[URL][DOMAIN_NAME]"
click at [595, 392] on input "text" at bounding box center [604, 395] width 251 height 38
paste input "KSign TCL V2 TCL household Appliance Marketing Co"
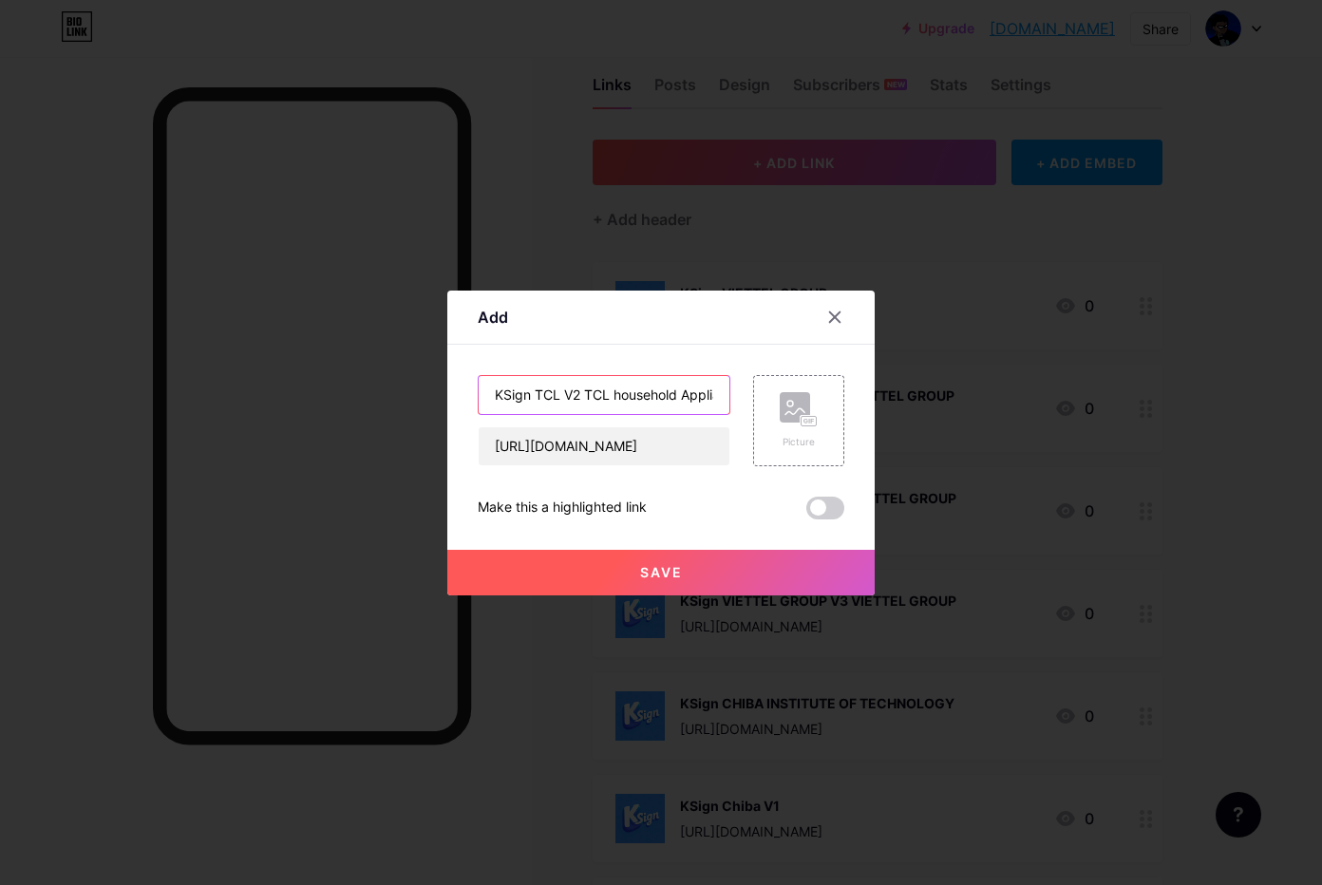
scroll to position [0, 117]
type input "KSign TCL V2 TCL household Appliance Marketing Co"
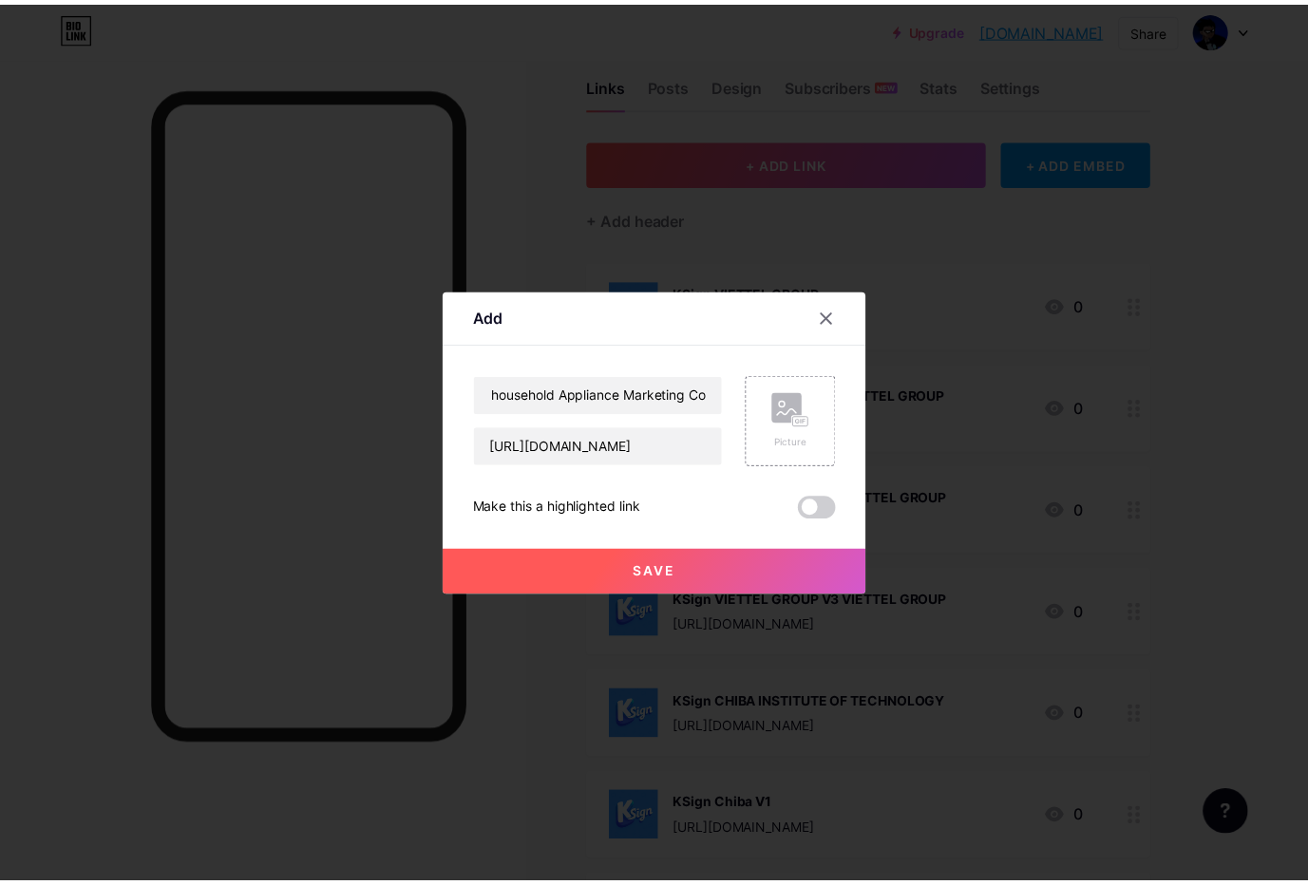
scroll to position [0, 0]
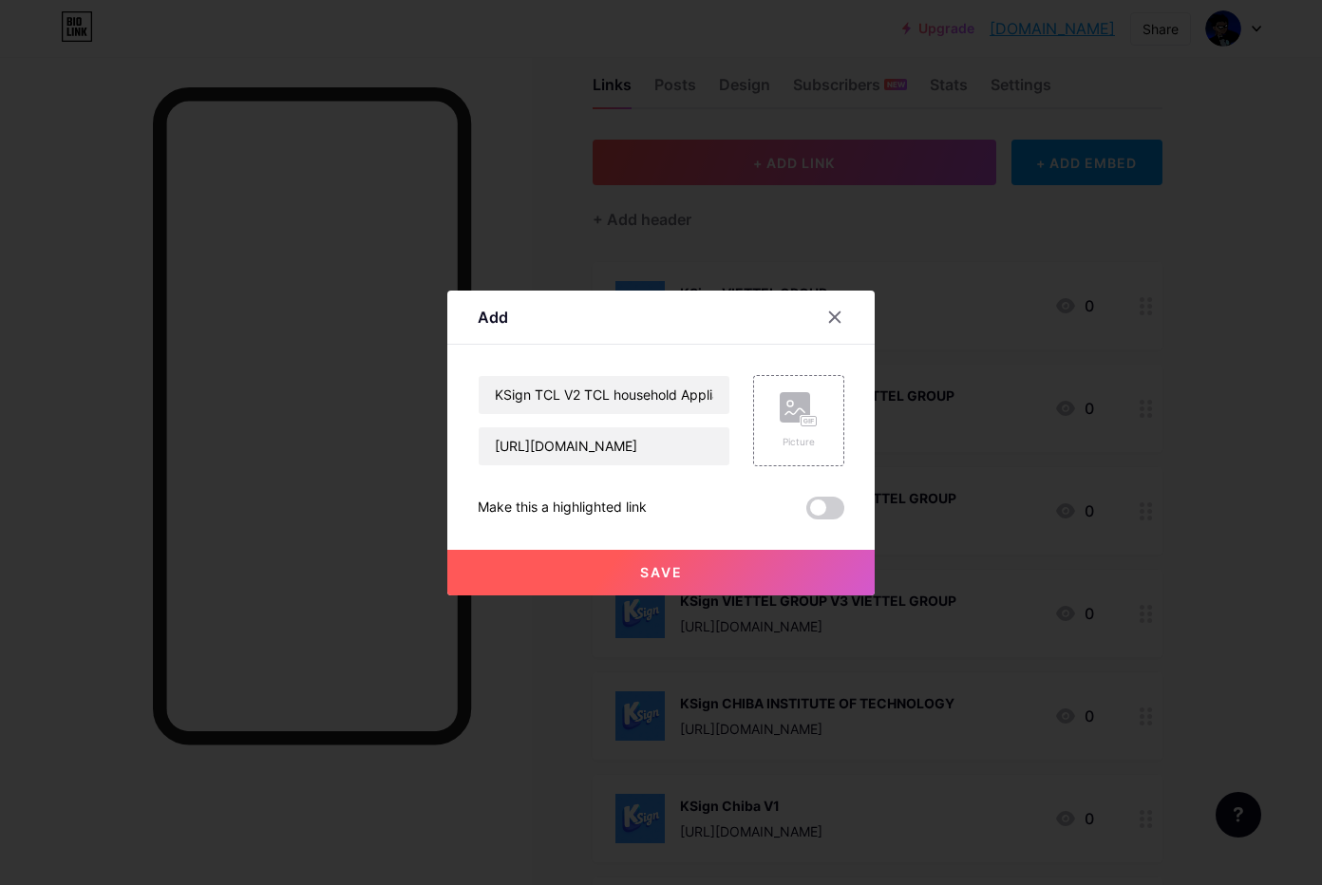
click at [643, 564] on span "Save" at bounding box center [661, 572] width 43 height 16
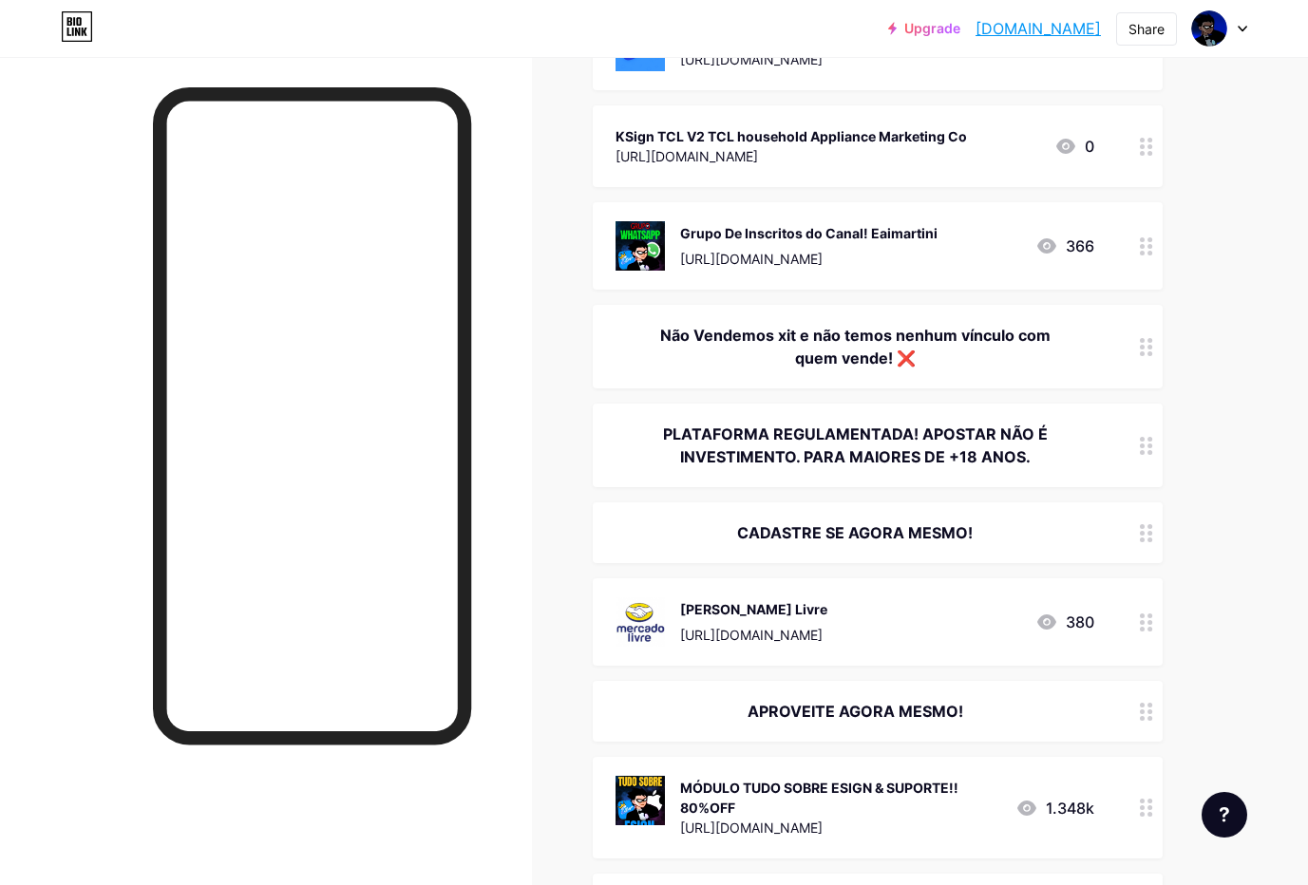
scroll to position [1235, 0]
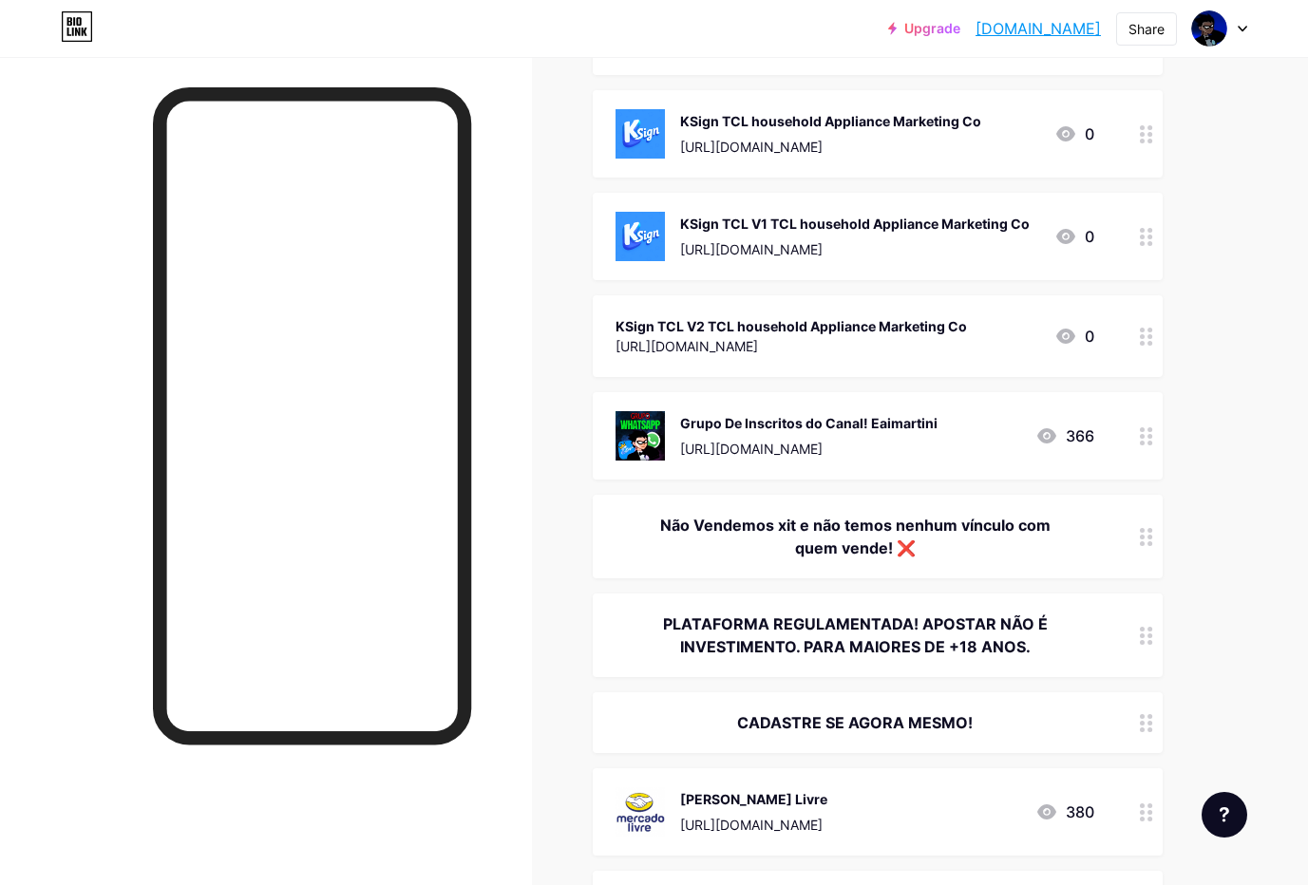
click at [714, 339] on div "[URL][DOMAIN_NAME]" at bounding box center [790, 346] width 351 height 20
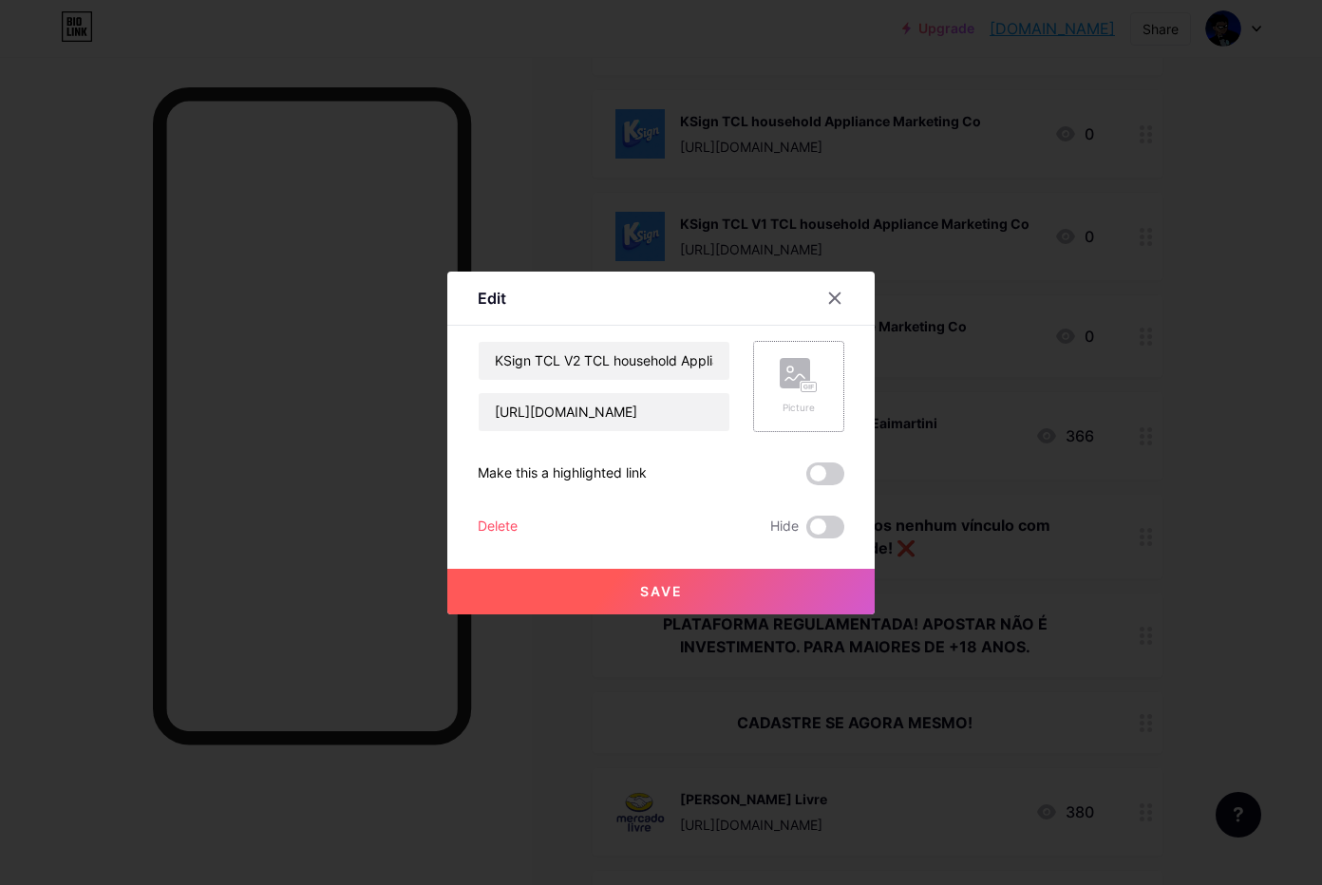
click at [771, 390] on div "Picture" at bounding box center [798, 386] width 91 height 91
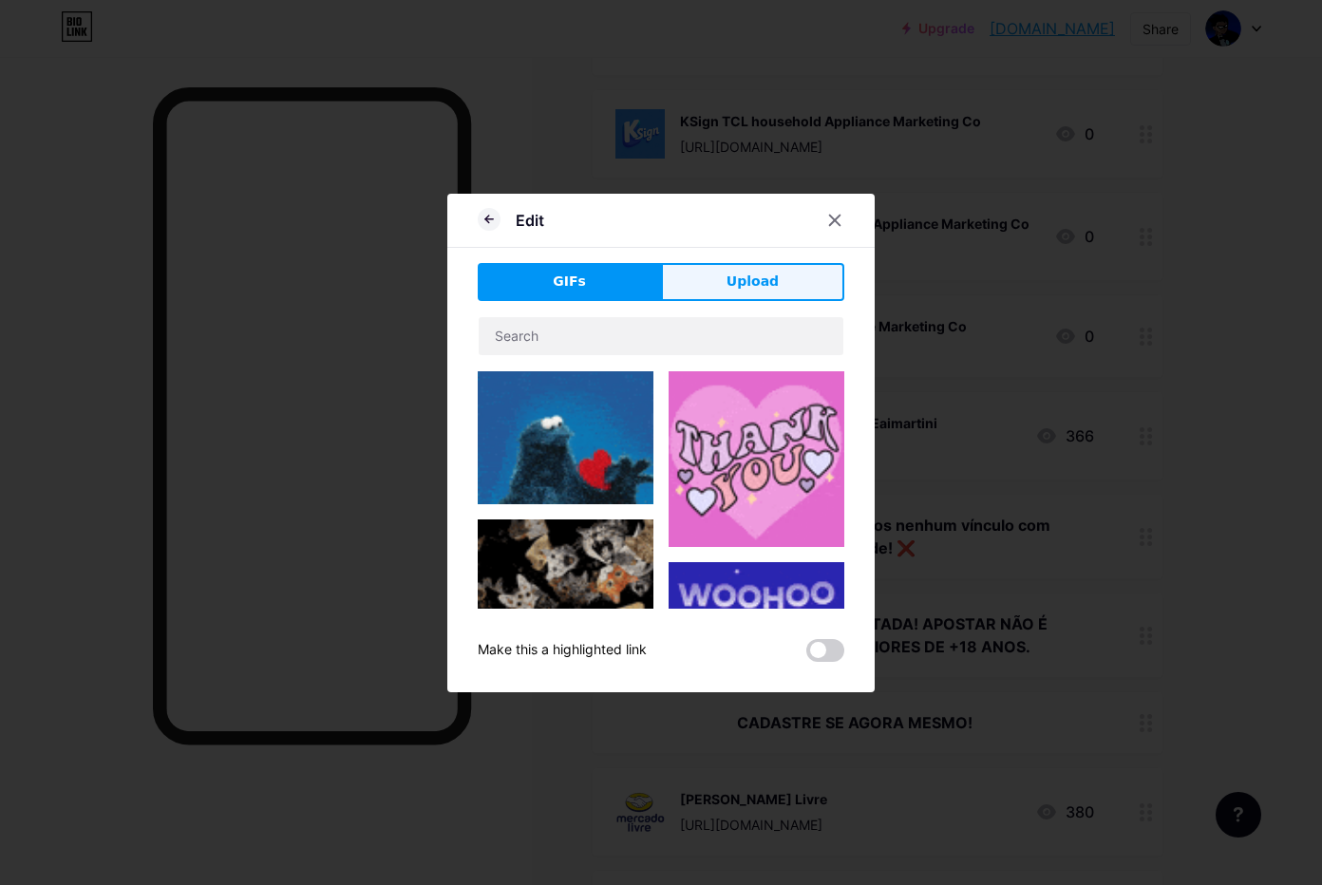
click at [752, 285] on span "Upload" at bounding box center [753, 282] width 52 height 20
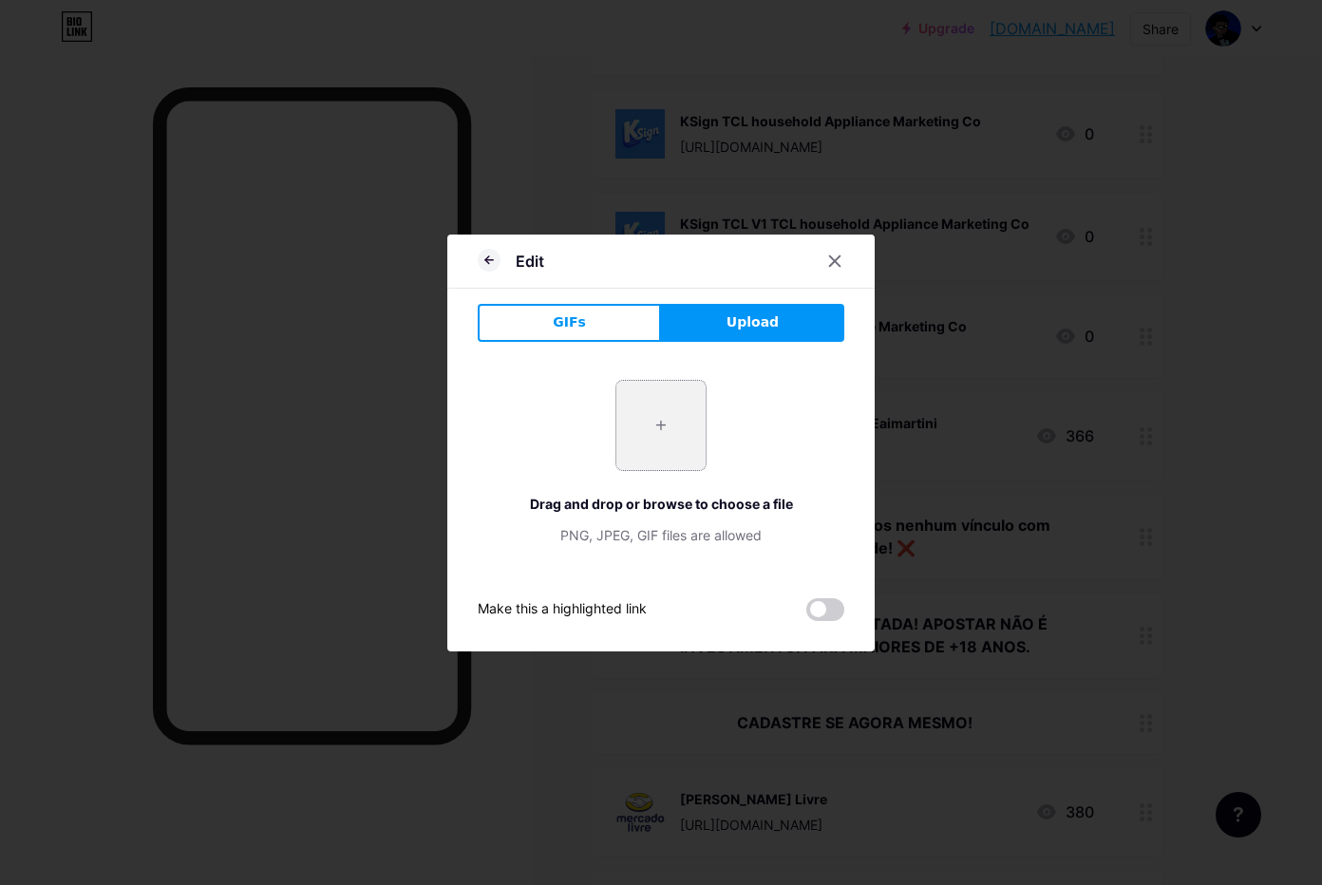
click at [678, 441] on input "file" at bounding box center [660, 425] width 89 height 89
type input "C:\fakepath\htgPh1zvAno78BV7m10NwWG3W8r9gNjh.png"
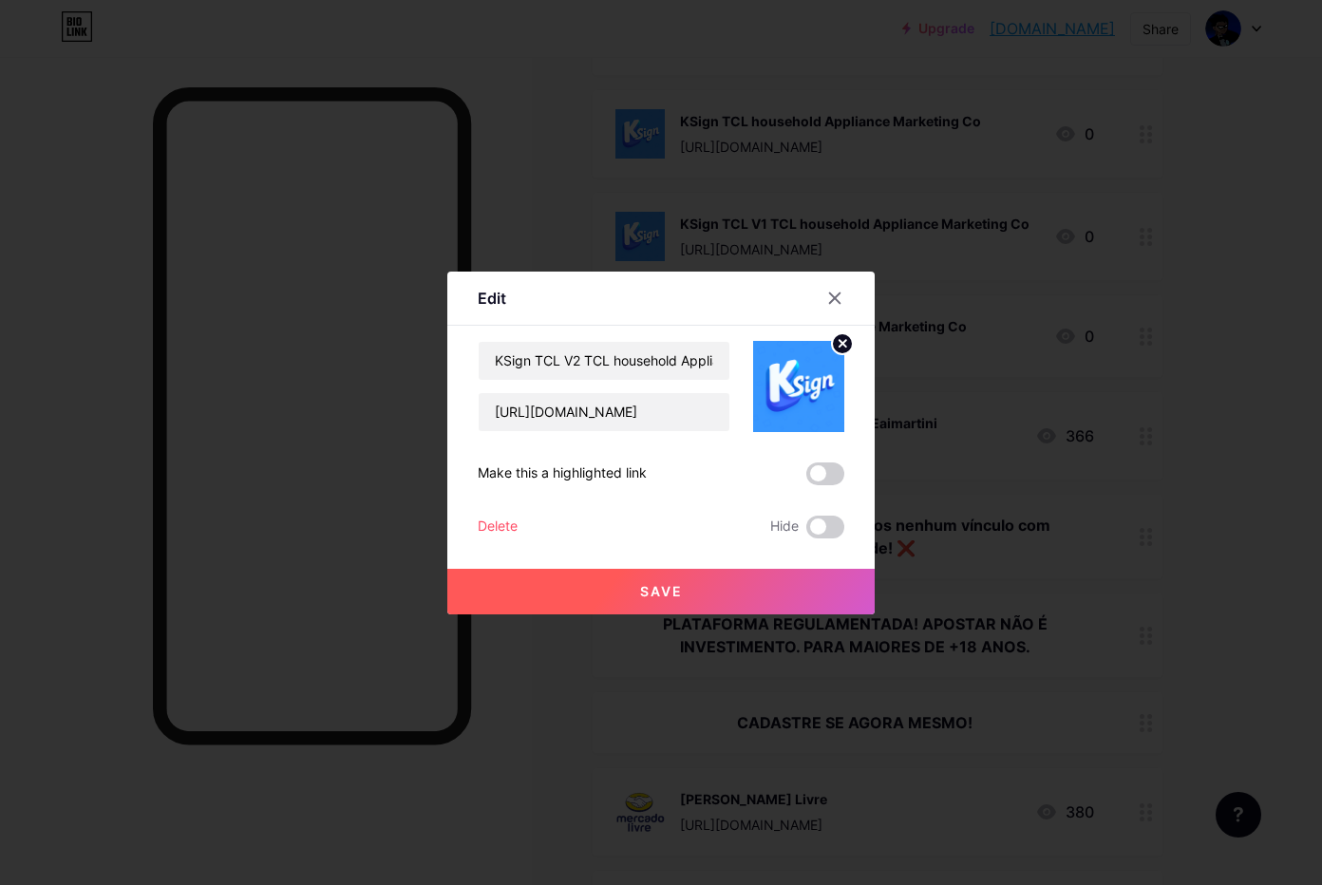
click at [580, 595] on button "Save" at bounding box center [660, 592] width 427 height 46
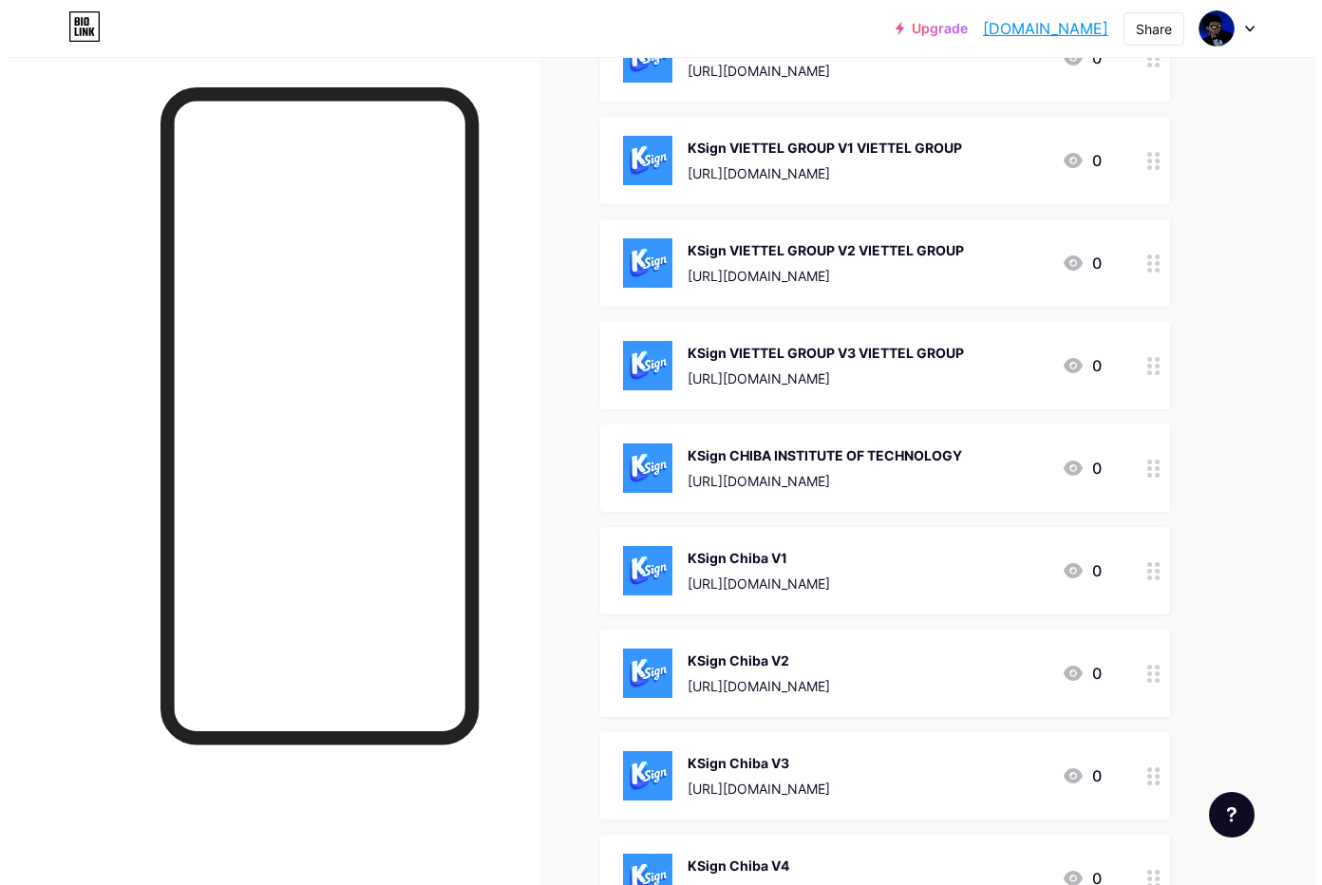
scroll to position [95, 0]
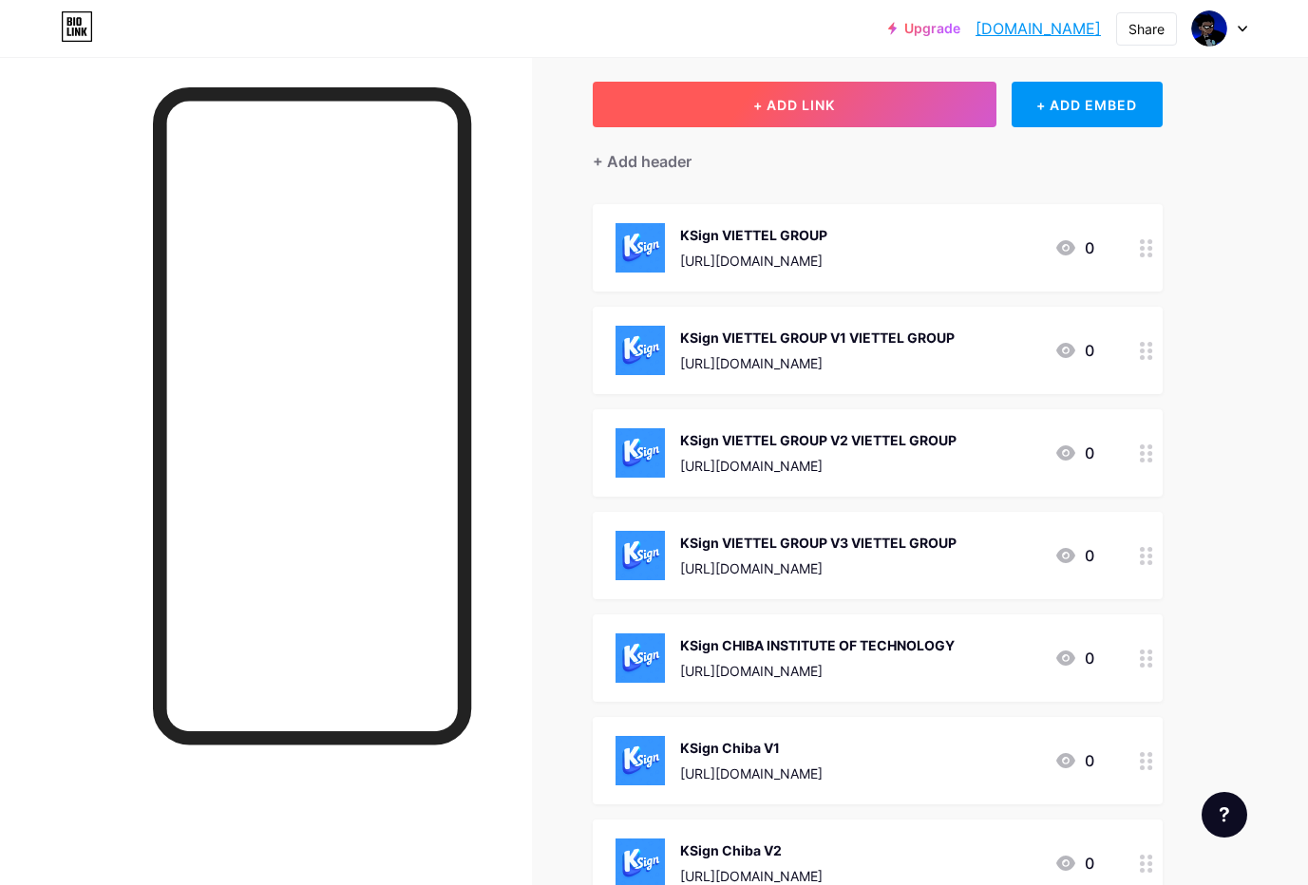
click at [895, 112] on button "+ ADD LINK" at bounding box center [795, 105] width 404 height 46
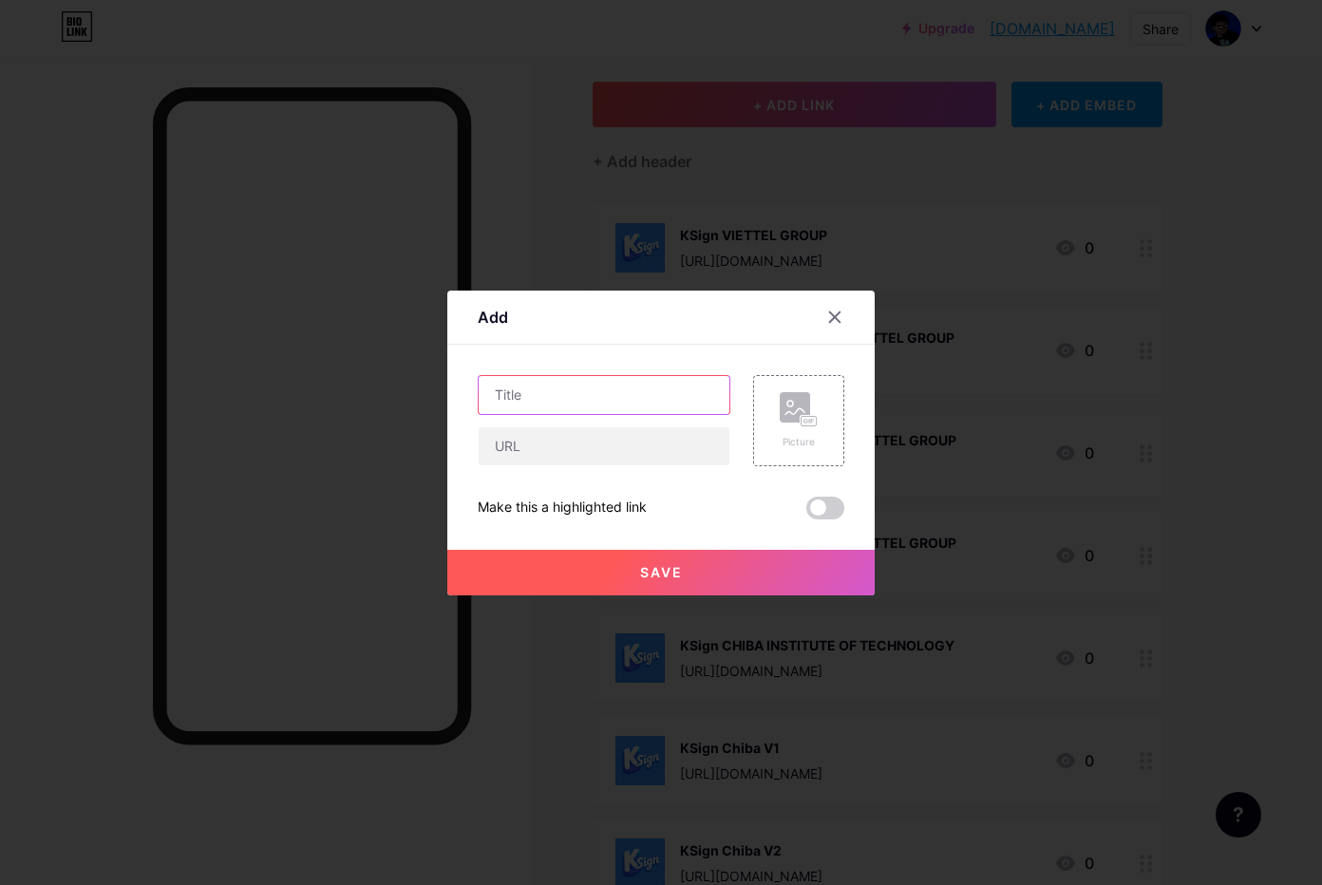
click at [572, 401] on input "text" at bounding box center [604, 395] width 251 height 38
paste input "KSign TCL V3 TCL household Appliance Marketing Co"
type input "KSign TCL V3 TCL household Appliance Marketing Co"
click at [562, 454] on input "text" at bounding box center [604, 446] width 251 height 38
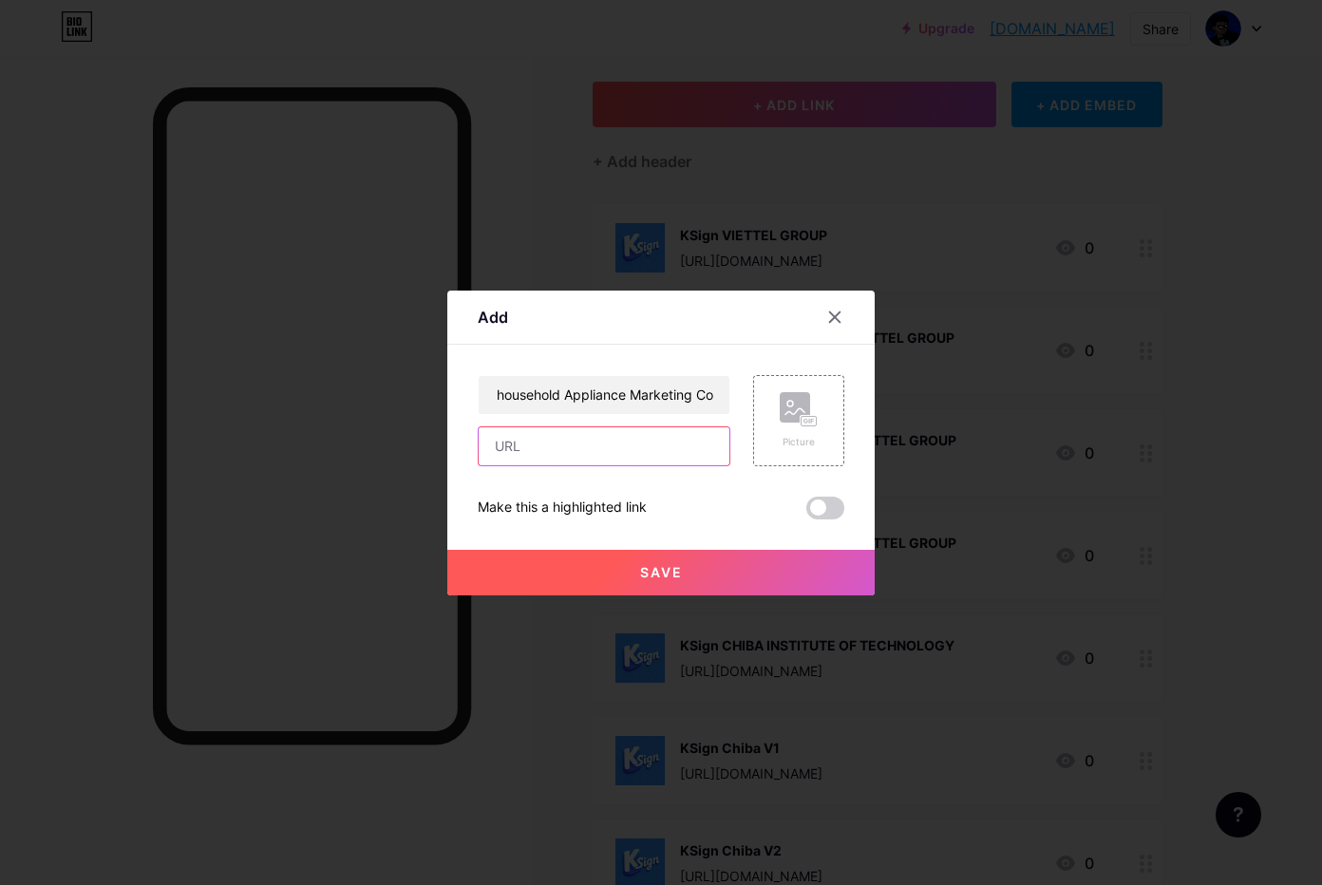
scroll to position [0, 0]
click at [786, 426] on icon at bounding box center [799, 409] width 38 height 35
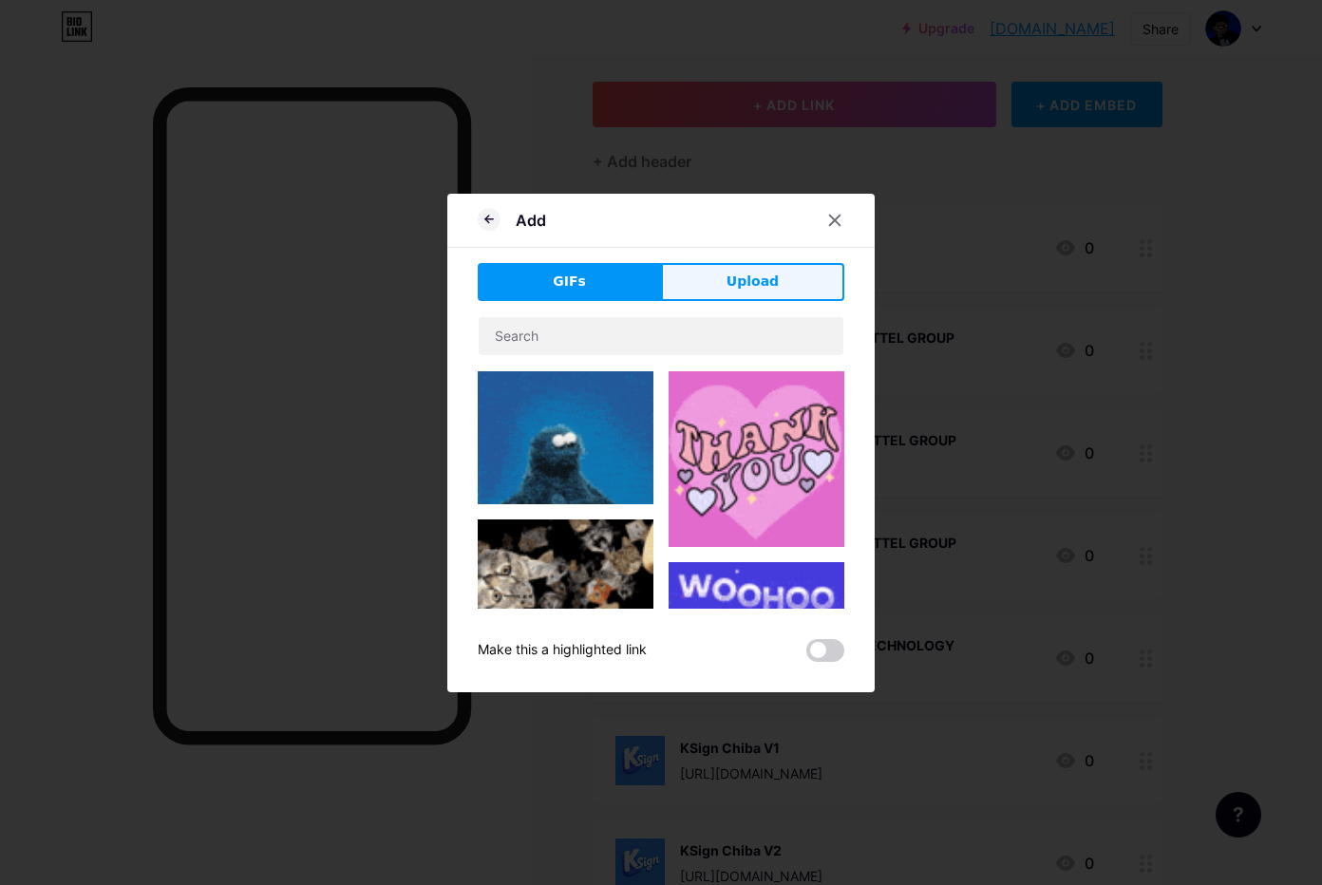
drag, startPoint x: 727, startPoint y: 285, endPoint x: 704, endPoint y: 303, distance: 29.8
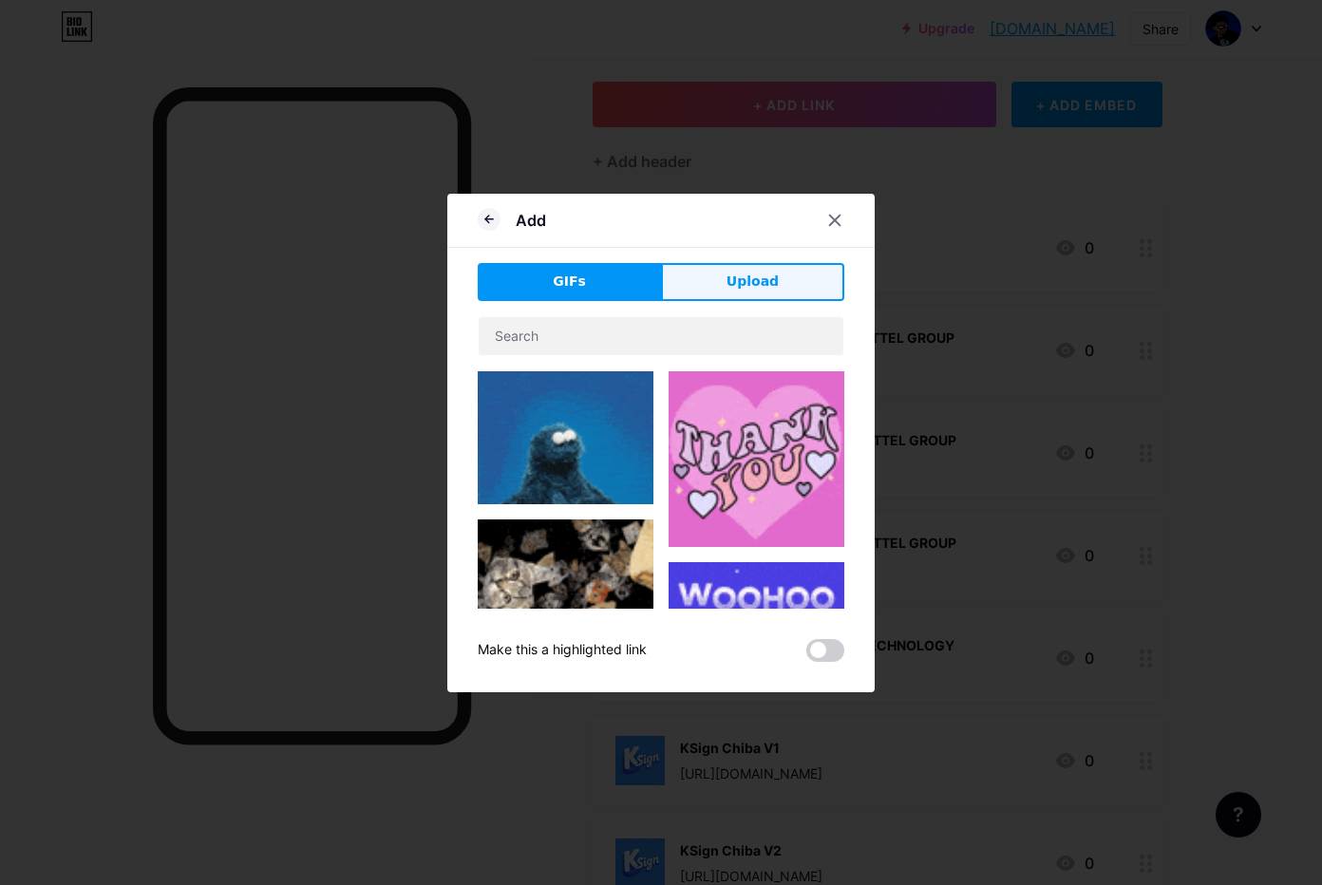
click at [727, 285] on span "Upload" at bounding box center [753, 282] width 52 height 20
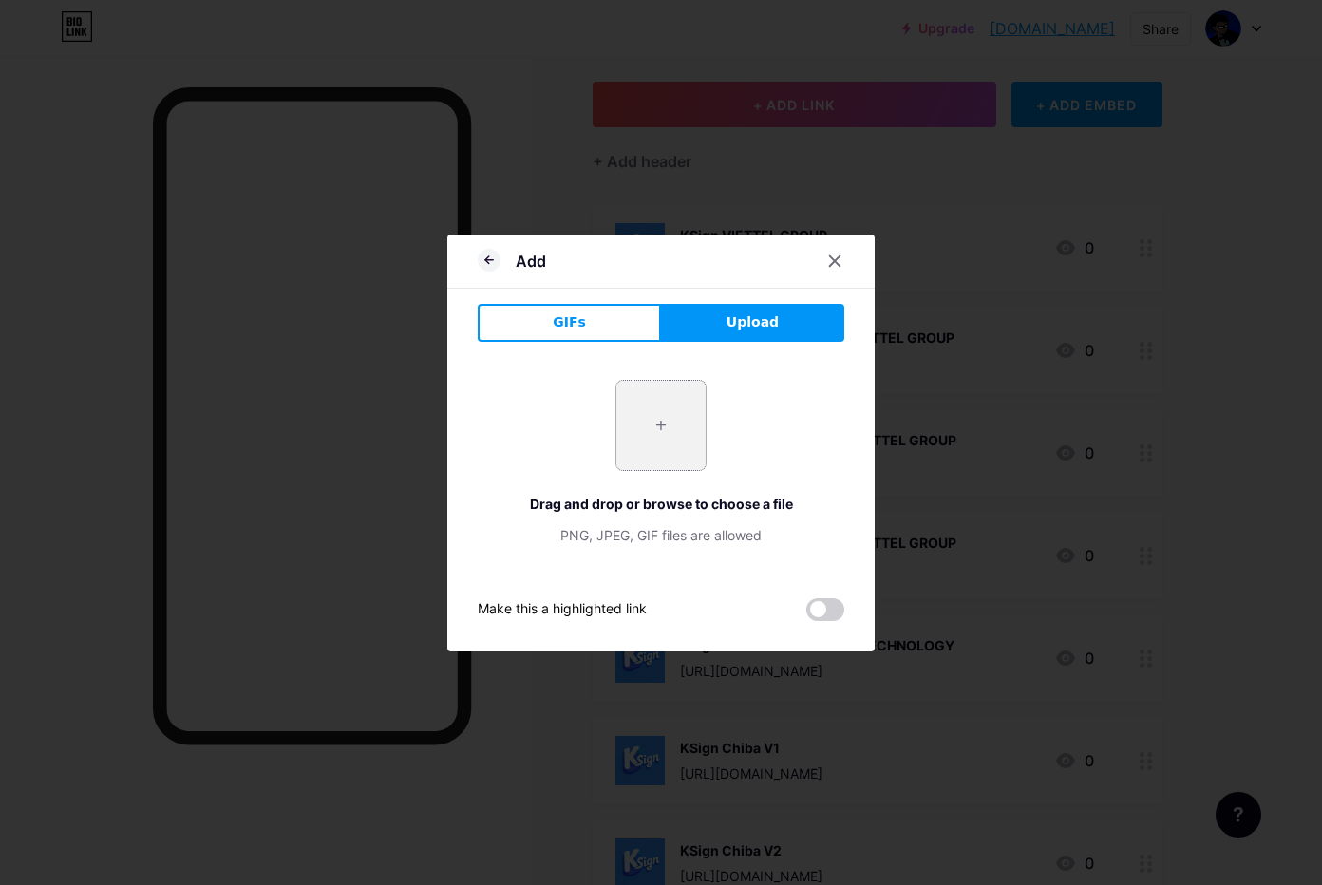
click at [643, 412] on input "file" at bounding box center [660, 425] width 89 height 89
type input "C:\fakepath\htgPh1zvAno78BV7m10NwWG3W8r9gNjh.png"
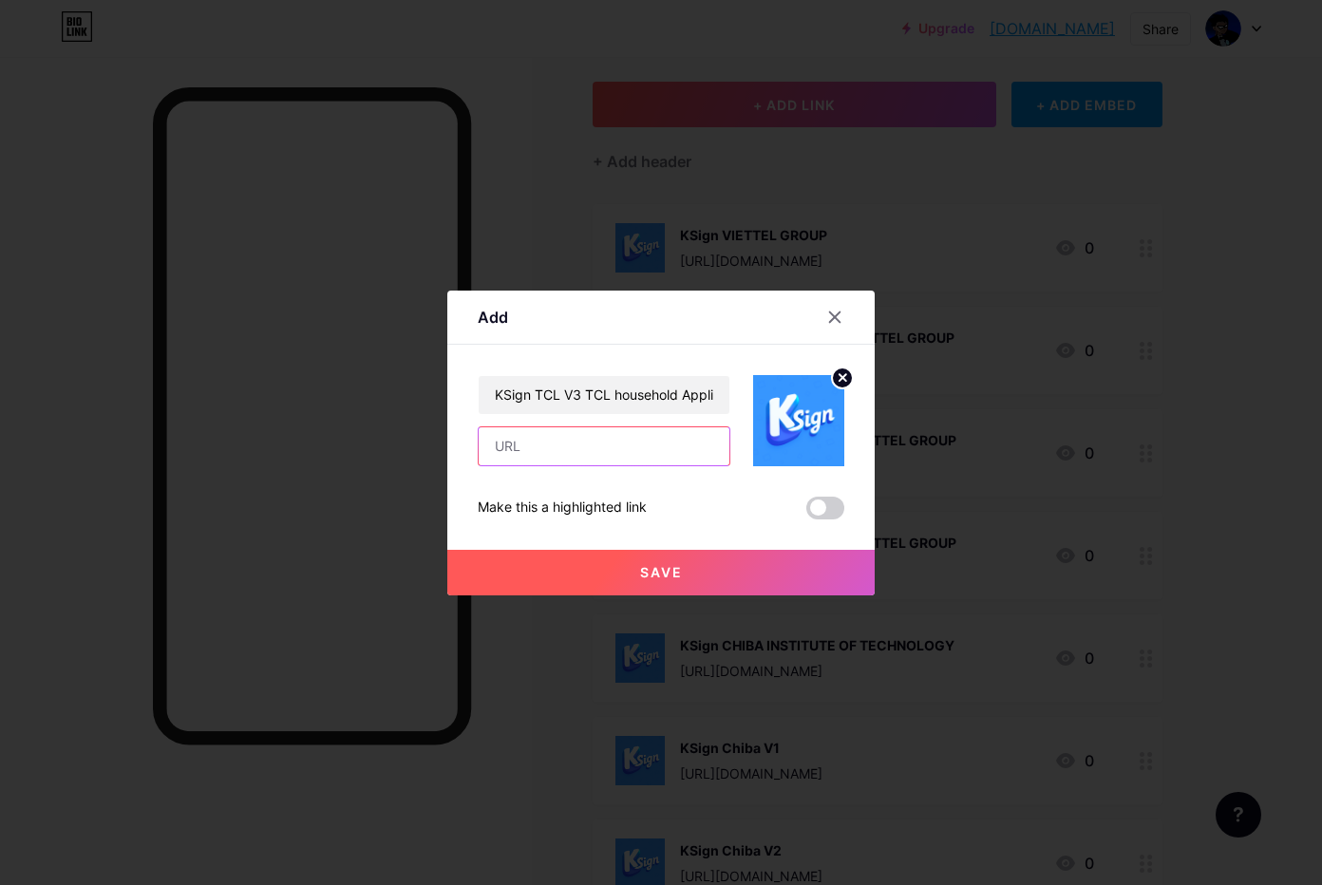
click at [550, 444] on input "text" at bounding box center [604, 446] width 251 height 38
paste input "[URL][DOMAIN_NAME]"
type input "[URL][DOMAIN_NAME]"
click at [610, 576] on button "Save" at bounding box center [660, 573] width 427 height 46
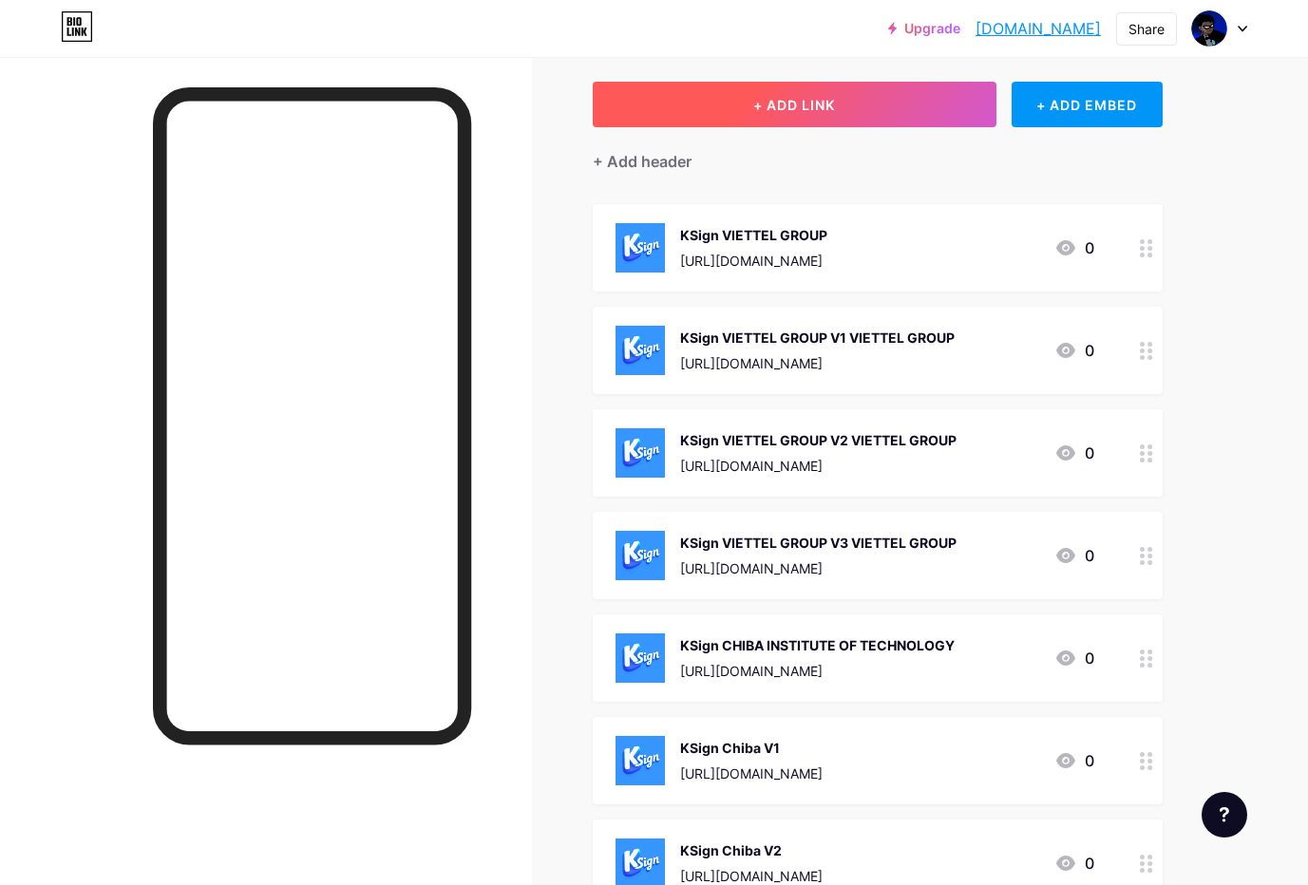
click at [759, 110] on span "+ ADD LINK" at bounding box center [794, 105] width 82 height 16
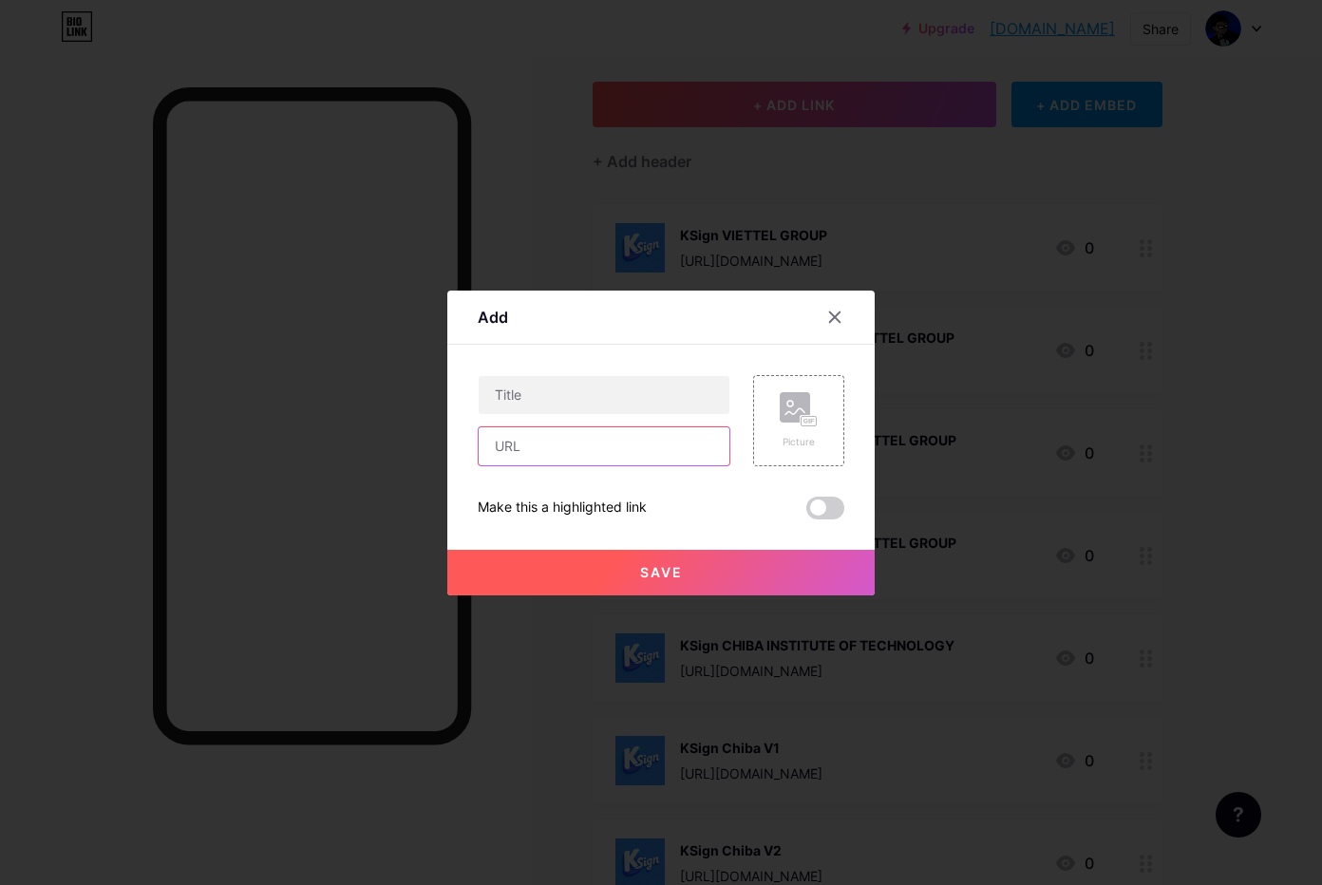
click at [557, 431] on input "text" at bounding box center [604, 446] width 251 height 38
paste input "[URL][DOMAIN_NAME]"
type input "[URL][DOMAIN_NAME]"
click at [801, 421] on rect at bounding box center [809, 420] width 17 height 11
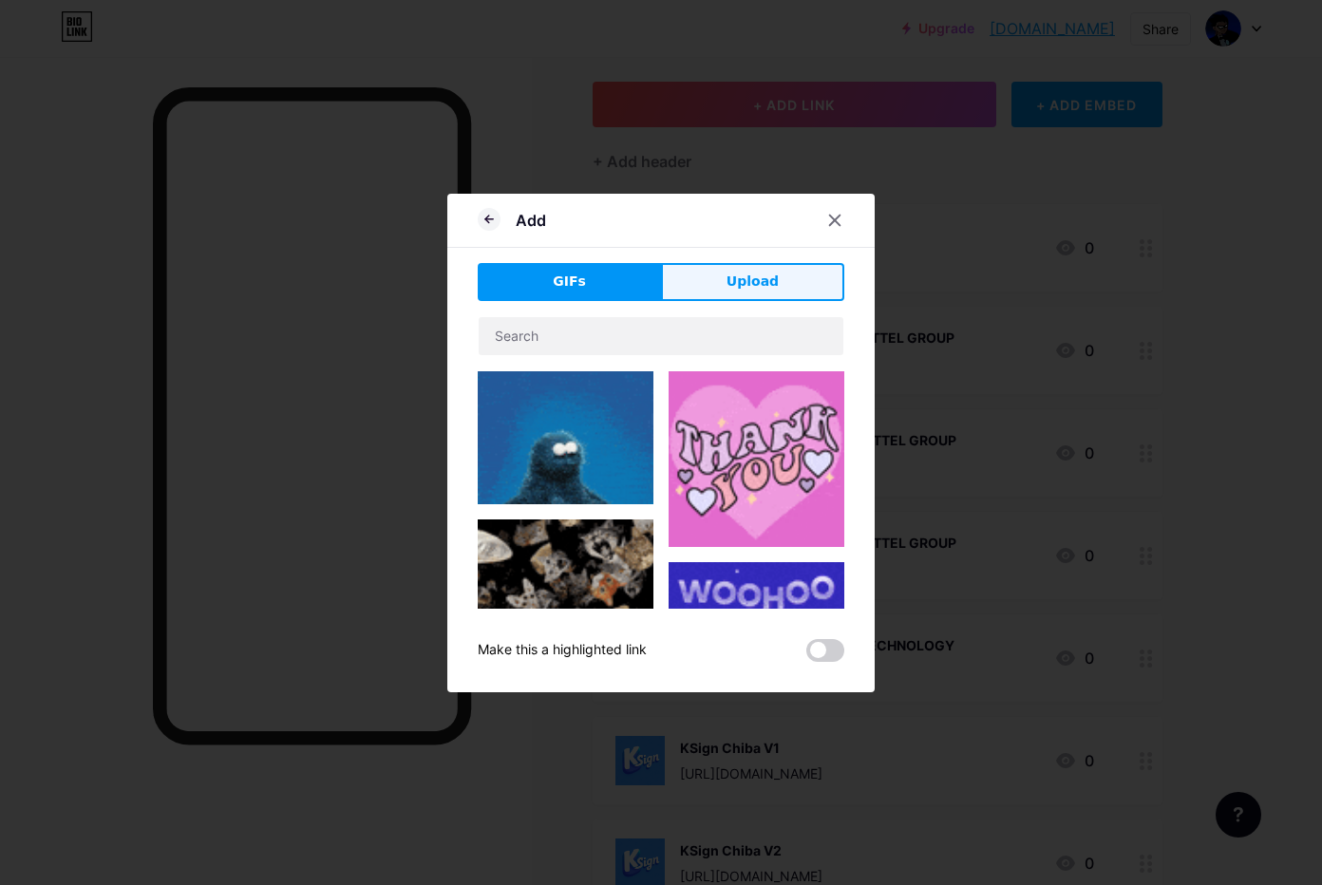
click at [708, 286] on button "Upload" at bounding box center [752, 282] width 183 height 38
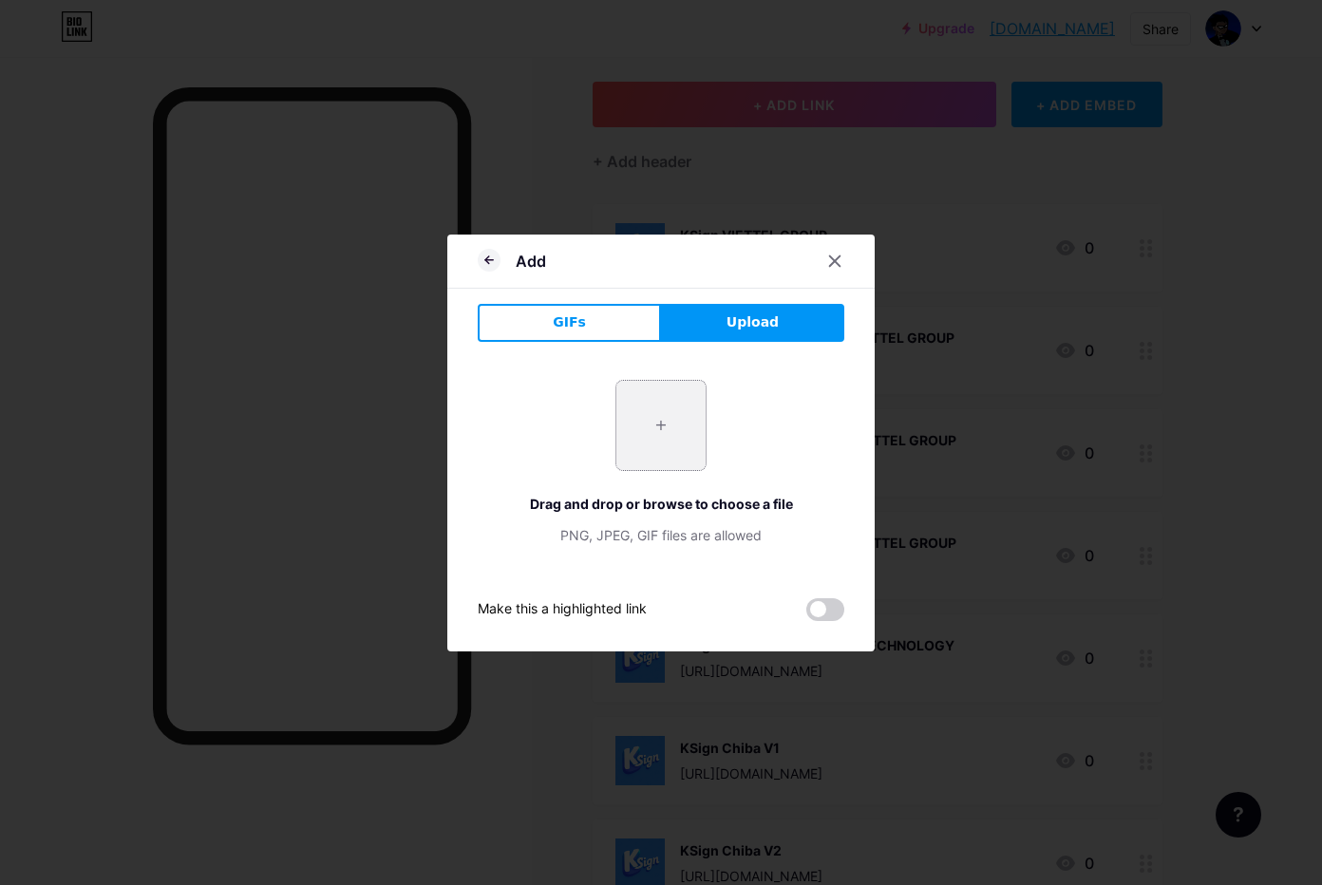
click at [658, 445] on input "file" at bounding box center [660, 425] width 89 height 89
type input "C:\fakepath\htgPh1zvAno78BV7m10NwWG3W8r9gNjh.png"
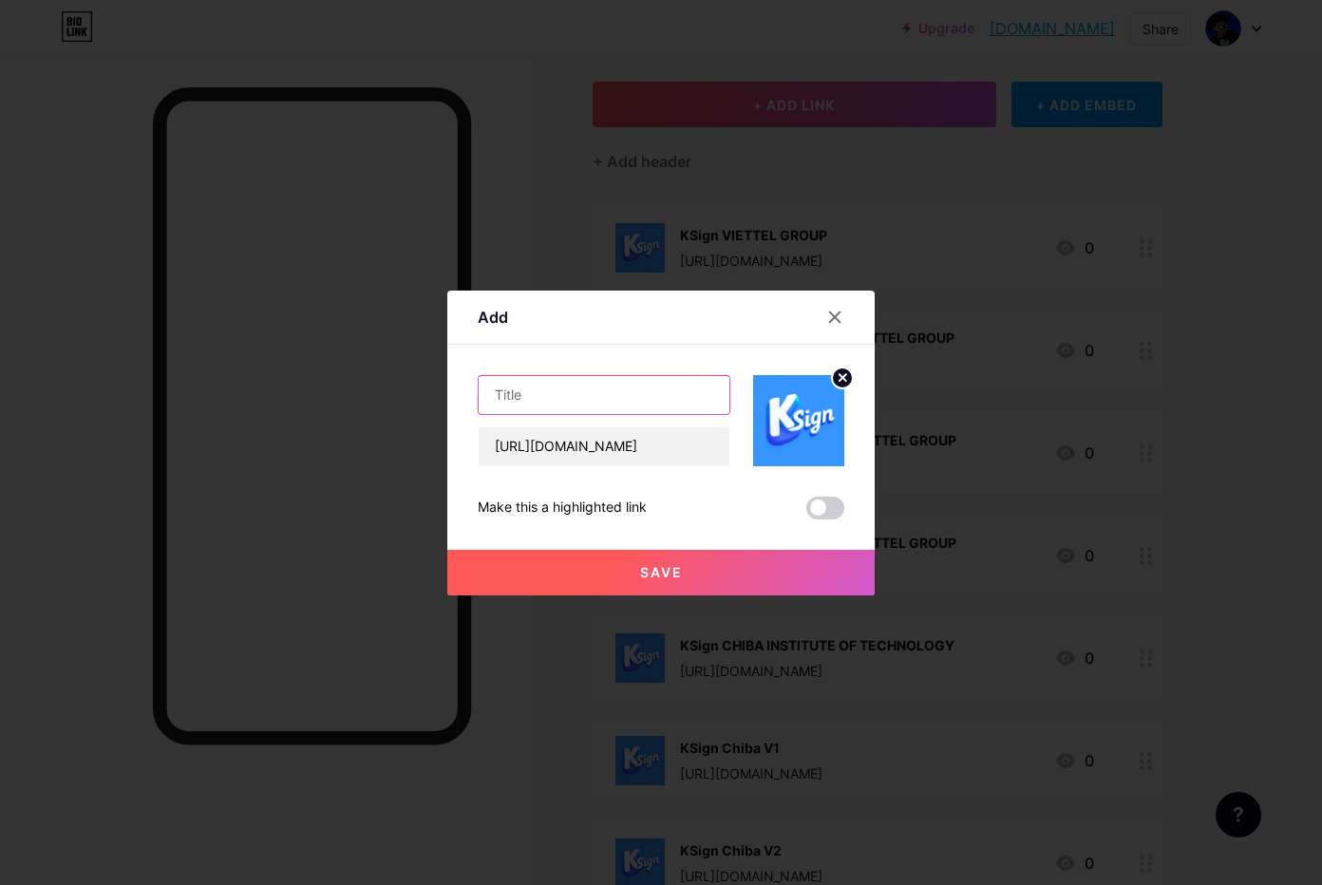
click at [613, 387] on input "text" at bounding box center [604, 395] width 251 height 38
paste input "KSign GAC TOYOTA MOTOR CO"
type input "KSign GAC TOYOTA MOTOR CO"
click at [585, 570] on button "Save" at bounding box center [660, 573] width 427 height 46
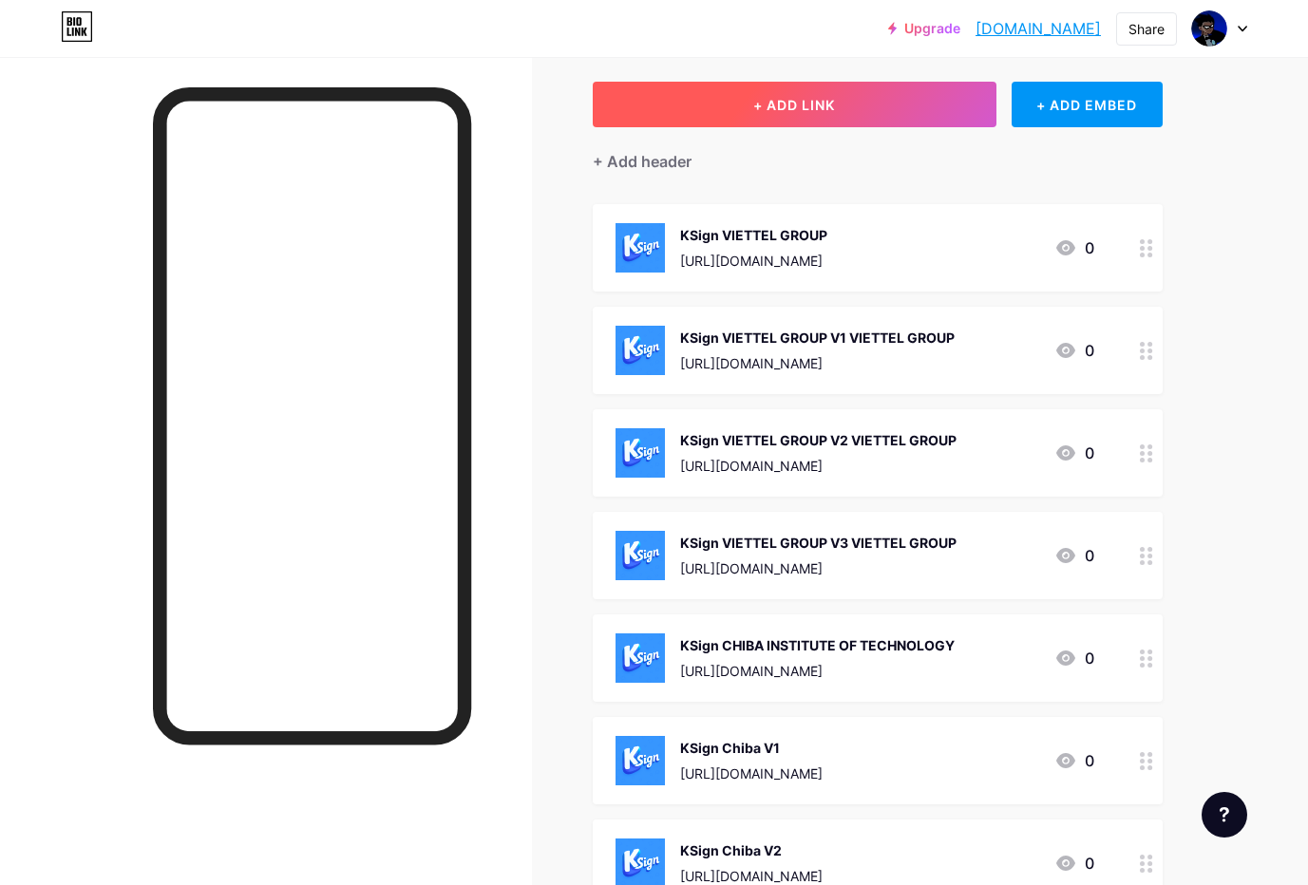
click at [816, 113] on button "+ ADD LINK" at bounding box center [795, 105] width 404 height 46
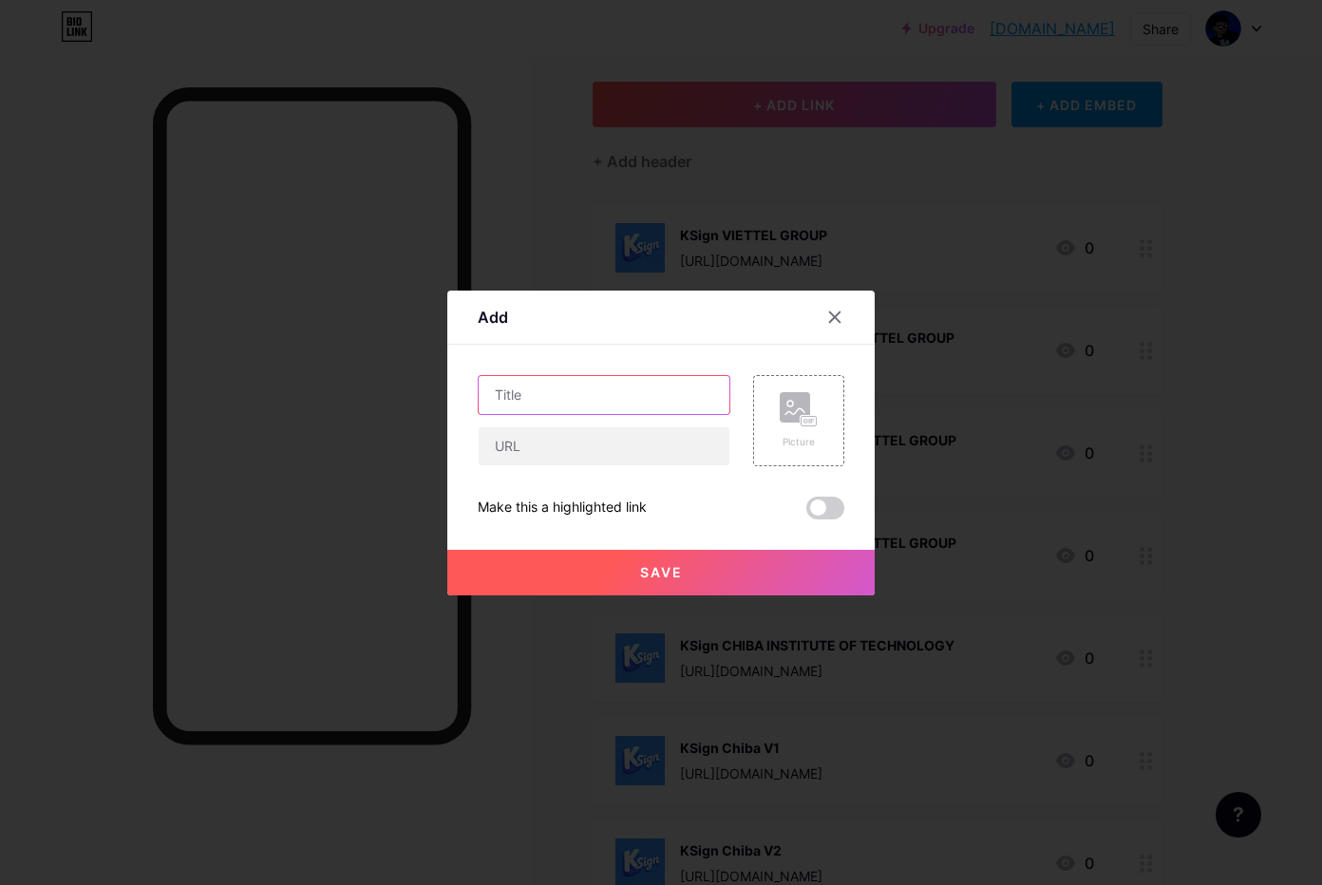
click at [527, 405] on input "text" at bounding box center [604, 395] width 251 height 38
paste input "KSign GAC V1 GAC TOYOTA MOTOR CO"
type input "KSign GAC V1 GAC TOYOTA MOTOR CO"
click at [808, 428] on div "Picture" at bounding box center [798, 420] width 91 height 91
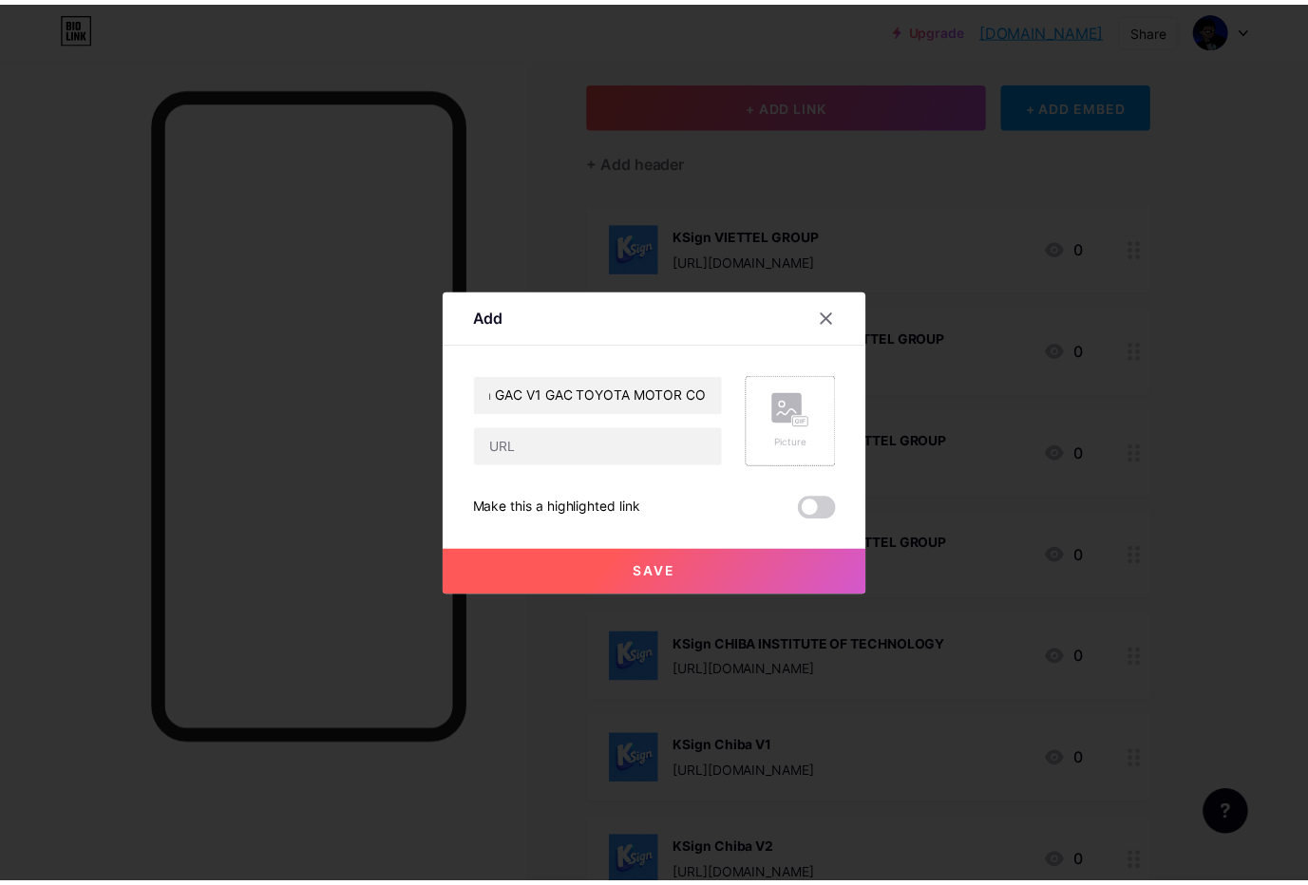
scroll to position [0, 0]
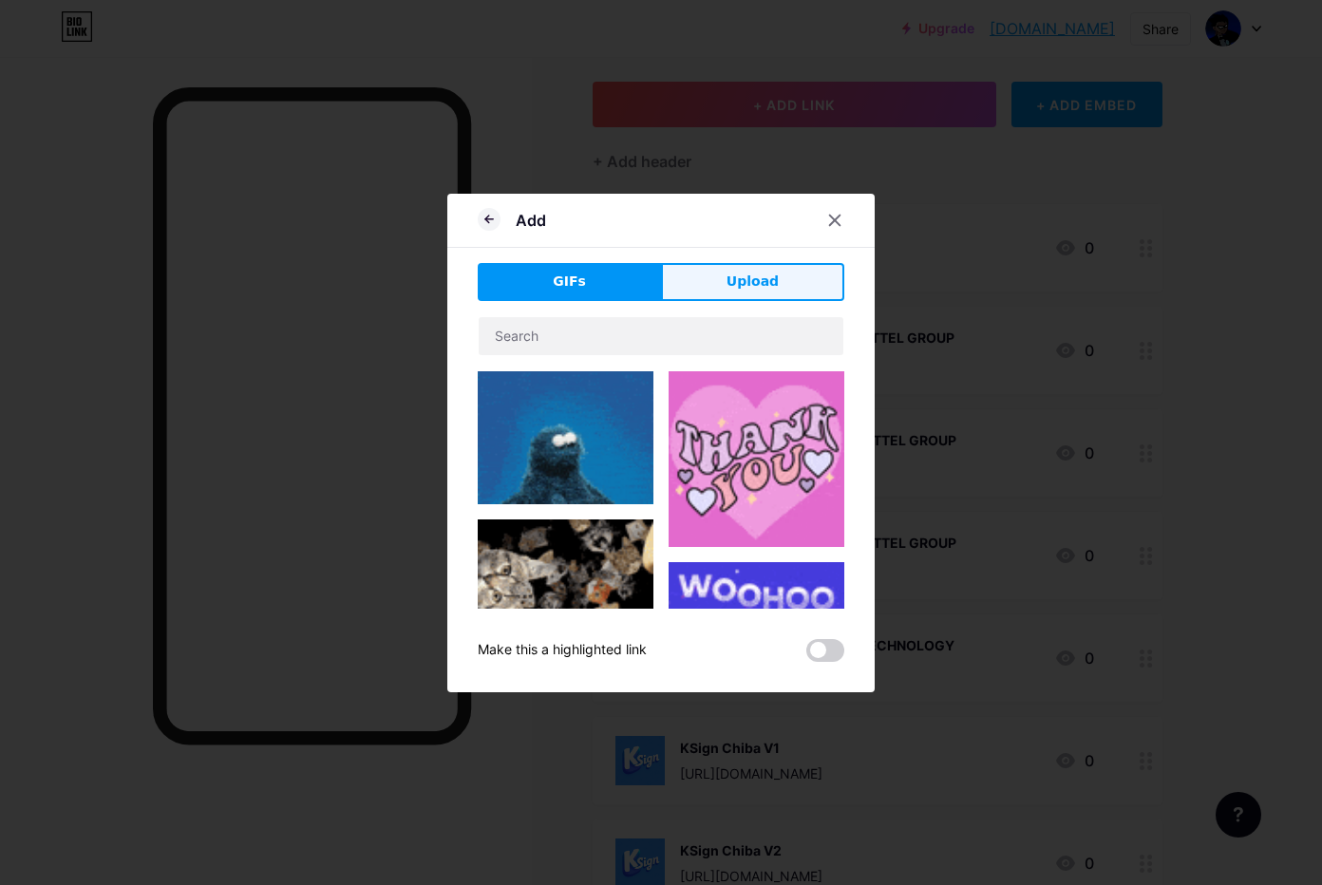
click at [733, 286] on span "Upload" at bounding box center [753, 282] width 52 height 20
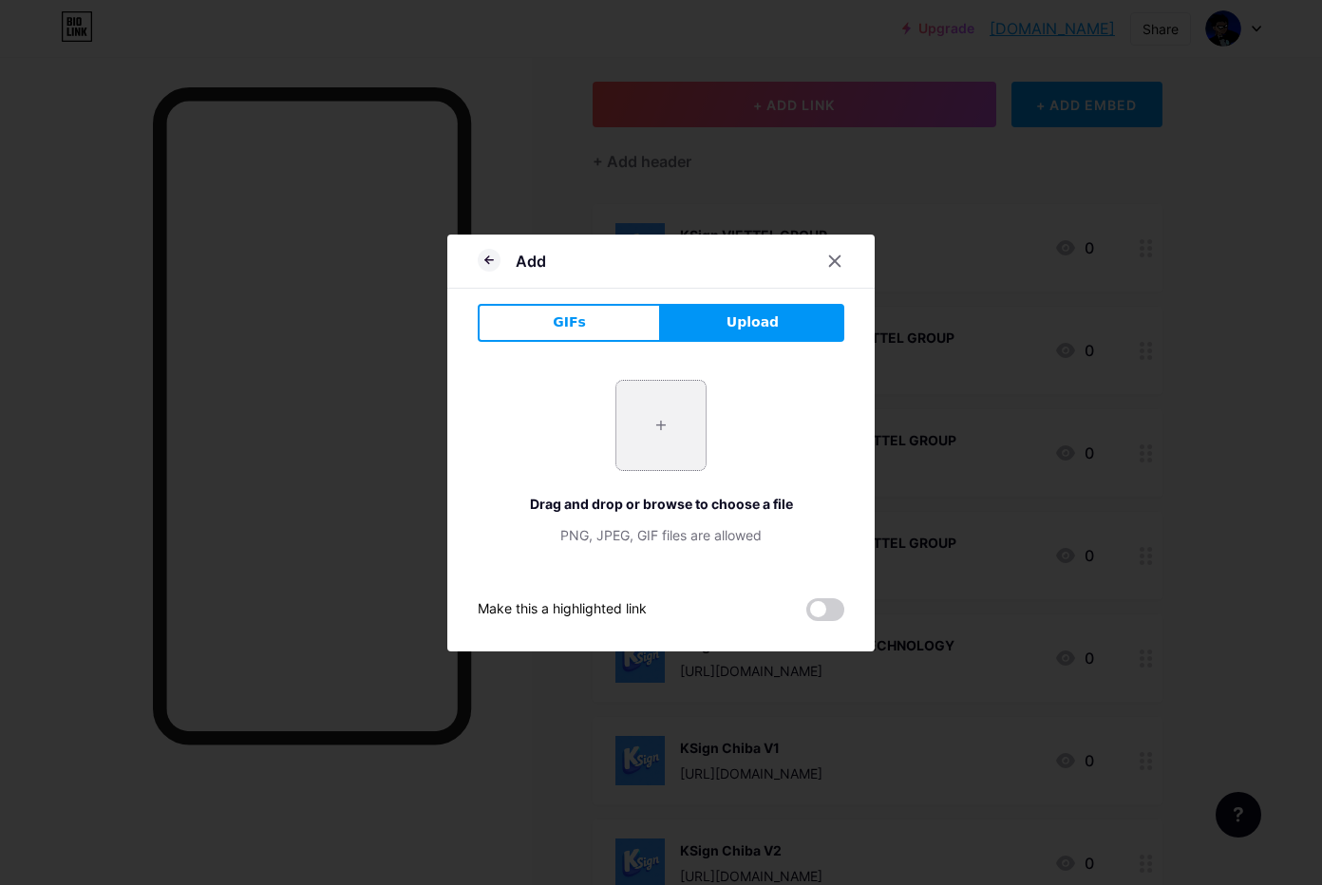
click at [654, 423] on input "file" at bounding box center [660, 425] width 89 height 89
type input "C:\fakepath\htgPh1zvAno78BV7m10NwWG3W8r9gNjh.png"
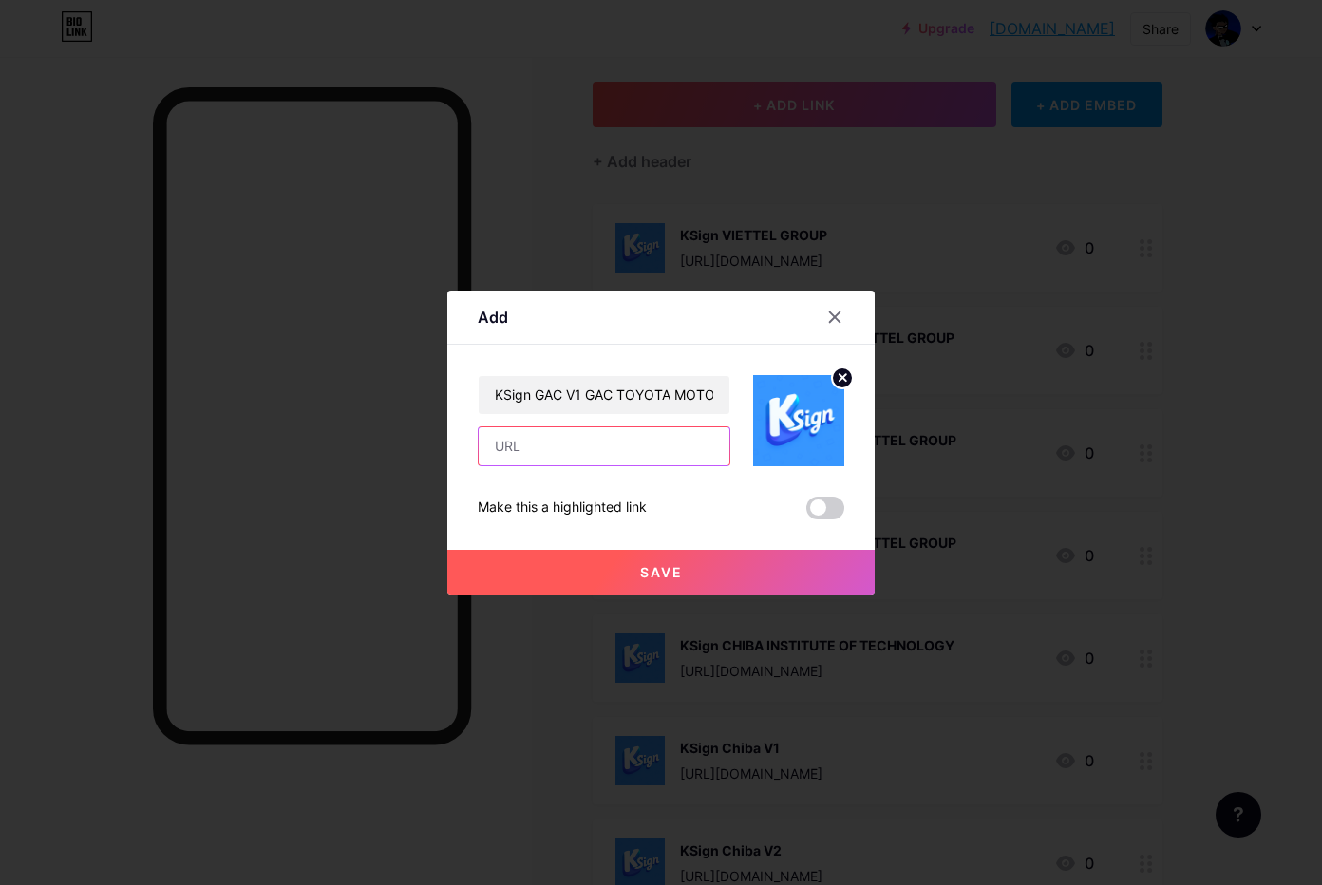
click at [521, 453] on input "text" at bounding box center [604, 446] width 251 height 38
paste input "[URL][DOMAIN_NAME]"
type input "[URL][DOMAIN_NAME]"
click at [573, 566] on button "Save" at bounding box center [660, 573] width 427 height 46
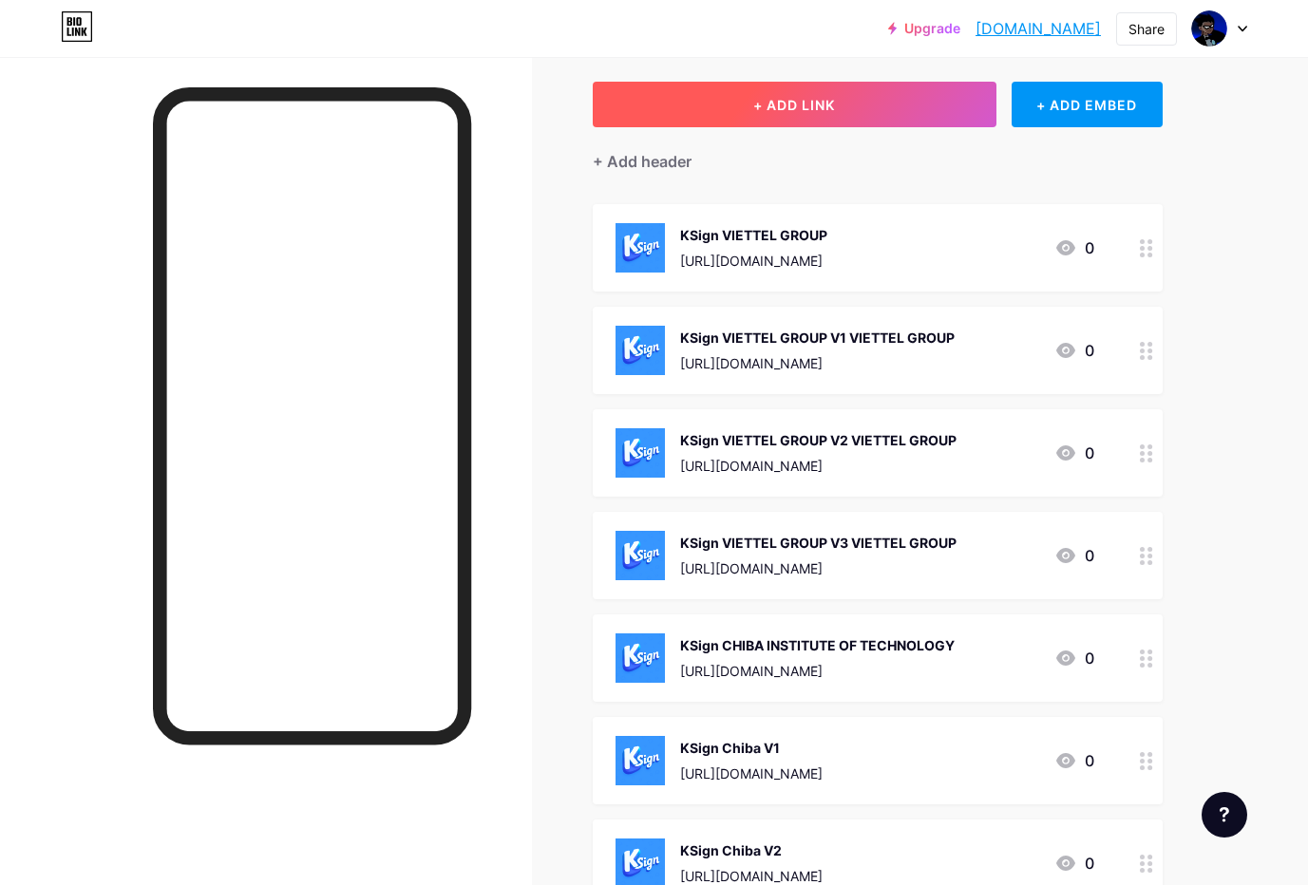
click at [765, 109] on span "+ ADD LINK" at bounding box center [794, 105] width 82 height 16
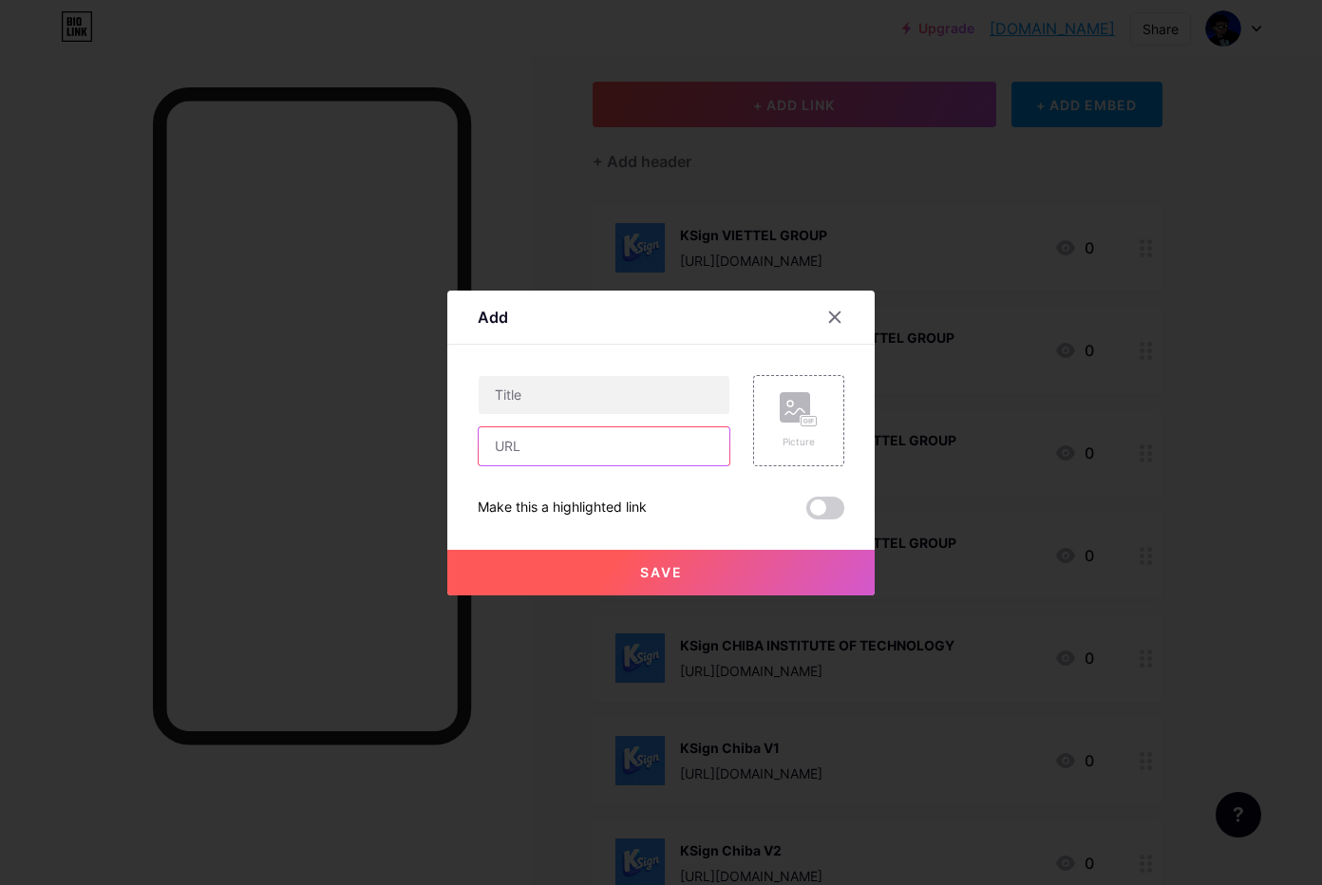
click at [609, 459] on input "text" at bounding box center [604, 446] width 251 height 38
paste input "[URL][DOMAIN_NAME]"
type input "[URL][DOMAIN_NAME]"
click at [620, 386] on input "text" at bounding box center [604, 395] width 251 height 38
paste input "KSign GAC V2"
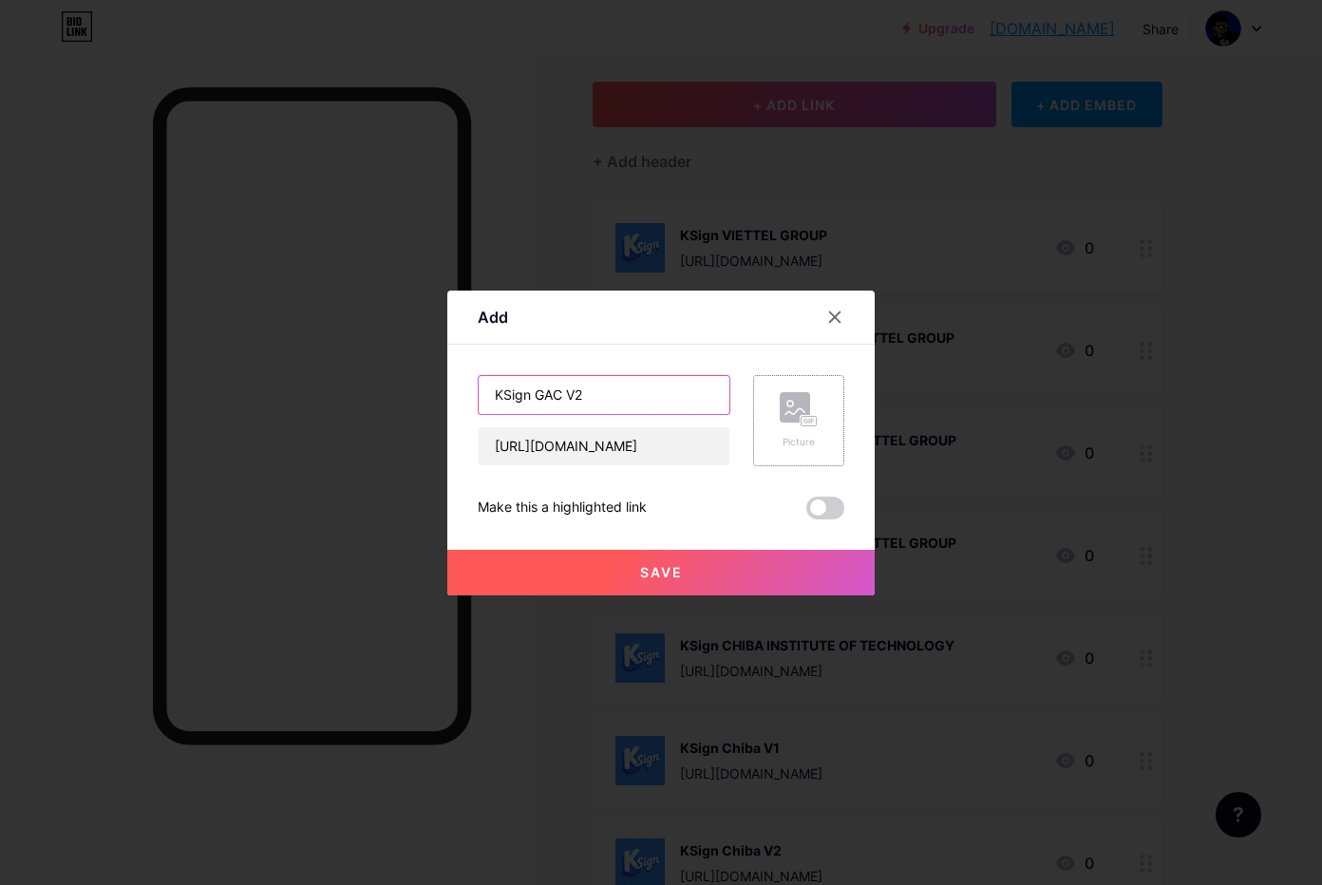
type input "KSign GAC V2"
click at [780, 425] on icon at bounding box center [799, 409] width 38 height 35
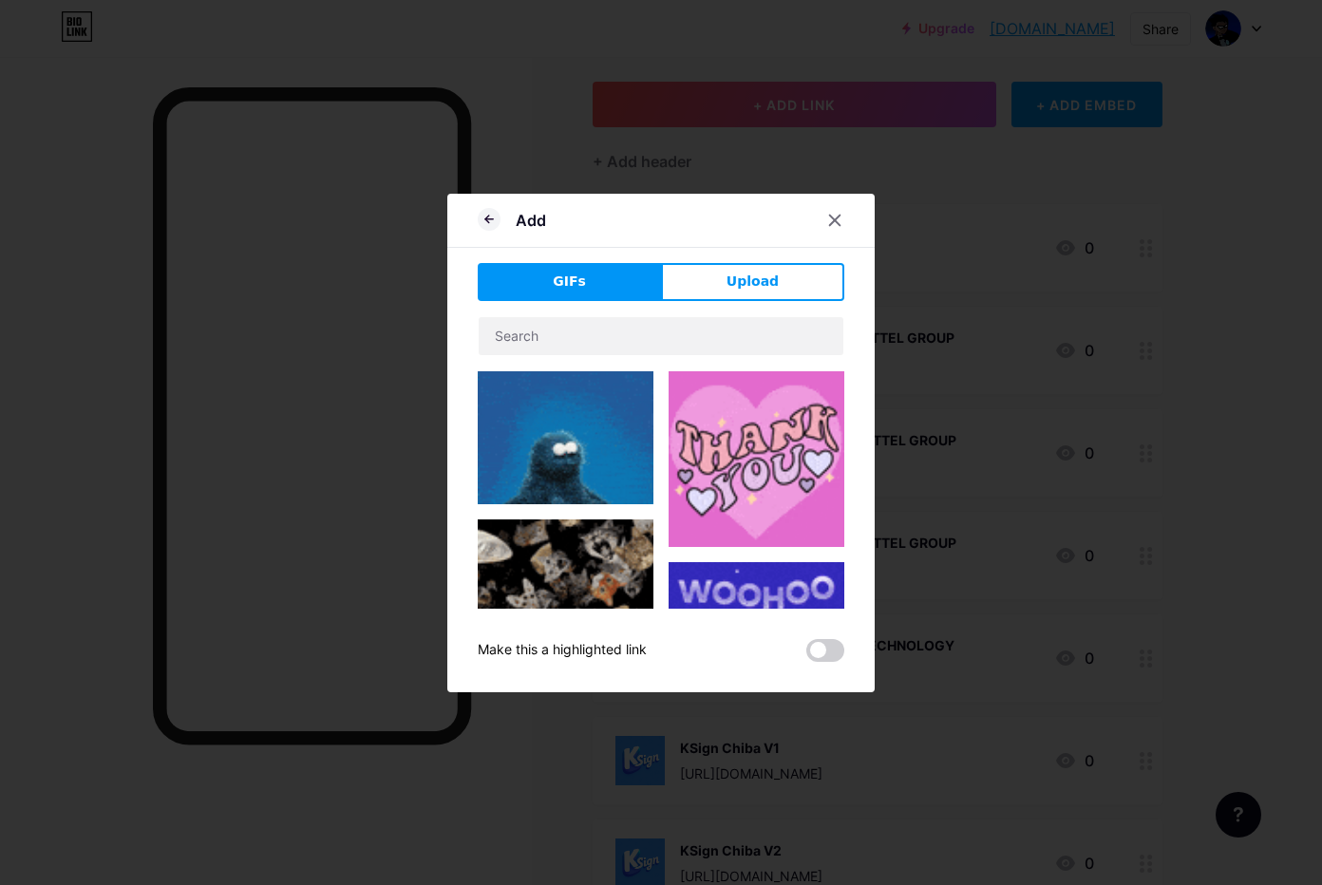
drag, startPoint x: 720, startPoint y: 304, endPoint x: 726, endPoint y: 312, distance: 10.3
click at [722, 304] on div "GIFs Upload Content YouTube Play YouTube video without leaving your page. ADD V…" at bounding box center [661, 462] width 367 height 399
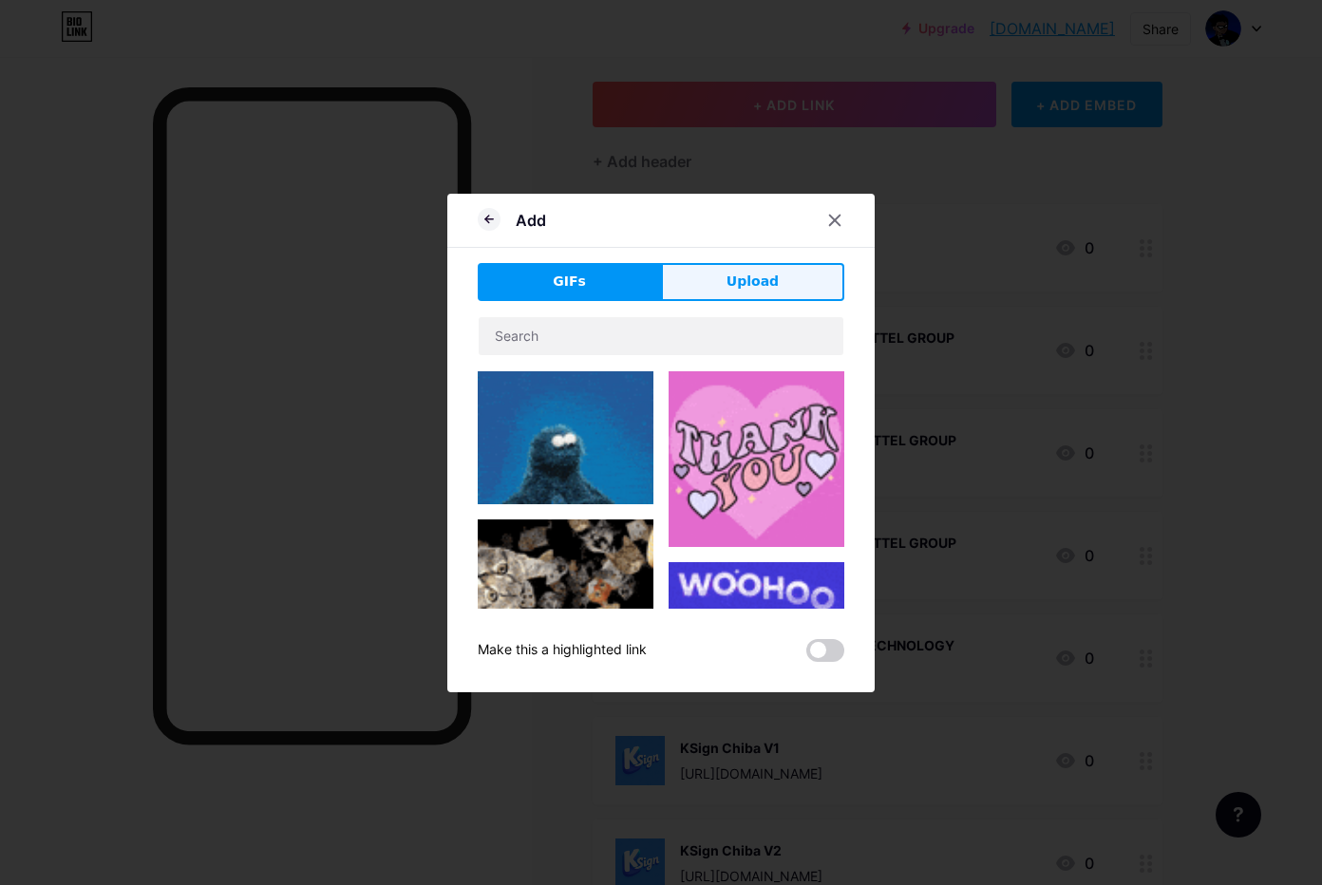
click at [750, 284] on span "Upload" at bounding box center [753, 282] width 52 height 20
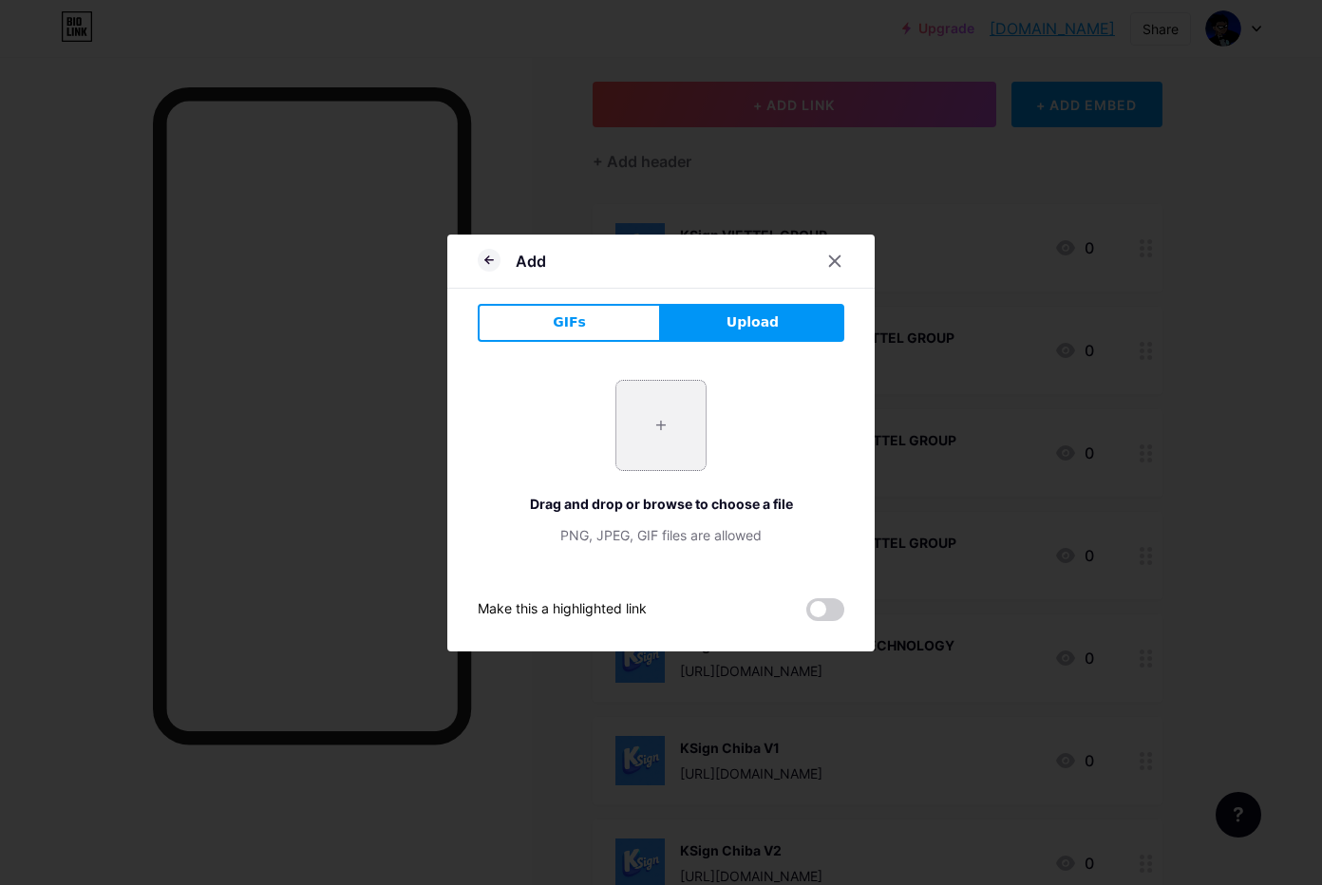
click at [657, 423] on input "file" at bounding box center [660, 425] width 89 height 89
type input "C:\fakepath\htgPh1zvAno78BV7m10NwWG3W8r9gNjh.png"
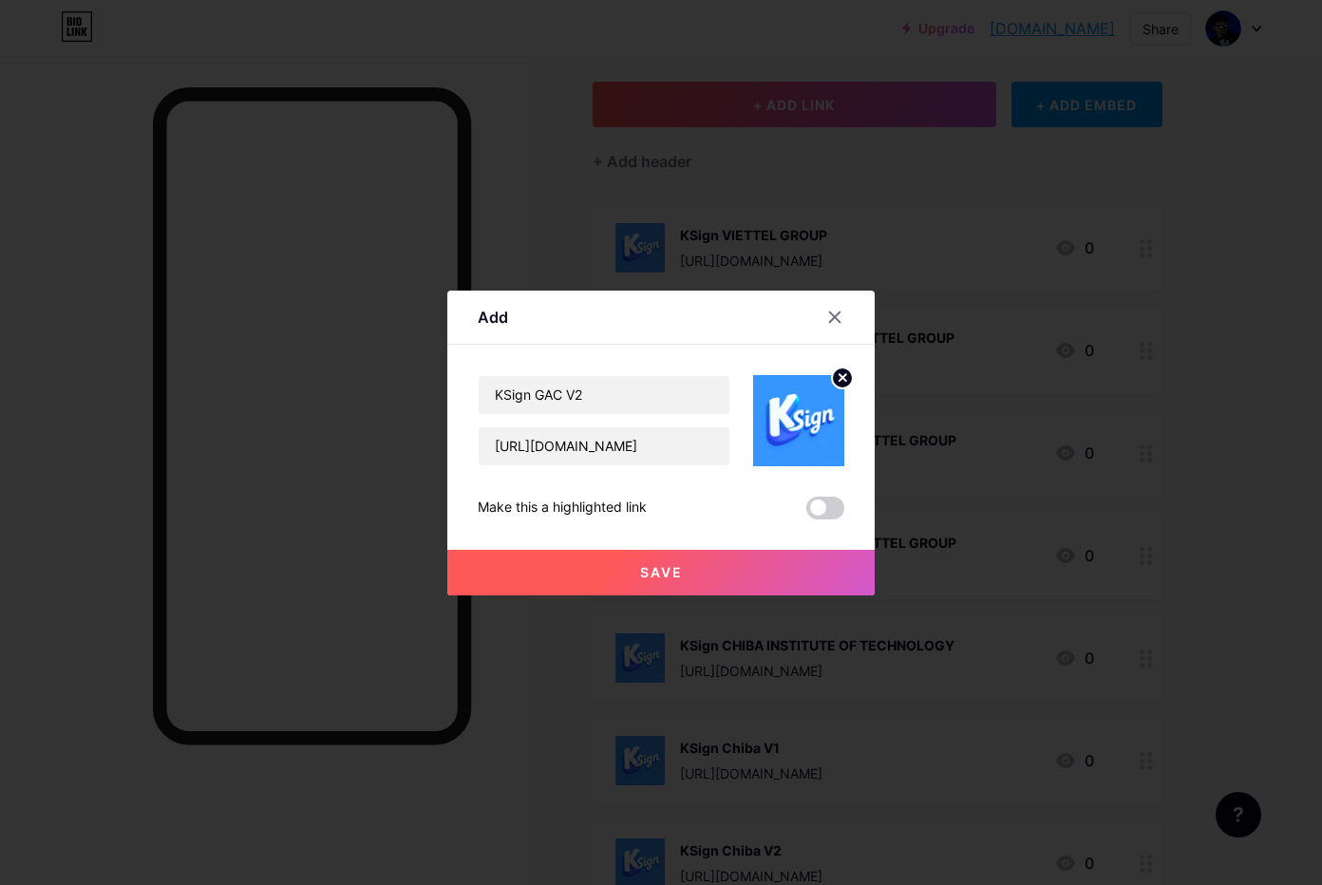
click at [634, 580] on button "Save" at bounding box center [660, 573] width 427 height 46
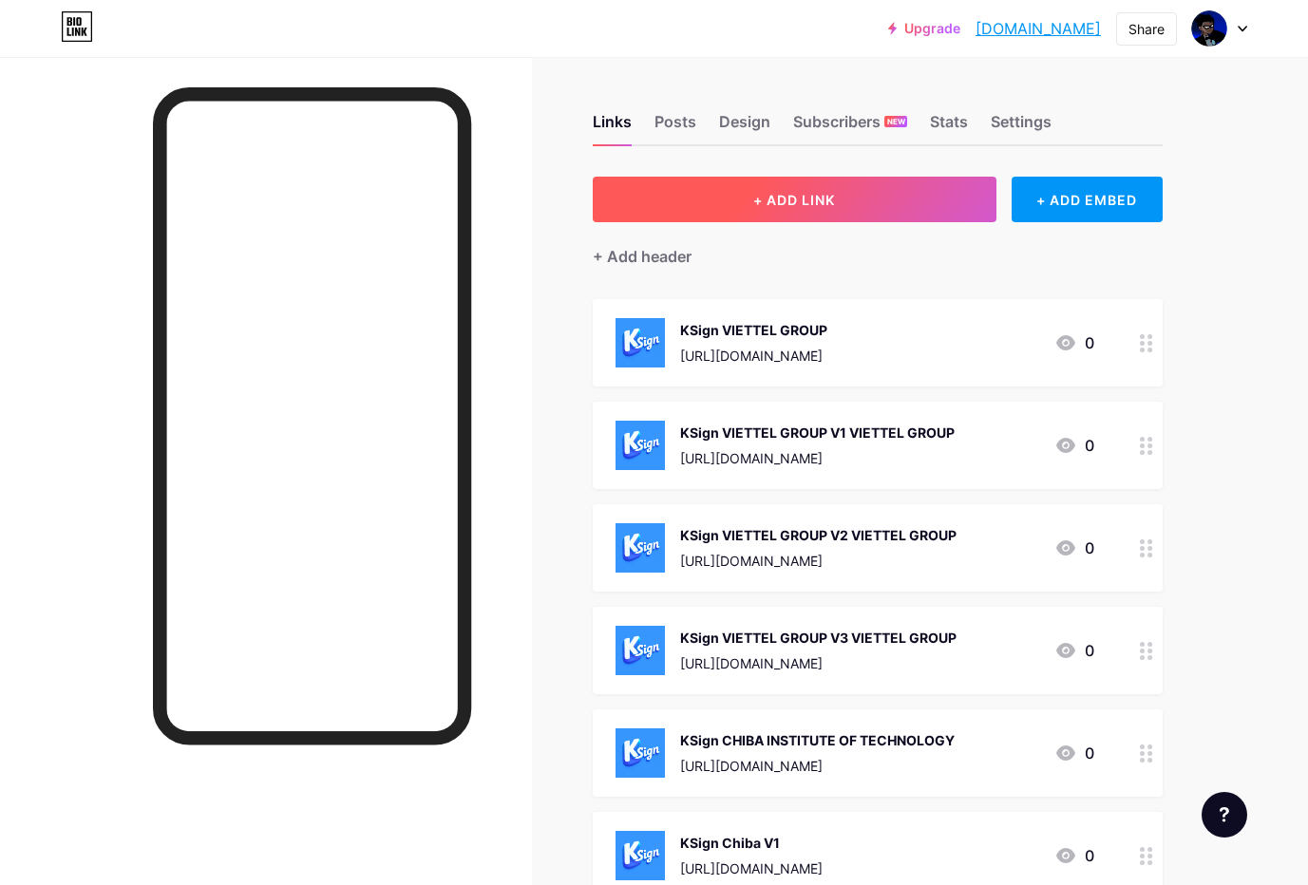
click at [758, 211] on button "+ ADD LINK" at bounding box center [795, 200] width 404 height 46
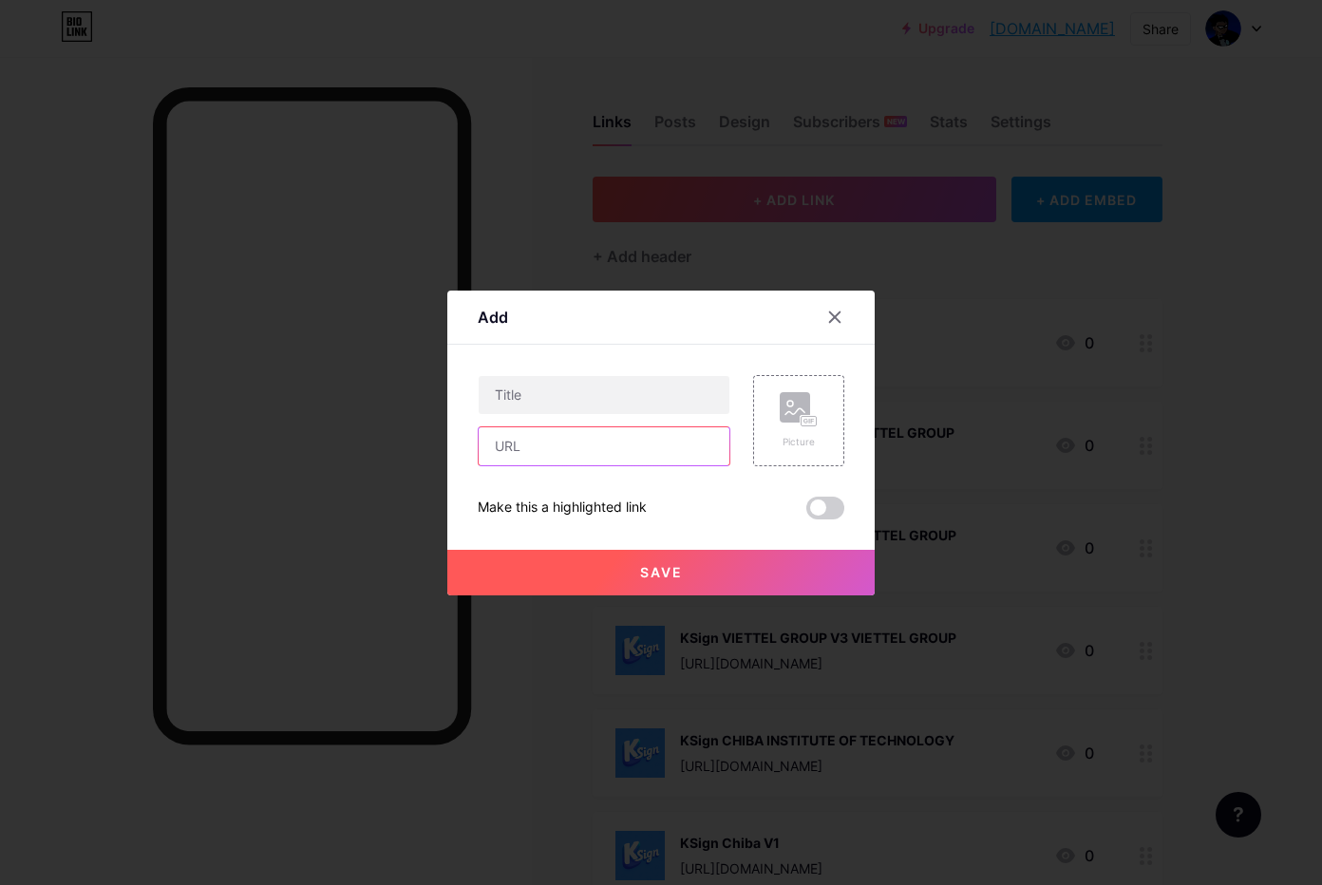
click at [574, 442] on input "text" at bounding box center [604, 446] width 251 height 38
paste input "[URL][DOMAIN_NAME]"
type input "[URL][DOMAIN_NAME]"
click at [618, 384] on input "text" at bounding box center [604, 395] width 251 height 38
paste input "KSign GAC V3"
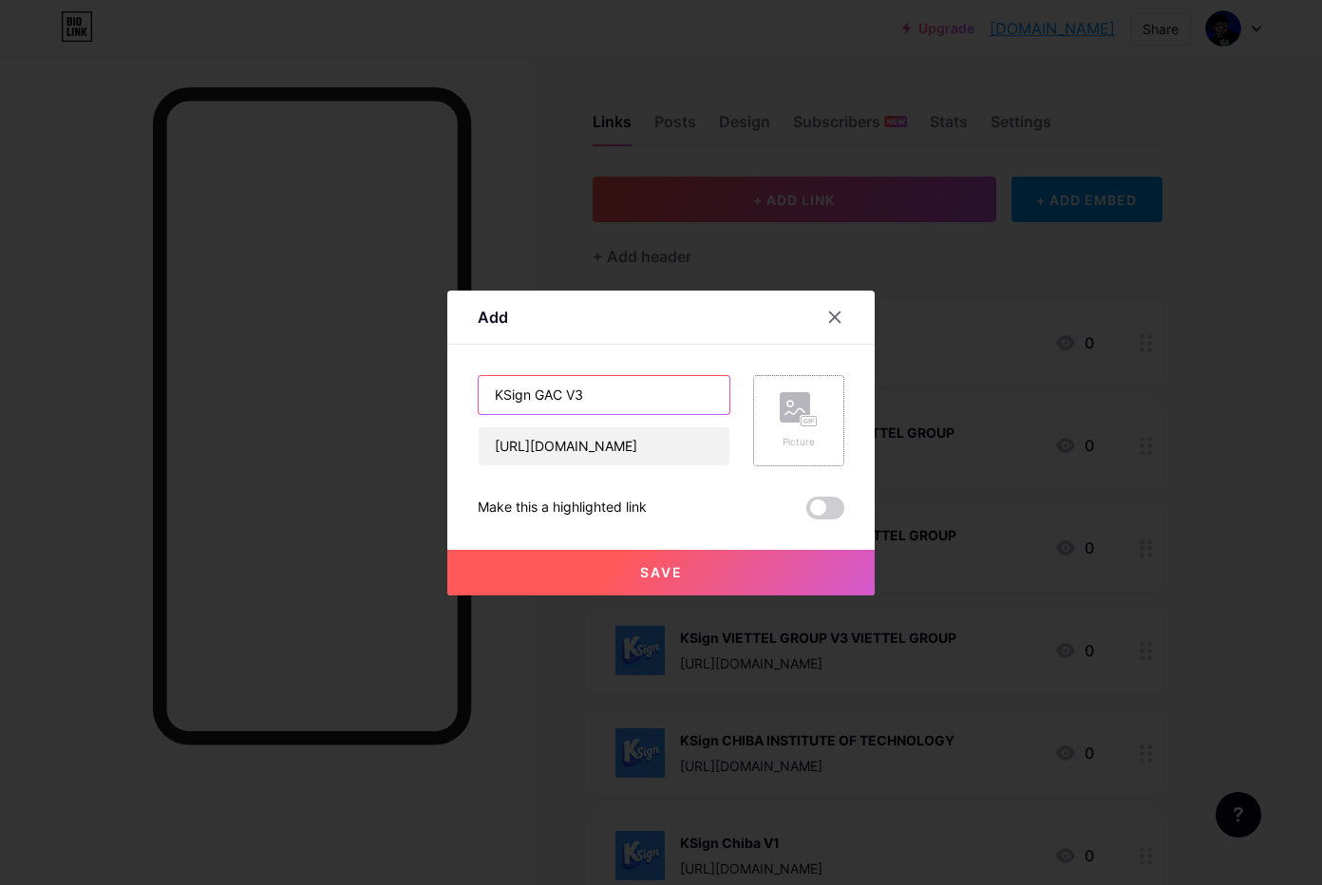
type input "KSign GAC V3"
click at [767, 448] on div "Picture" at bounding box center [798, 420] width 91 height 91
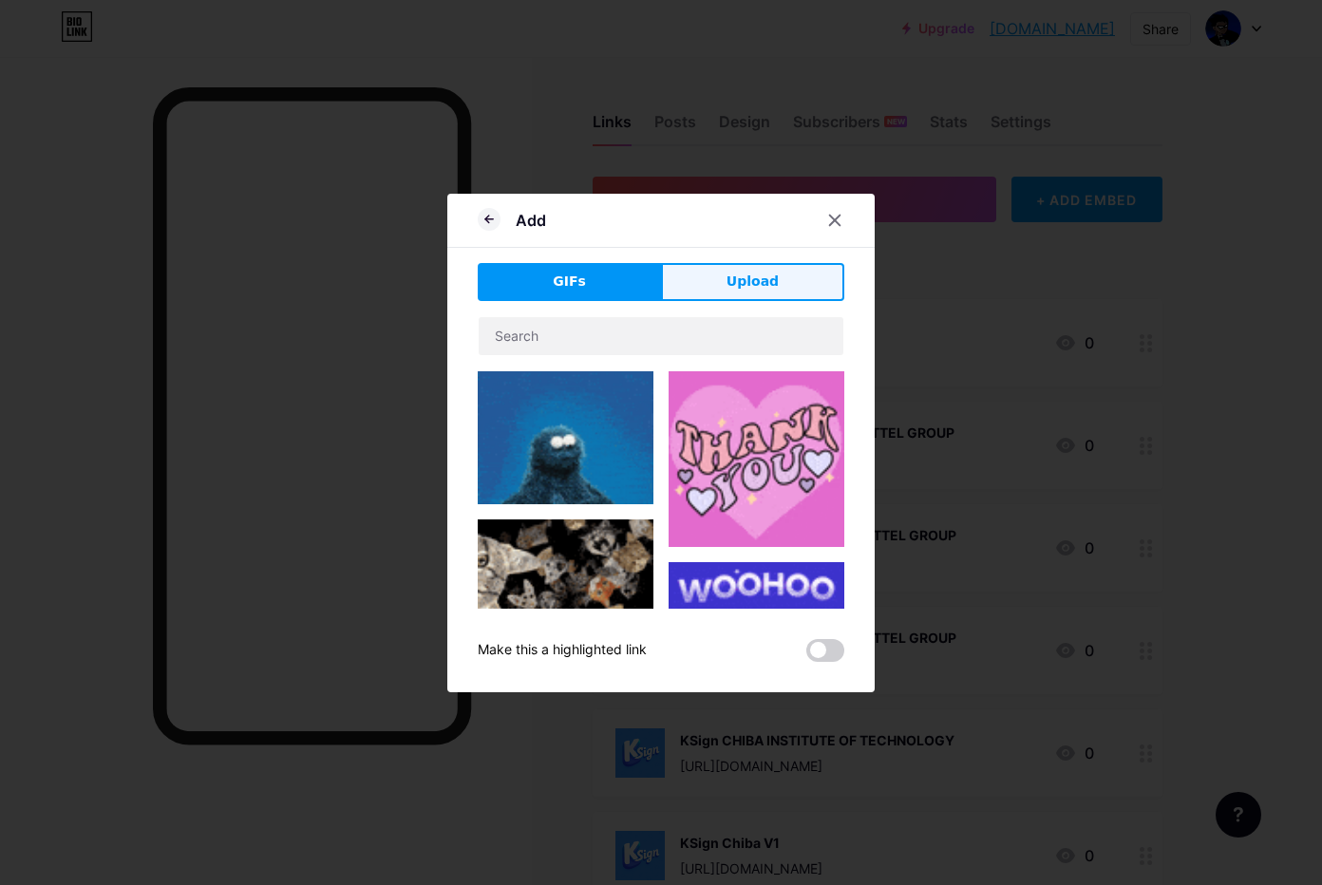
click at [753, 285] on span "Upload" at bounding box center [753, 282] width 52 height 20
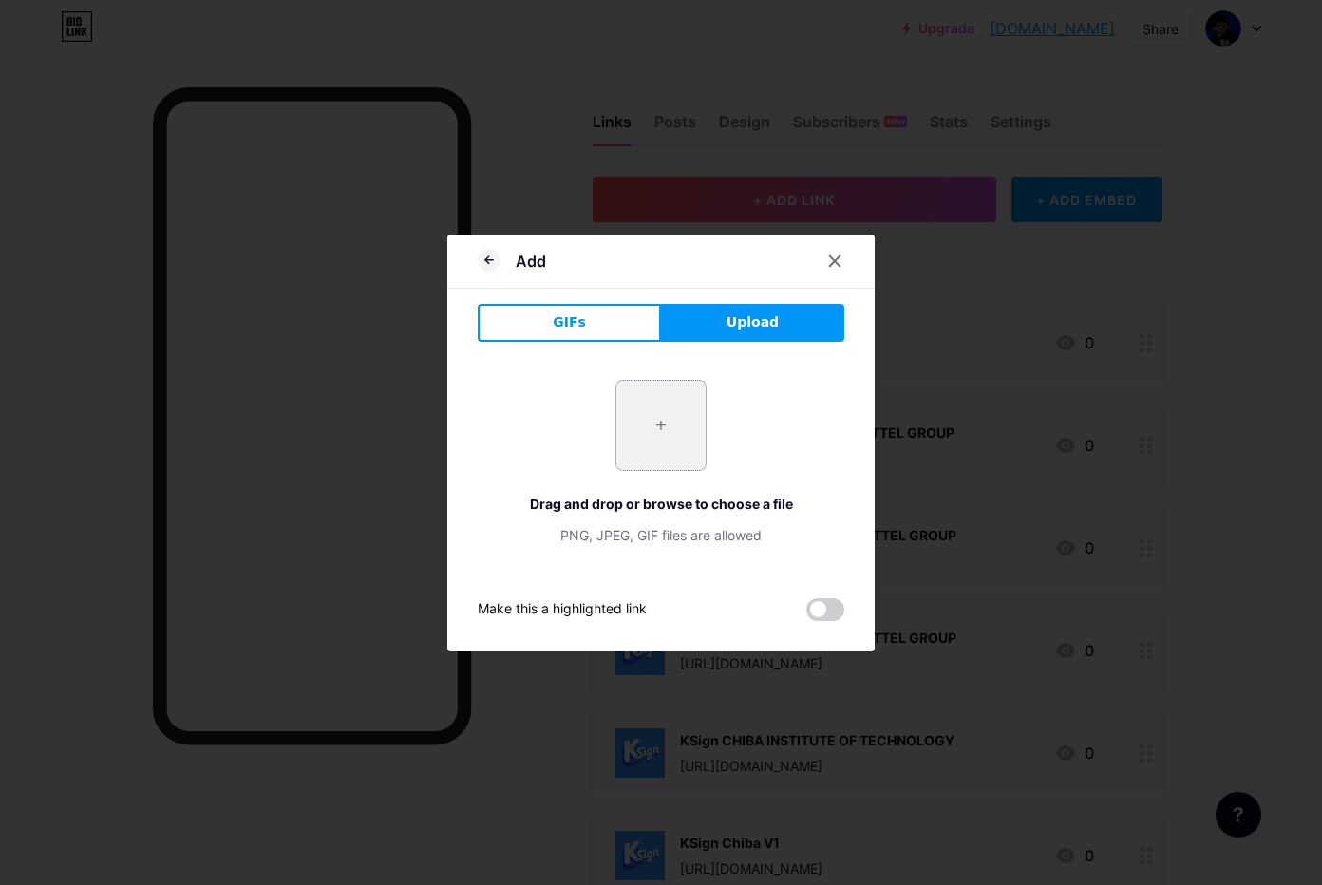
click at [651, 442] on input "file" at bounding box center [660, 425] width 89 height 89
type input "C:\fakepath\htgPh1zvAno78BV7m10NwWG3W8r9gNjh.png"
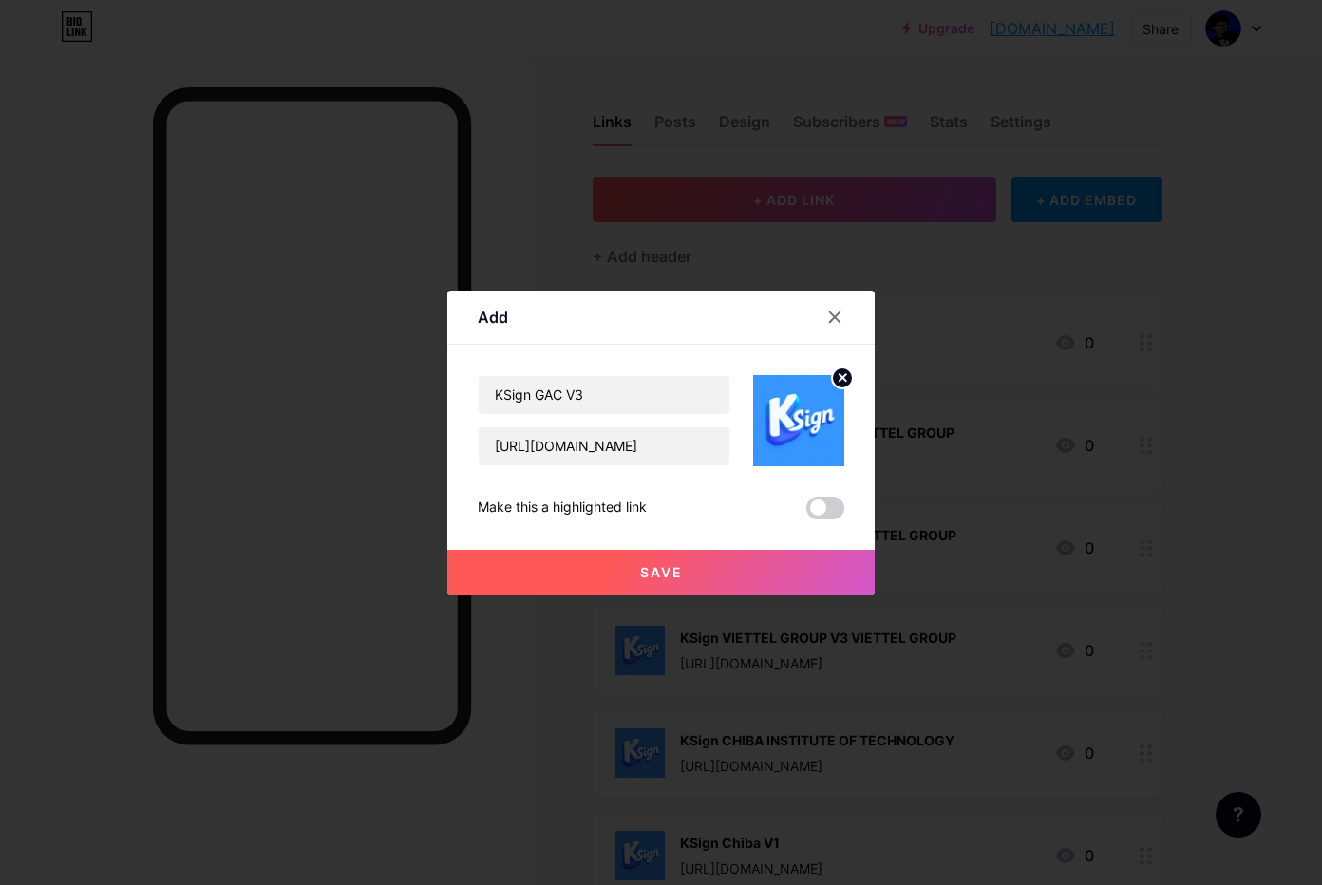
click at [686, 553] on button "Save" at bounding box center [660, 573] width 427 height 46
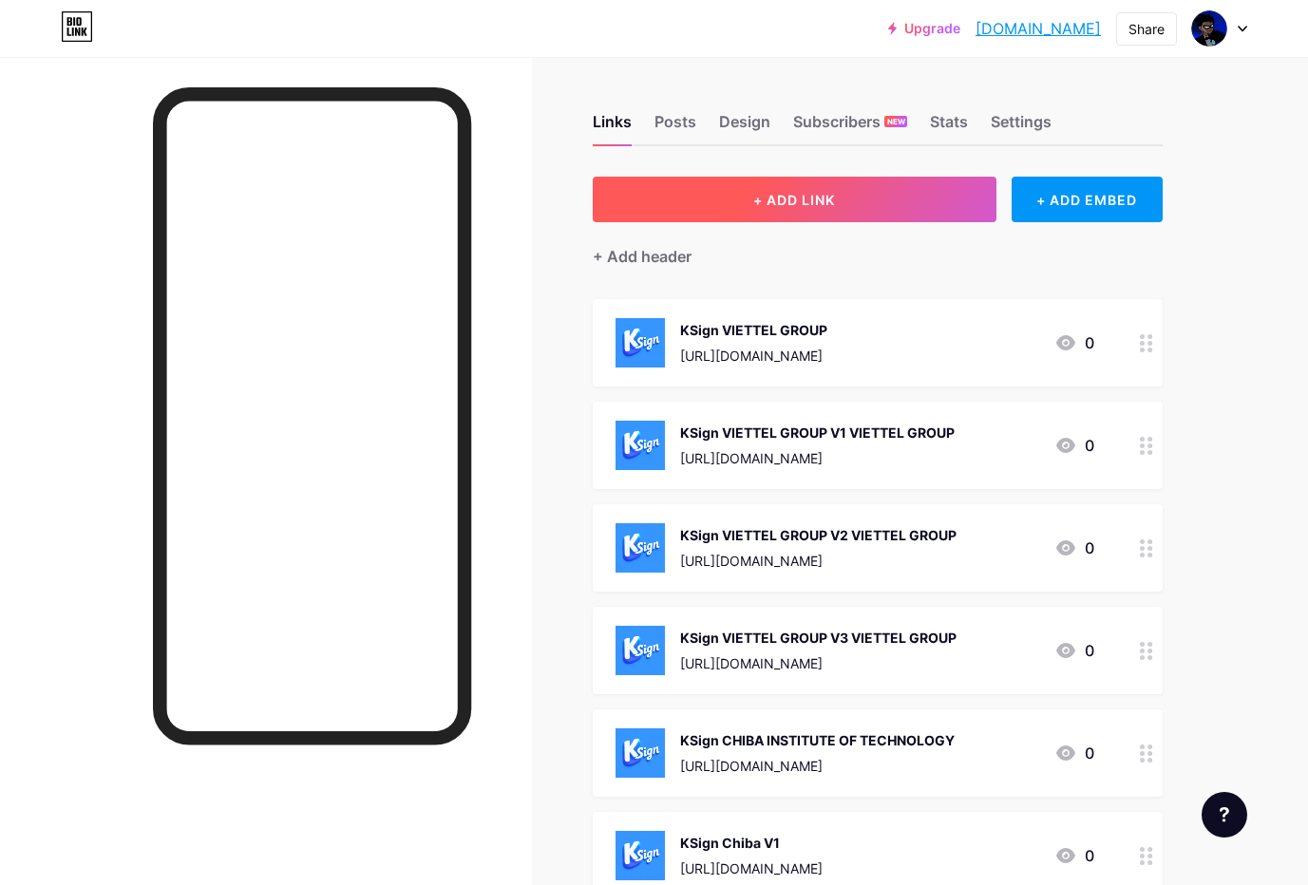
click at [889, 215] on button "+ ADD LINK" at bounding box center [795, 200] width 404 height 46
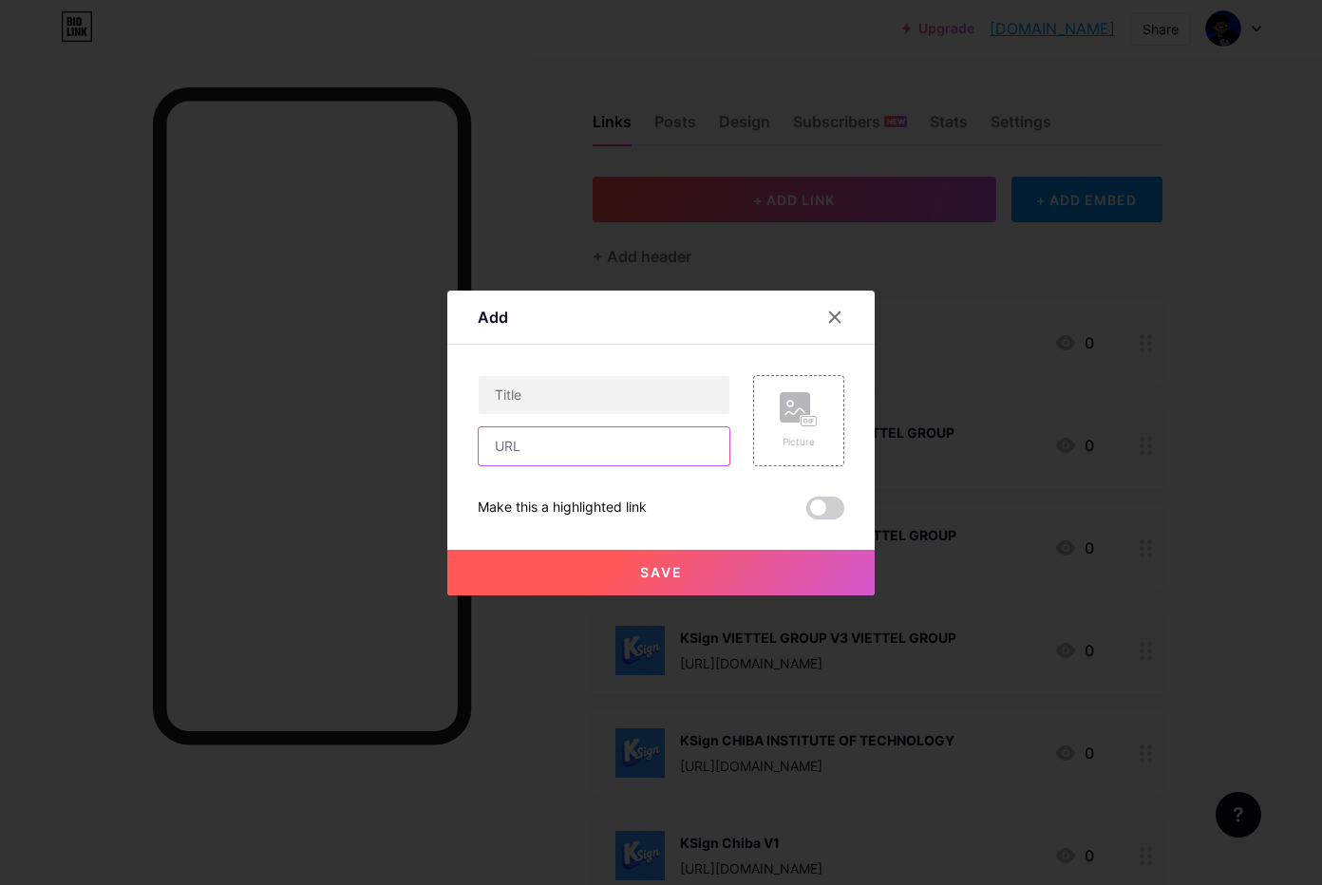
click at [558, 447] on input "text" at bounding box center [604, 446] width 251 height 38
paste input "[URL][DOMAIN_NAME]"
type input "[URL][DOMAIN_NAME]"
click at [592, 400] on input "text" at bounding box center [604, 395] width 251 height 38
paste input "KSign EEO Education Ltd"
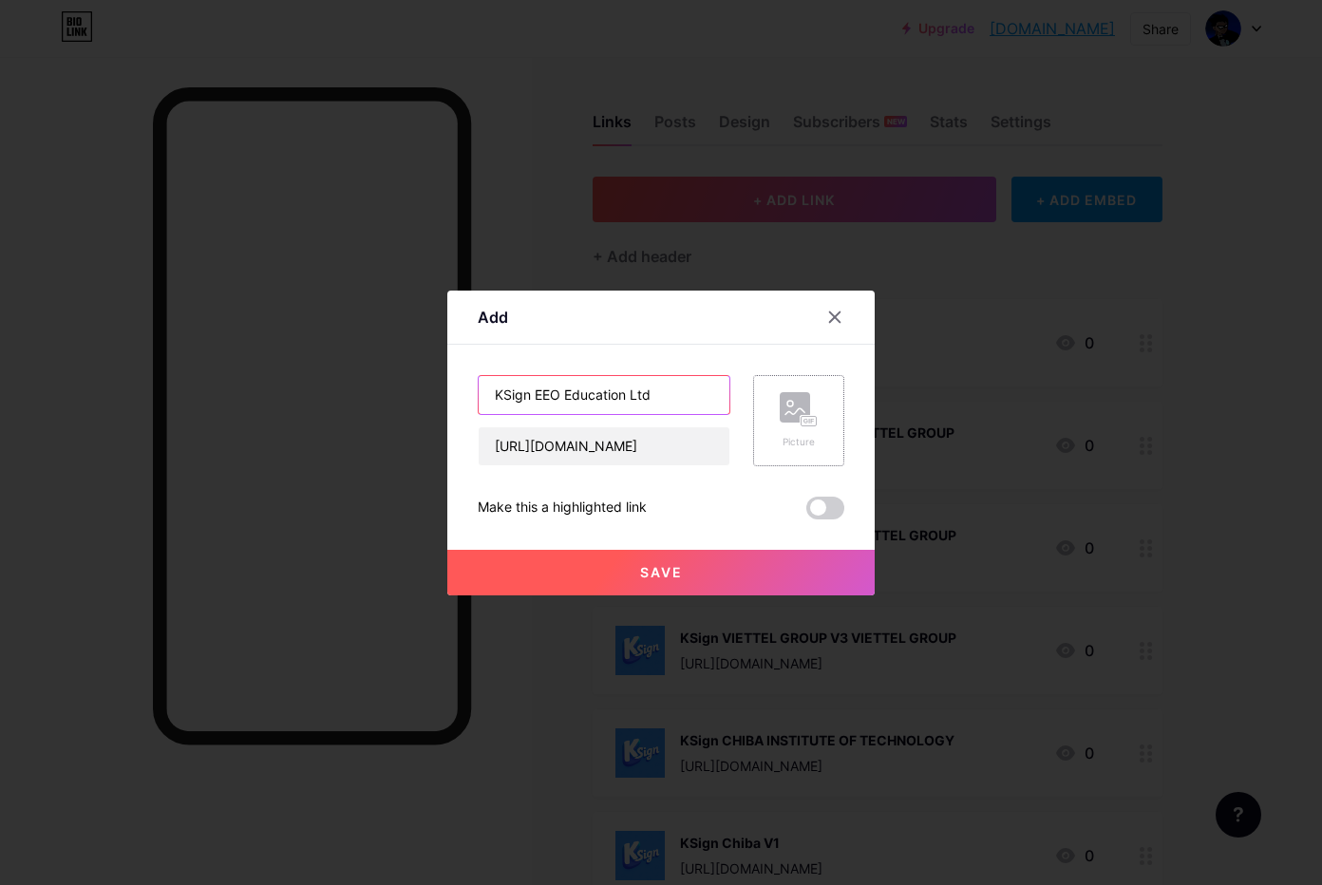
type input "KSign EEO Education Ltd"
click at [780, 424] on icon at bounding box center [799, 409] width 38 height 35
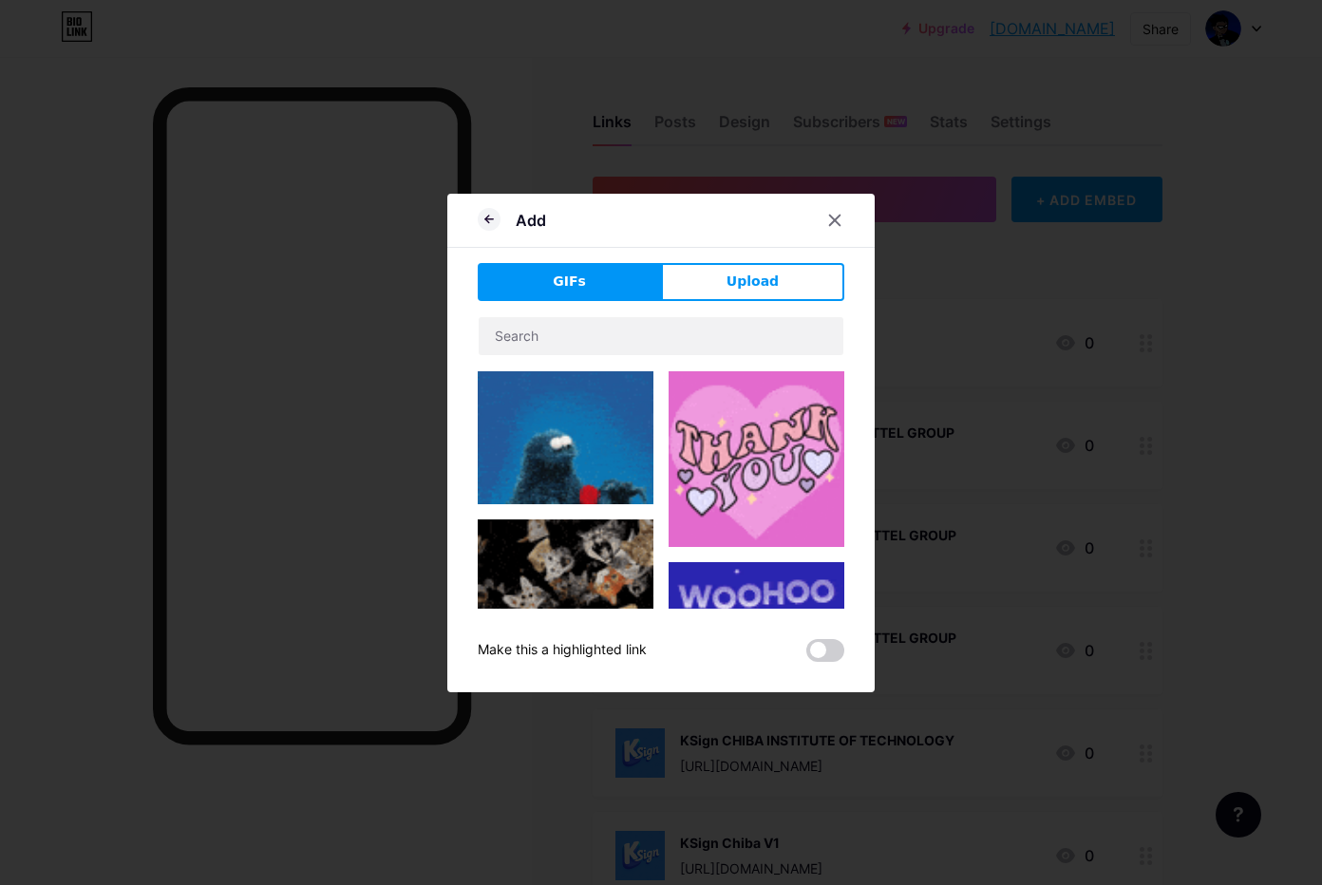
click at [713, 279] on button "Upload" at bounding box center [752, 282] width 183 height 38
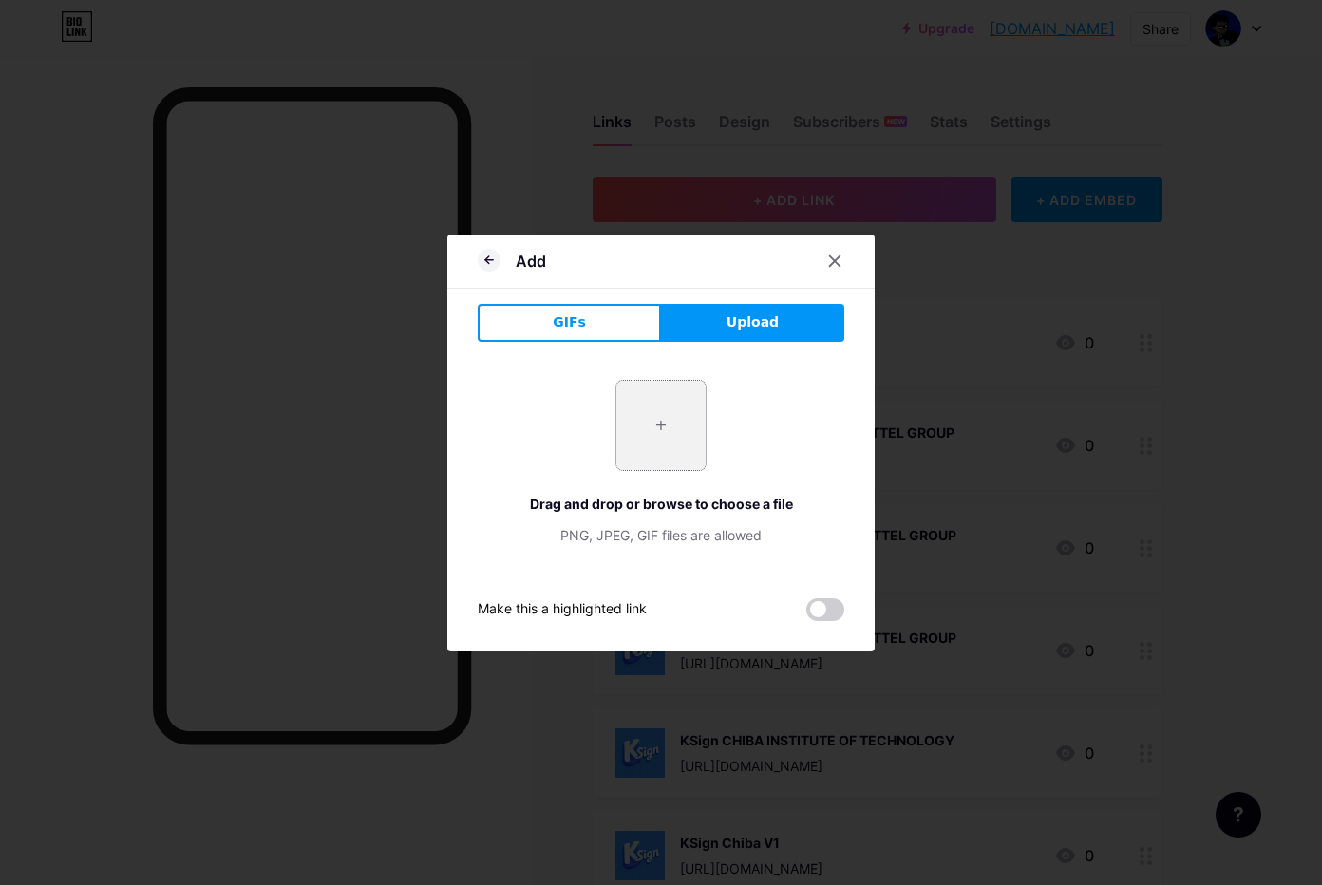
click at [660, 398] on input "file" at bounding box center [660, 425] width 89 height 89
type input "C:\fakepath\htgPh1zvAno78BV7m10NwWG3W8r9gNjh.png"
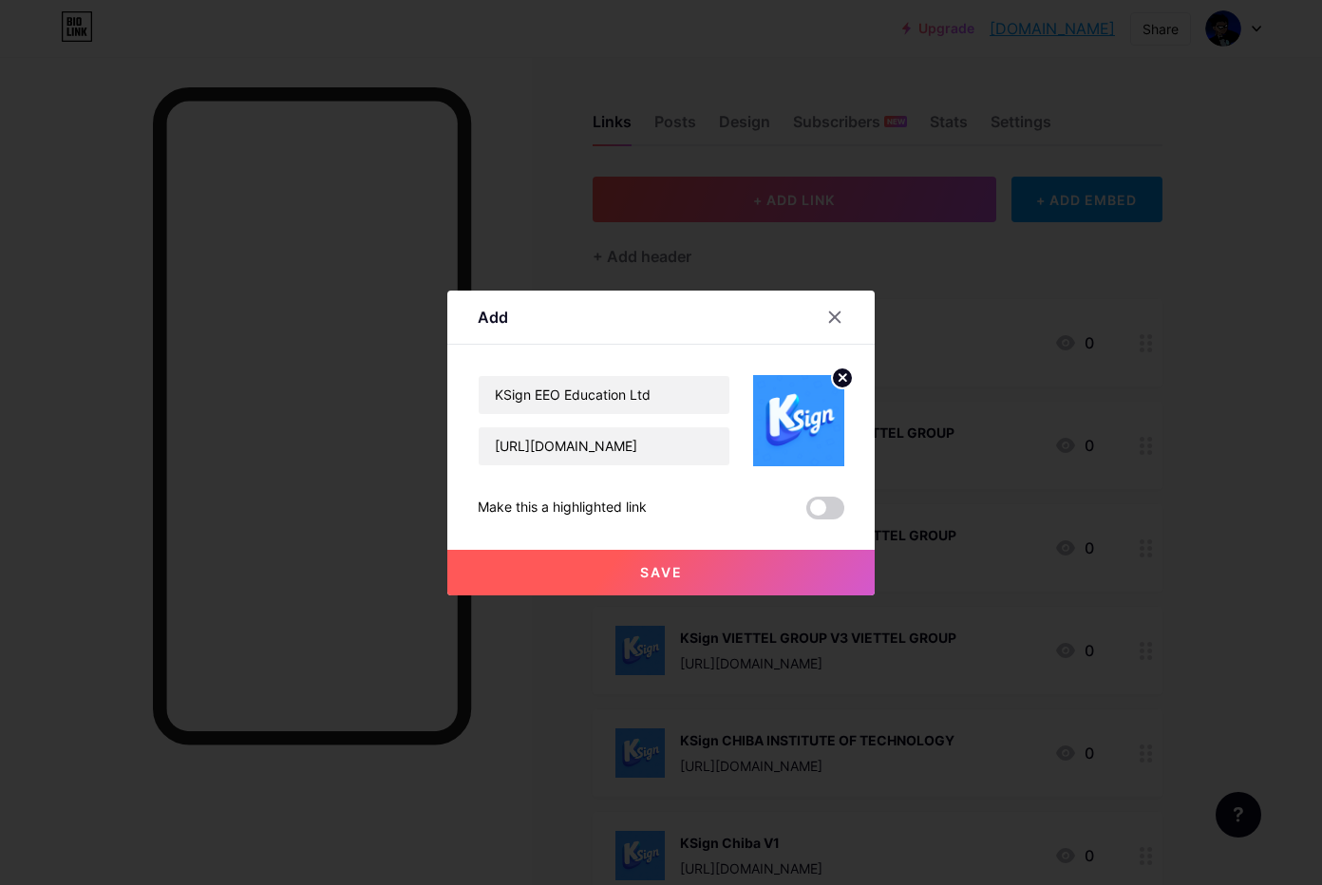
click at [662, 571] on span "Save" at bounding box center [661, 572] width 43 height 16
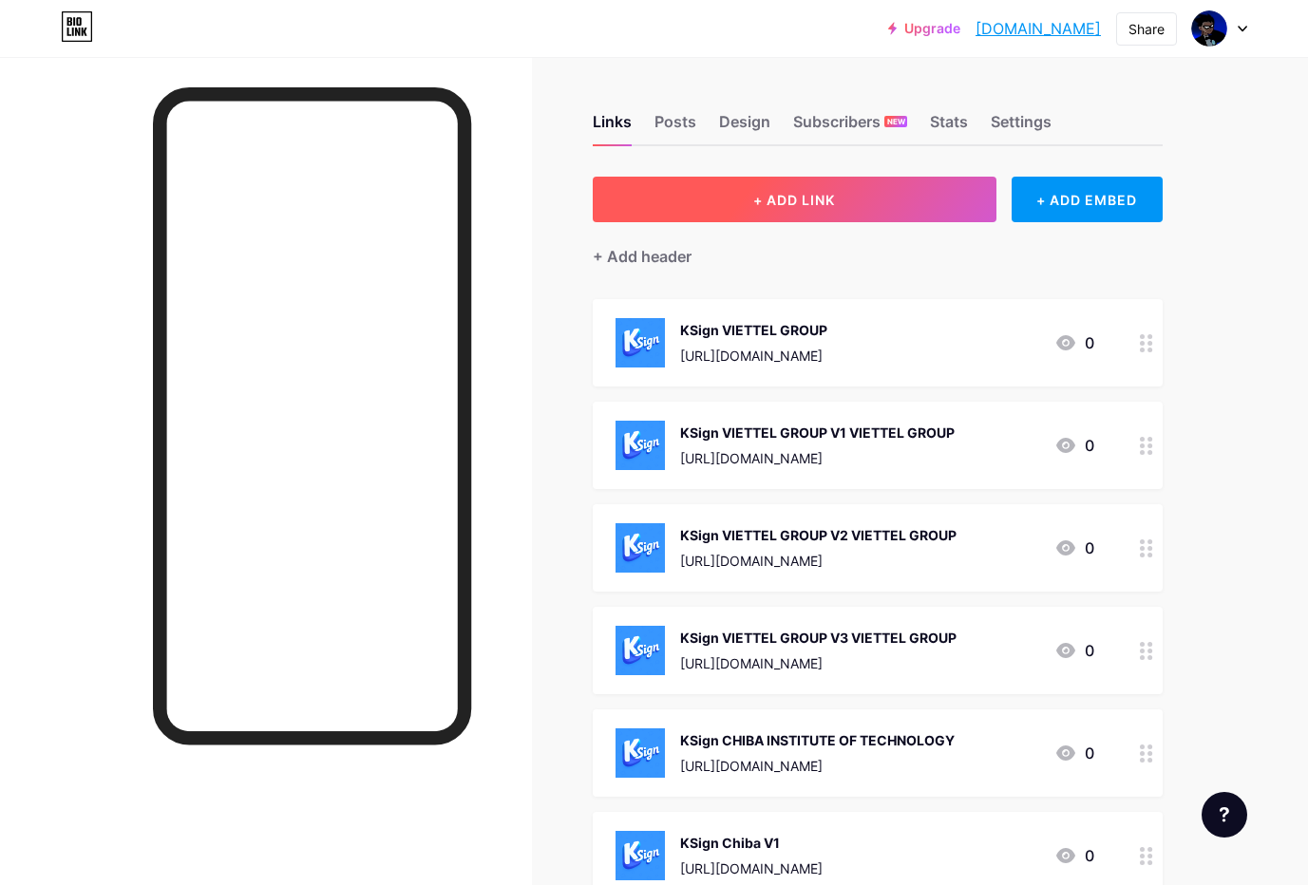
click at [812, 197] on span "+ ADD LINK" at bounding box center [794, 200] width 82 height 16
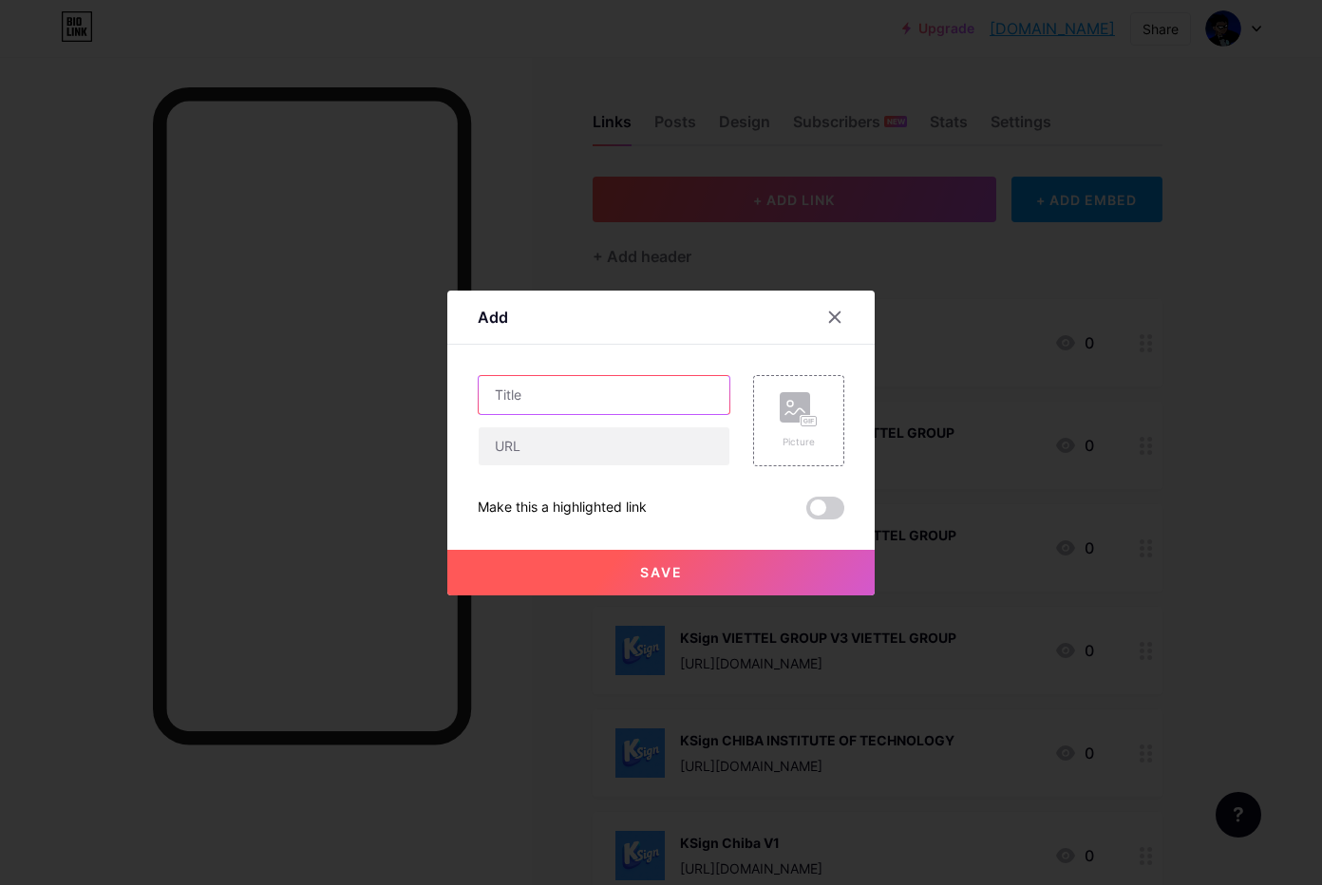
click at [612, 392] on input "text" at bounding box center [604, 395] width 251 height 38
paste input "KSign EEO V1"
type input "KSign EEO V1"
drag, startPoint x: 579, startPoint y: 451, endPoint x: 584, endPoint y: 461, distance: 10.6
click at [579, 452] on input "text" at bounding box center [604, 446] width 251 height 38
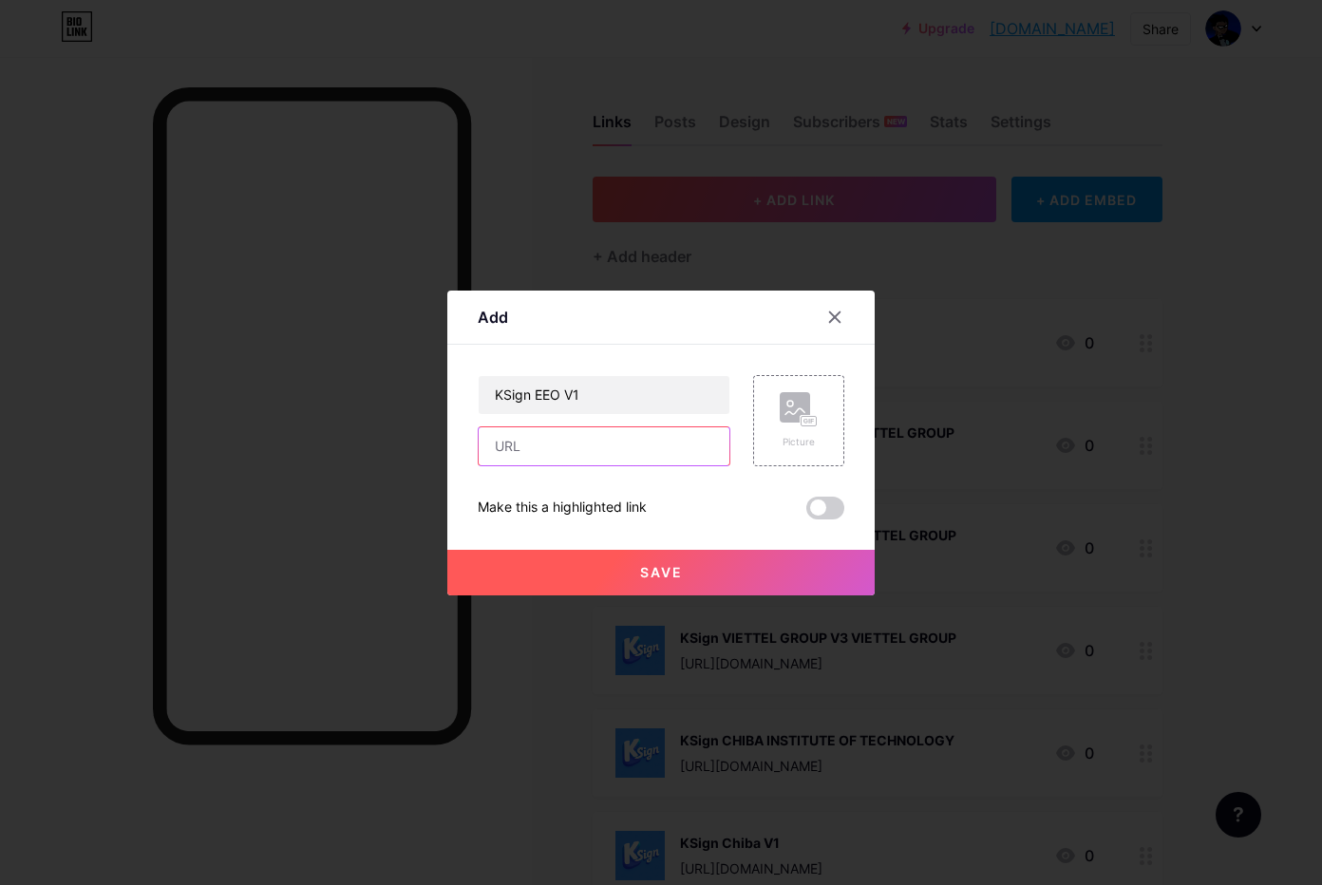
paste input "[URL][DOMAIN_NAME]"
type input "[URL][DOMAIN_NAME]"
click at [807, 394] on icon at bounding box center [799, 409] width 38 height 35
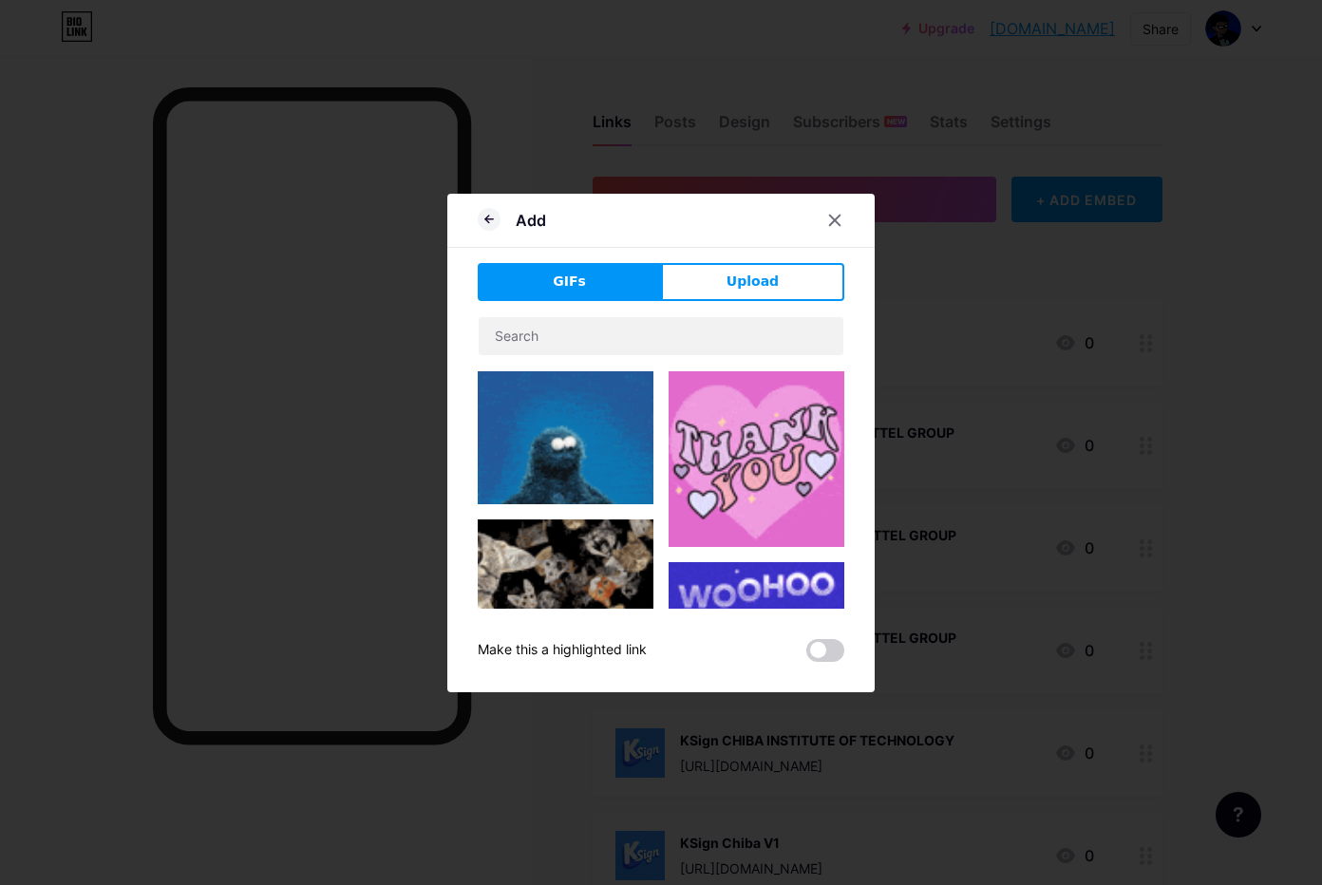
drag, startPoint x: 744, startPoint y: 284, endPoint x: 740, endPoint y: 349, distance: 64.7
click at [744, 283] on span "Upload" at bounding box center [753, 282] width 52 height 20
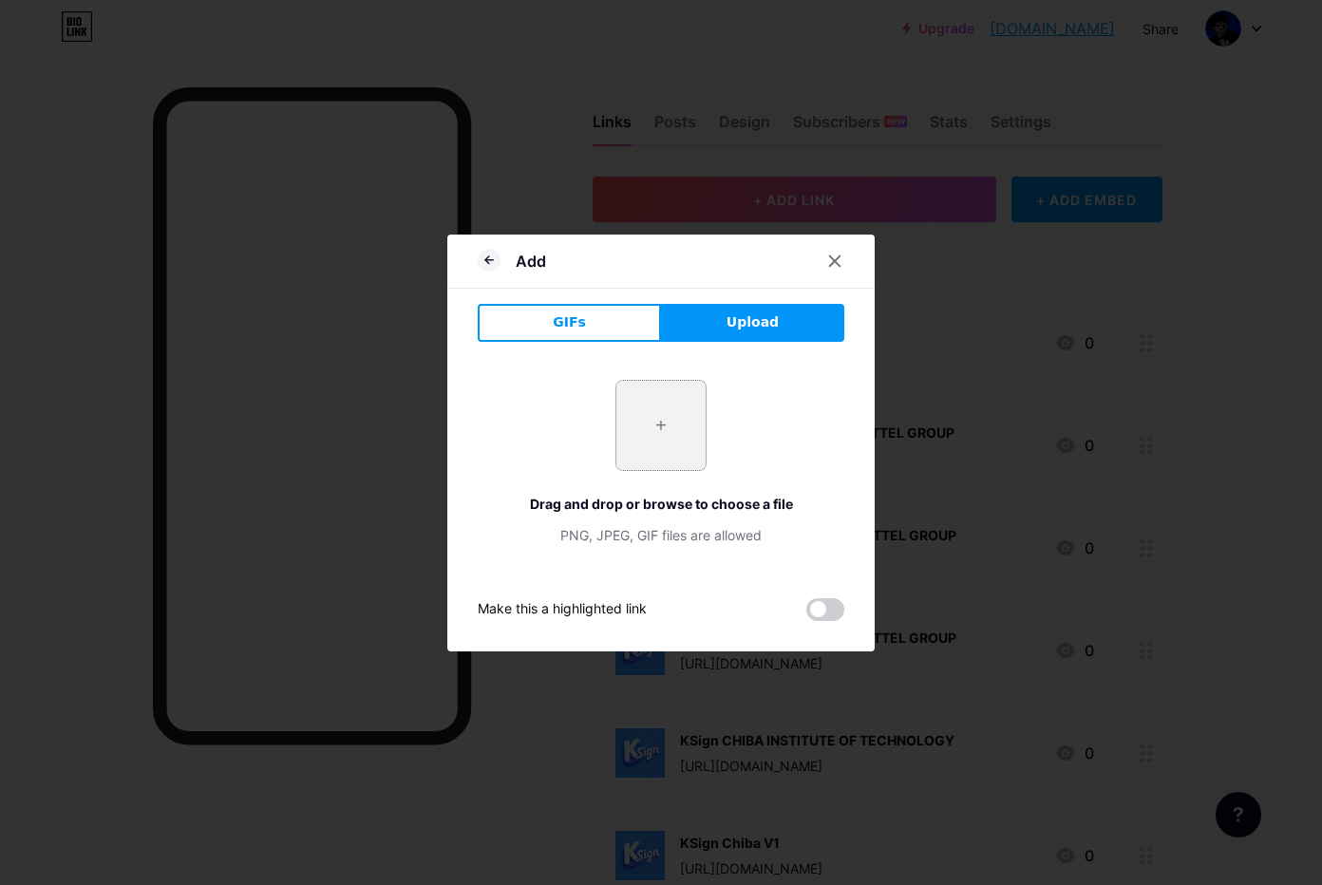
click at [626, 393] on input "file" at bounding box center [660, 425] width 89 height 89
type input "C:\fakepath\htgPh1zvAno78BV7m10NwWG3W8r9gNjh.png"
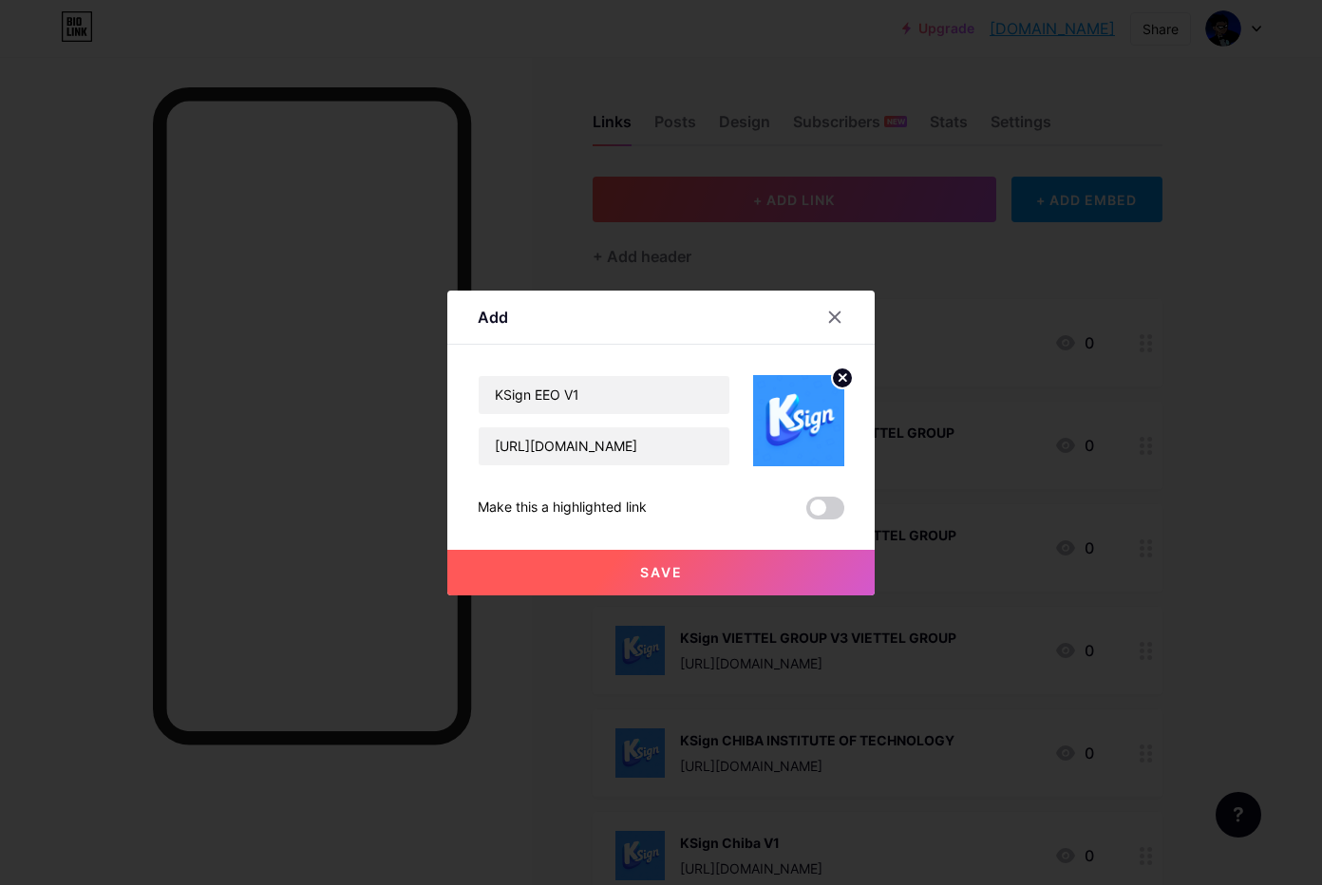
click at [739, 557] on button "Save" at bounding box center [660, 573] width 427 height 46
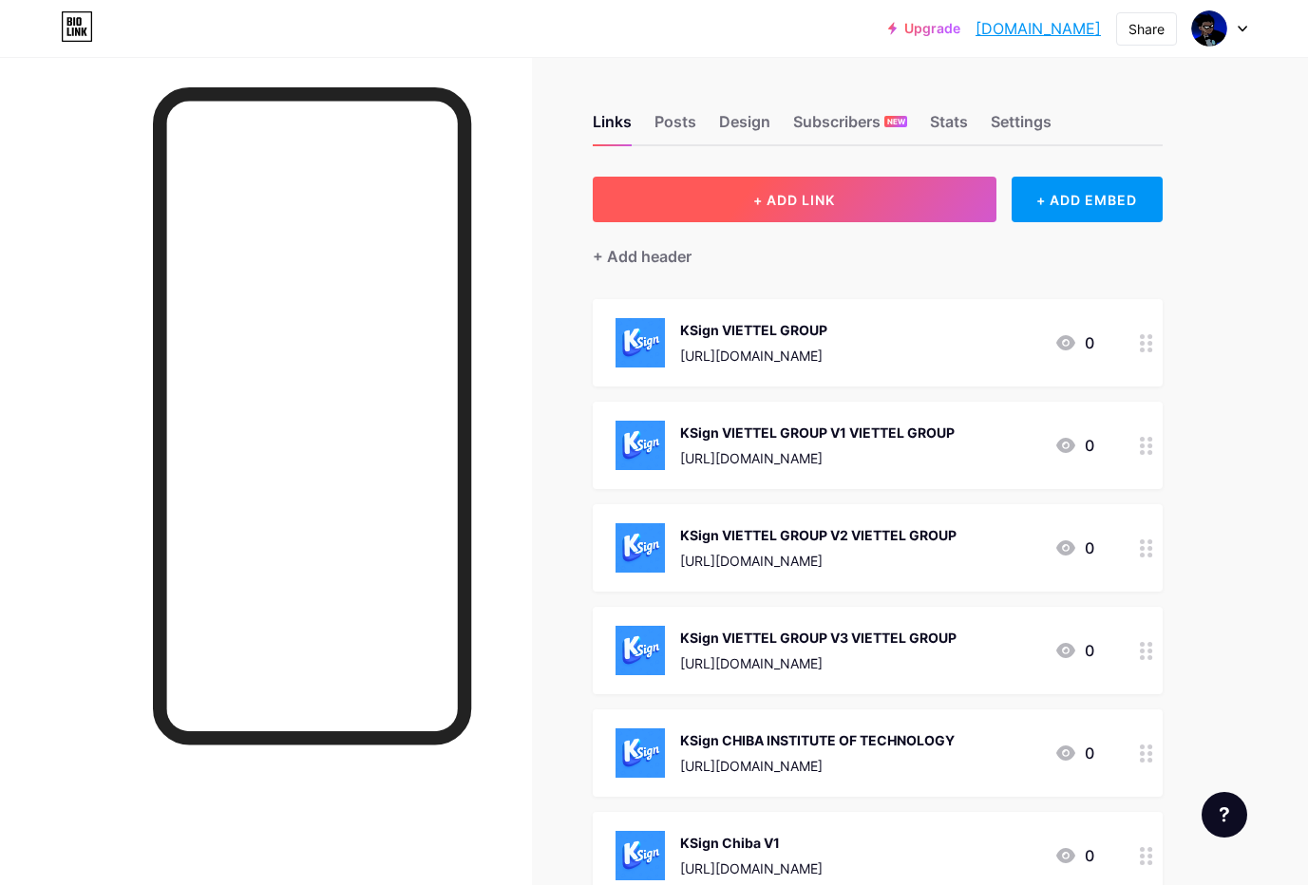
click at [748, 207] on button "+ ADD LINK" at bounding box center [795, 200] width 404 height 46
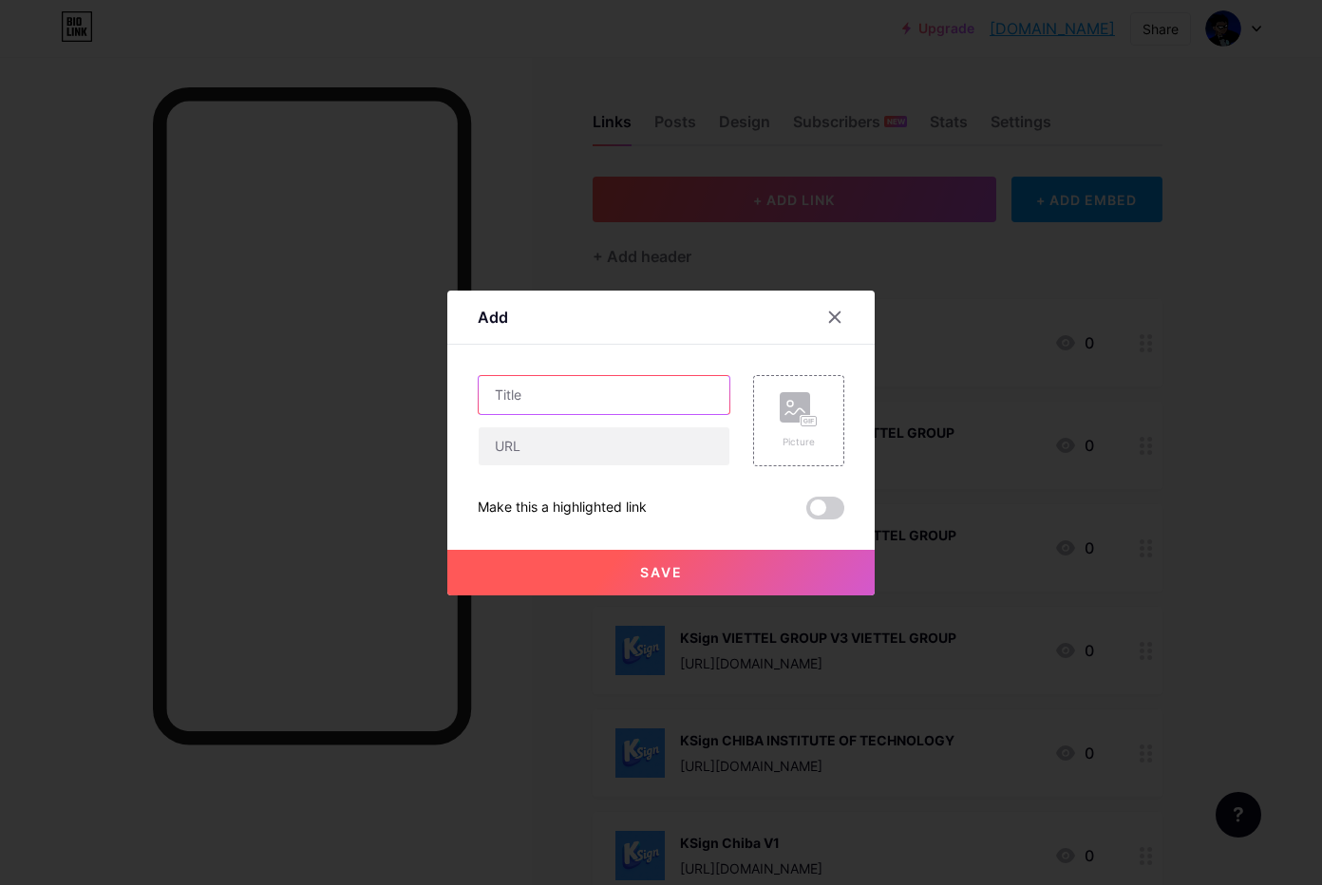
click at [592, 397] on input "text" at bounding box center [604, 395] width 251 height 38
paste input "KSign China Railway Eryuan Engineering Group"
type input "KSign China Railway Eryuan Engineering Group"
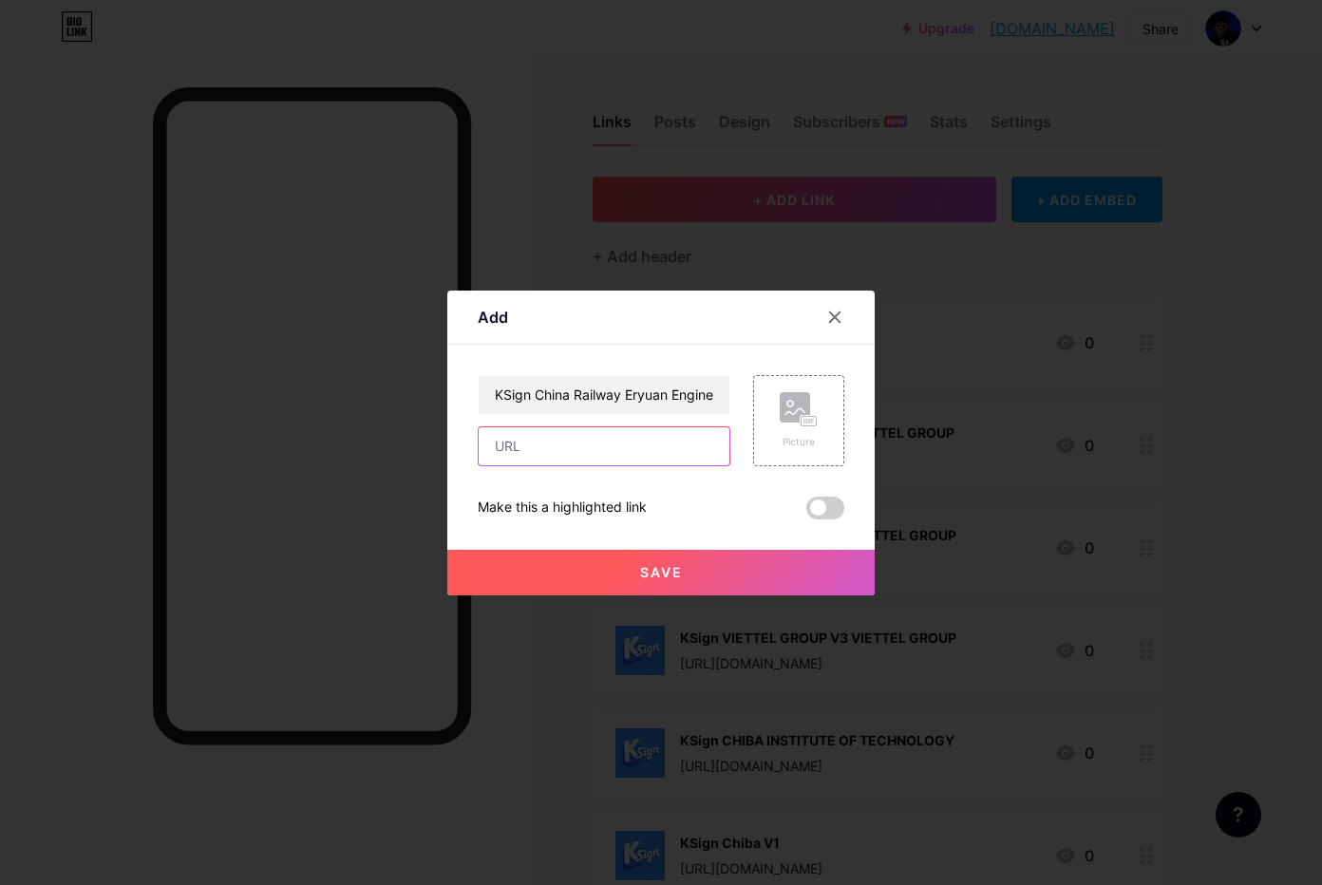
click at [613, 439] on input "text" at bounding box center [604, 446] width 251 height 38
paste input "[URL][DOMAIN_NAME]"
type input "[URL][DOMAIN_NAME]"
click at [765, 404] on div "Picture" at bounding box center [798, 420] width 91 height 91
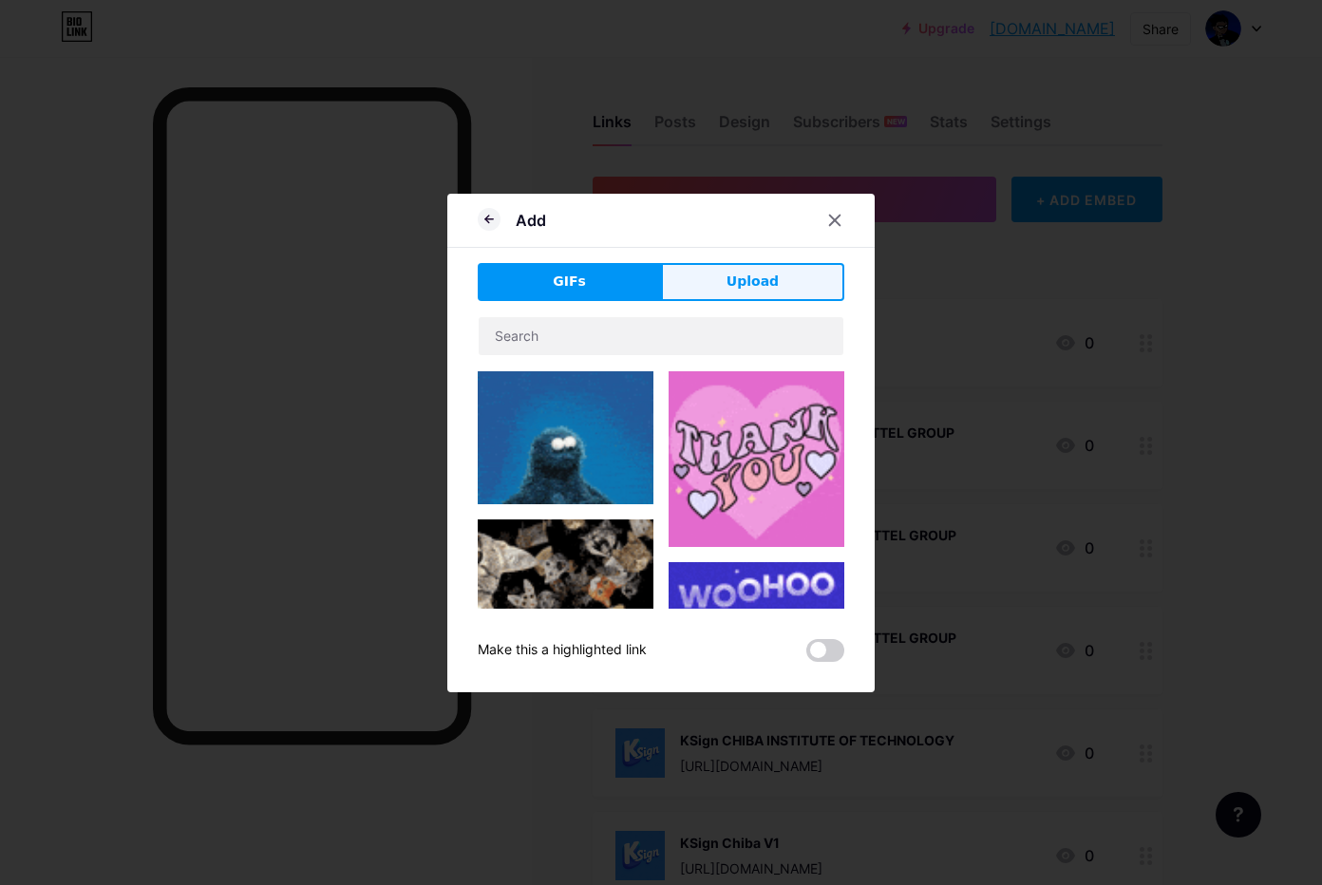
click at [748, 297] on button "Upload" at bounding box center [752, 282] width 183 height 38
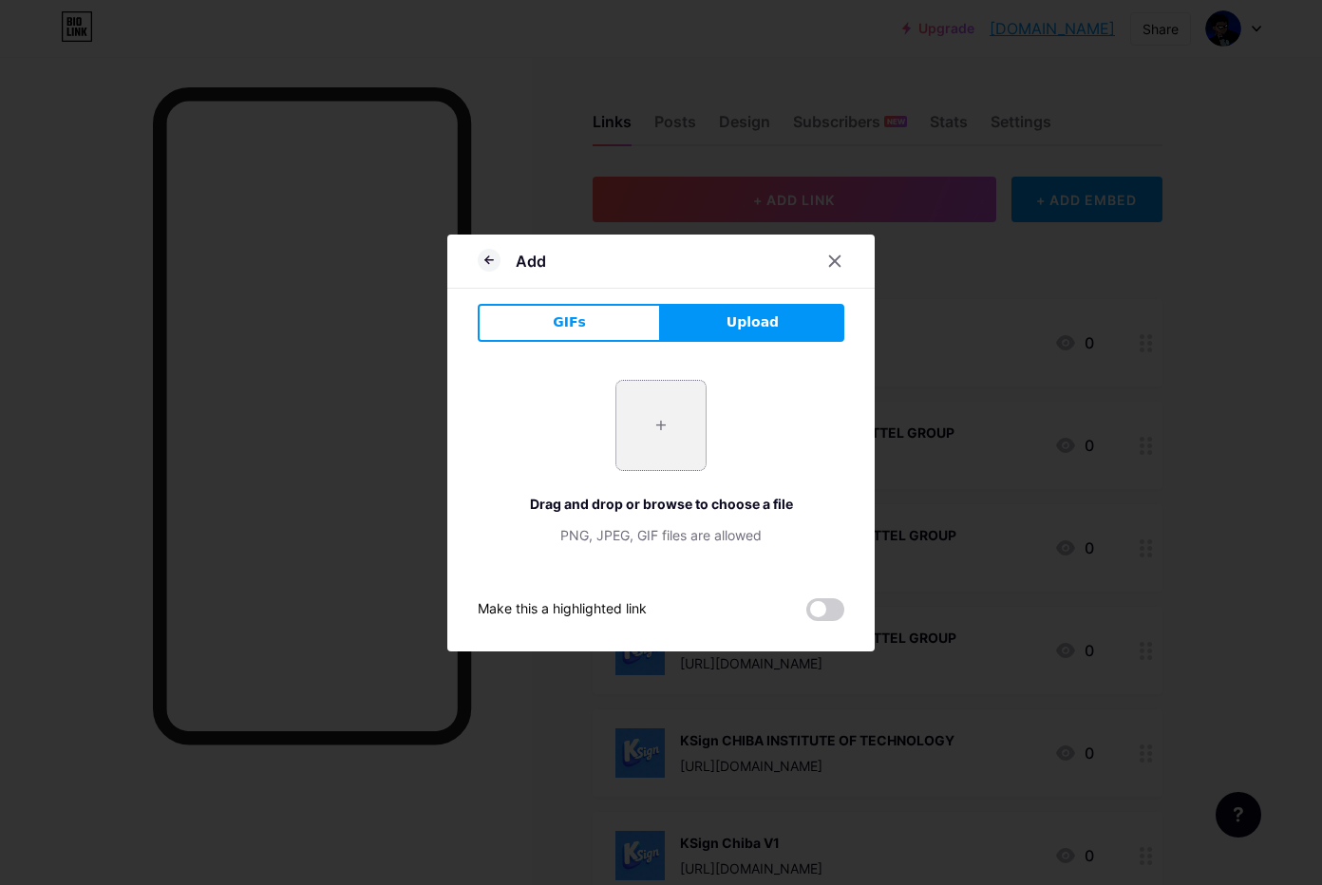
click at [656, 411] on input "file" at bounding box center [660, 425] width 89 height 89
type input "C:\fakepath\htgPh1zvAno78BV7m10NwWG3W8r9gNjh.png"
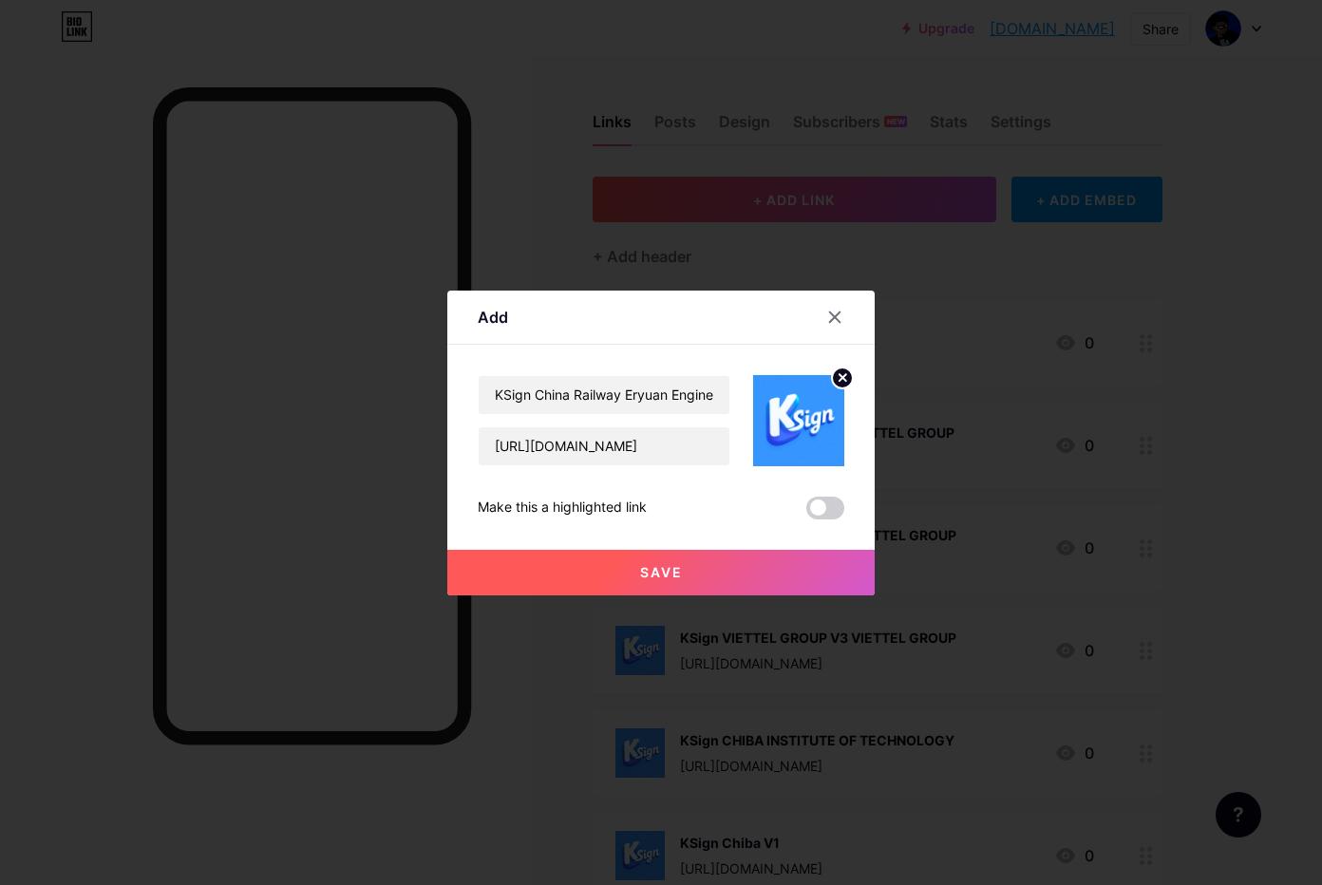
click at [681, 564] on button "Save" at bounding box center [660, 573] width 427 height 46
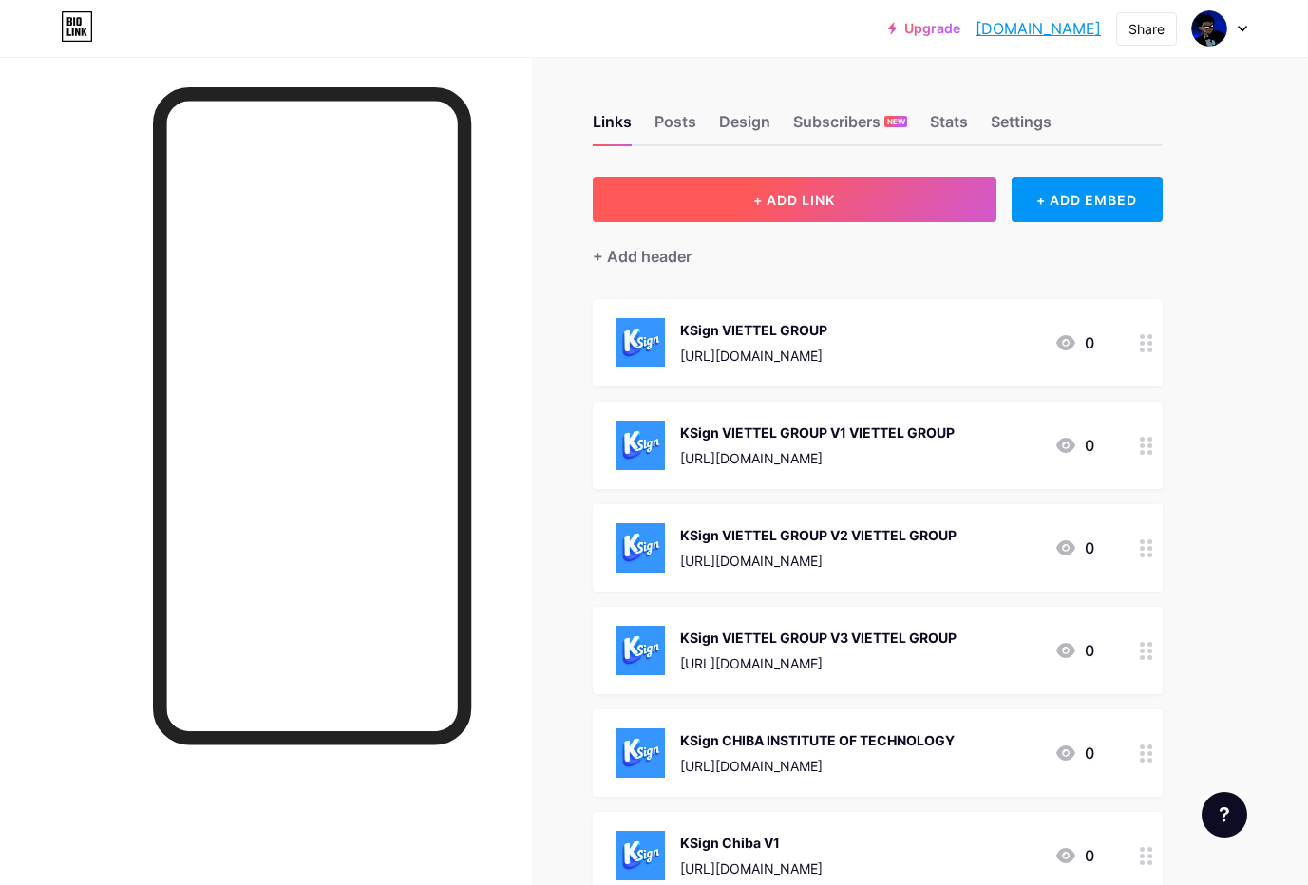
click at [794, 212] on button "+ ADD LINK" at bounding box center [795, 200] width 404 height 46
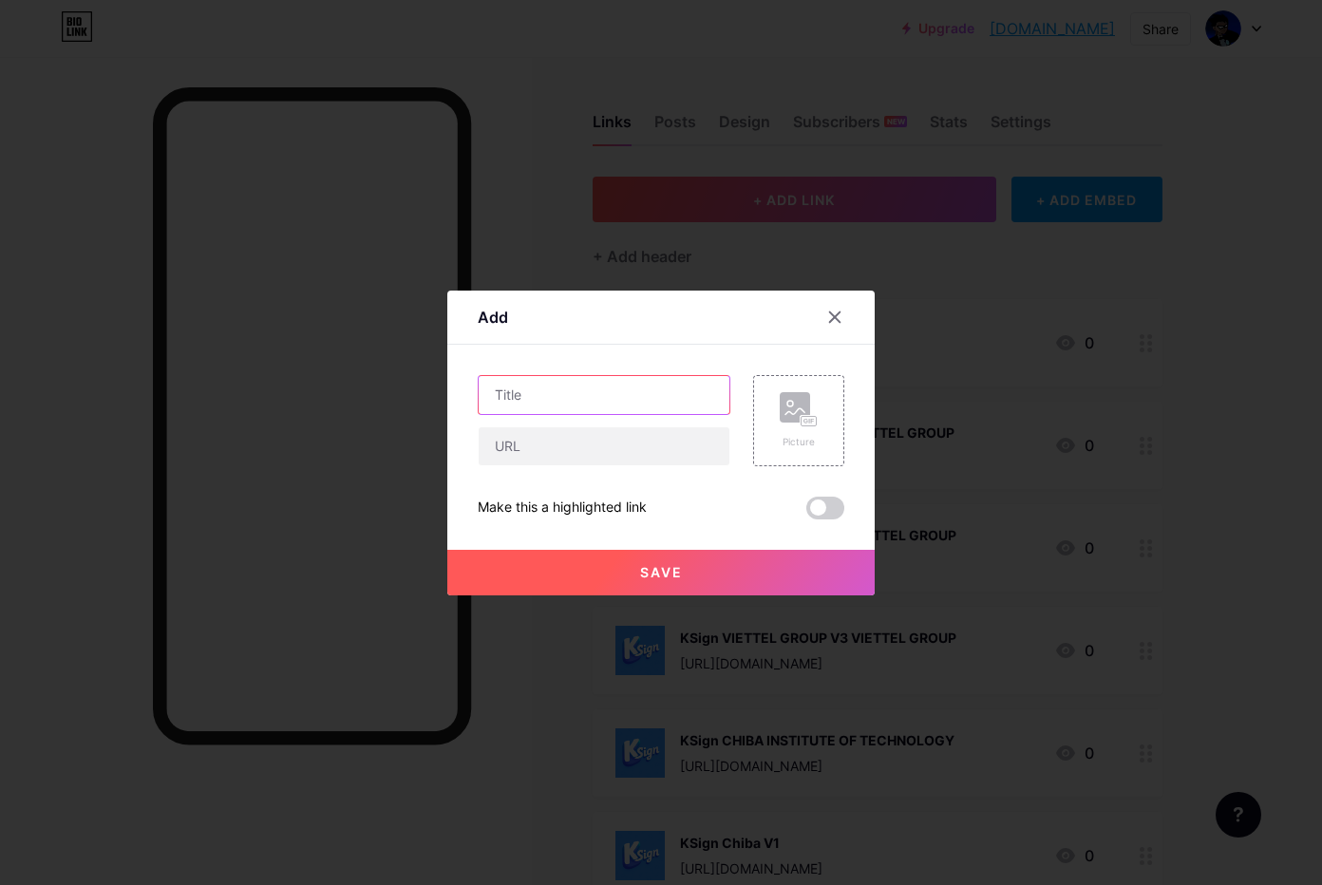
click at [537, 398] on input "text" at bounding box center [604, 395] width 251 height 38
paste input "KSign China Railway Eryuan Engineering Group"
type input "KSign China Railway Eryuan Engineering Group"
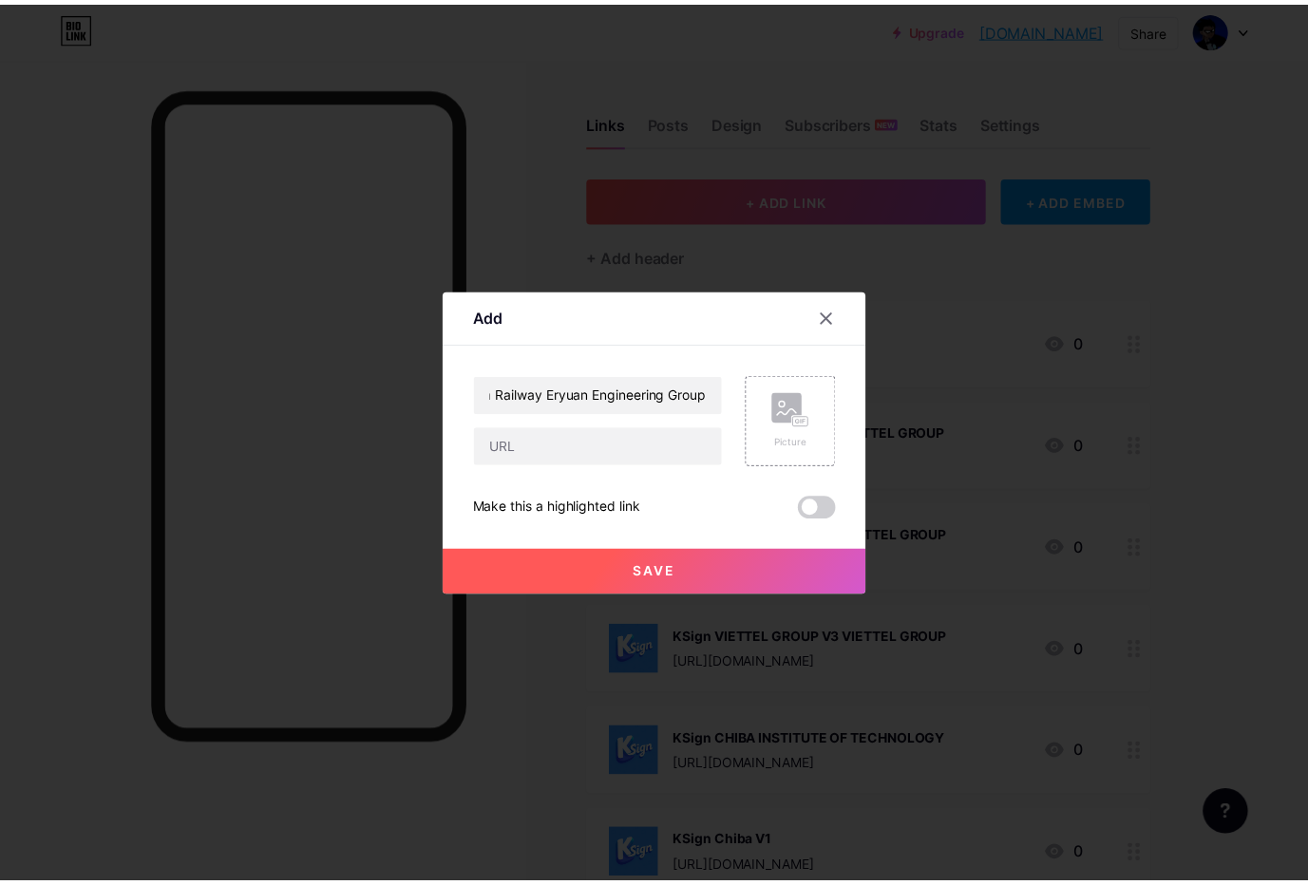
scroll to position [0, 0]
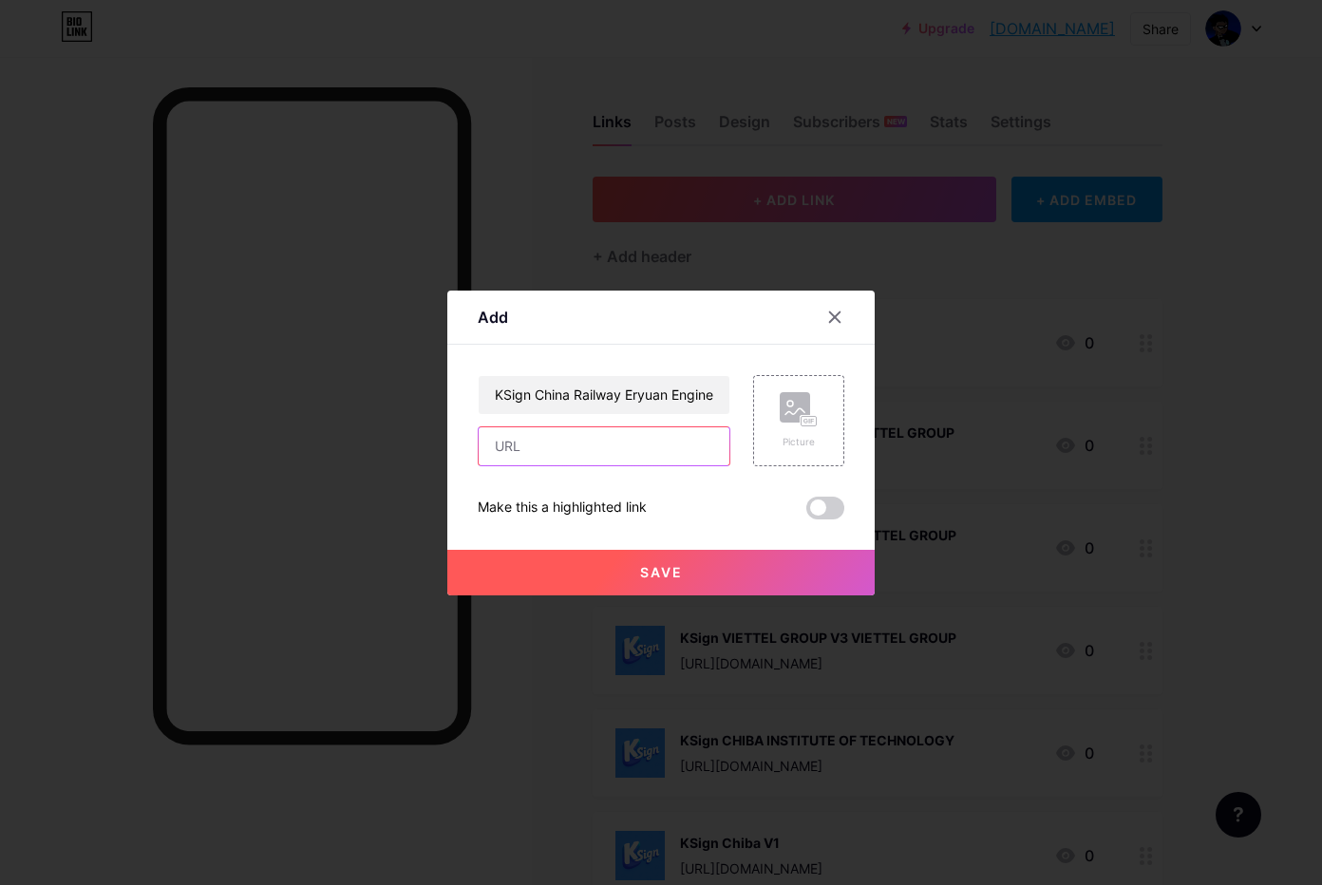
click at [552, 455] on input "text" at bounding box center [604, 446] width 251 height 38
paste input "[URL][DOMAIN_NAME]"
type input "[URL][DOMAIN_NAME]"
click at [790, 414] on rect at bounding box center [795, 407] width 30 height 30
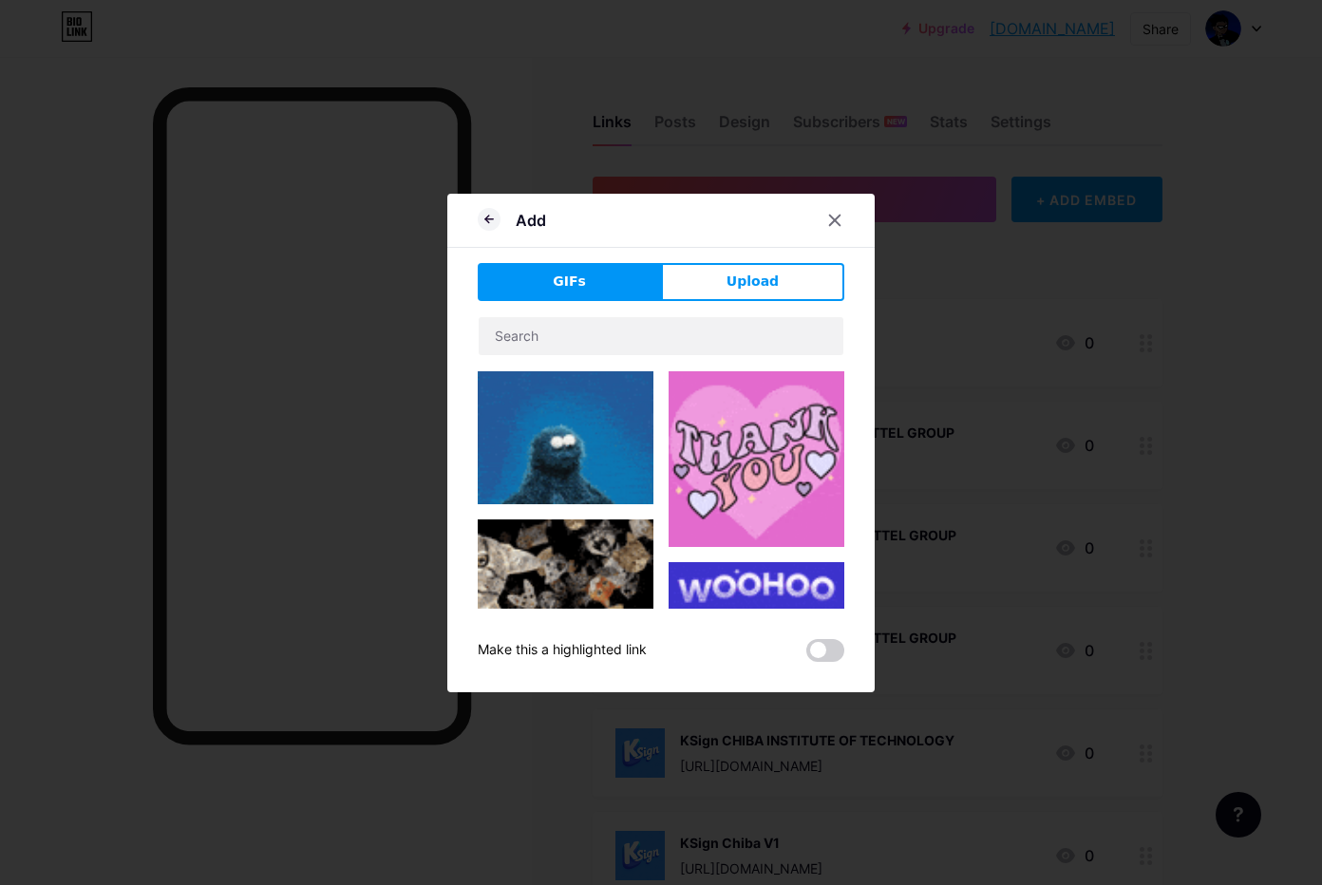
click at [747, 300] on button "Upload" at bounding box center [752, 282] width 183 height 38
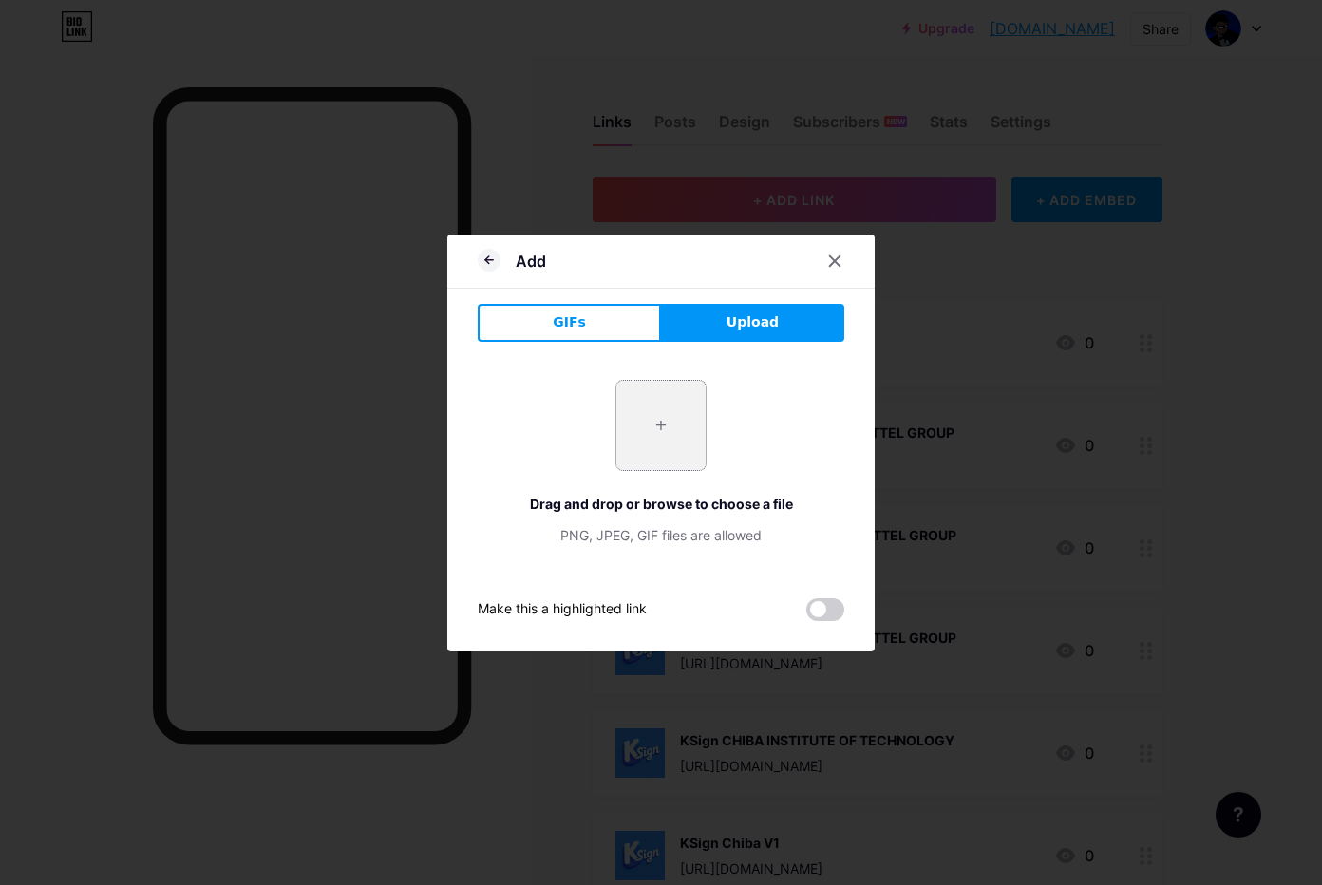
click at [648, 434] on input "file" at bounding box center [660, 425] width 89 height 89
type input "C:\fakepath\htgPh1zvAno78BV7m10NwWG3W8r9gNjh.png"
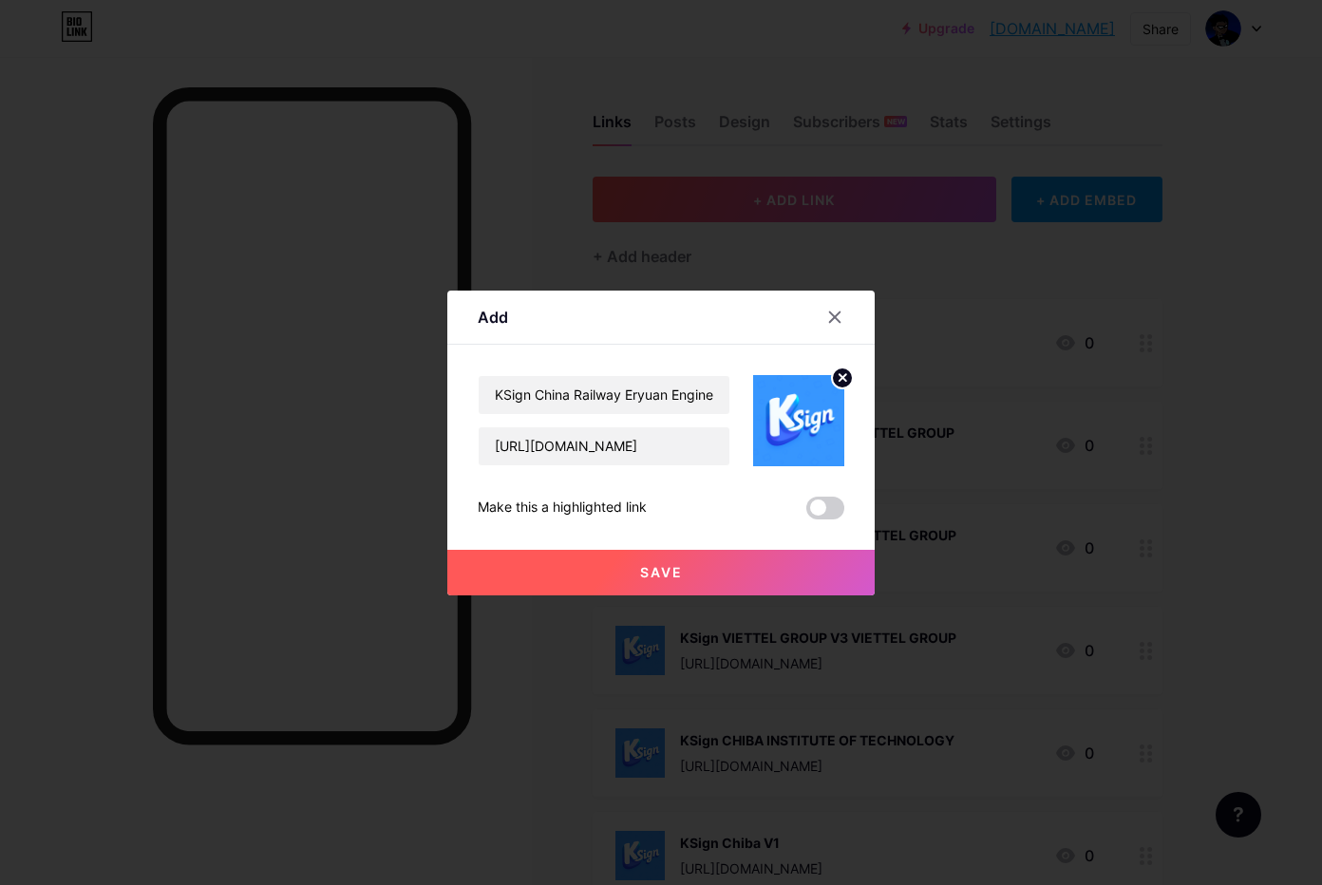
click at [606, 572] on button "Save" at bounding box center [660, 573] width 427 height 46
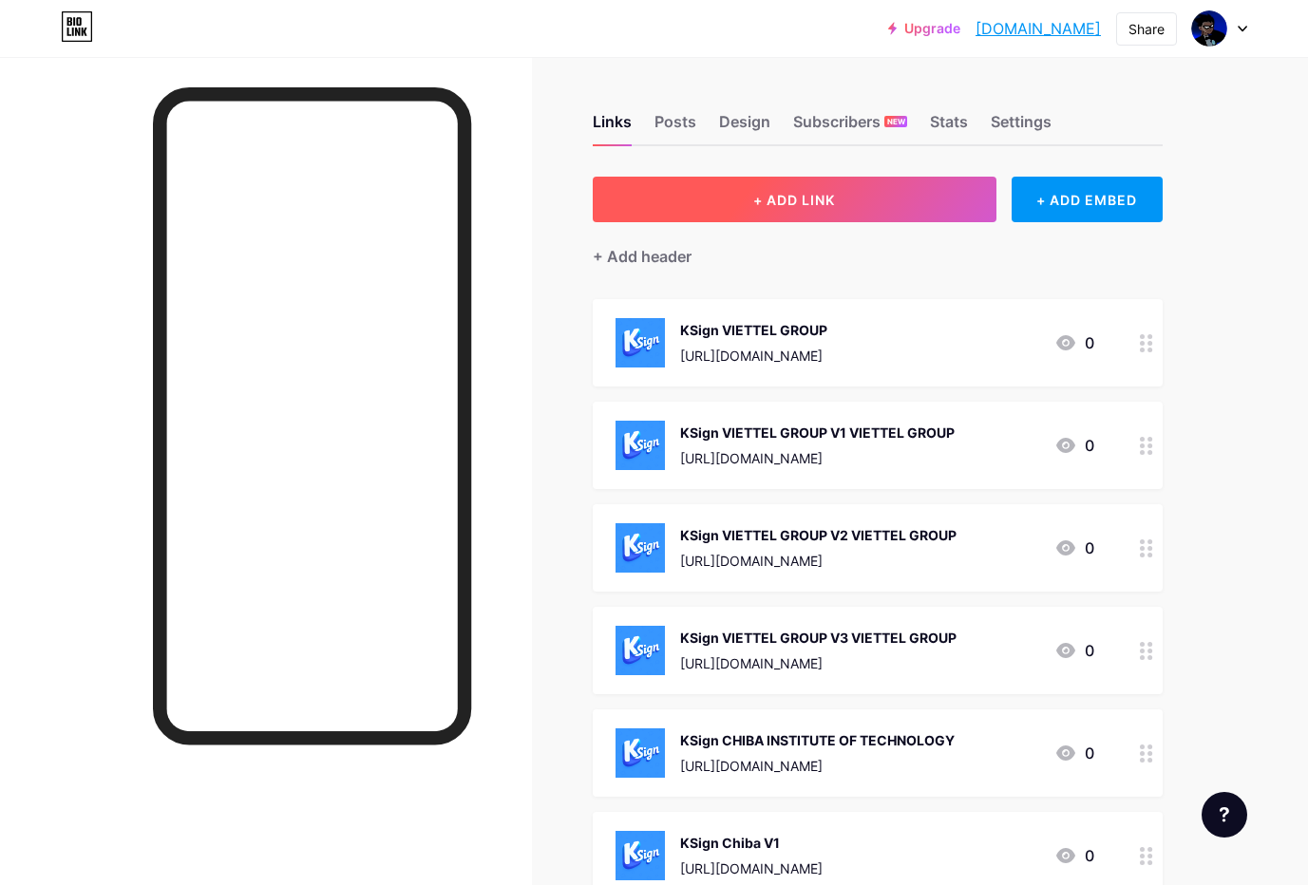
click at [800, 202] on span "+ ADD LINK" at bounding box center [794, 200] width 82 height 16
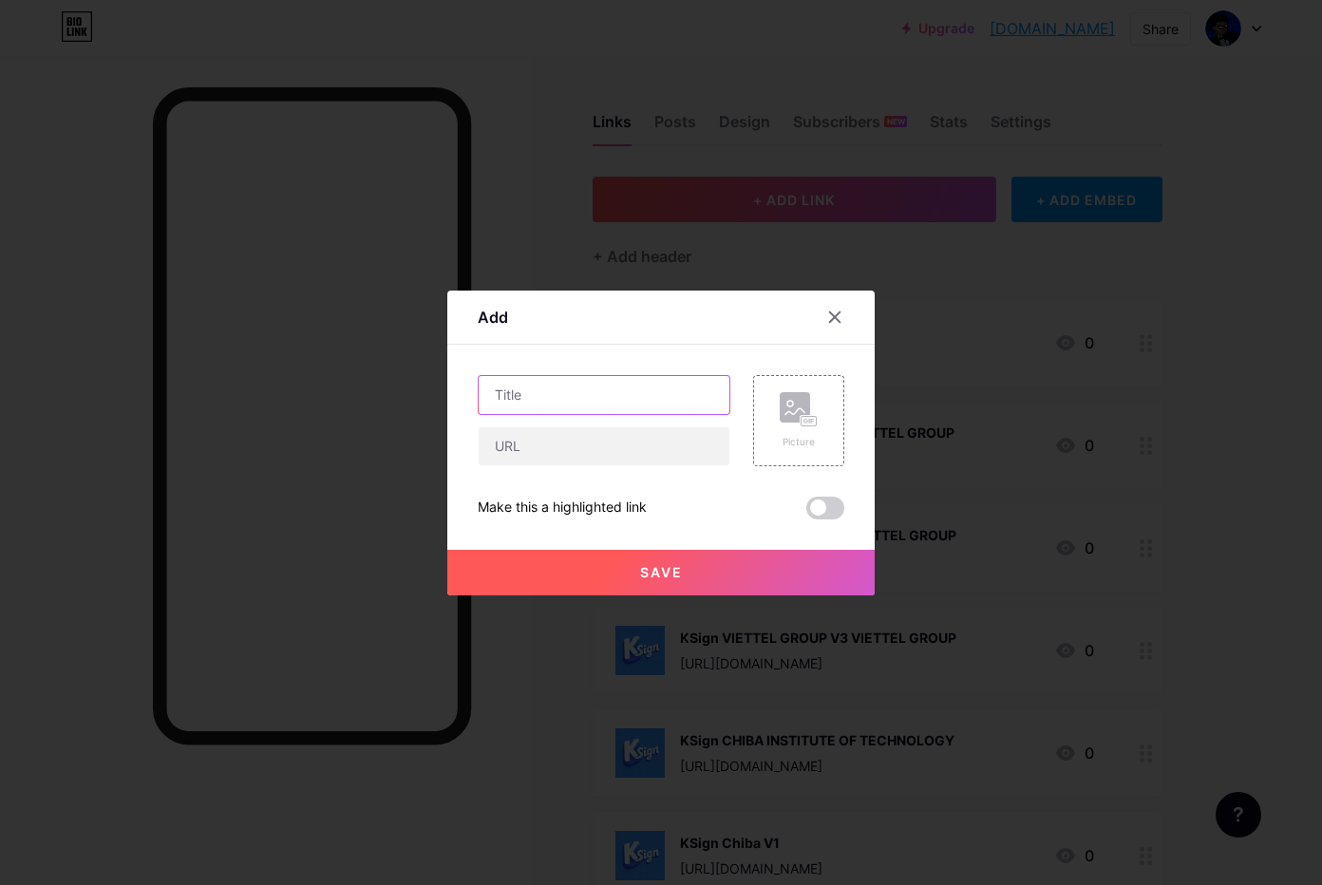
click at [540, 394] on input "text" at bounding box center [604, 395] width 251 height 38
paste input "KSign China Railway V1 China Railway Eryuan Engineering Group"
type input "KSign China Railway V1 China Railway Eryuan Engineering Group"
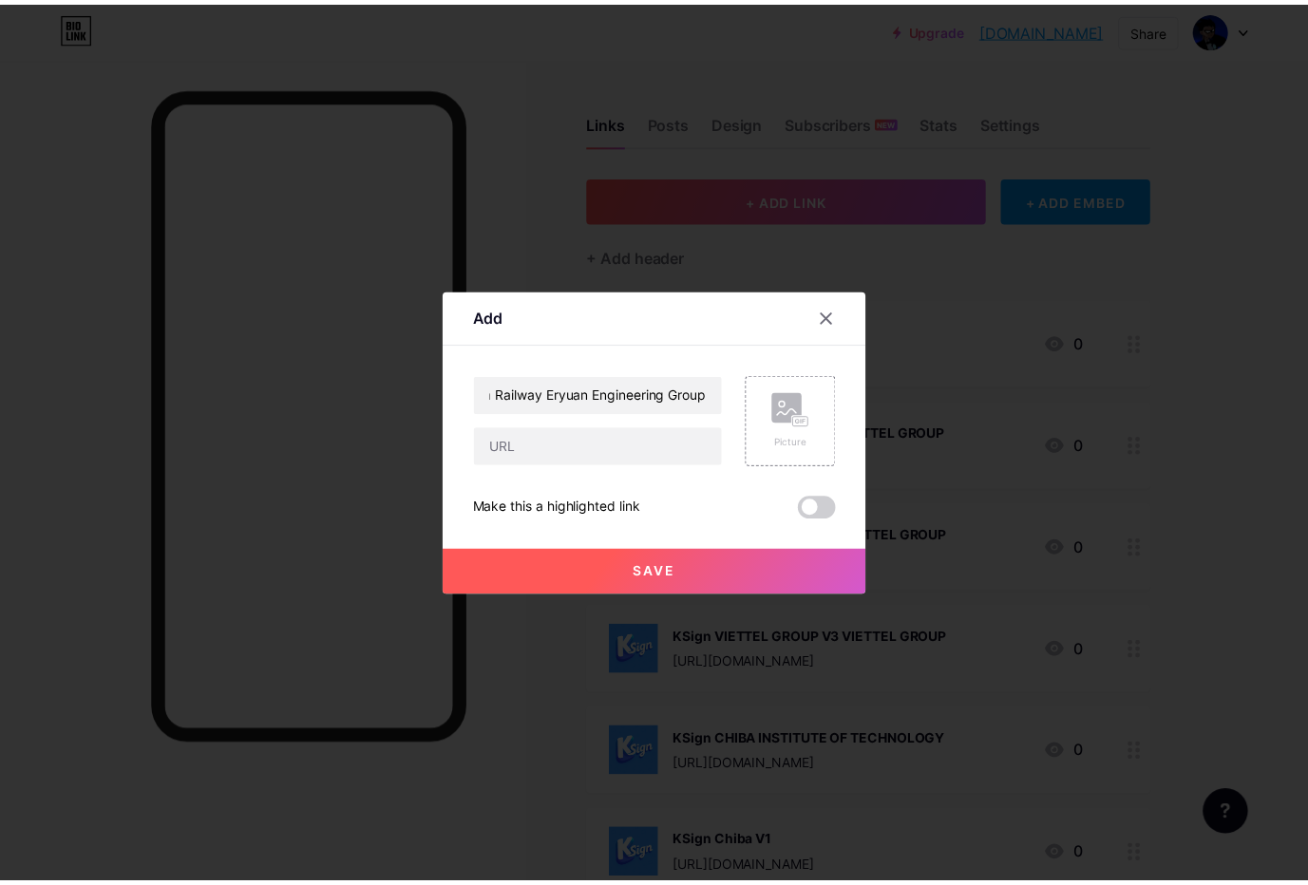
scroll to position [0, 0]
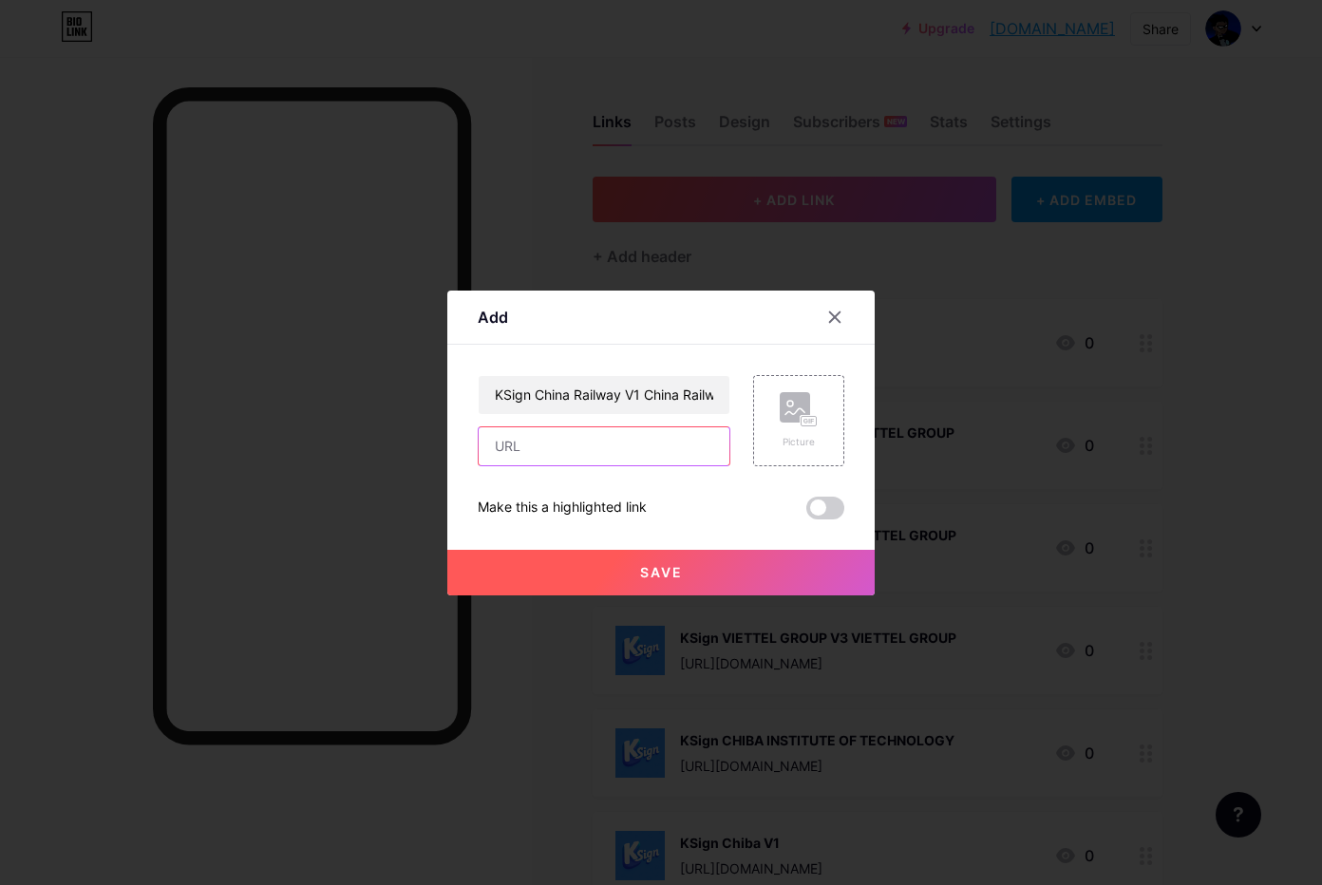
click at [530, 437] on input "text" at bounding box center [604, 446] width 251 height 38
paste input "[URL][DOMAIN_NAME]"
type input "[URL][DOMAIN_NAME]"
click at [841, 412] on div "Add Content YouTube Play YouTube video without leaving your page. ADD Vimeo Pla…" at bounding box center [660, 443] width 427 height 305
click at [792, 420] on rect at bounding box center [795, 407] width 30 height 30
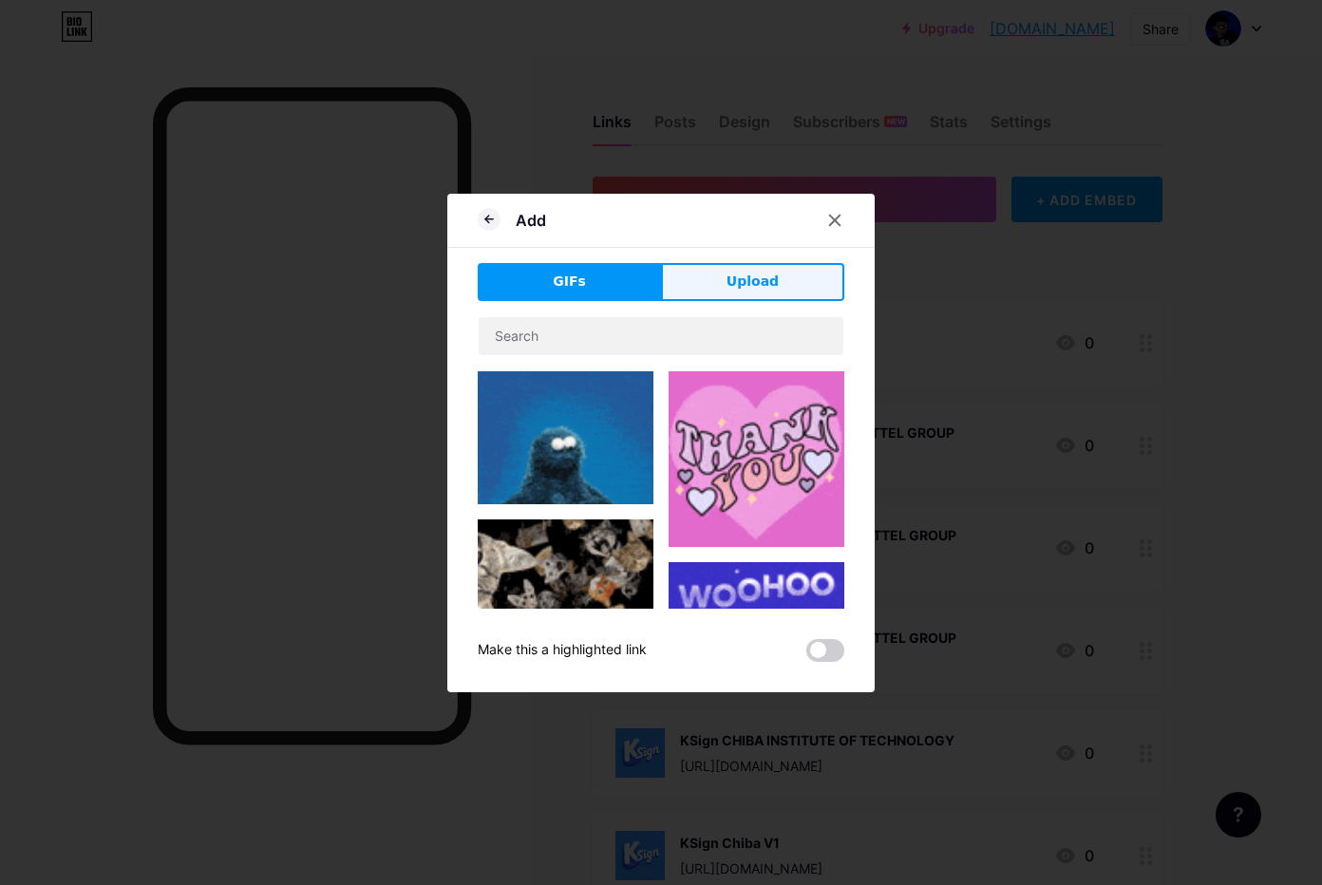
click at [700, 281] on button "Upload" at bounding box center [752, 282] width 183 height 38
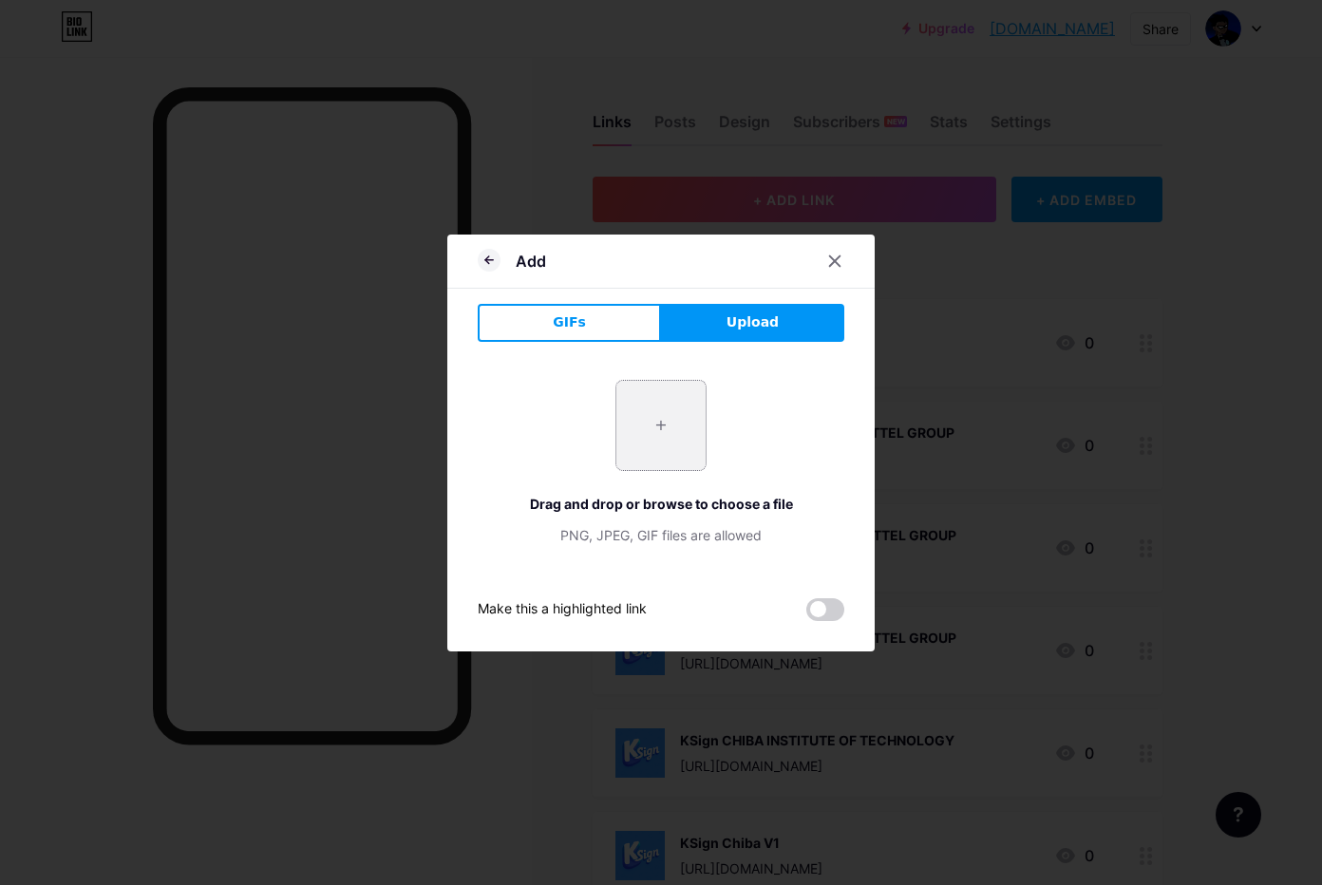
click at [651, 425] on input "file" at bounding box center [660, 425] width 89 height 89
type input "C:\fakepath\htgPh1zvAno78BV7m10NwWG3W8r9gNjh.png"
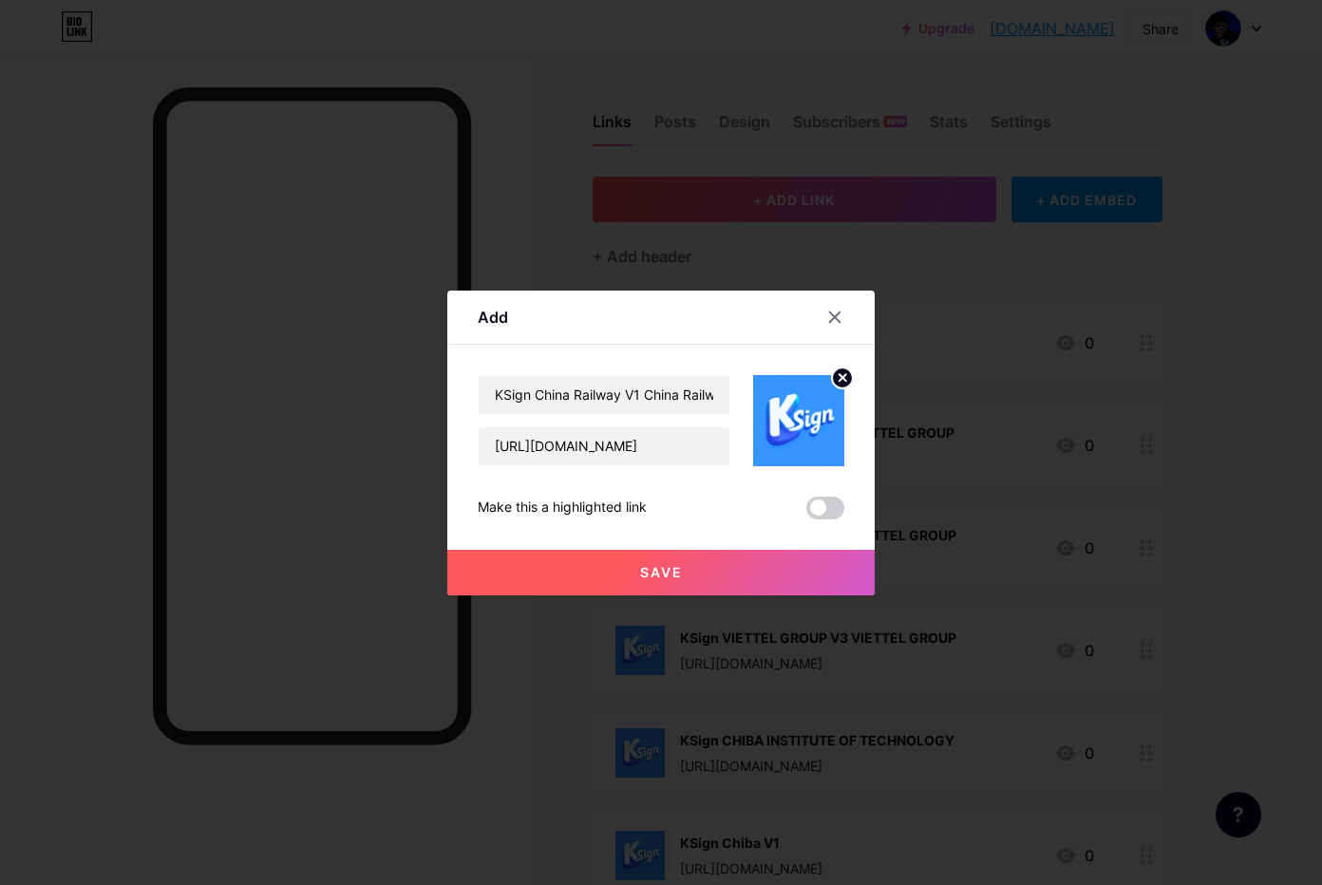
click at [667, 564] on span "Save" at bounding box center [661, 572] width 43 height 16
